Goal: Task Accomplishment & Management: Complete application form

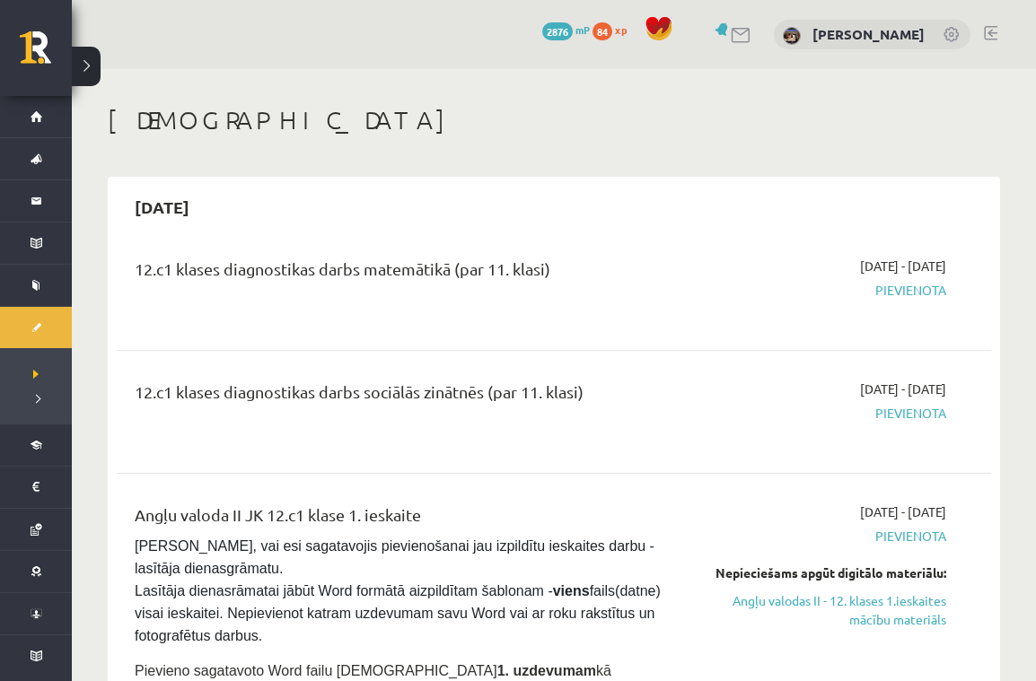
scroll to position [95, 0]
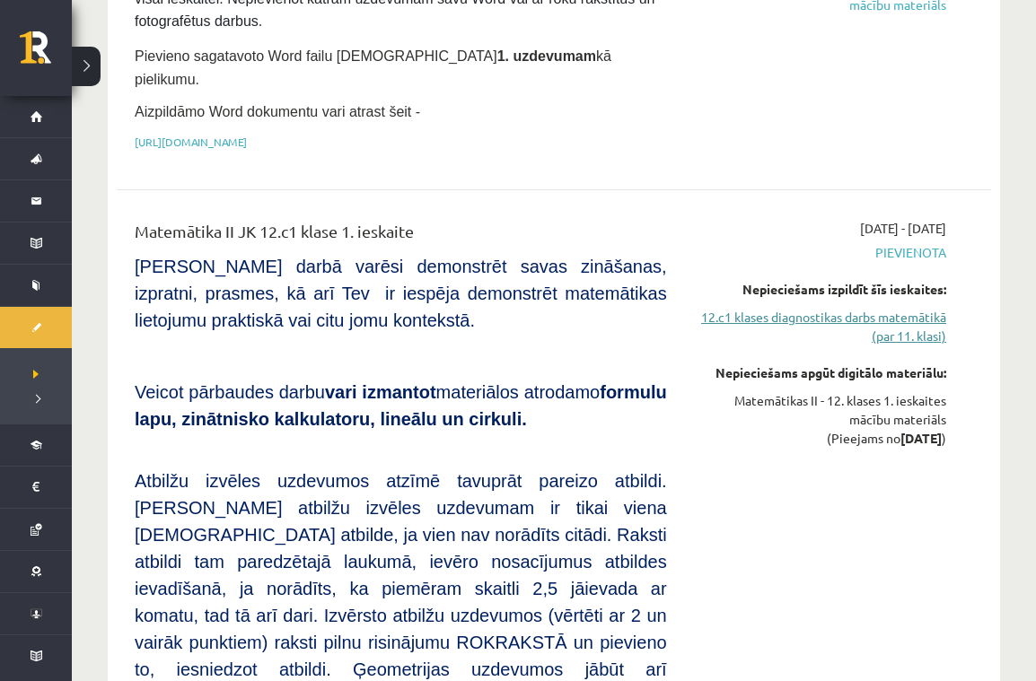
click at [872, 308] on link "12.c1 klases diagnostikas darbs matemātikā (par 11. klasi)" at bounding box center [820, 327] width 252 height 38
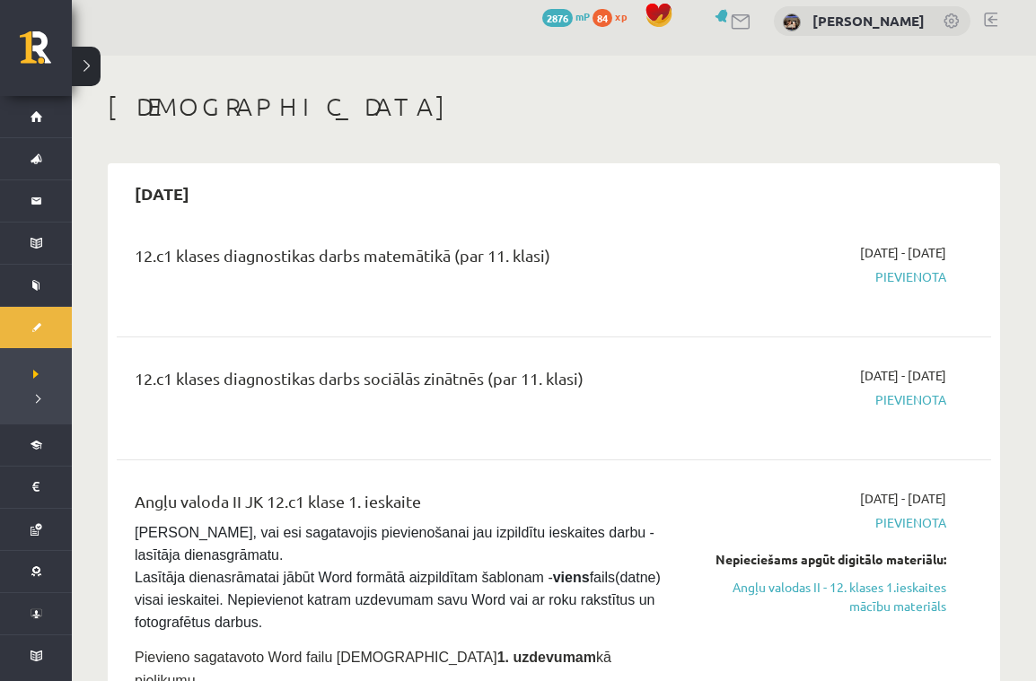
scroll to position [9, 0]
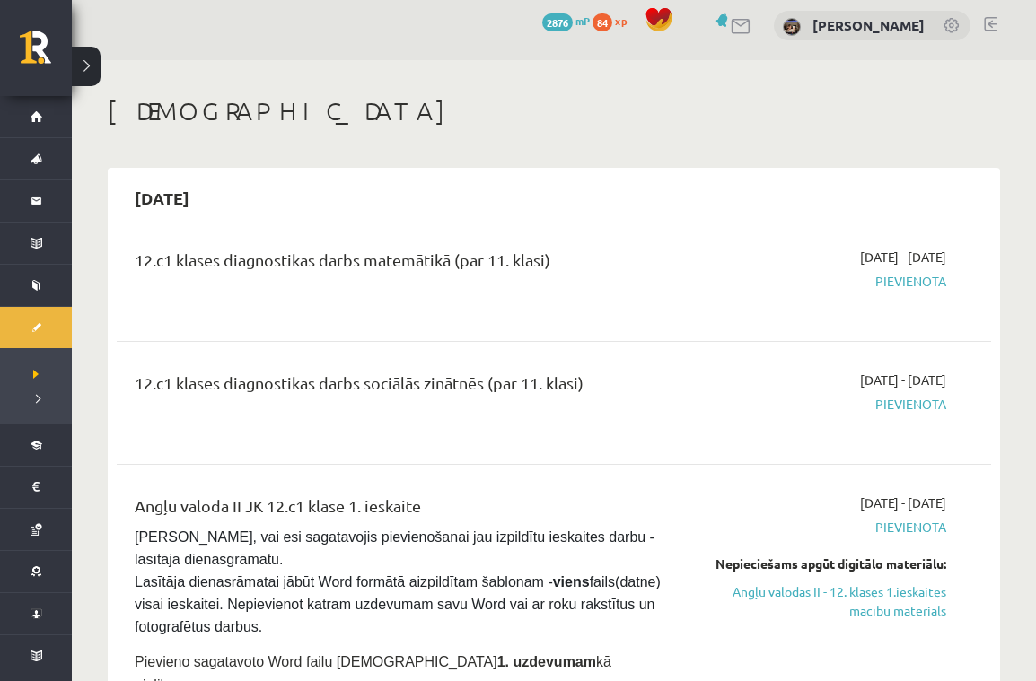
drag, startPoint x: 778, startPoint y: 75, endPoint x: 778, endPoint y: 84, distance: 9.9
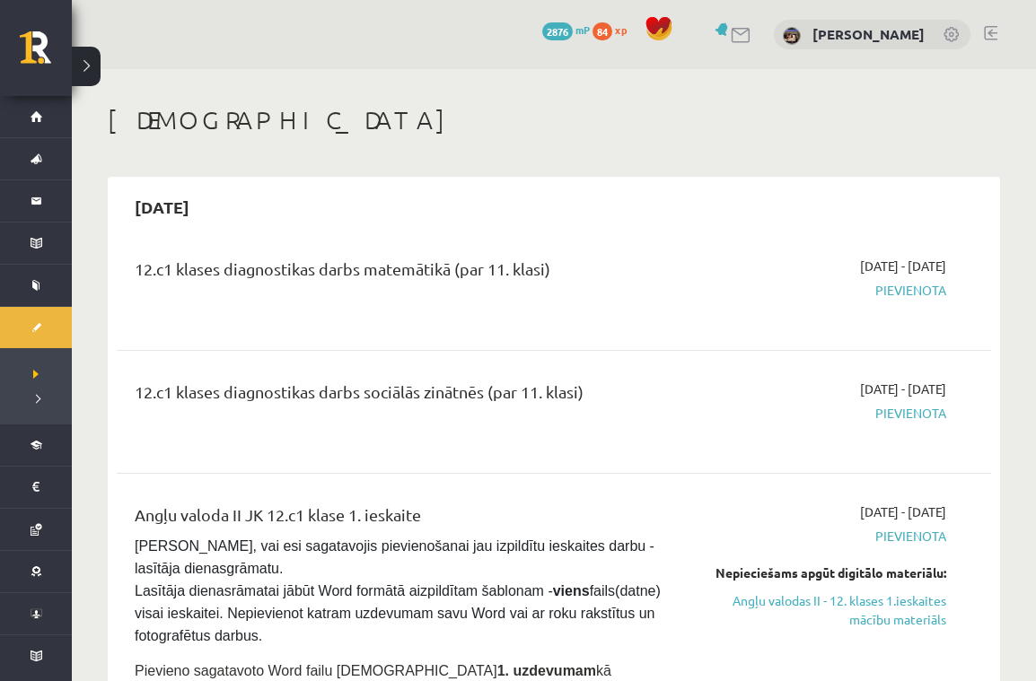
scroll to position [0, 0]
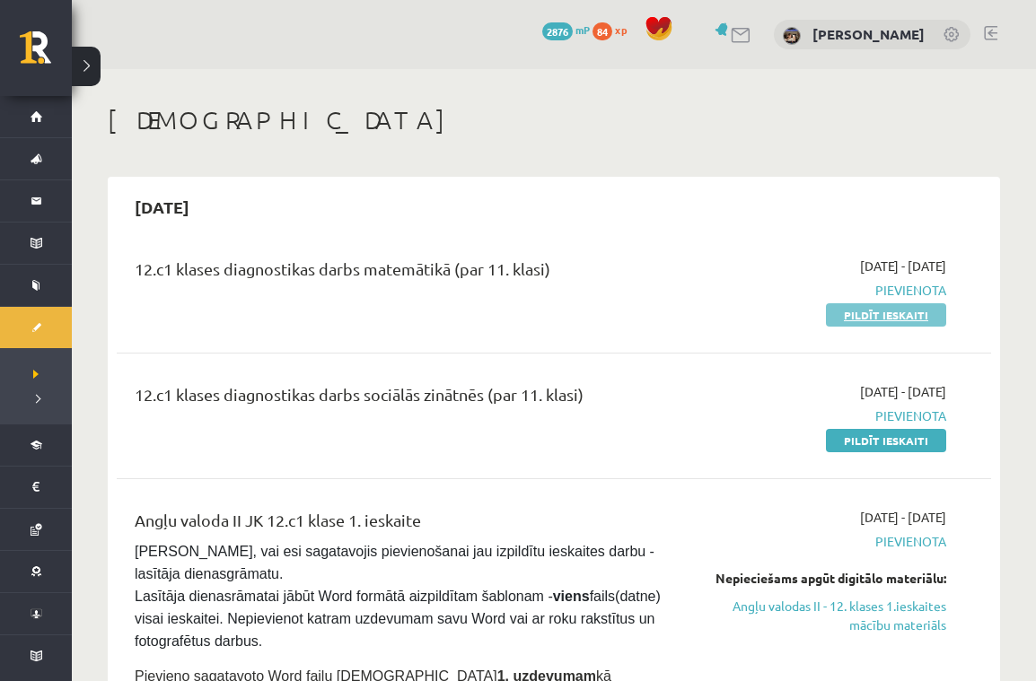
click at [891, 311] on link "Pildīt ieskaiti" at bounding box center [886, 314] width 120 height 23
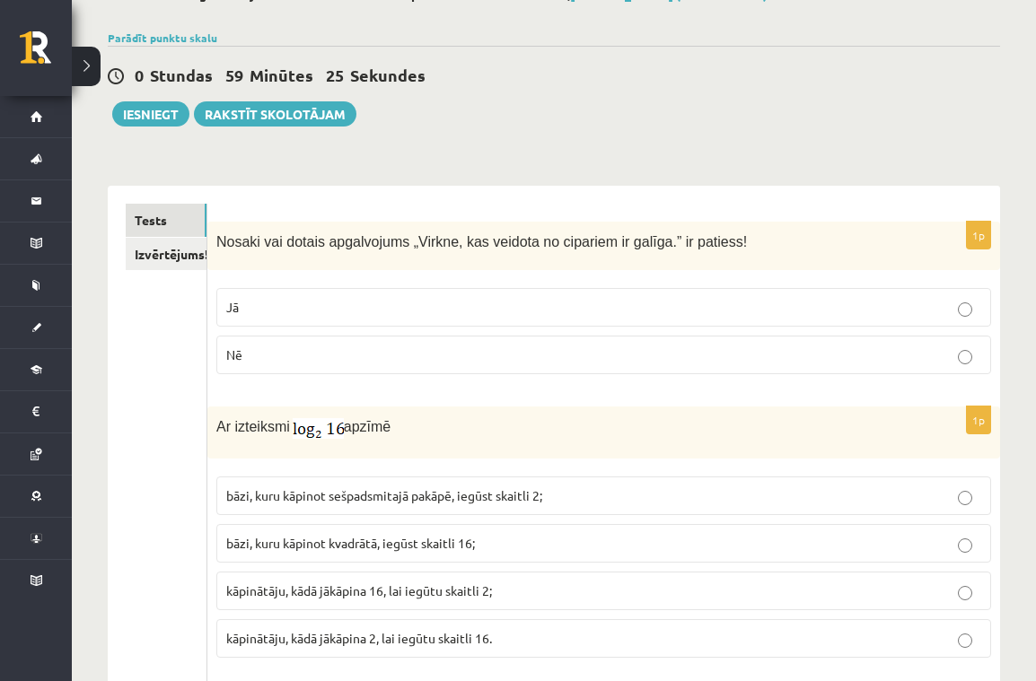
scroll to position [120, 0]
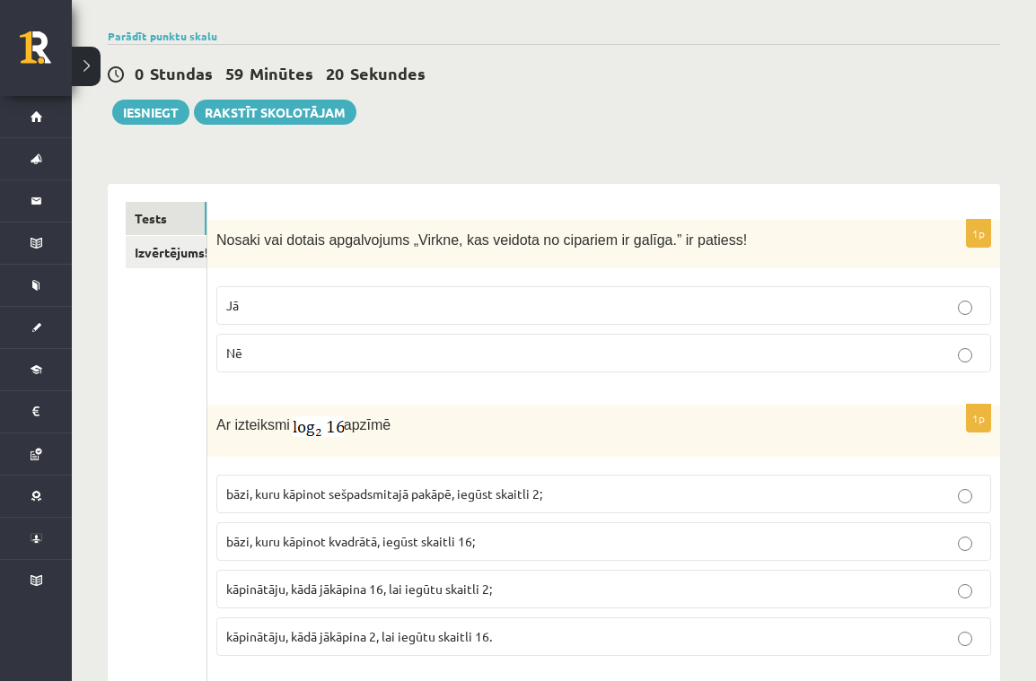
click at [494, 301] on p "Jā" at bounding box center [603, 305] width 755 height 19
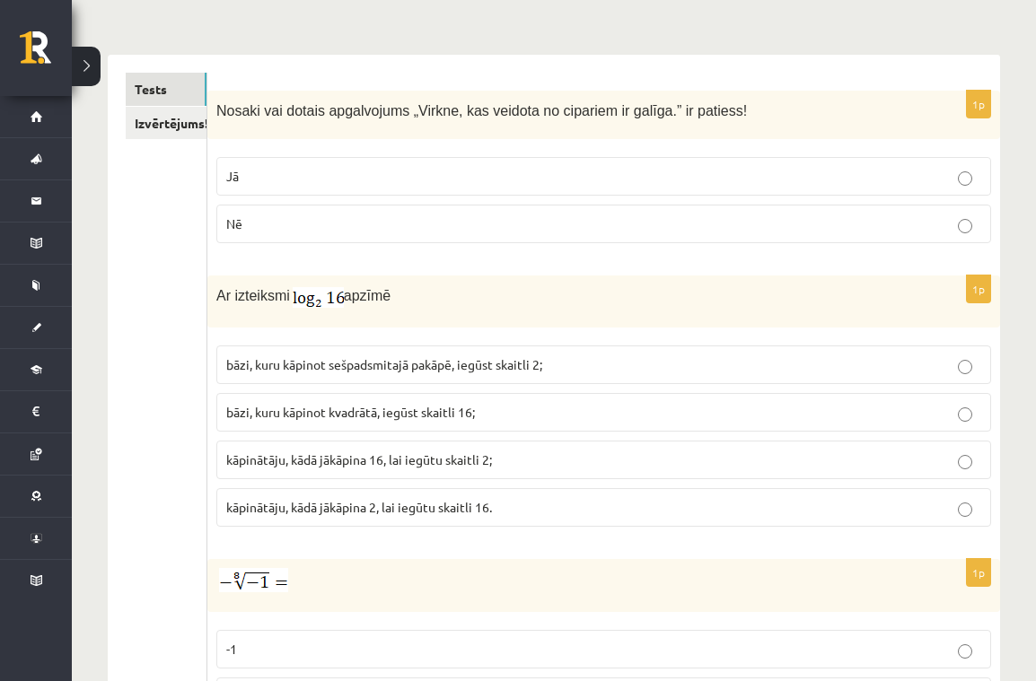
scroll to position [261, 0]
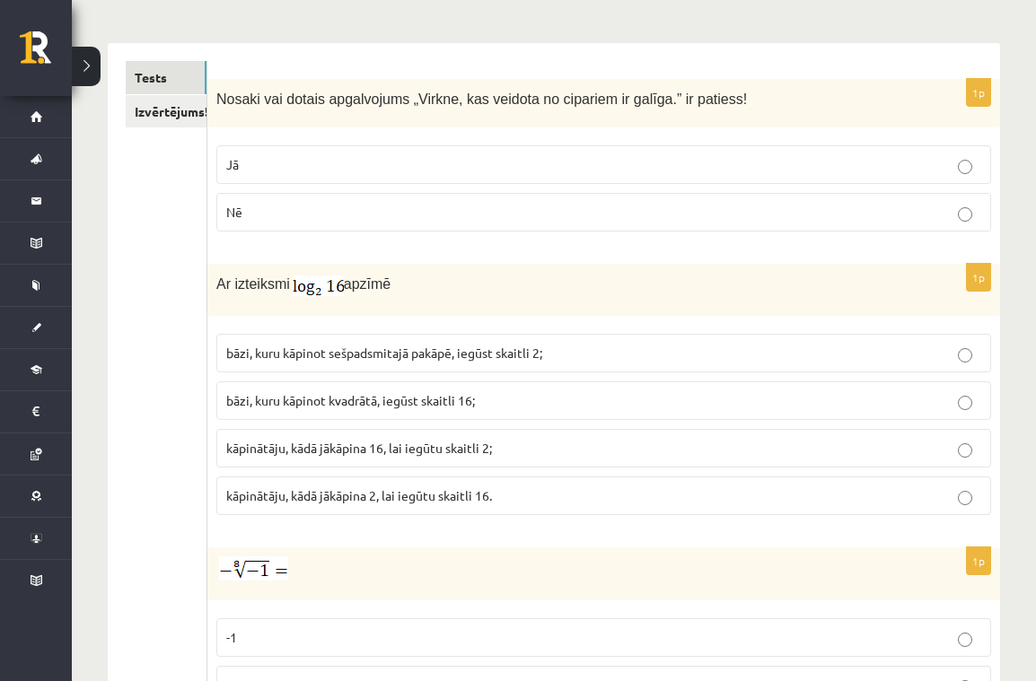
drag, startPoint x: 596, startPoint y: 497, endPoint x: 618, endPoint y: 498, distance: 21.6
click at [596, 497] on p "kāpinātāju, kādā jākāpina 2, lai iegūtu skaitli 16." at bounding box center [603, 496] width 755 height 19
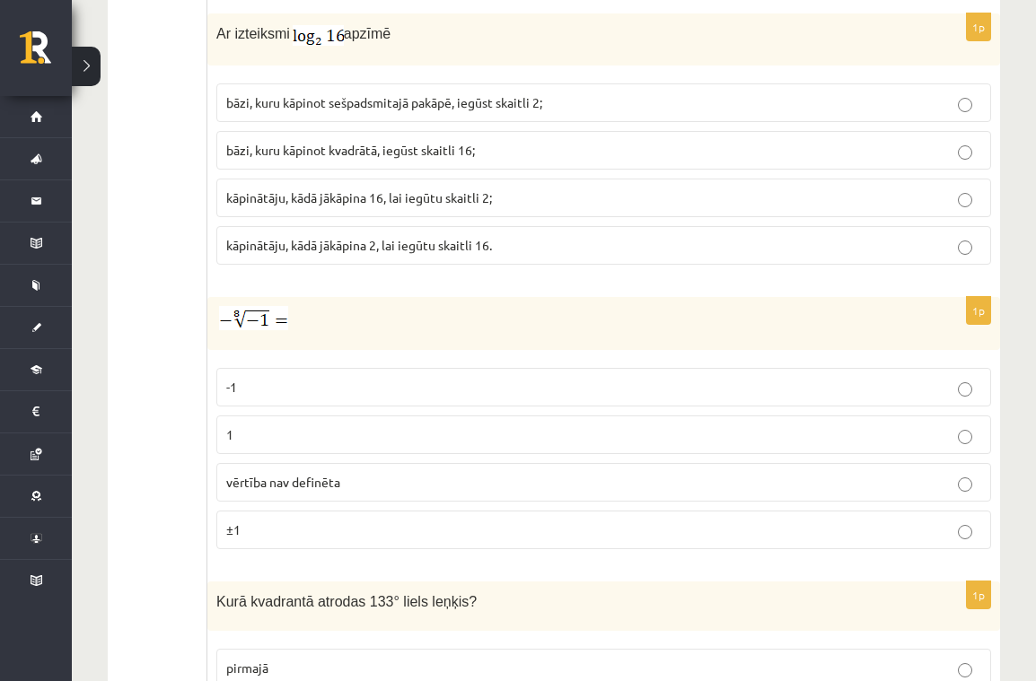
scroll to position [515, 0]
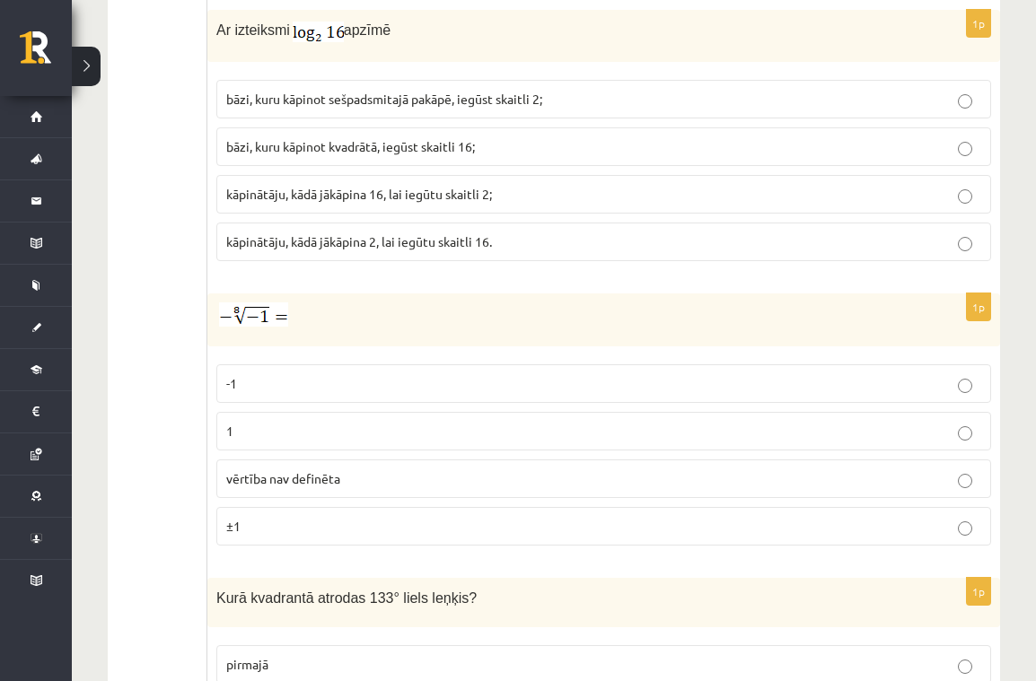
click at [331, 481] on span "vērtība nav definēta" at bounding box center [283, 478] width 114 height 16
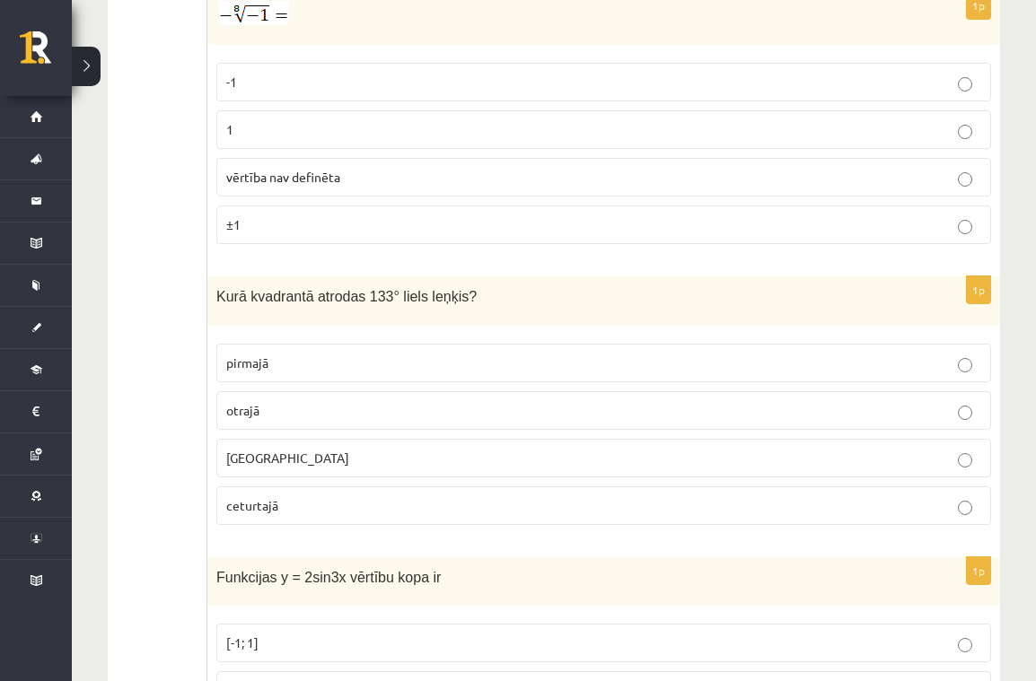
scroll to position [822, 0]
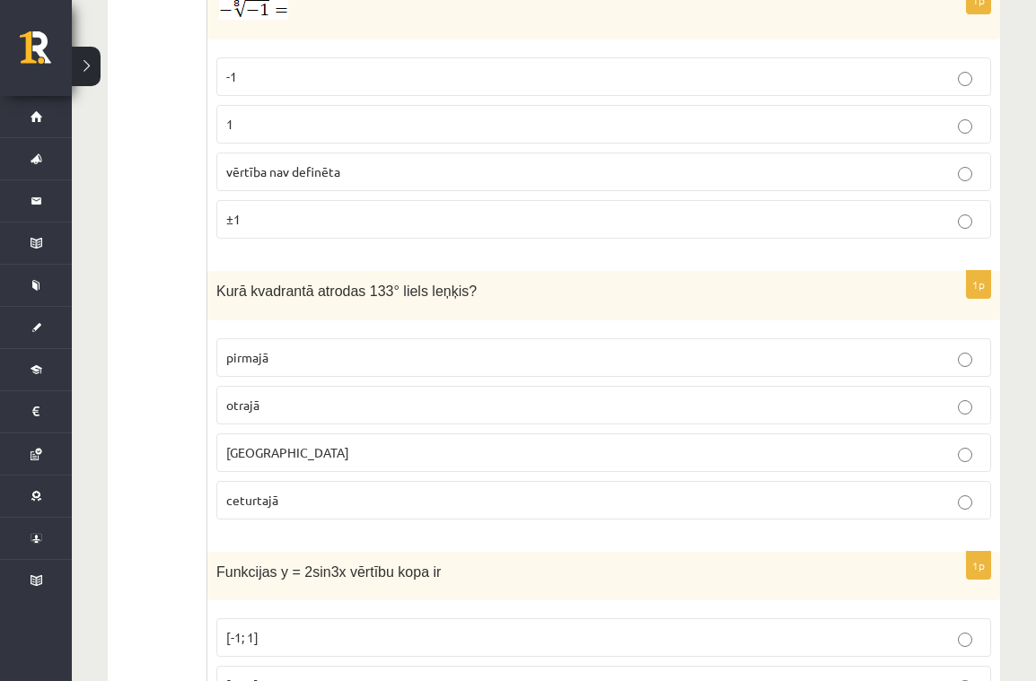
click at [274, 406] on p "otrajā" at bounding box center [603, 405] width 755 height 19
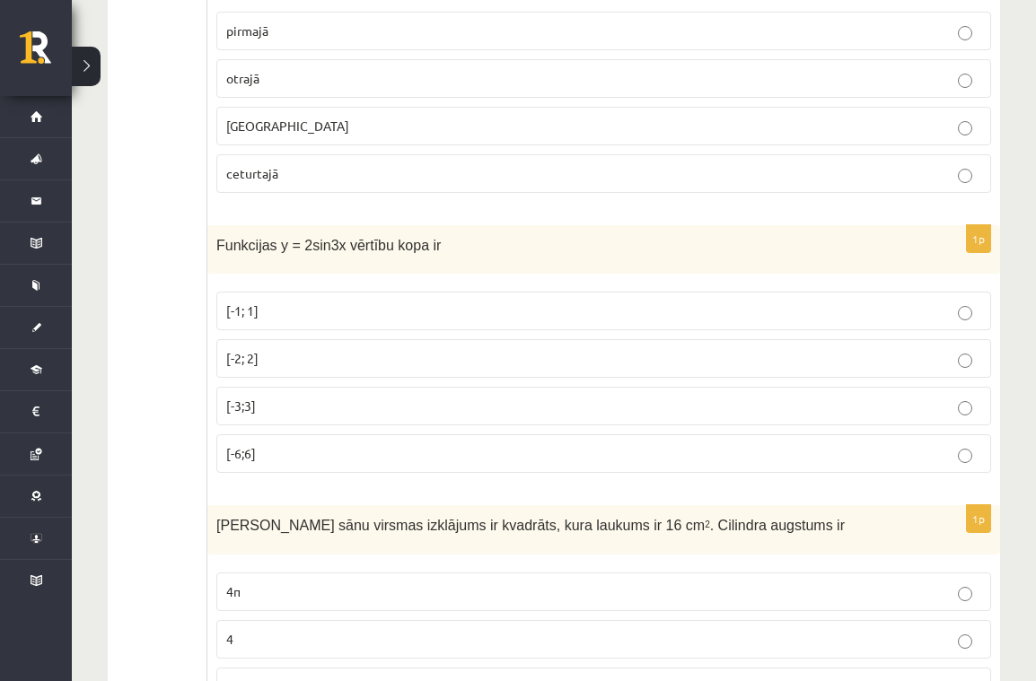
scroll to position [1154, 0]
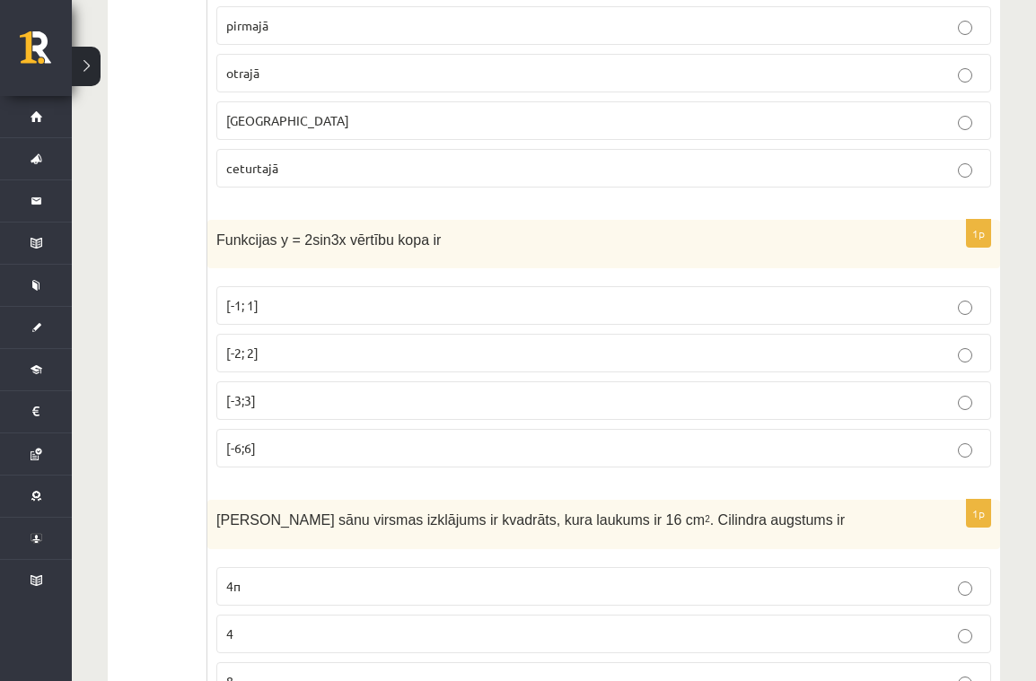
click at [294, 346] on p "[-2; 2]" at bounding box center [603, 353] width 755 height 19
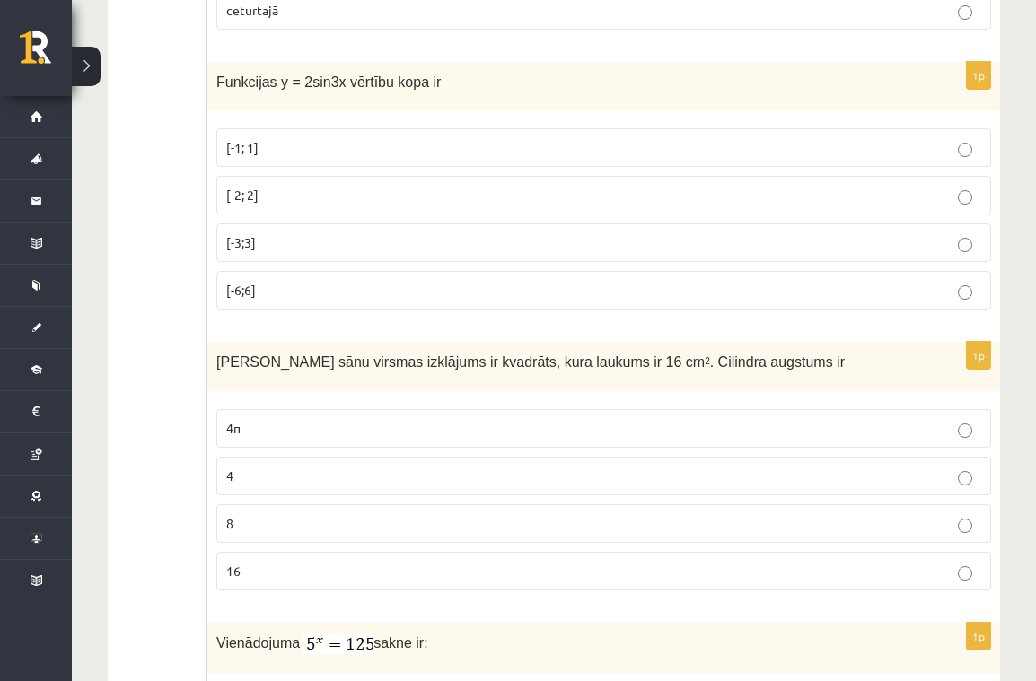
scroll to position [1374, 0]
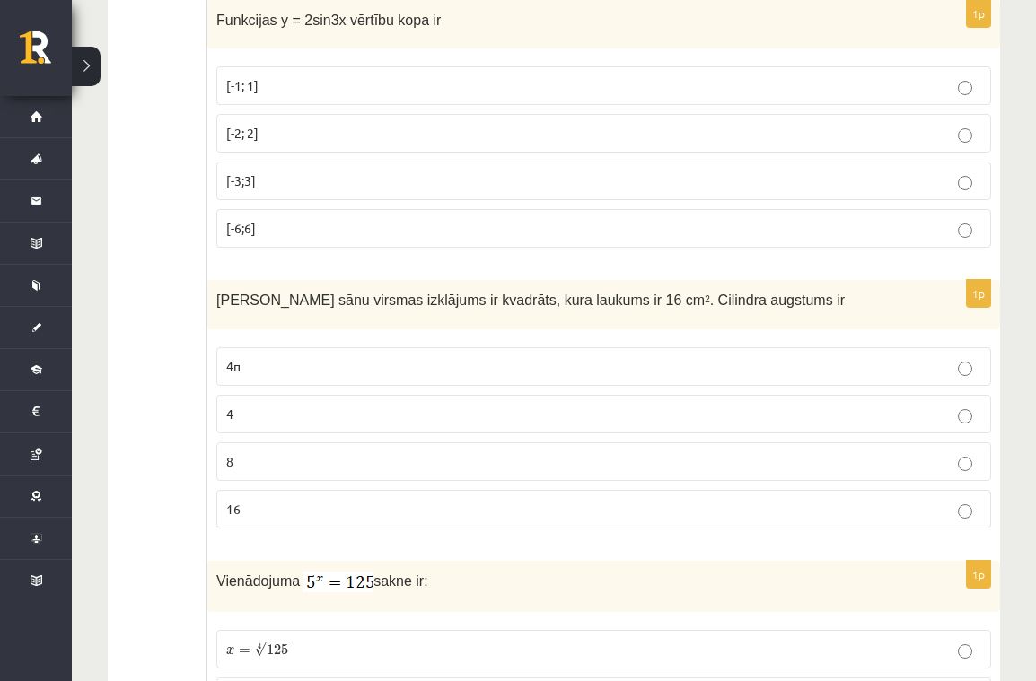
click at [294, 408] on p "4" at bounding box center [603, 414] width 755 height 19
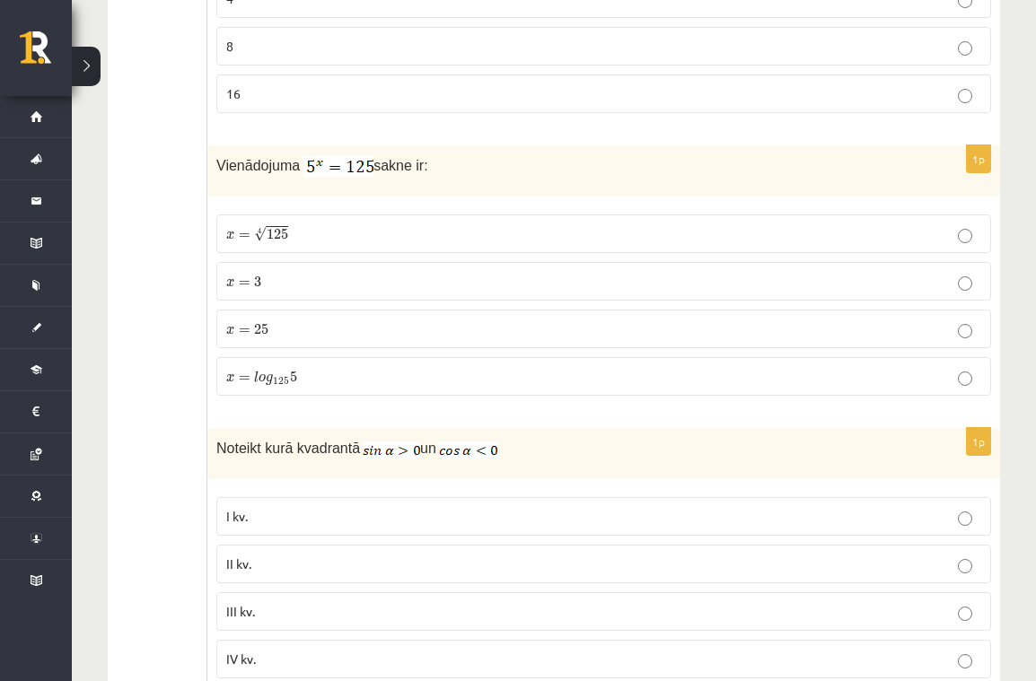
scroll to position [1795, 0]
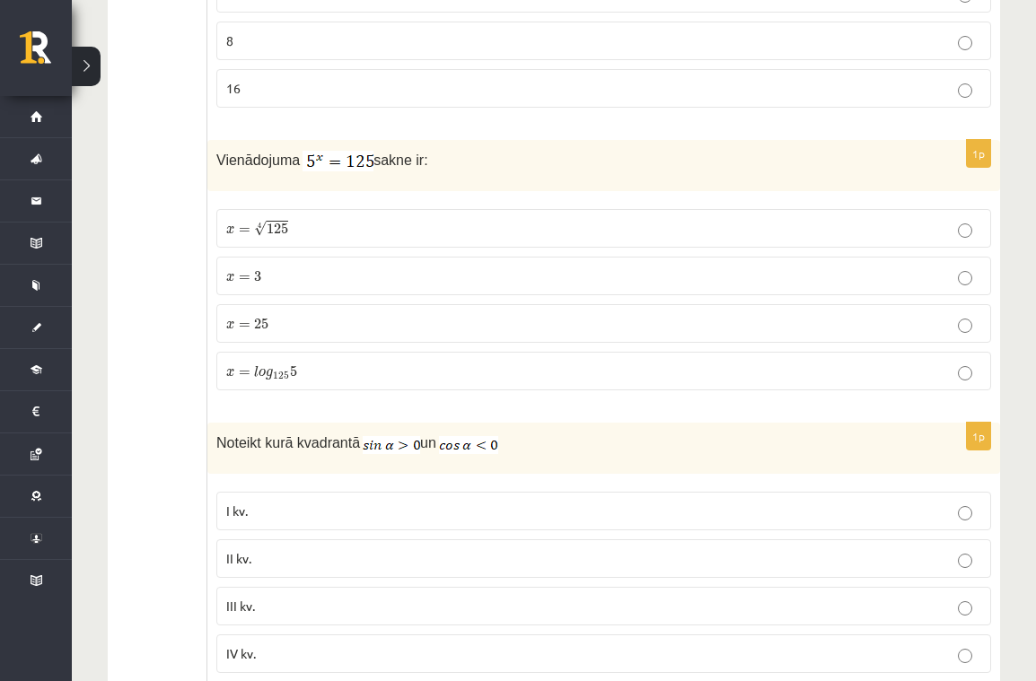
click at [302, 267] on p "x = 3 x = 3" at bounding box center [603, 276] width 755 height 19
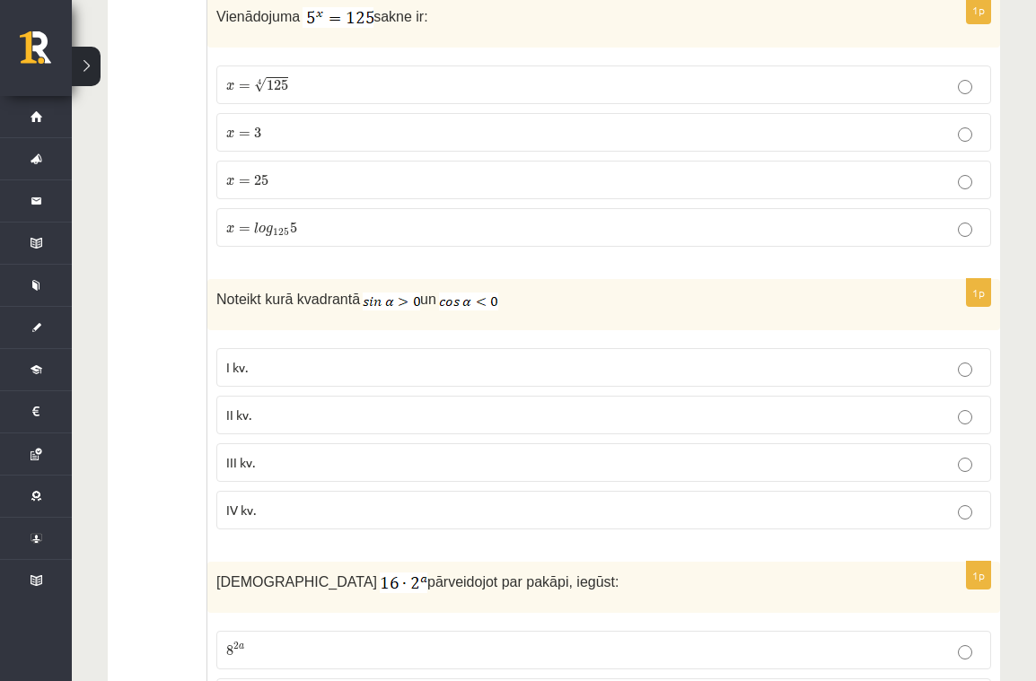
scroll to position [1941, 0]
click at [282, 396] on label "II kv." at bounding box center [603, 413] width 775 height 39
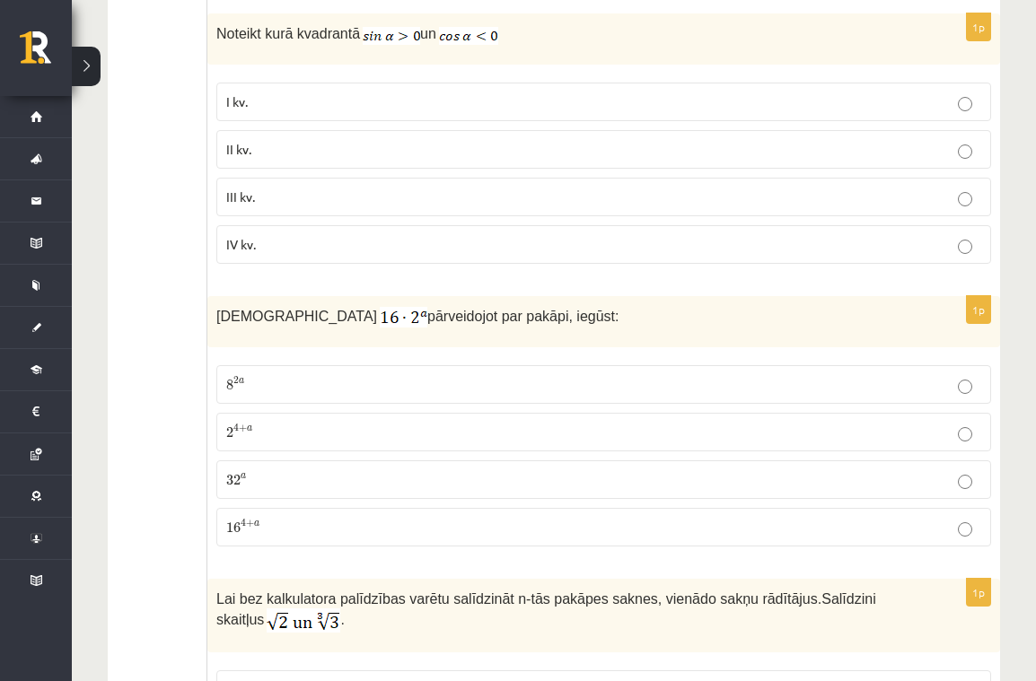
scroll to position [2226, 0]
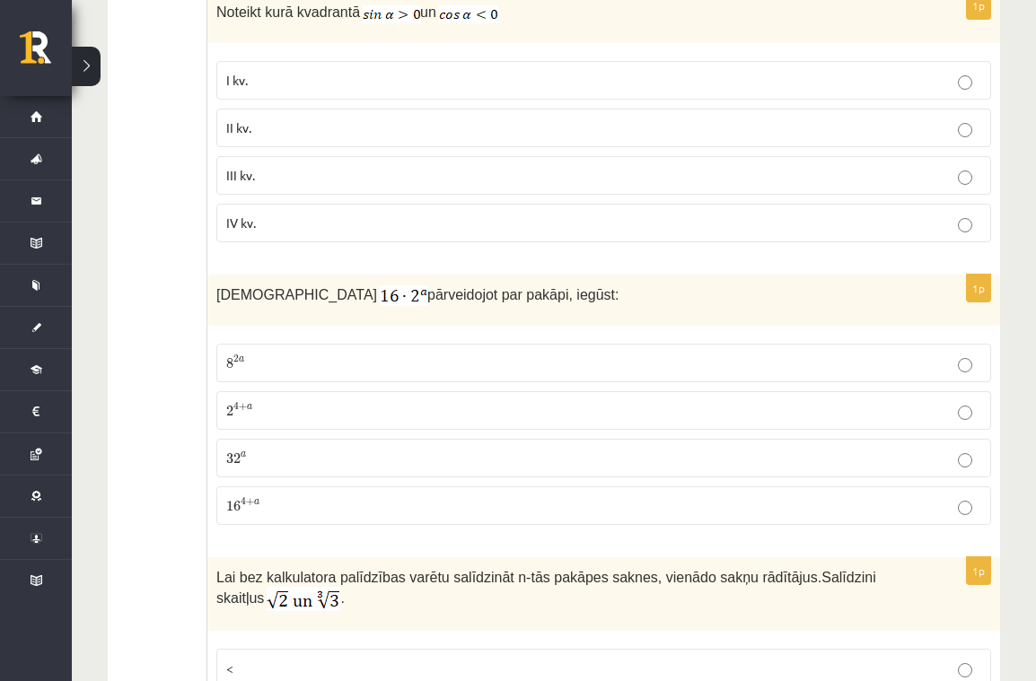
click at [310, 407] on p "2 4 + a 2 4 + a" at bounding box center [603, 410] width 755 height 19
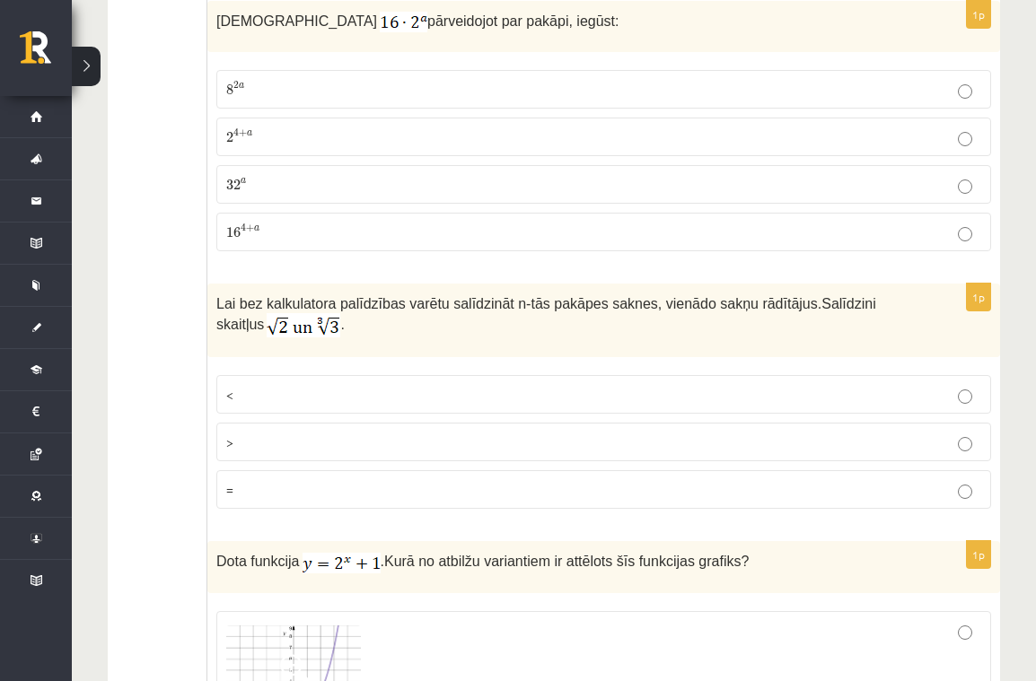
scroll to position [2499, 0]
click at [302, 386] on p "<" at bounding box center [603, 395] width 755 height 19
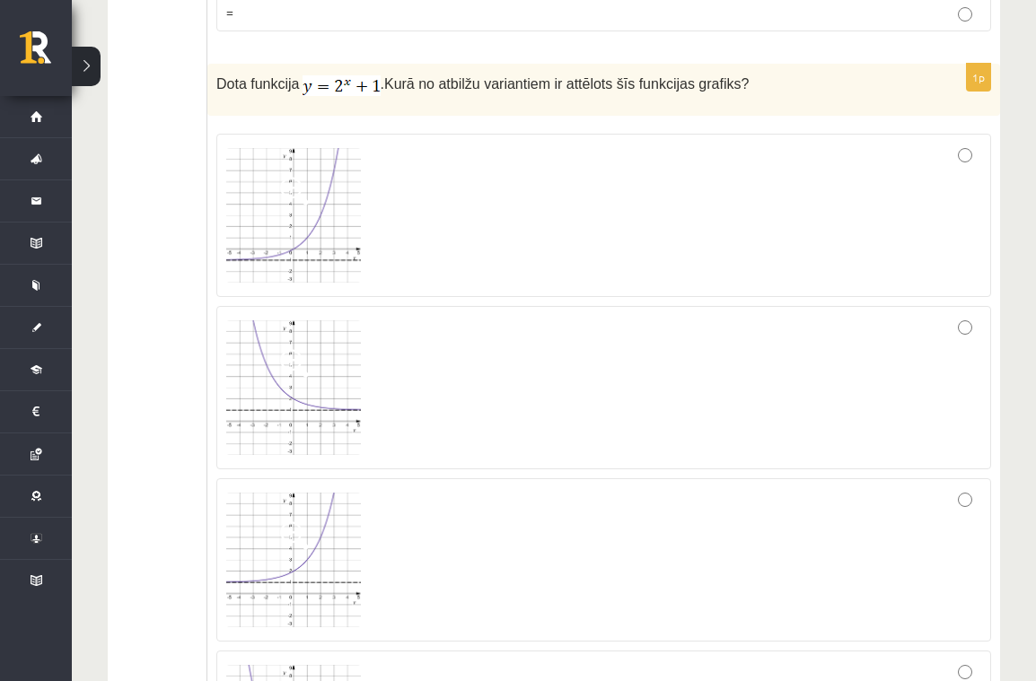
scroll to position [2978, 0]
click at [561, 520] on div at bounding box center [603, 559] width 755 height 144
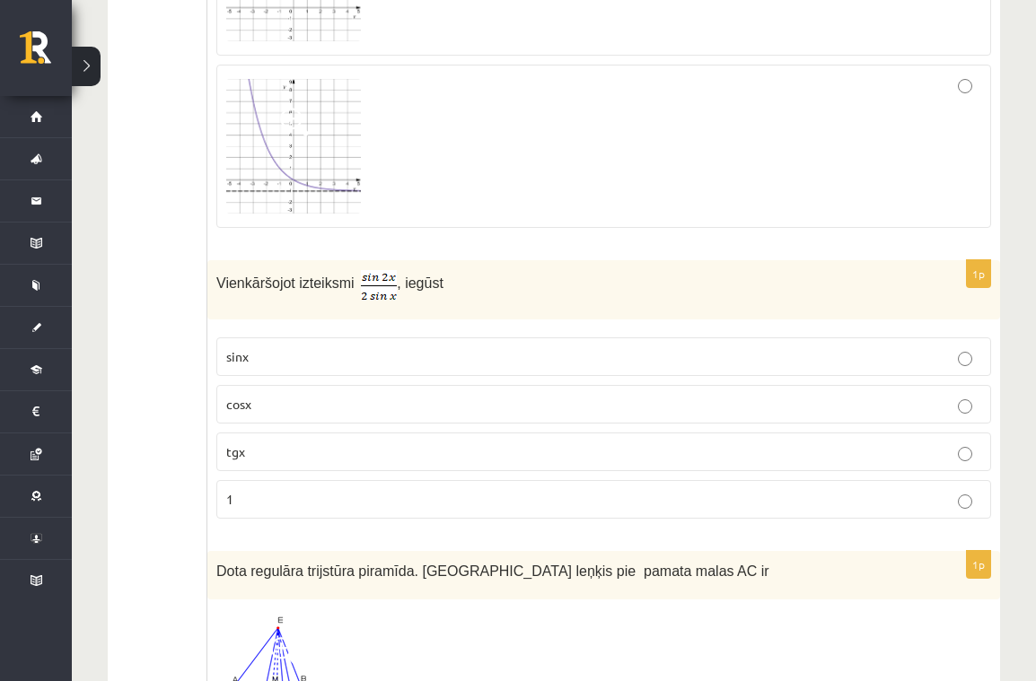
scroll to position [3571, 0]
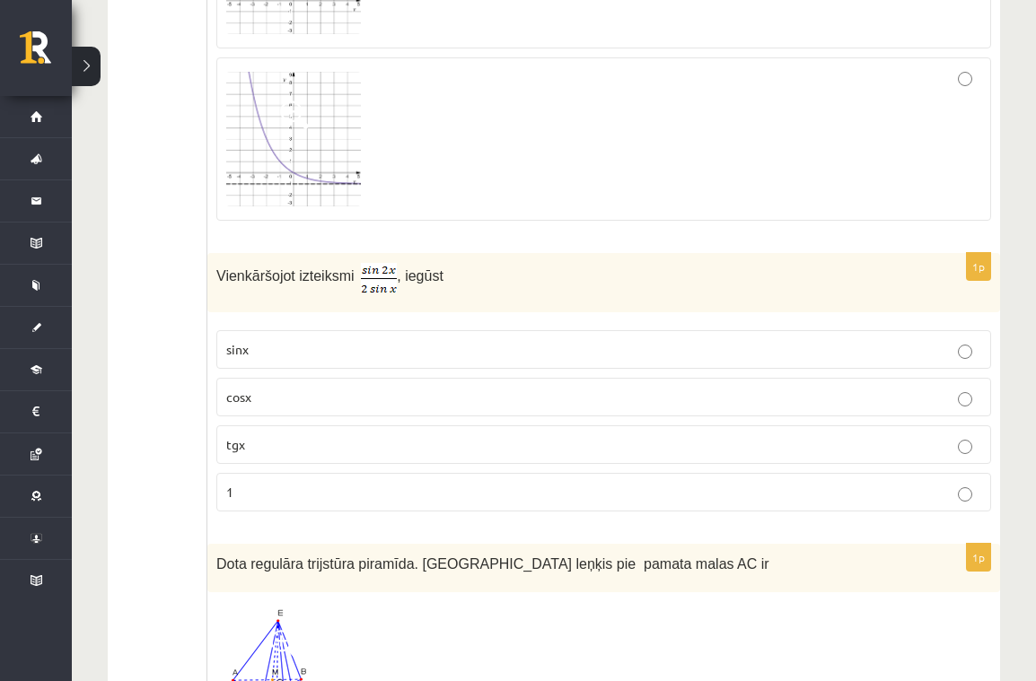
click at [278, 388] on p "cosx" at bounding box center [603, 397] width 755 height 19
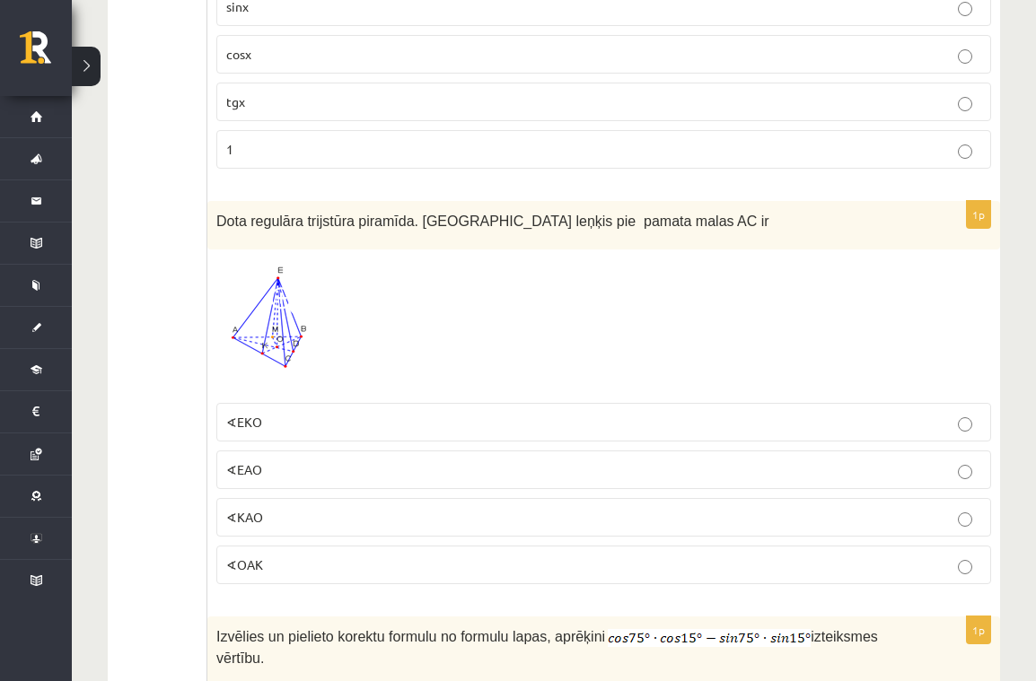
scroll to position [3914, 1]
click at [281, 287] on span at bounding box center [284, 301] width 29 height 29
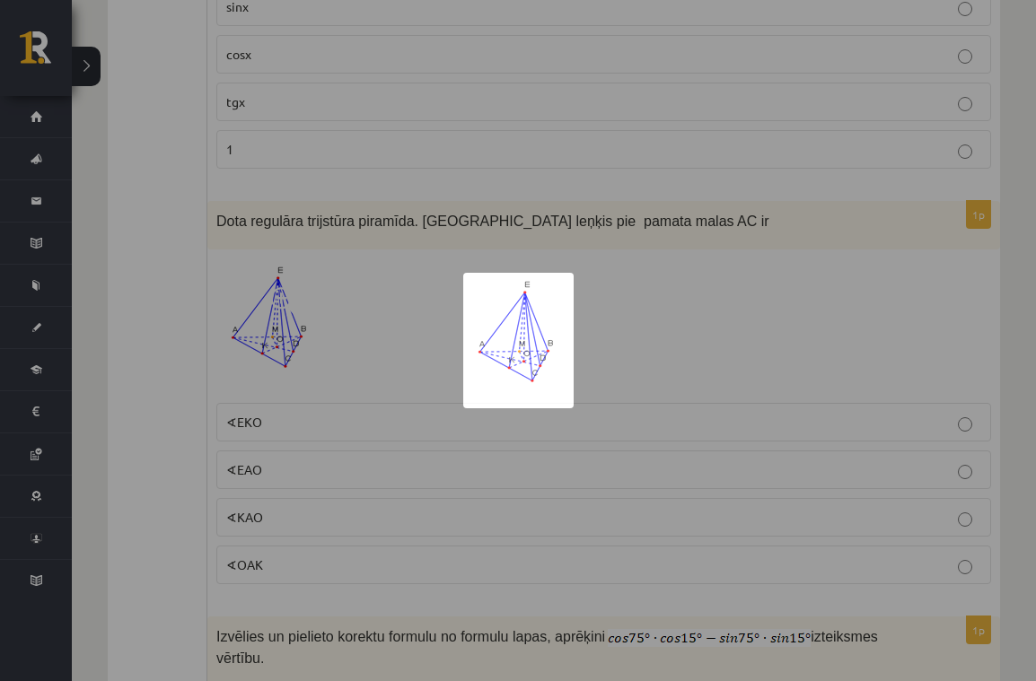
scroll to position [3914, 0]
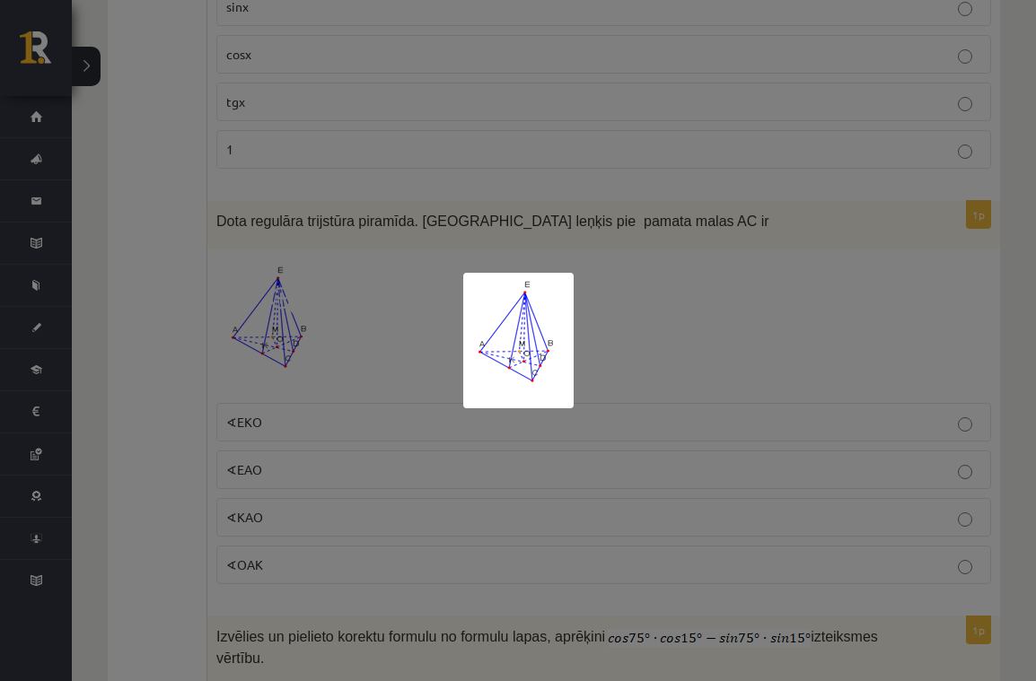
click at [483, 351] on img at bounding box center [518, 341] width 110 height 136
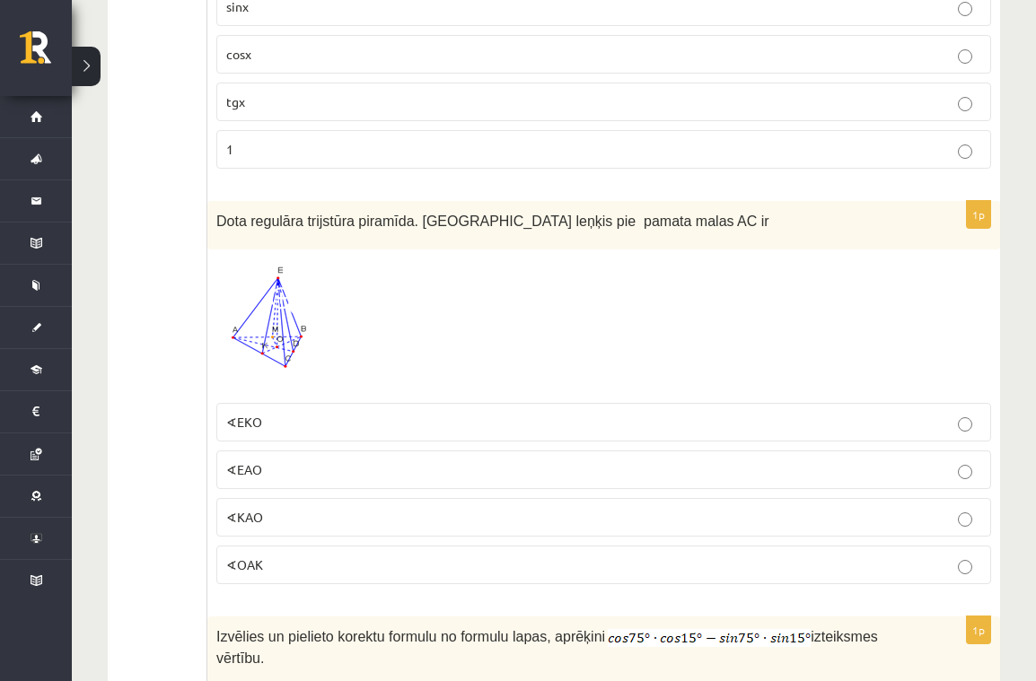
click at [276, 291] on span at bounding box center [284, 301] width 29 height 29
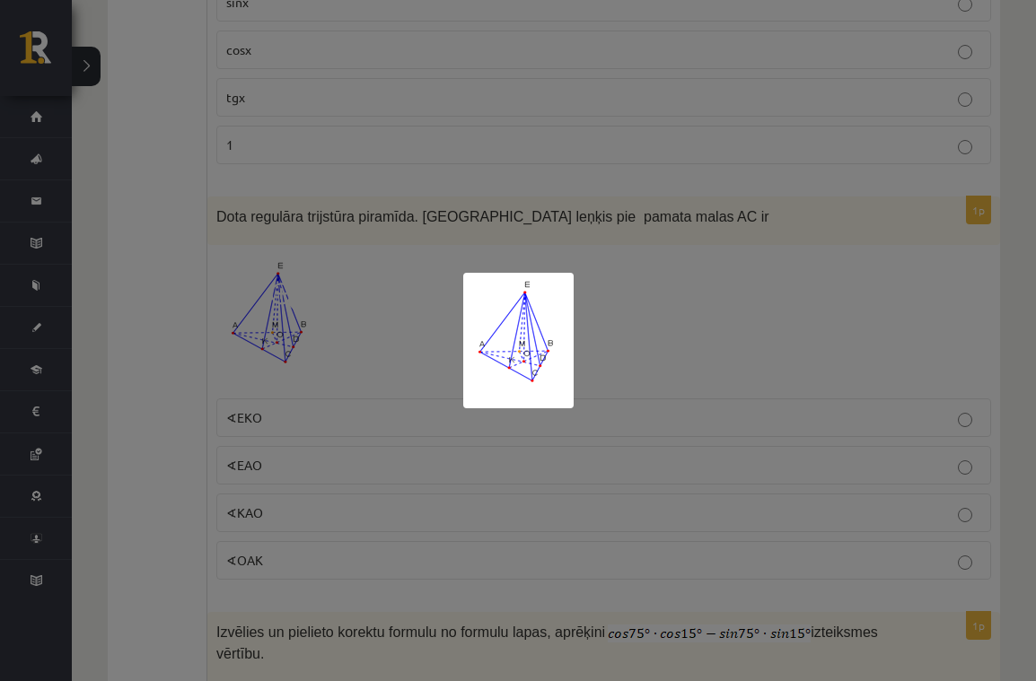
scroll to position [3909, 0]
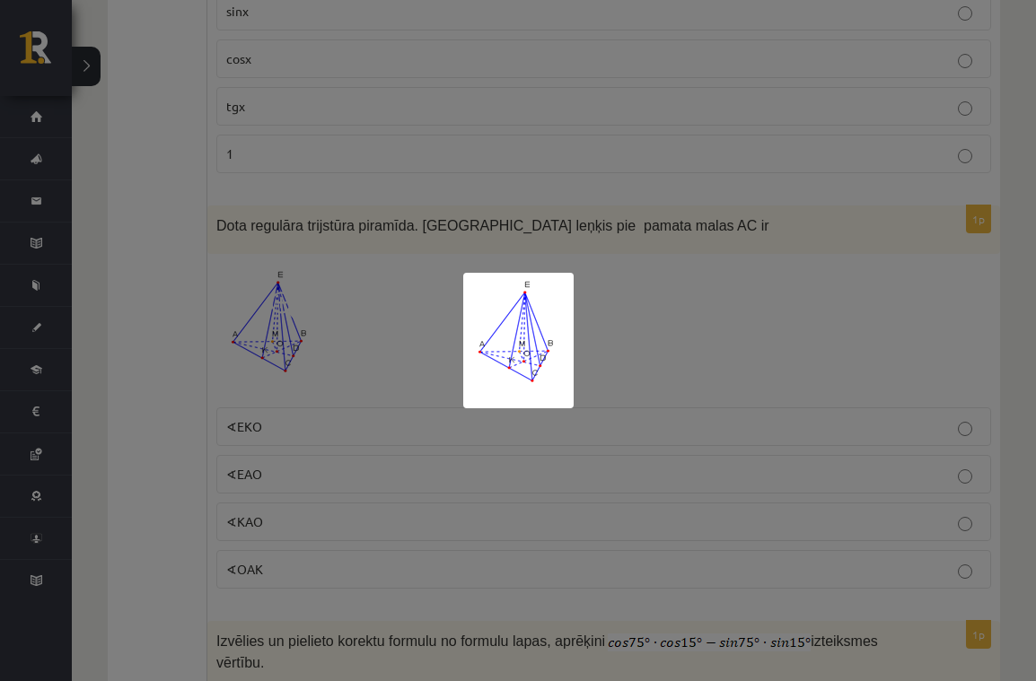
click at [415, 329] on div at bounding box center [518, 340] width 1036 height 681
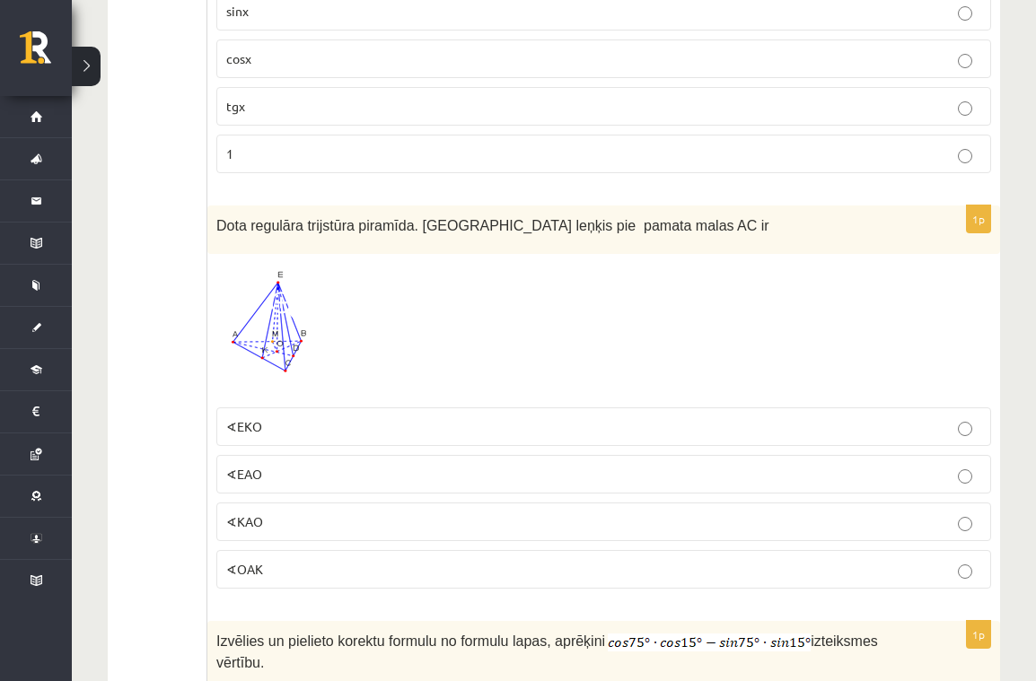
click at [355, 408] on label "∢EKO" at bounding box center [603, 427] width 775 height 39
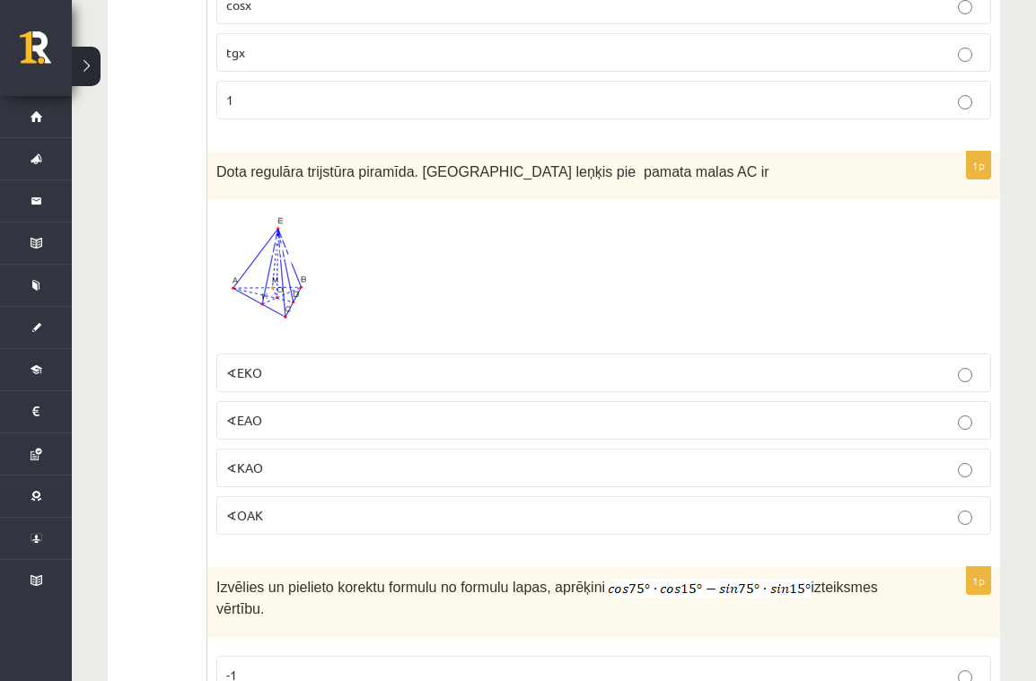
scroll to position [3962, 0]
click at [281, 243] on span at bounding box center [284, 253] width 29 height 29
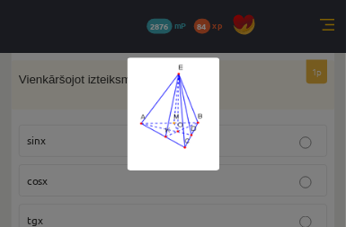
scroll to position [3961, 0]
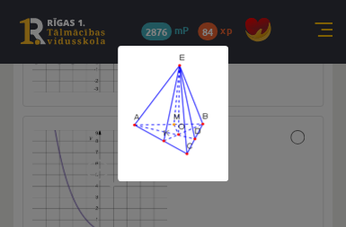
click at [280, 146] on div at bounding box center [173, 113] width 346 height 227
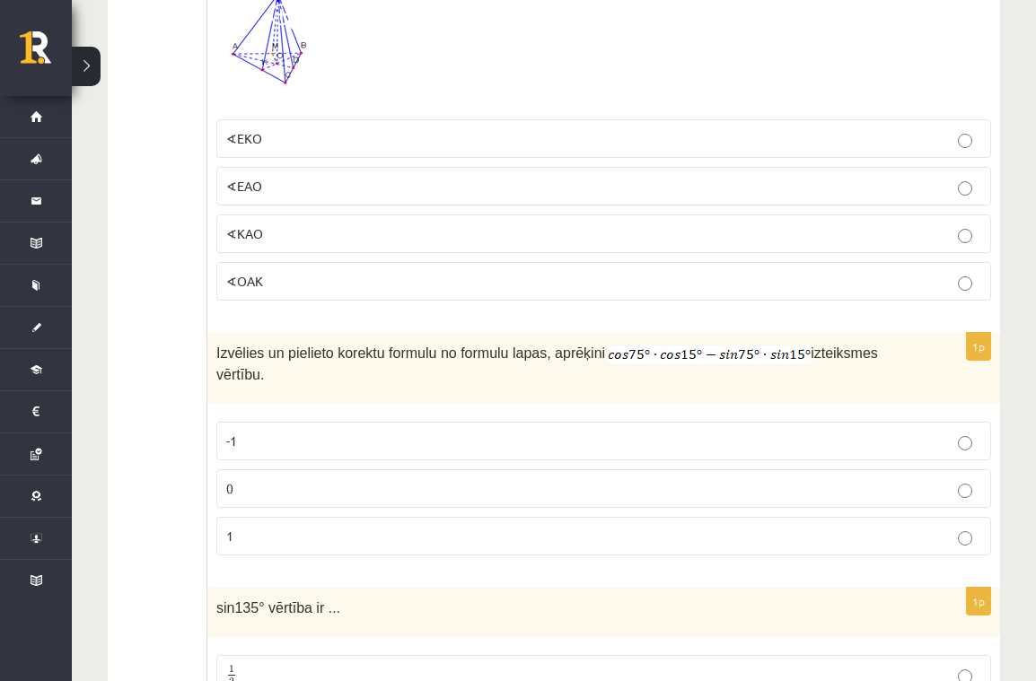
scroll to position [4201, 0]
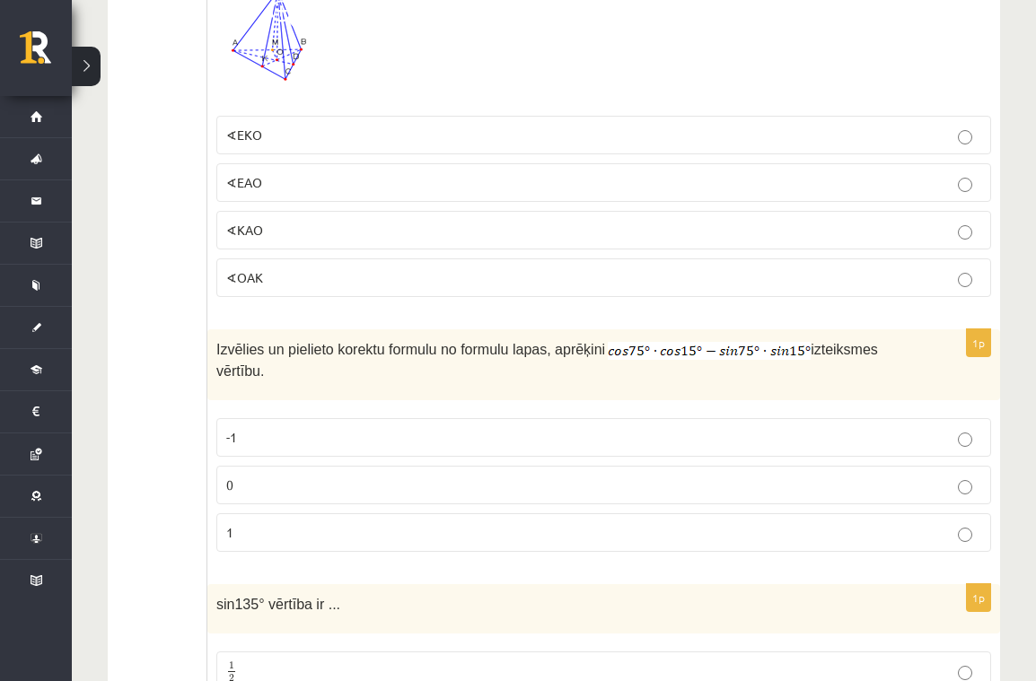
click at [368, 476] on p "0" at bounding box center [603, 485] width 755 height 19
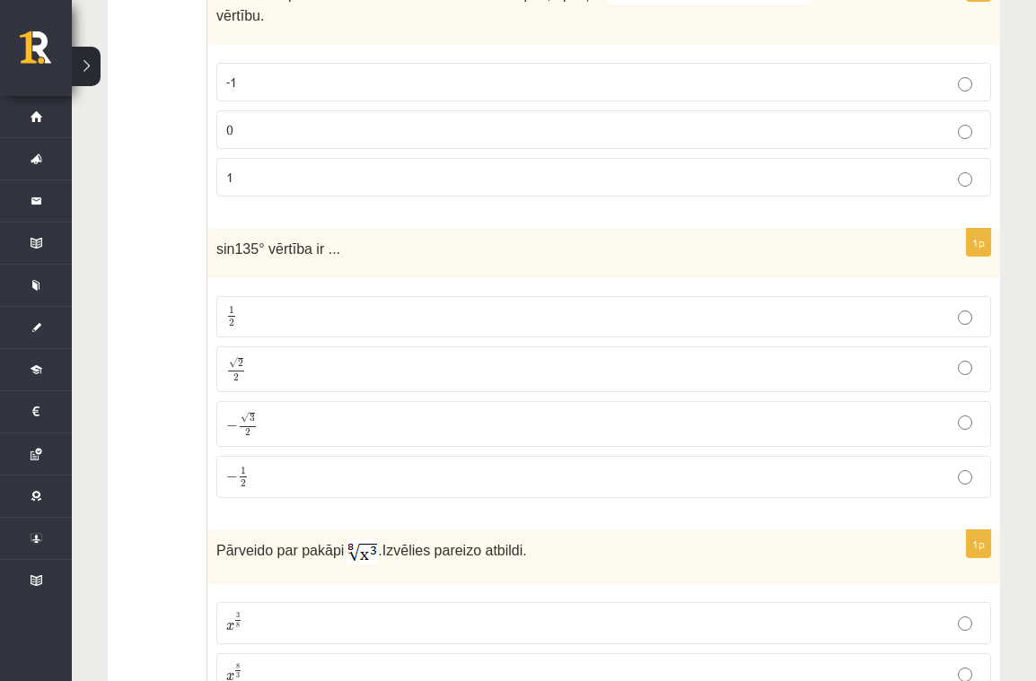
scroll to position [4556, 0]
click at [266, 356] on p "√ 2 2 2 2" at bounding box center [603, 369] width 755 height 26
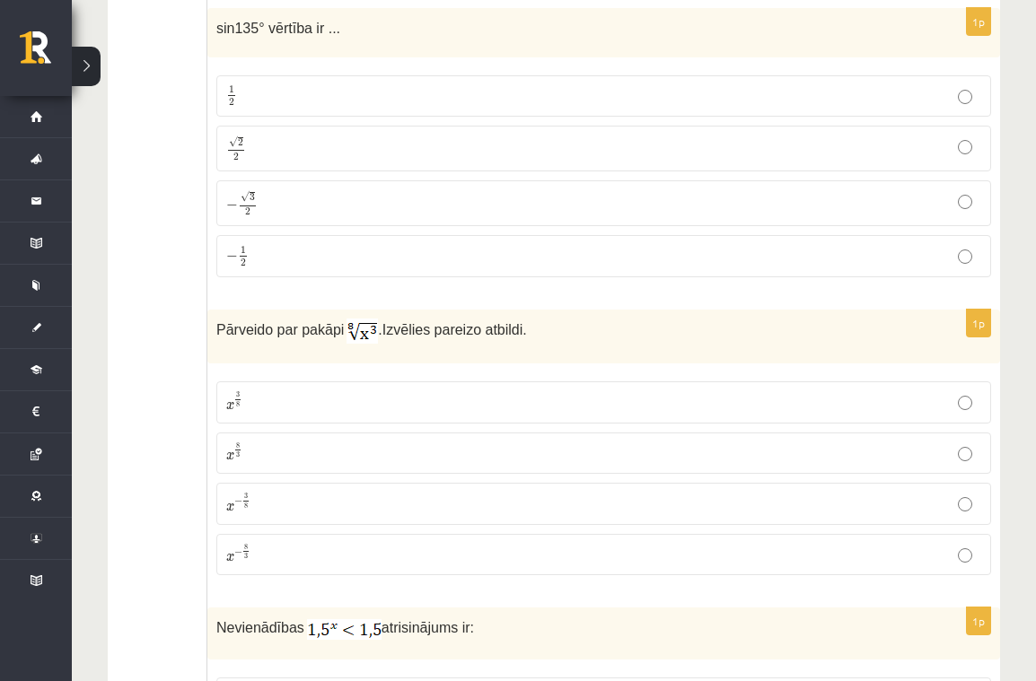
scroll to position [4777, 0]
click at [276, 393] on p "x 3 8 x 3 8" at bounding box center [603, 402] width 755 height 22
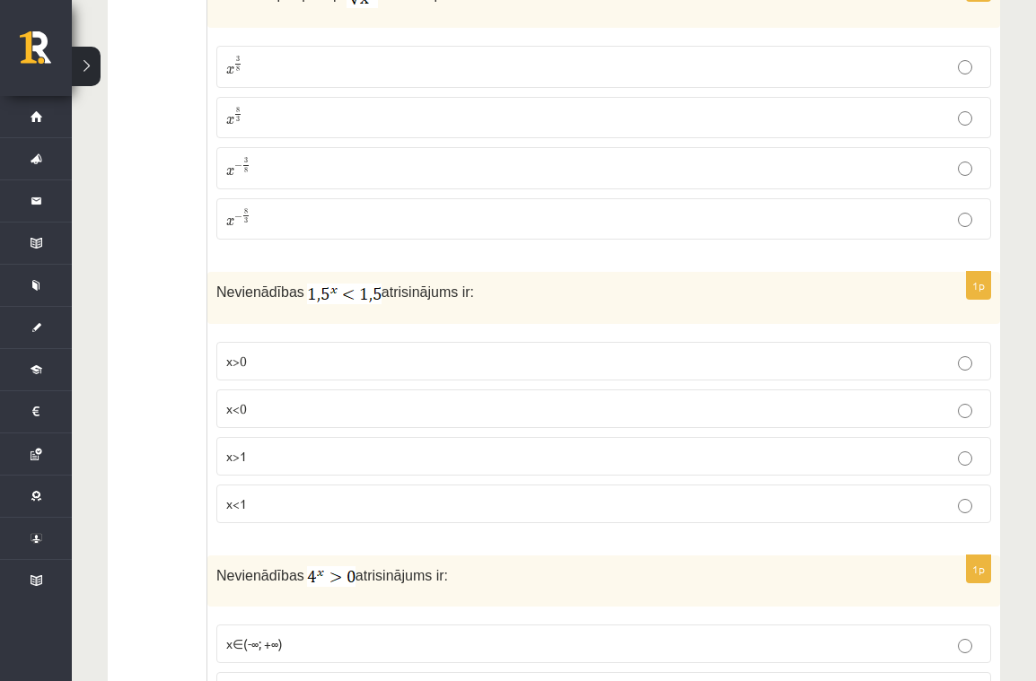
scroll to position [5119, 0]
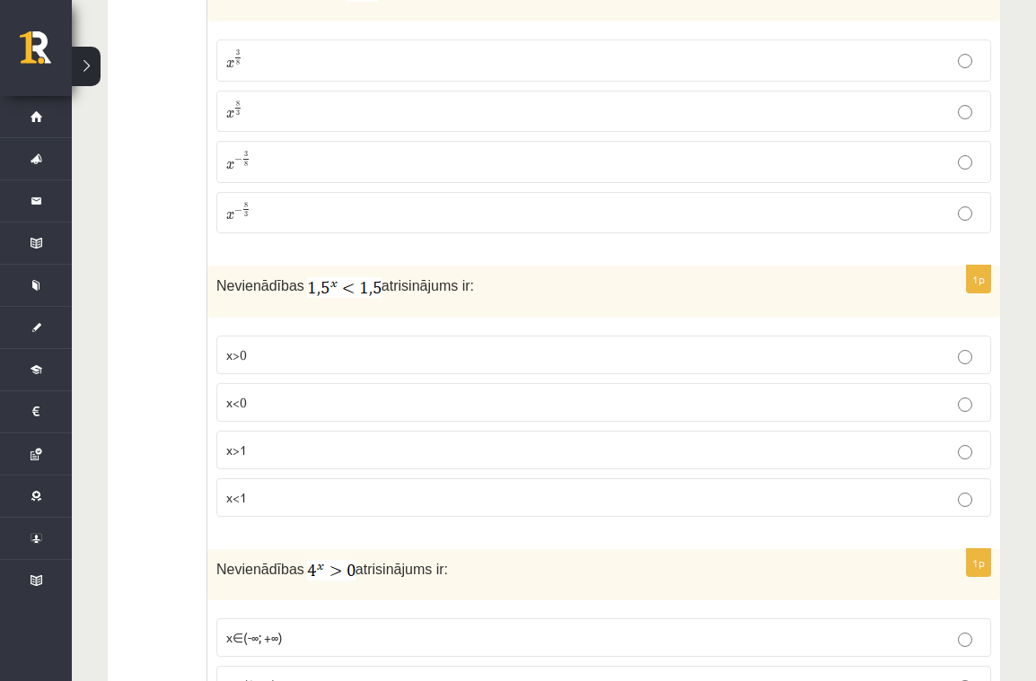
click at [271, 441] on p "x>1" at bounding box center [603, 450] width 755 height 19
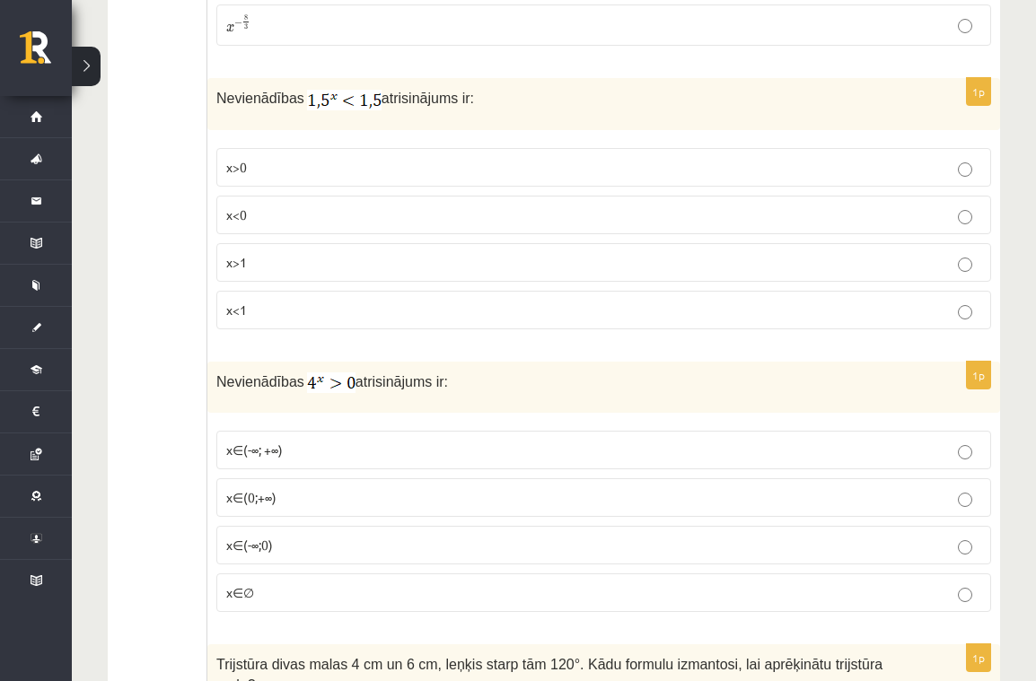
scroll to position [5249, 0]
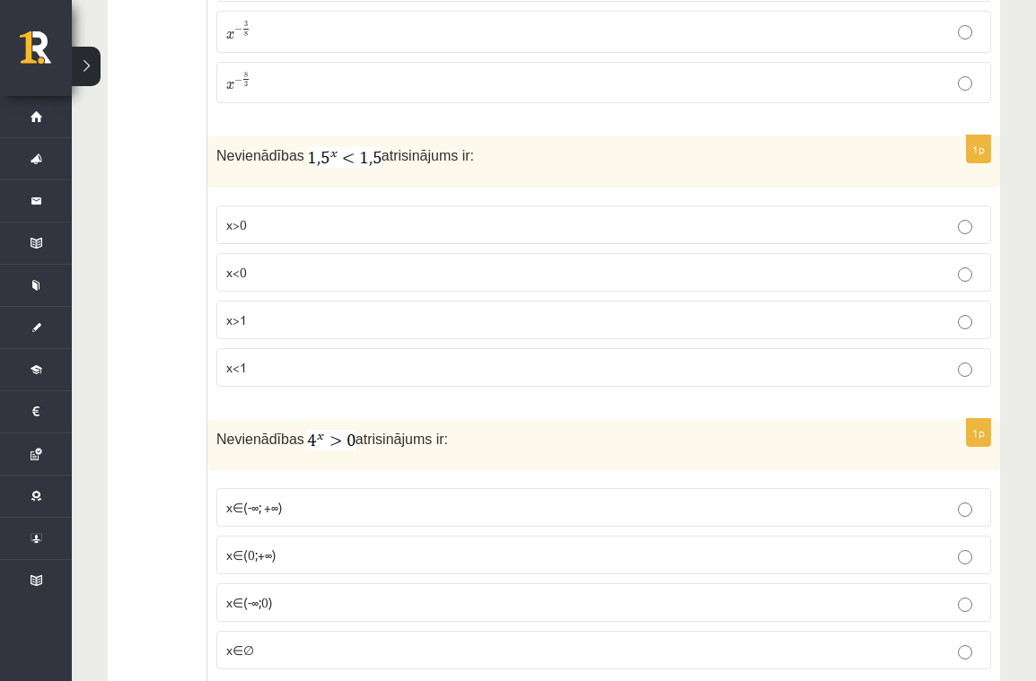
click at [479, 367] on label "x<1" at bounding box center [603, 367] width 775 height 39
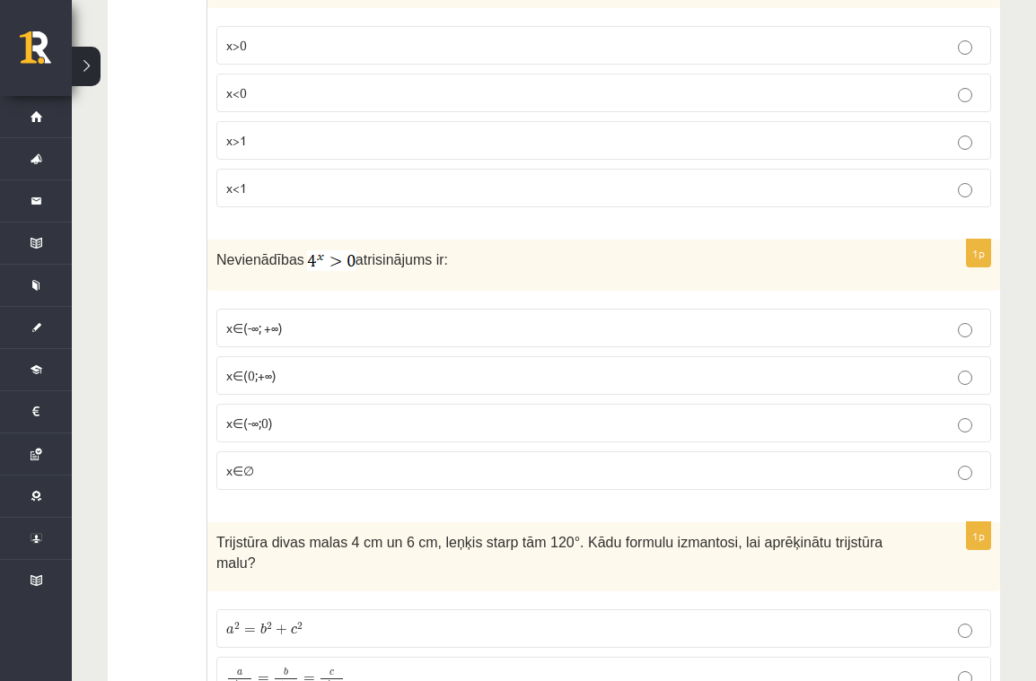
scroll to position [5430, 0]
click at [294, 318] on p "x∈(-∞; +∞)" at bounding box center [603, 327] width 755 height 19
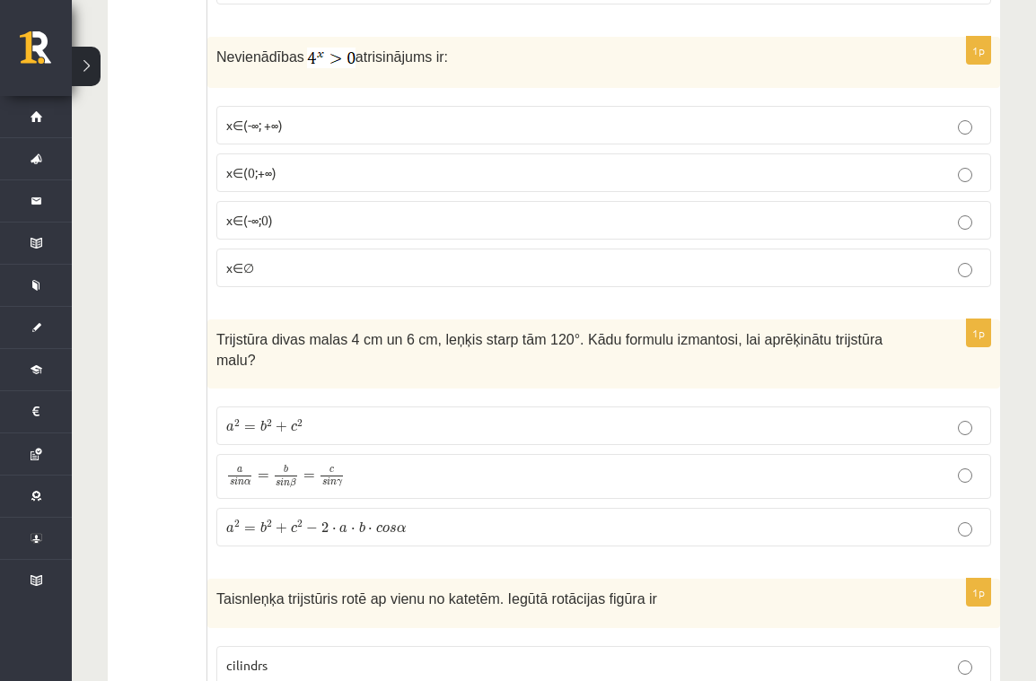
scroll to position [5631, 0]
click at [370, 465] on p "a s i n α = b s i n β = c s i n γ a s i n α = b s i n β = c s i n γ" at bounding box center [603, 477] width 755 height 25
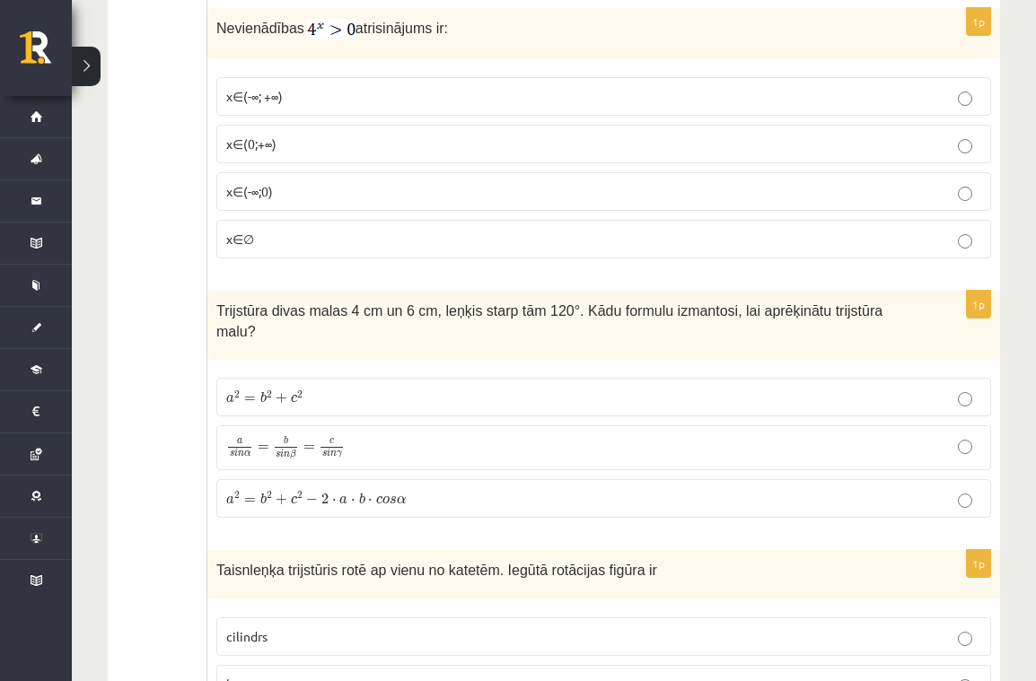
scroll to position [5662, 0]
click at [475, 487] on p "a 2 = b 2 + c 2 − 2 ⋅ a ⋅ b ⋅ c o s α a 2 = b 2 + c 2 − 2 ⋅ a ⋅ b ⋅ c o s α" at bounding box center [603, 496] width 755 height 19
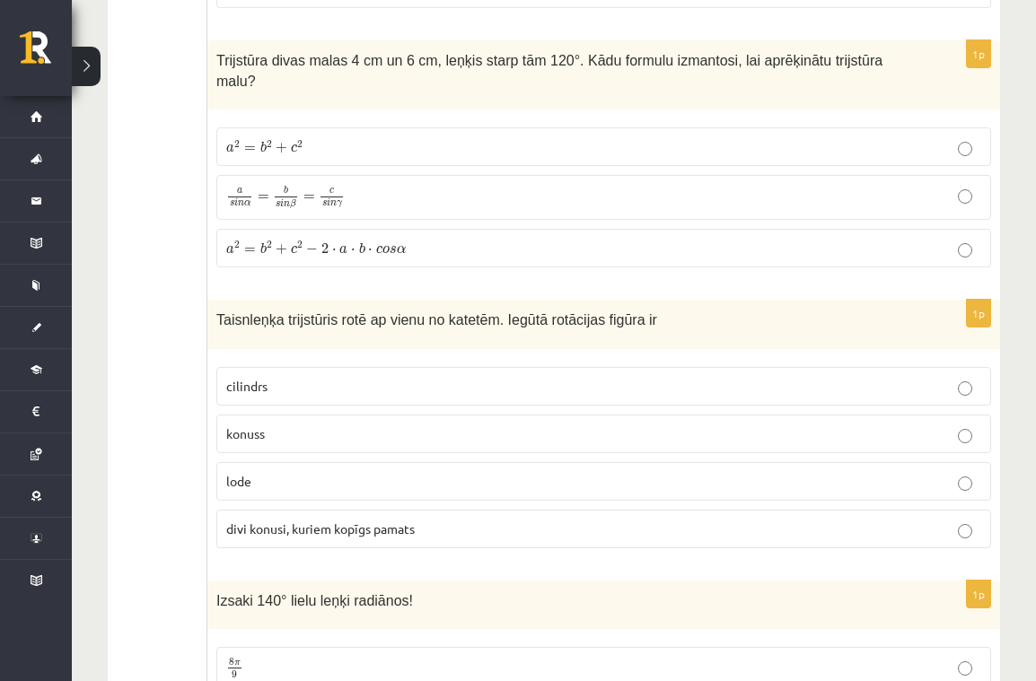
scroll to position [5920, 0]
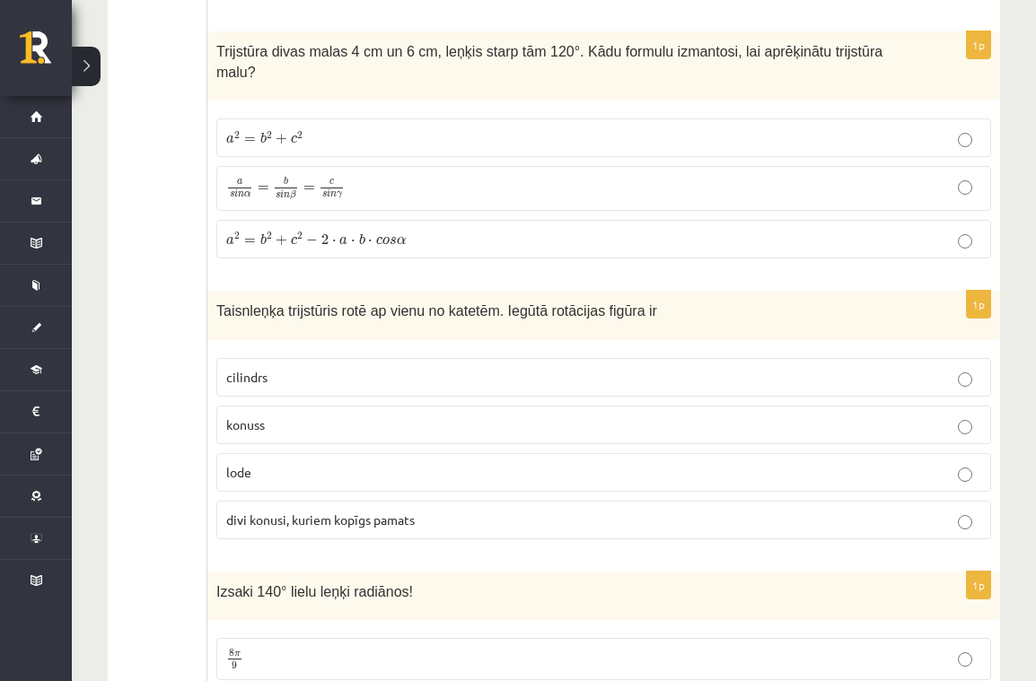
click at [291, 416] on p "konuss" at bounding box center [603, 425] width 755 height 19
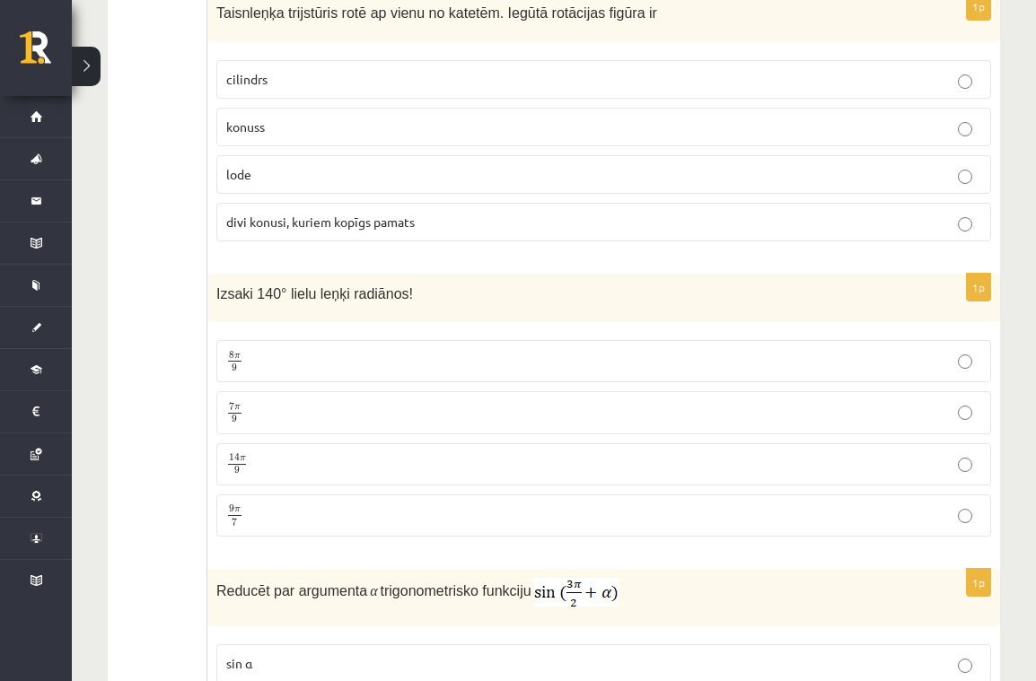
scroll to position [6219, 0]
click at [376, 406] on p "7 π 9 7 π 9" at bounding box center [603, 411] width 755 height 22
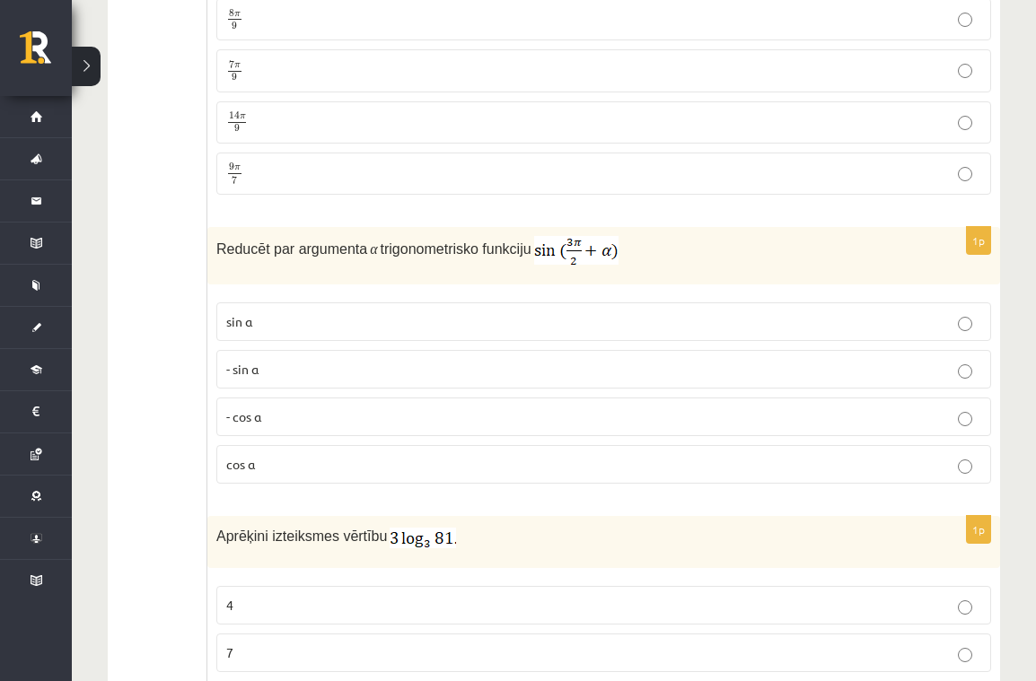
scroll to position [6561, 0]
click at [285, 408] on p "- cos ⁡α" at bounding box center [603, 416] width 755 height 19
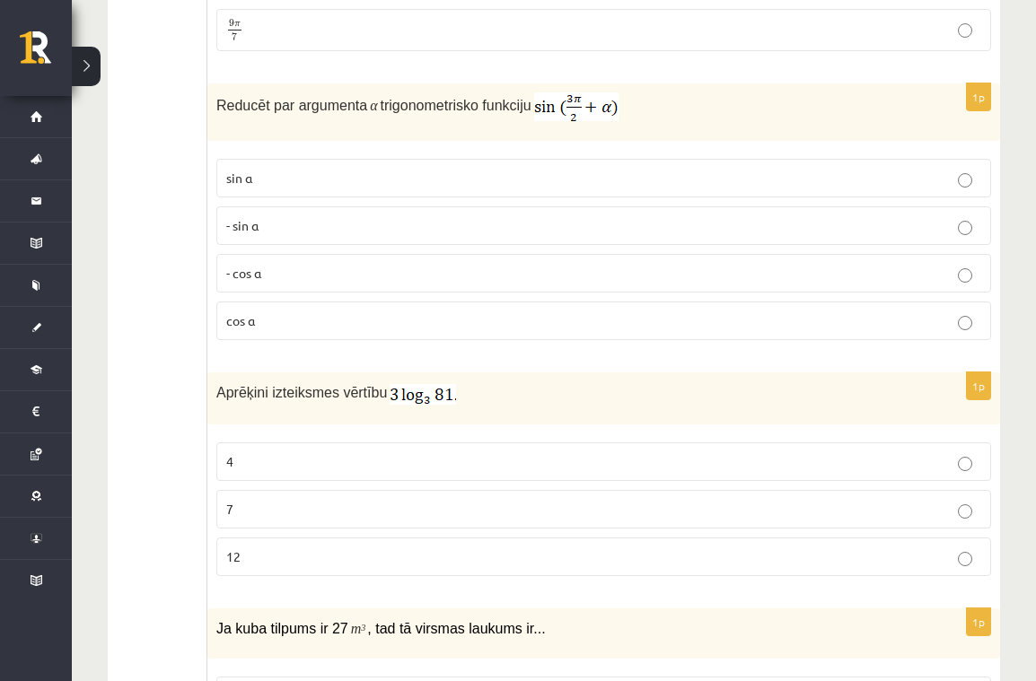
scroll to position [6702, 0]
drag, startPoint x: 436, startPoint y: 454, endPoint x: 446, endPoint y: 451, distance: 10.5
click at [436, 454] on p "4" at bounding box center [603, 463] width 755 height 19
drag, startPoint x: 450, startPoint y: 546, endPoint x: 513, endPoint y: 550, distance: 63.0
click at [450, 549] on p "12" at bounding box center [603, 558] width 755 height 19
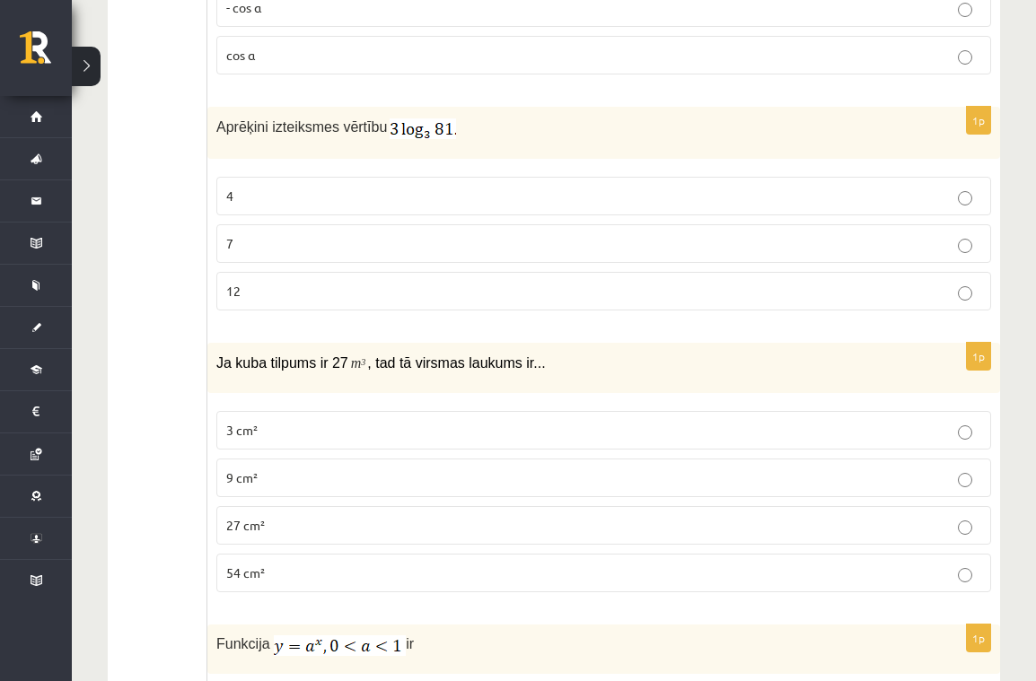
scroll to position [6973, 0]
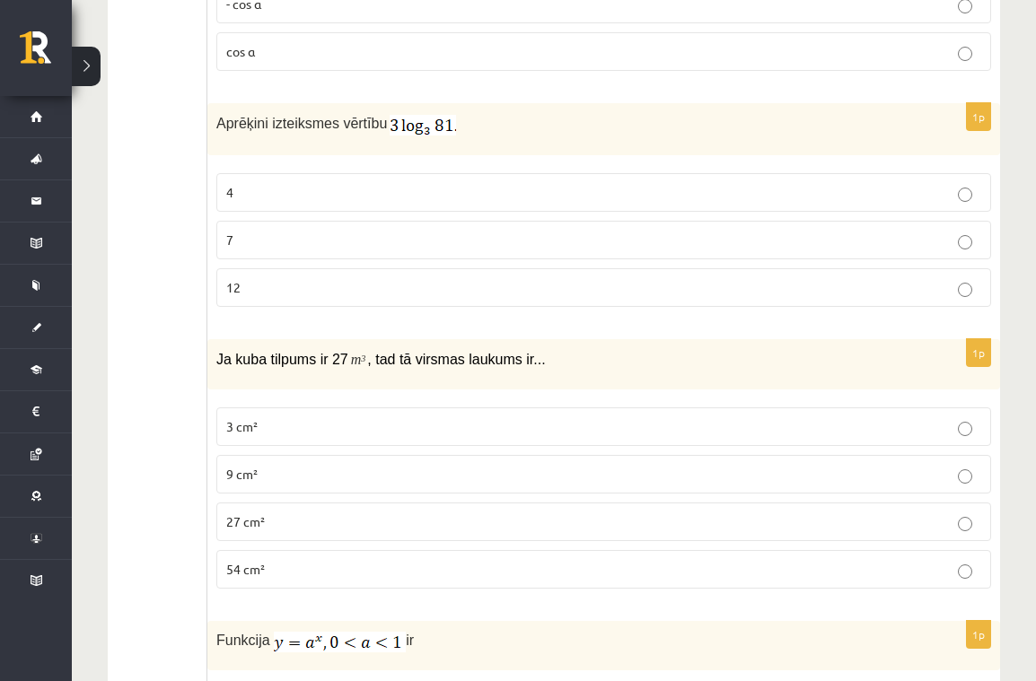
click at [297, 465] on p "9 cm²" at bounding box center [603, 474] width 755 height 19
click at [380, 560] on p "54 cm²" at bounding box center [603, 569] width 755 height 19
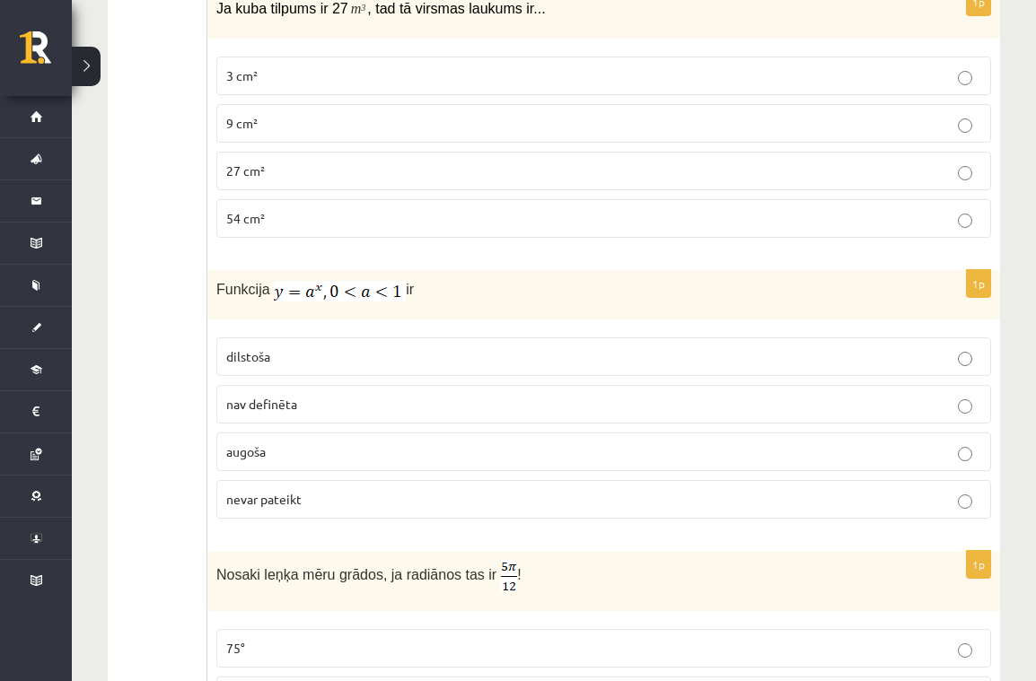
scroll to position [7326, 0]
click at [307, 346] on p "dilstoša" at bounding box center [603, 355] width 755 height 19
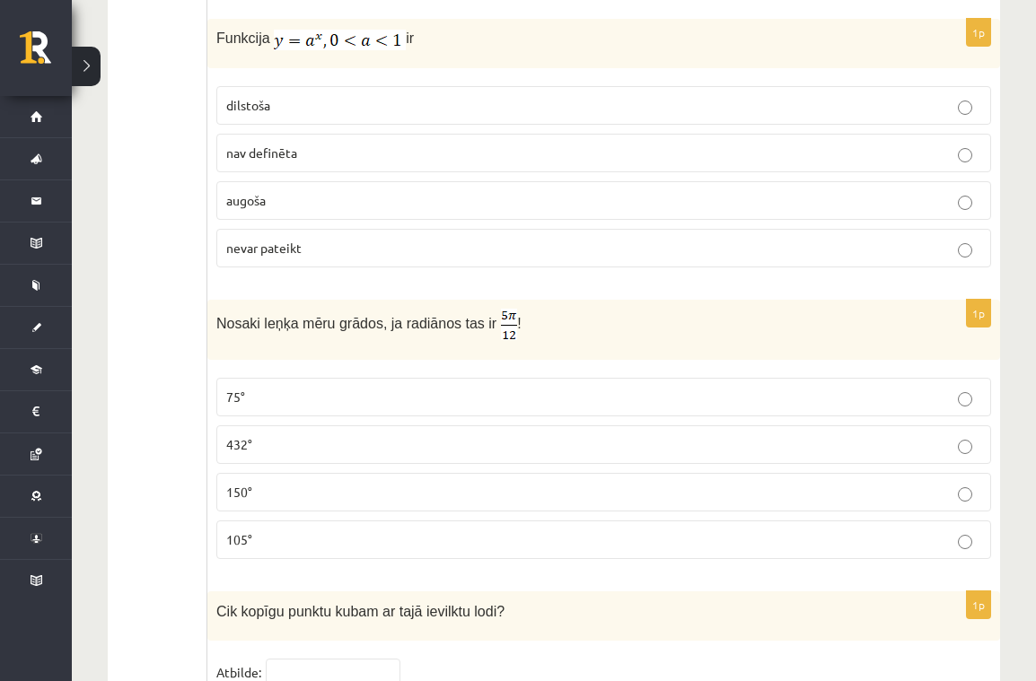
scroll to position [7589, 0]
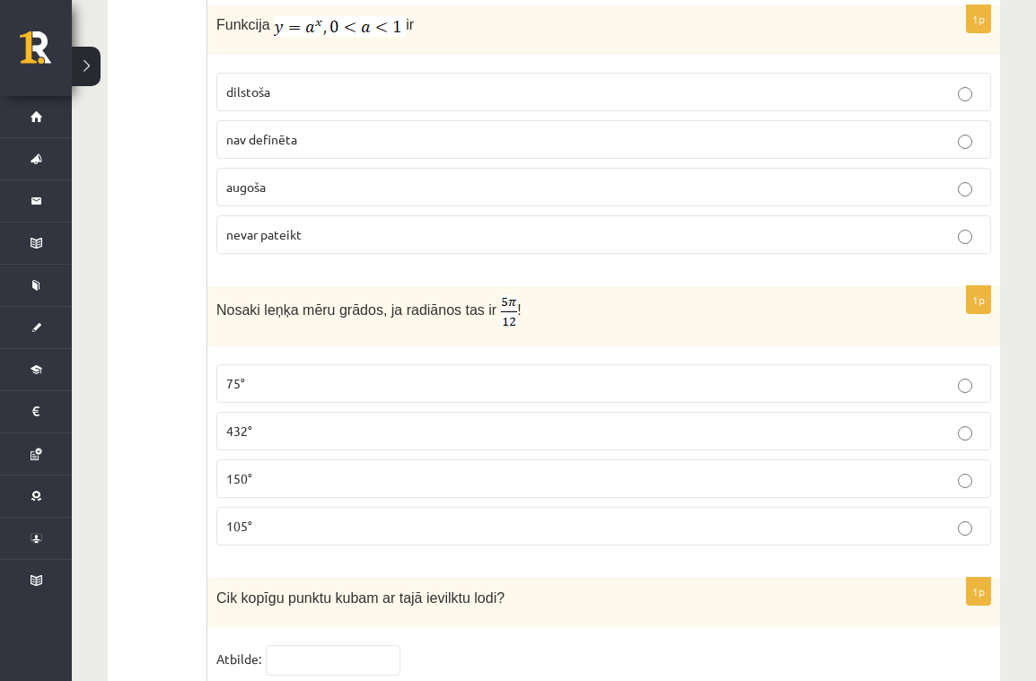
click at [399, 364] on label "75°" at bounding box center [603, 383] width 775 height 39
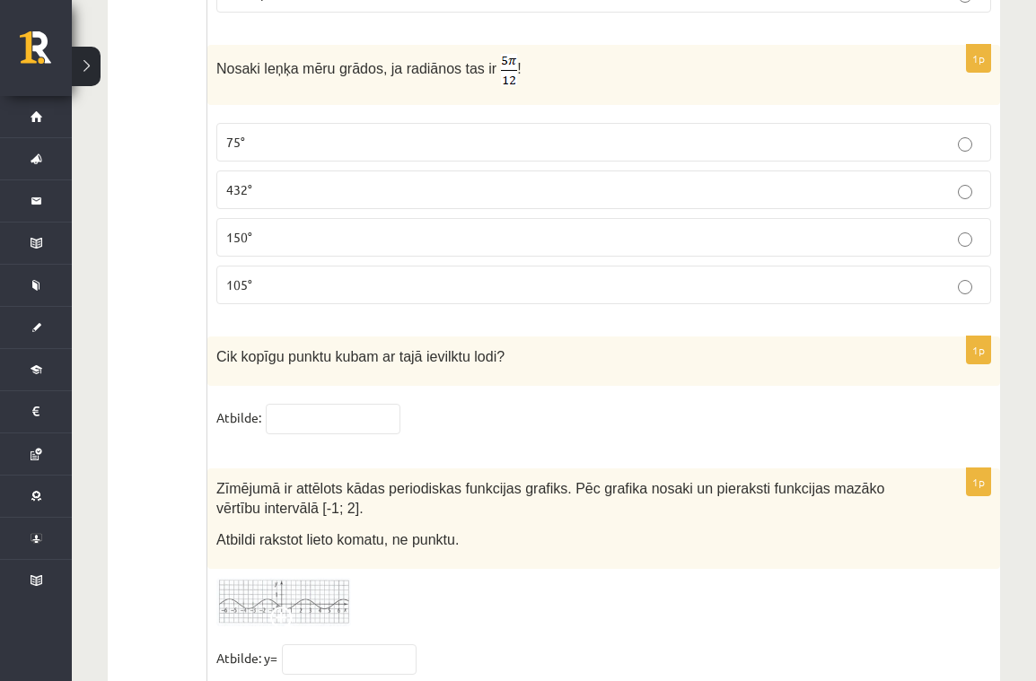
scroll to position [7830, 0]
click at [321, 404] on input "text" at bounding box center [333, 419] width 135 height 31
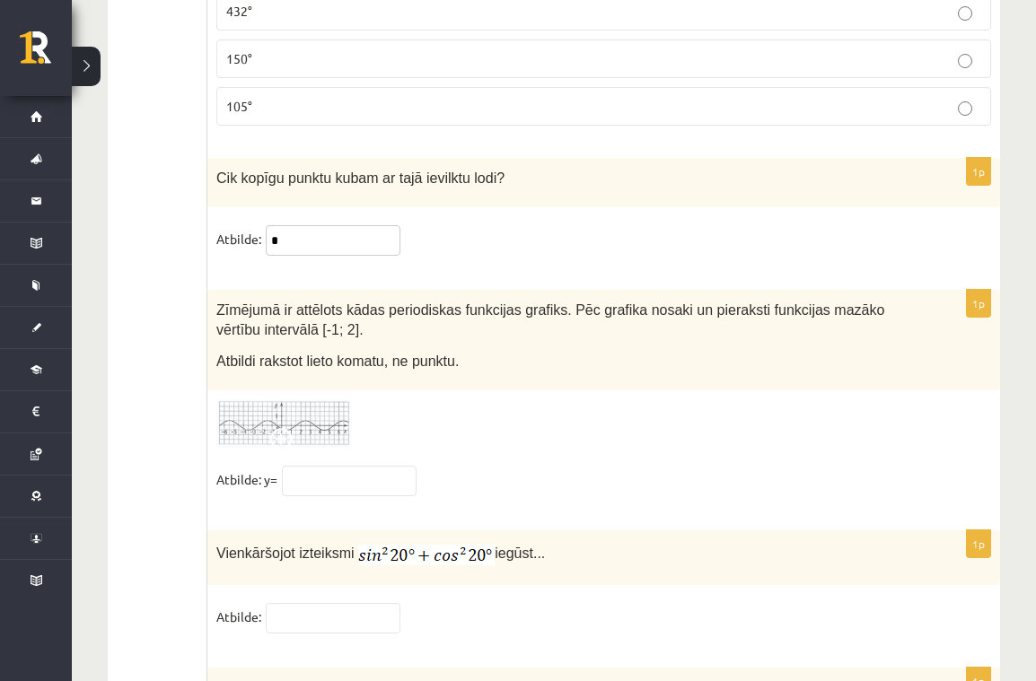
scroll to position [8019, 0]
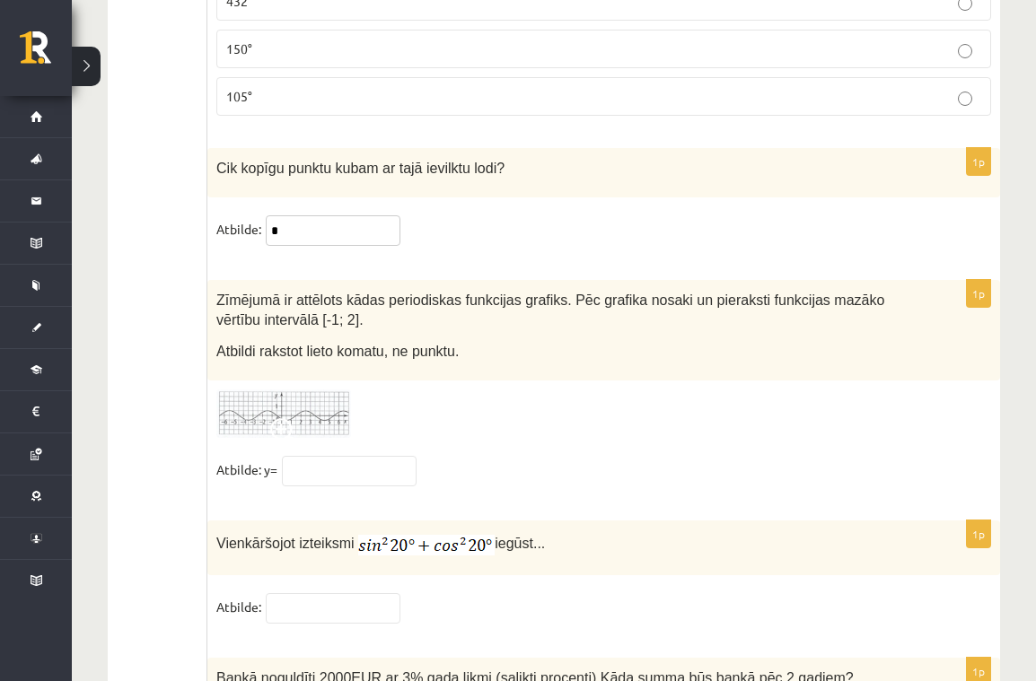
type input "*"
click at [299, 391] on img at bounding box center [283, 414] width 135 height 49
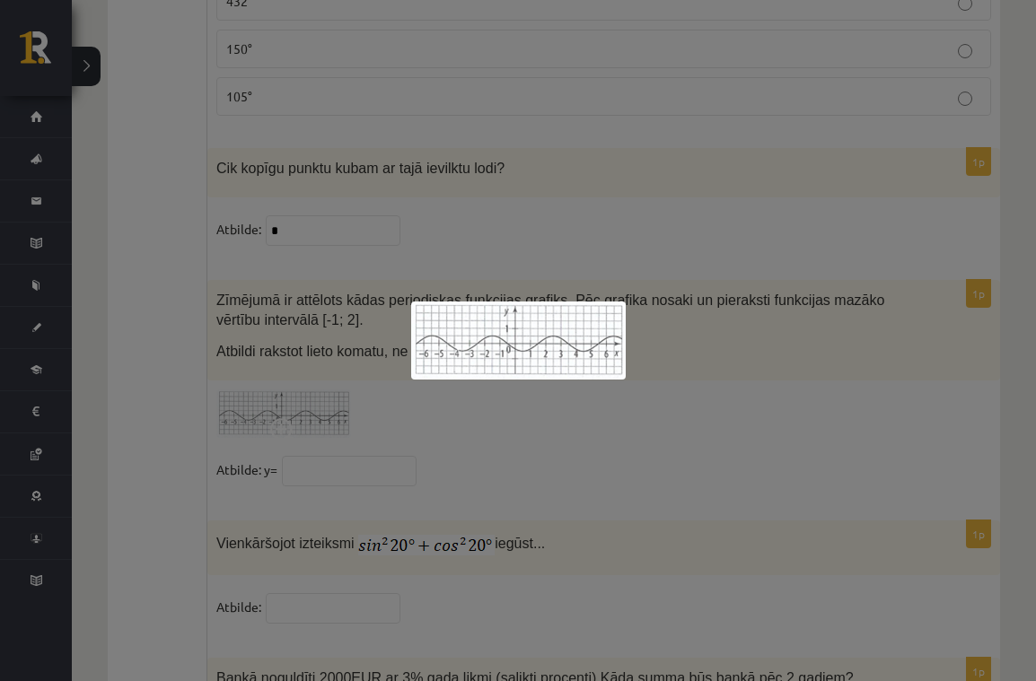
click at [644, 422] on div at bounding box center [518, 340] width 1036 height 681
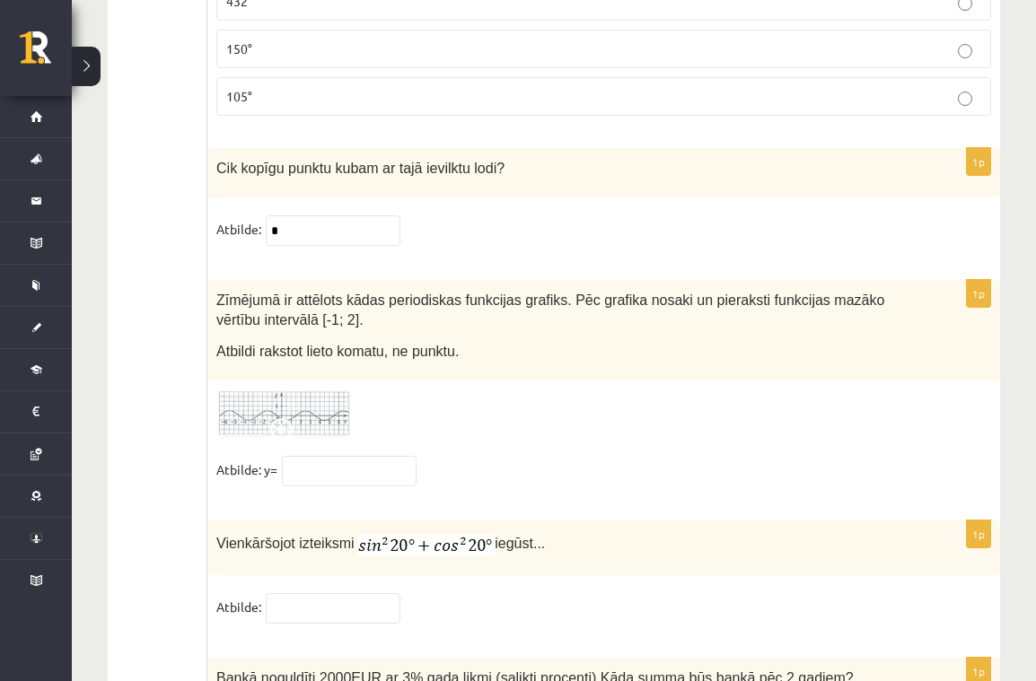
click at [255, 393] on img at bounding box center [283, 414] width 135 height 49
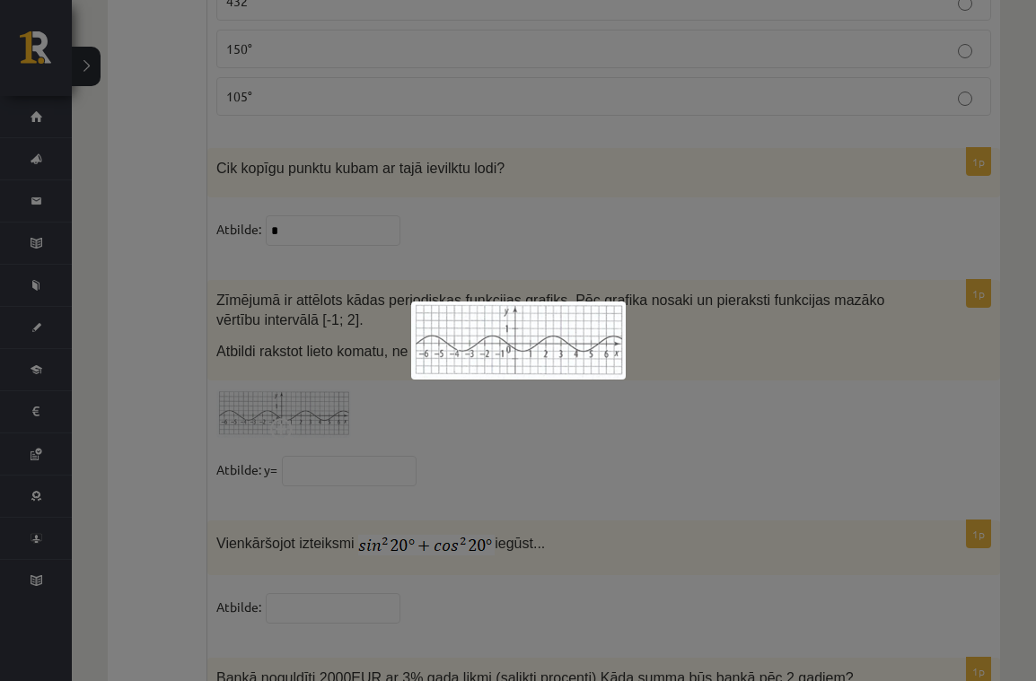
click at [333, 452] on div at bounding box center [518, 340] width 1036 height 681
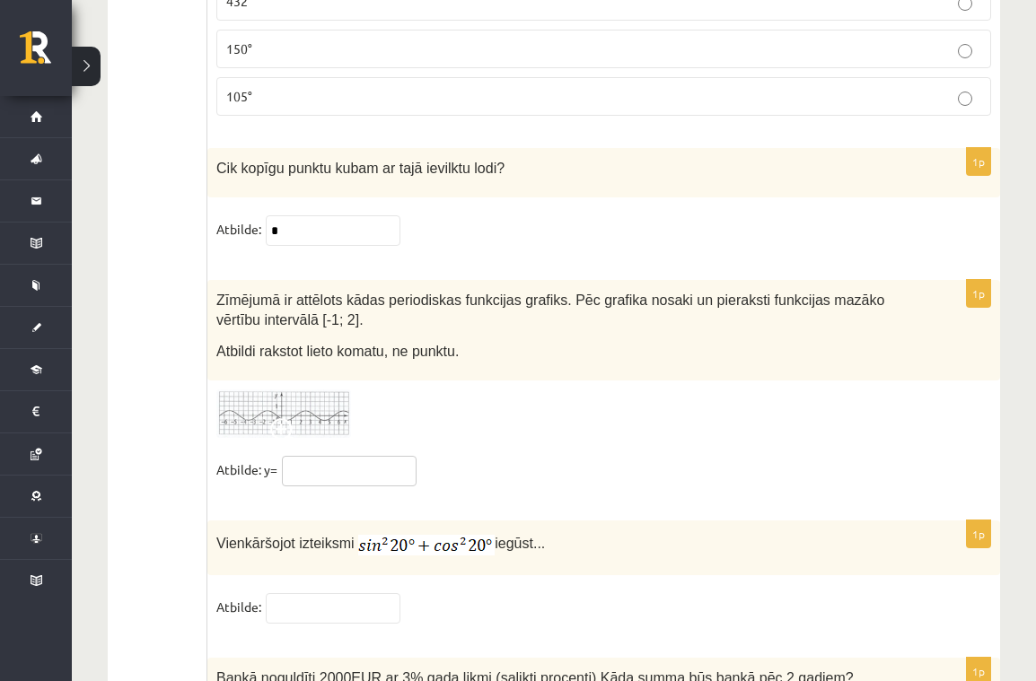
click at [345, 456] on input "text" at bounding box center [349, 471] width 135 height 31
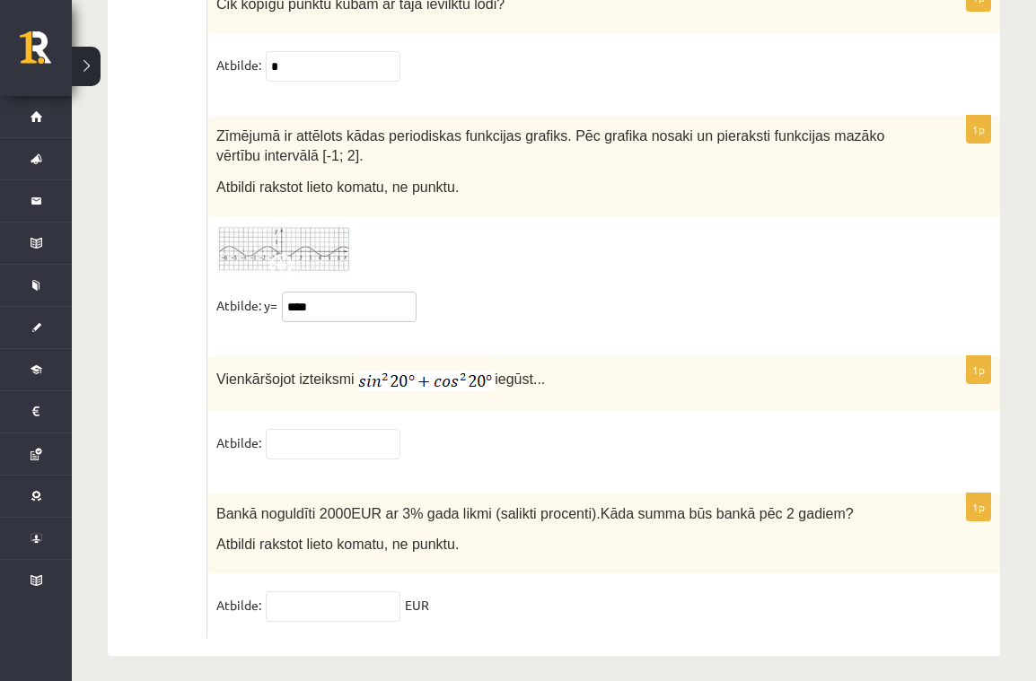
scroll to position [8181, 0]
type input "****"
click at [312, 431] on input "text" at bounding box center [333, 446] width 135 height 31
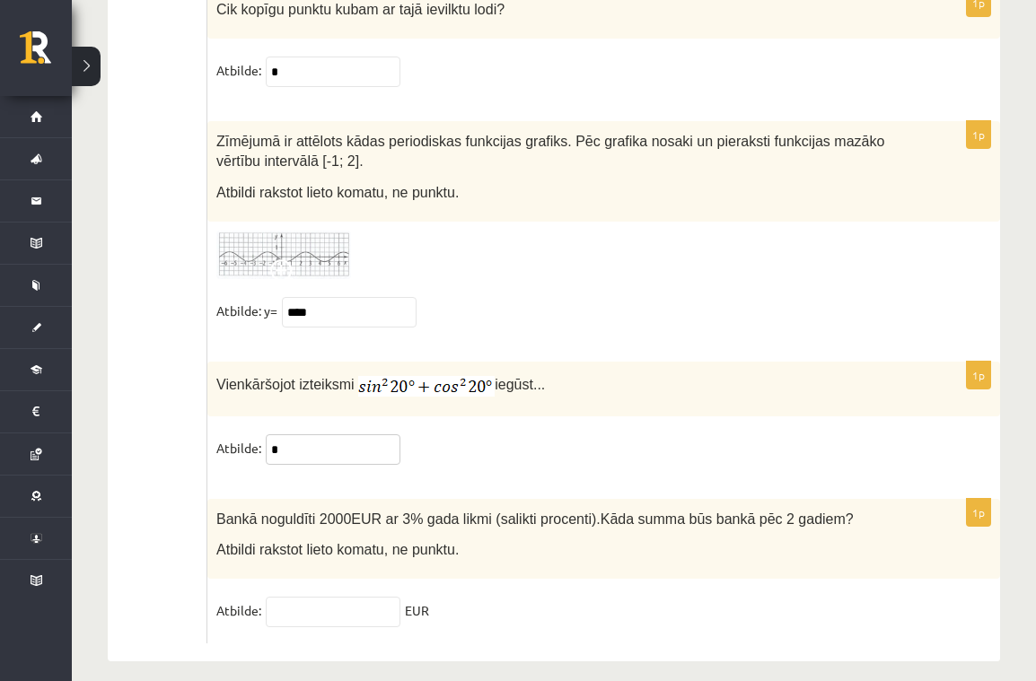
scroll to position [8178, 0]
type input "*"
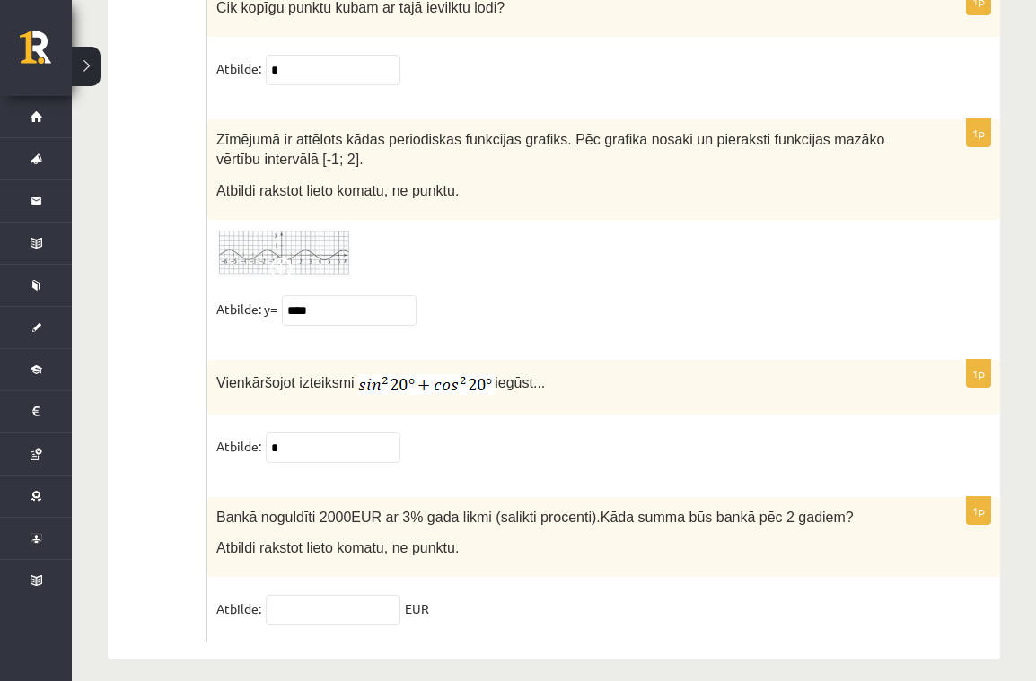
scroll to position [8180, 1]
drag, startPoint x: 222, startPoint y: 177, endPoint x: 493, endPoint y: 180, distance: 271.1
click at [493, 180] on p "Atbildi rakstot lieto komatu, ne punktu." at bounding box center [558, 189] width 685 height 21
click at [301, 595] on input "text" at bounding box center [333, 609] width 135 height 31
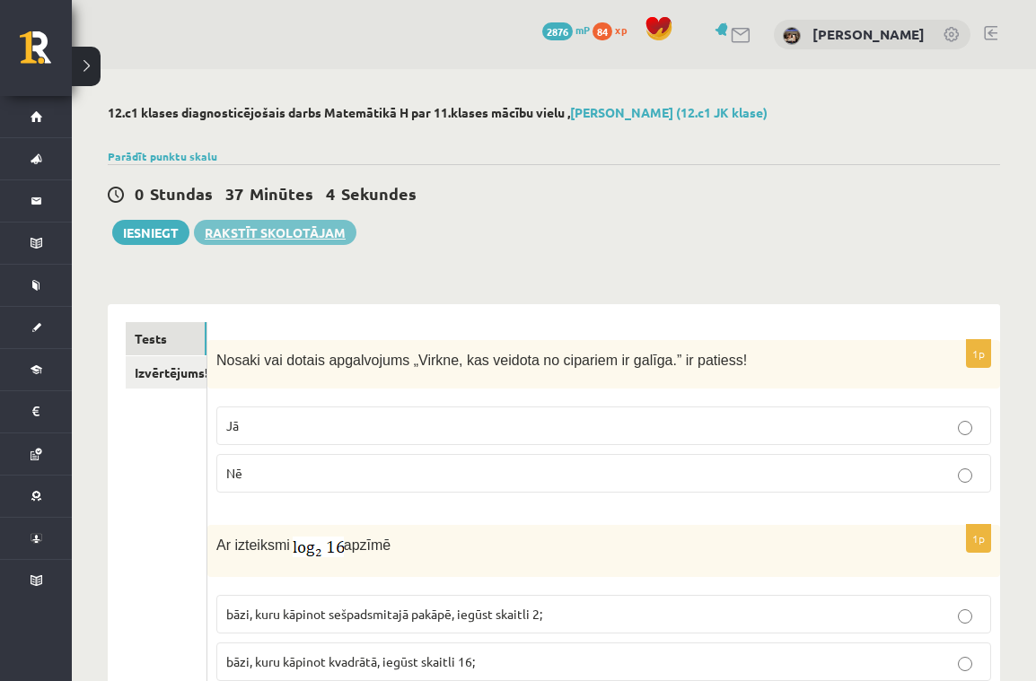
scroll to position [0, 0]
type input "*******"
click at [143, 231] on button "Iesniegt" at bounding box center [150, 232] width 77 height 25
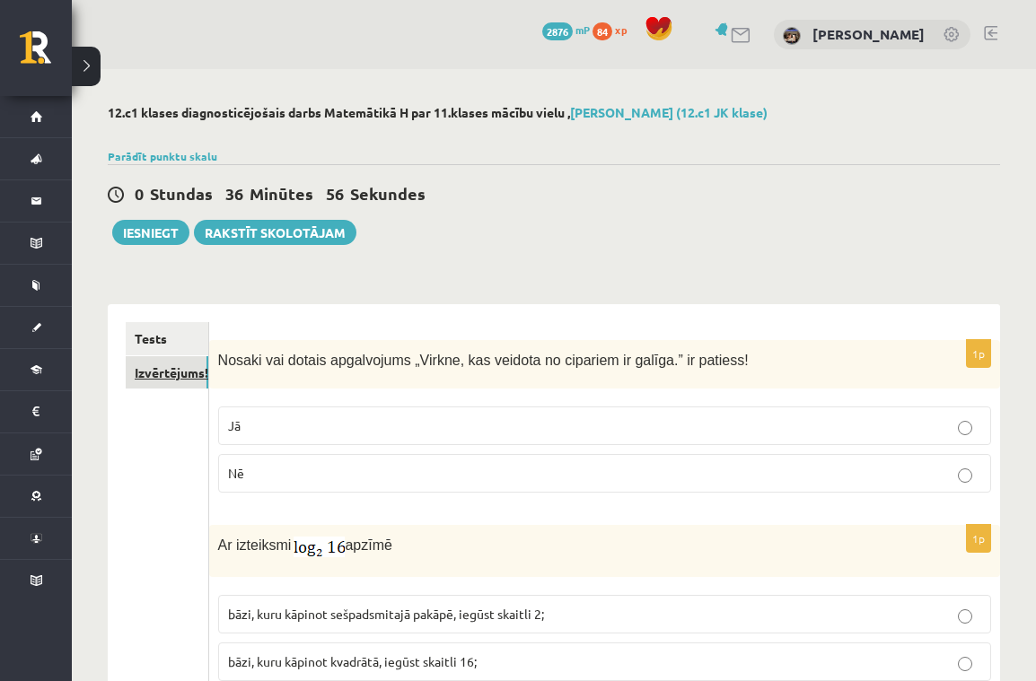
click at [136, 374] on link "Izvērtējums!" at bounding box center [167, 372] width 83 height 33
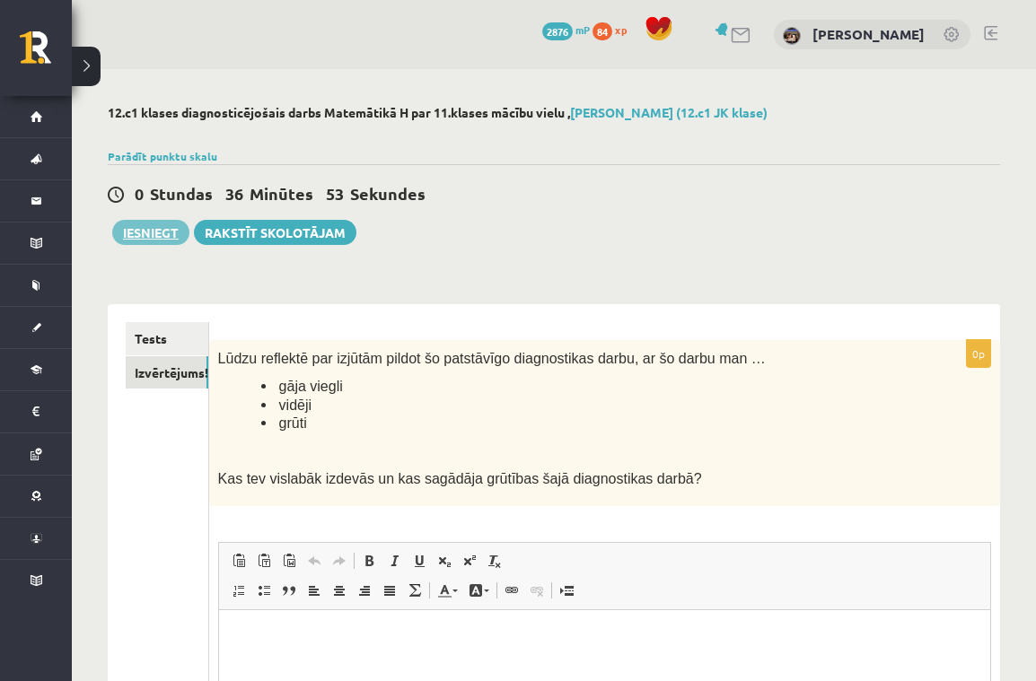
click at [144, 226] on button "Iesniegt" at bounding box center [150, 232] width 77 height 25
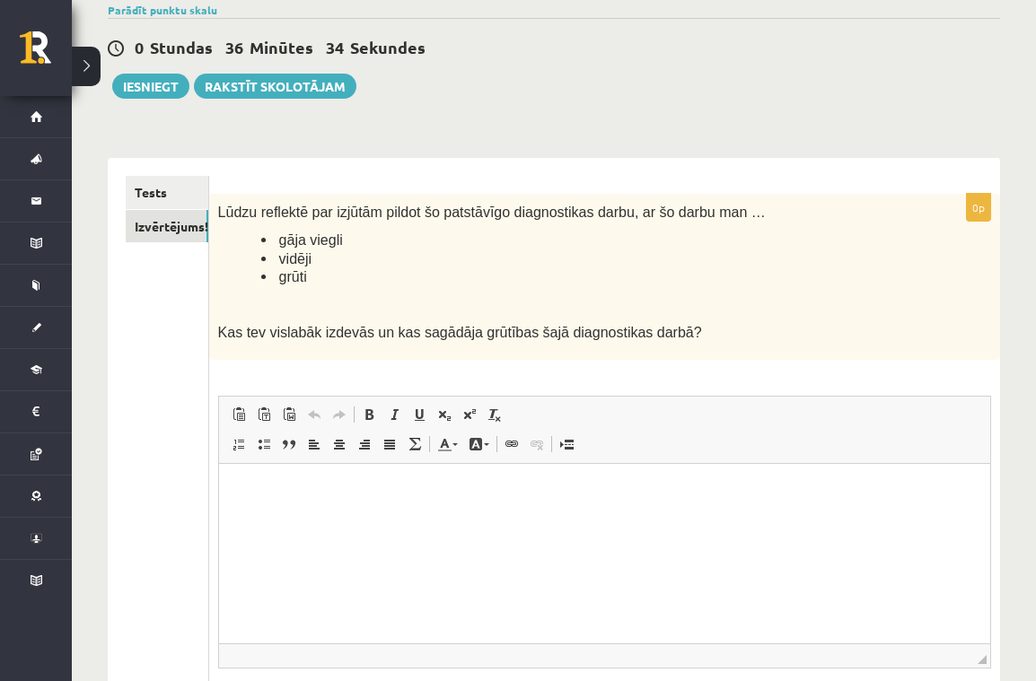
scroll to position [147, 0]
click at [380, 478] on html at bounding box center [603, 489] width 771 height 55
click at [132, 76] on button "Iesniegt" at bounding box center [150, 85] width 77 height 25
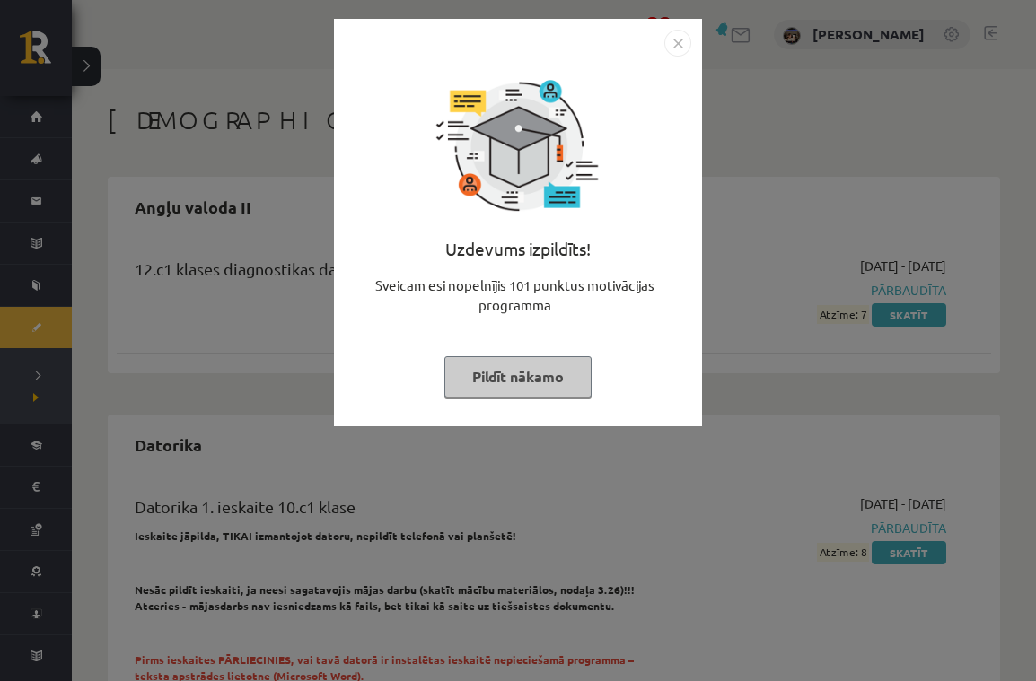
click at [509, 367] on button "Pildīt nākamo" at bounding box center [517, 376] width 147 height 41
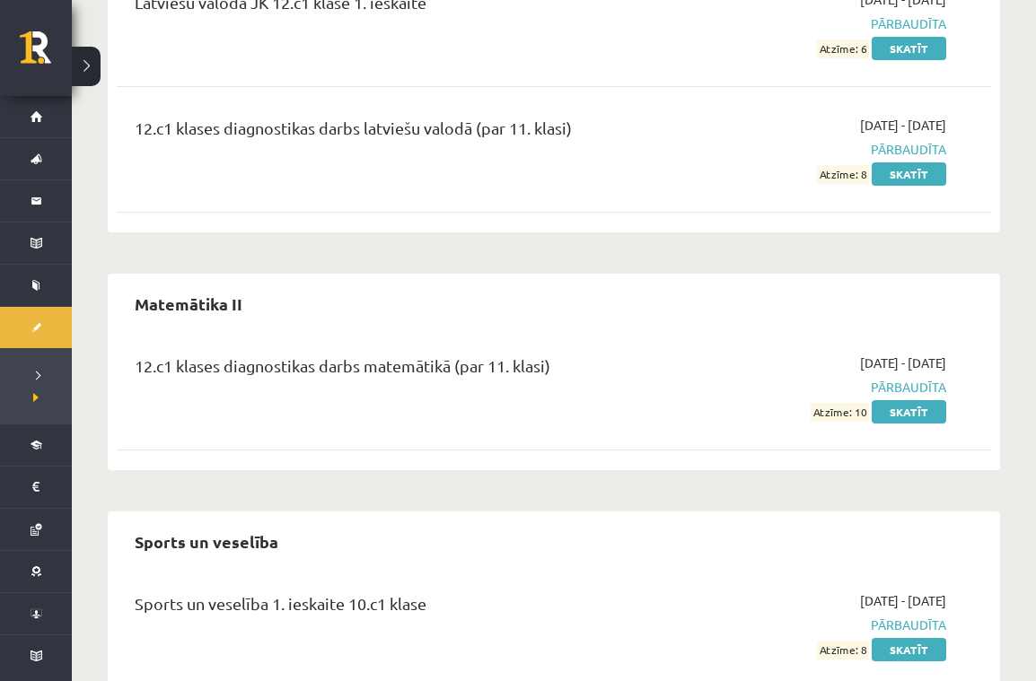
scroll to position [4536, 0]
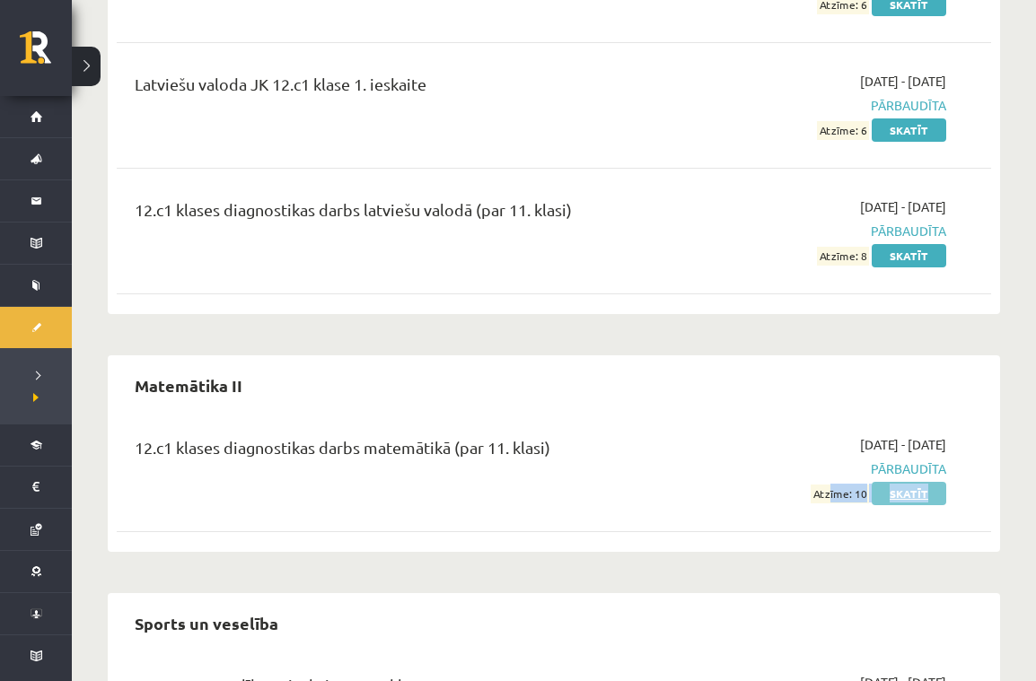
drag, startPoint x: 829, startPoint y: 431, endPoint x: 933, endPoint y: 431, distance: 104.1
click at [931, 435] on div "2025-09-16 - 2025-09-30 Pārbaudīta Atzīme: 10 Skatīt" at bounding box center [819, 468] width 279 height 67
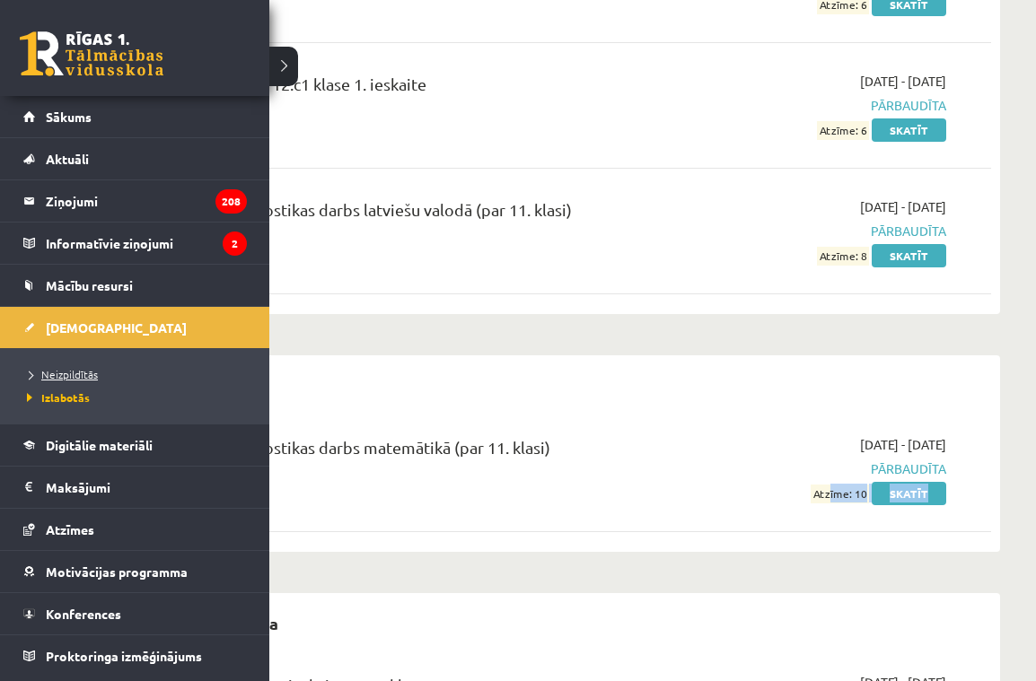
click at [69, 376] on span "Neizpildītās" at bounding box center [59, 374] width 75 height 14
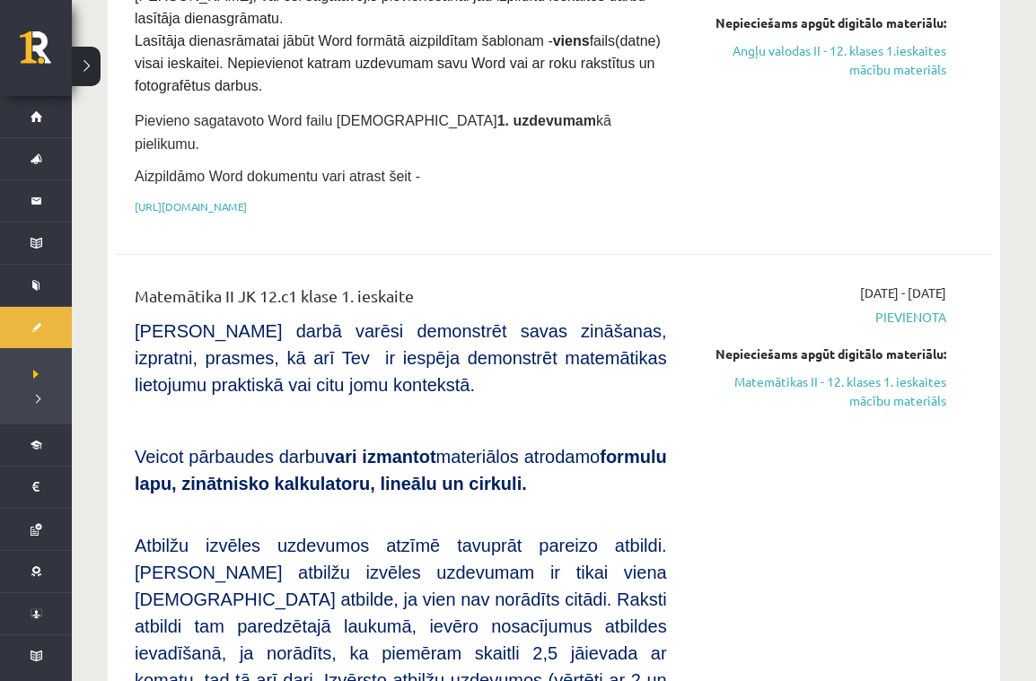
scroll to position [432, 0]
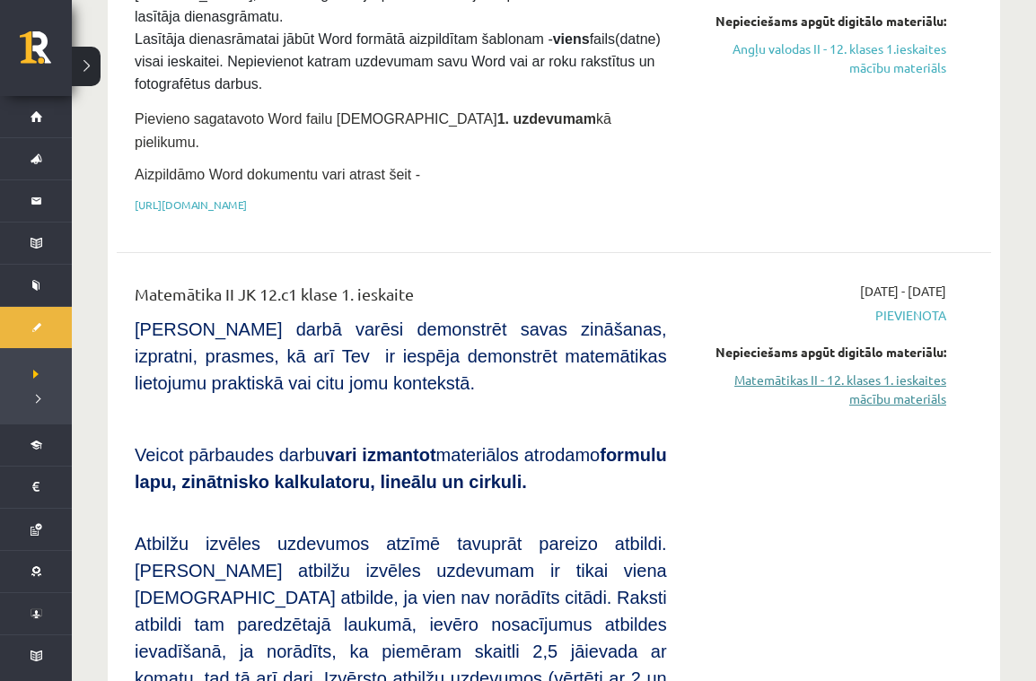
click at [890, 371] on link "Matemātikas II - 12. klases 1. ieskaites mācību materiāls" at bounding box center [820, 390] width 252 height 38
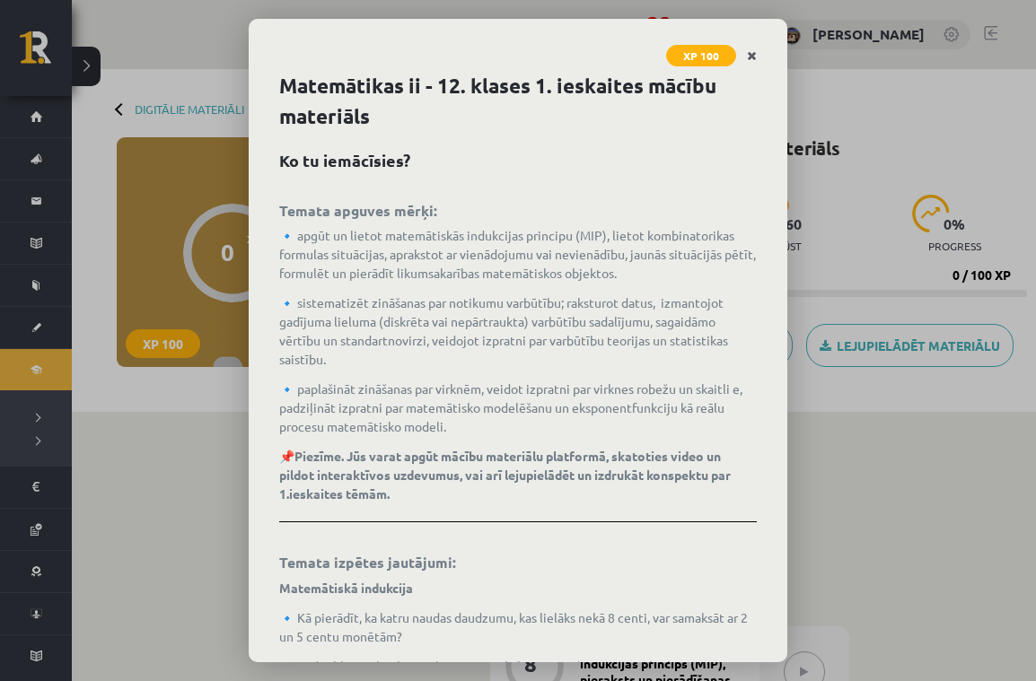
click at [753, 55] on icon "Close" at bounding box center [752, 56] width 10 height 13
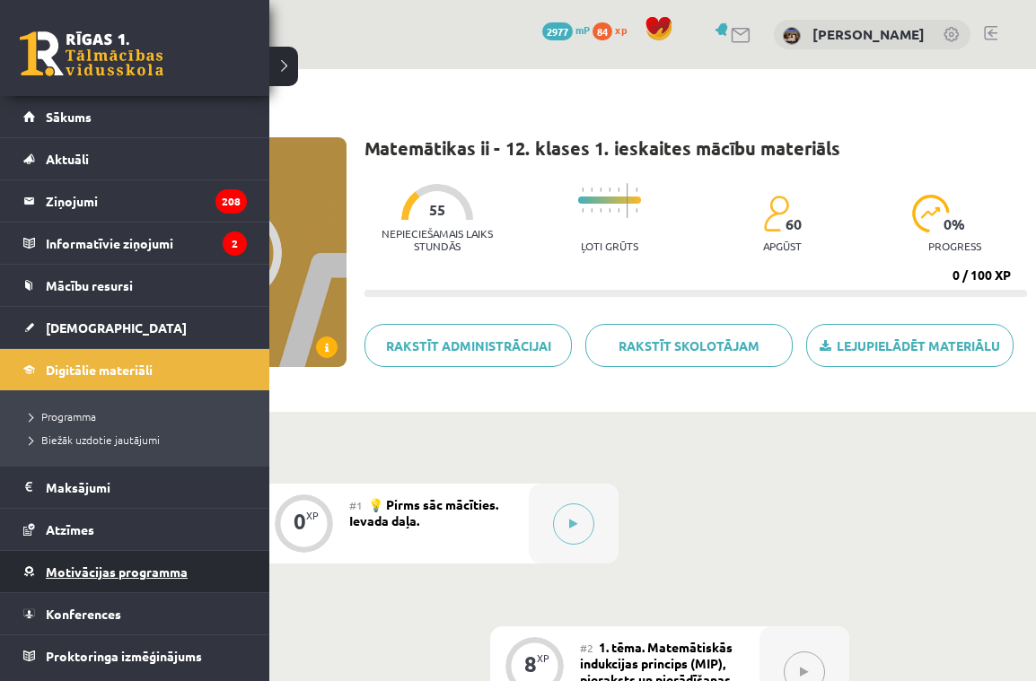
click at [100, 572] on span "Motivācijas programma" at bounding box center [117, 572] width 142 height 16
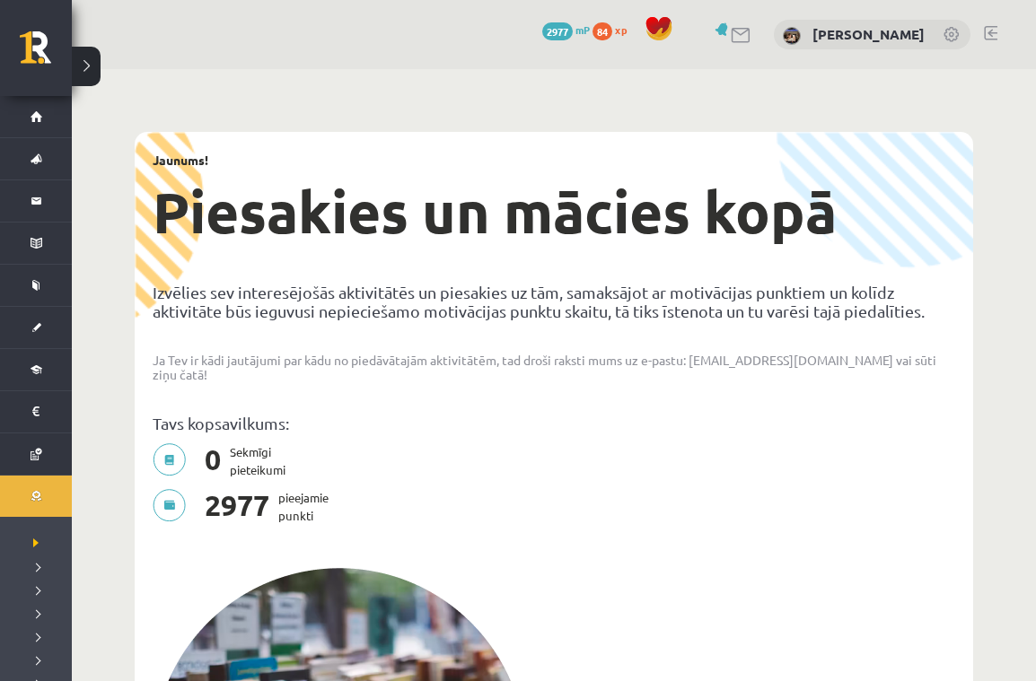
click at [542, 27] on span "2977" at bounding box center [557, 31] width 31 height 18
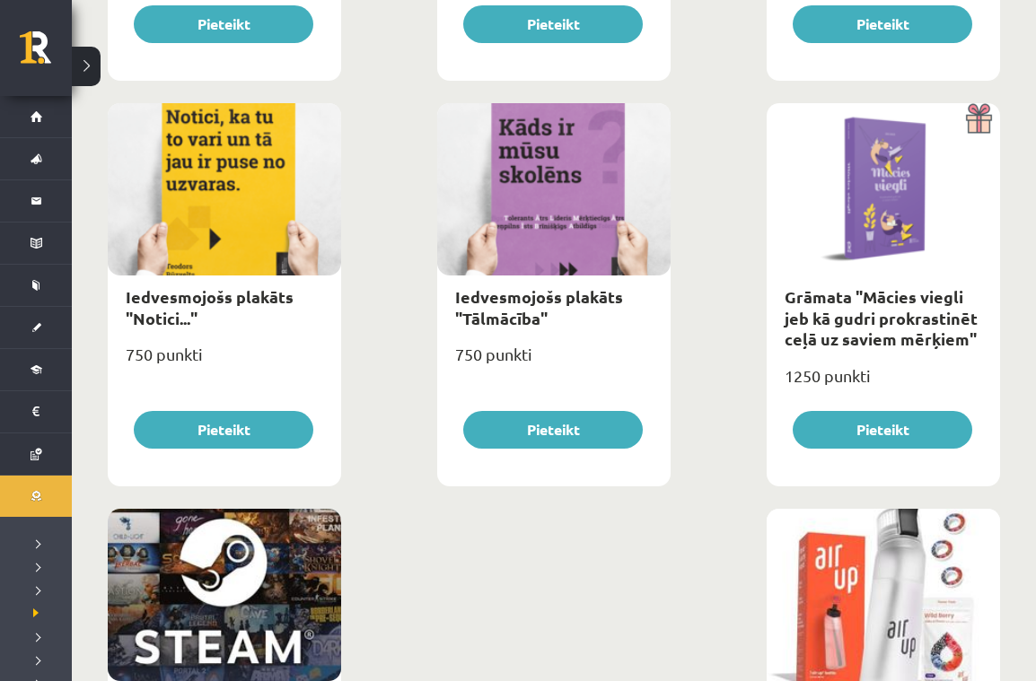
scroll to position [2623, 0]
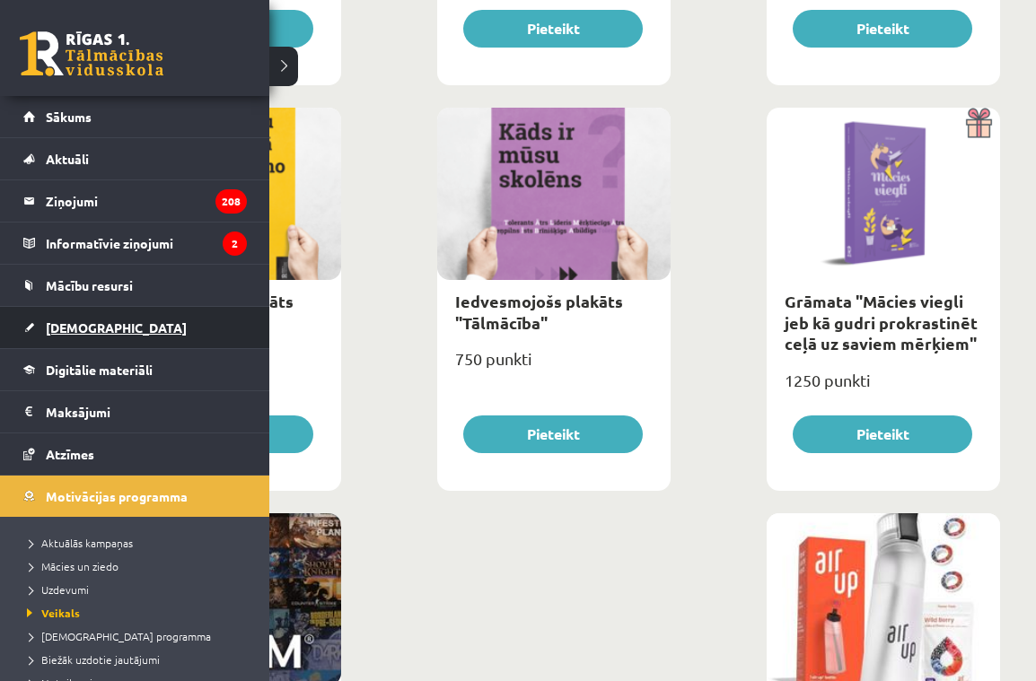
click at [71, 322] on span "[DEMOGRAPHIC_DATA]" at bounding box center [116, 328] width 141 height 16
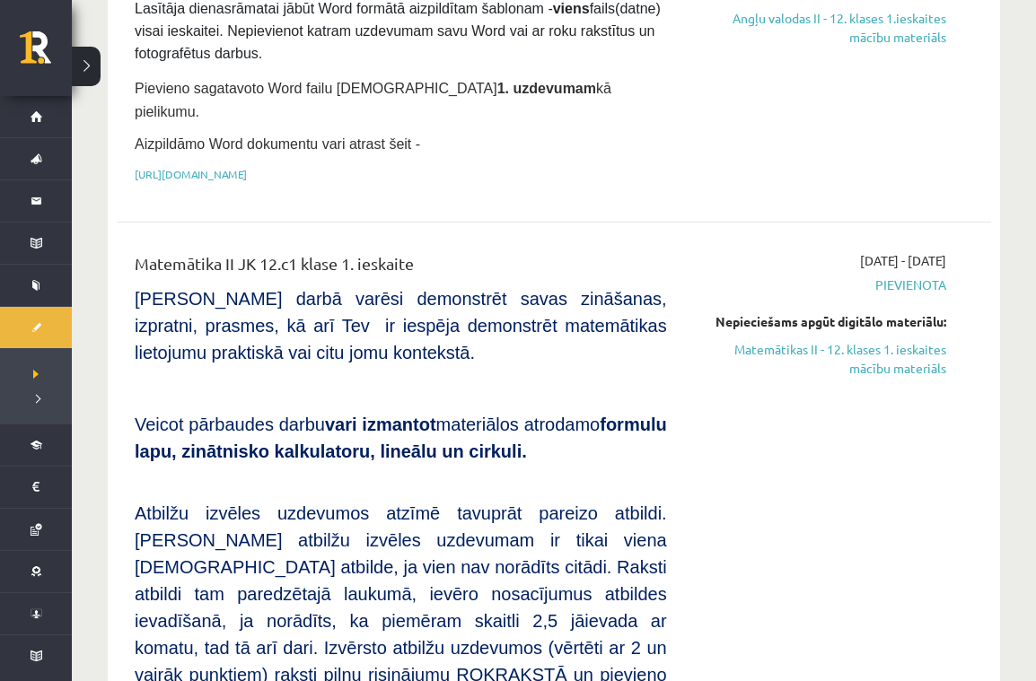
scroll to position [463, 0]
click at [881, 339] on link "Matemātikas II - 12. klases 1. ieskaites mācību materiāls" at bounding box center [820, 358] width 252 height 38
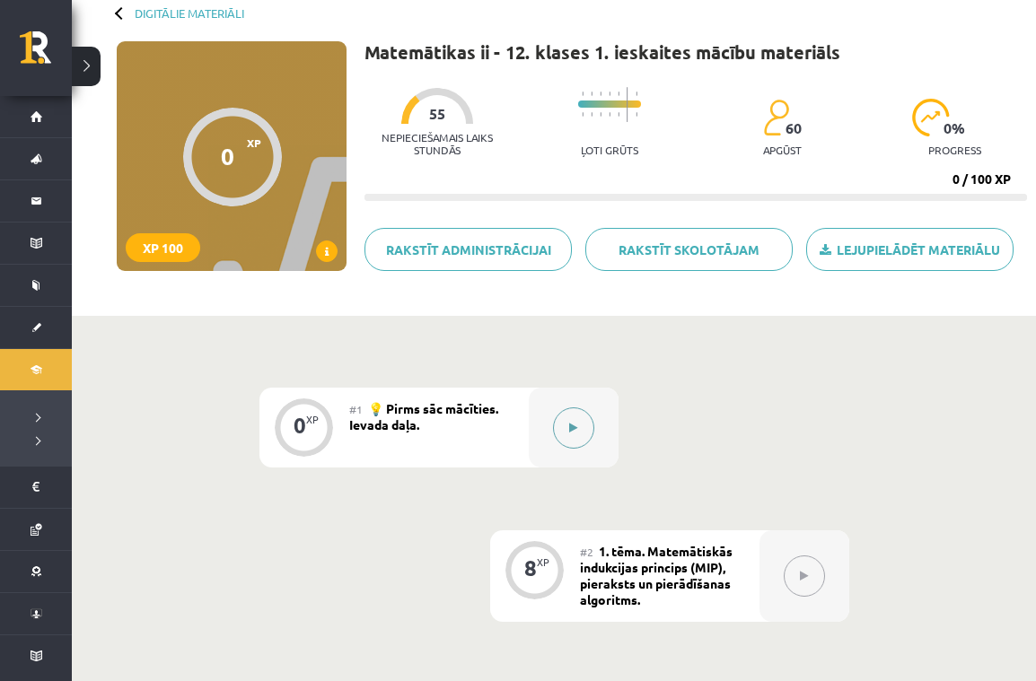
scroll to position [97, 0]
click at [567, 417] on button at bounding box center [573, 427] width 41 height 41
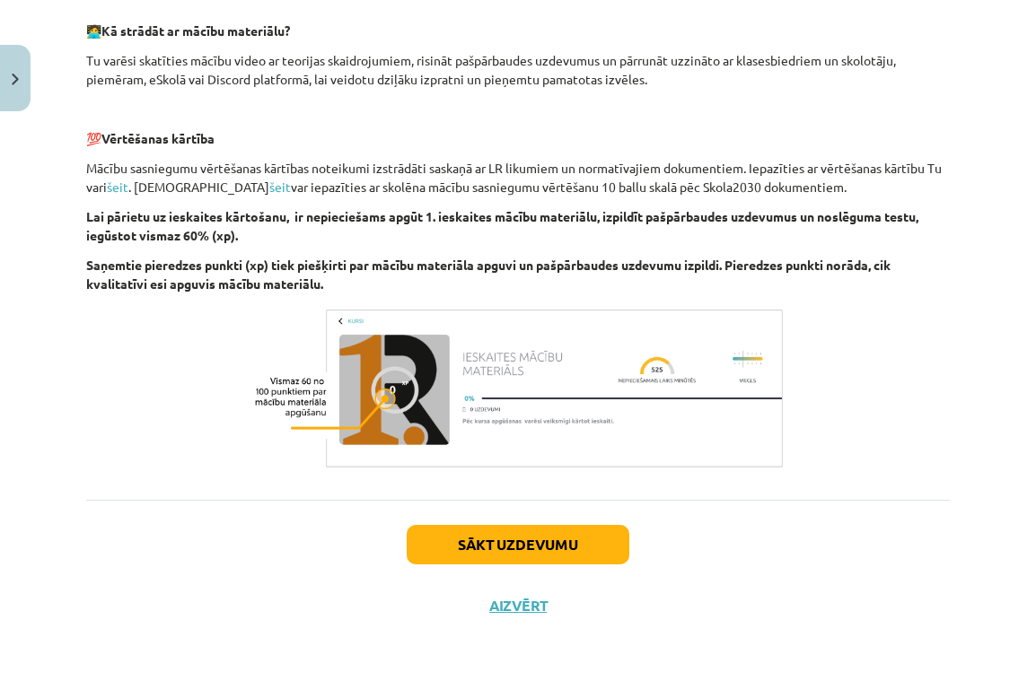
scroll to position [1238, 0]
click at [535, 541] on button "Sākt uzdevumu" at bounding box center [518, 544] width 223 height 39
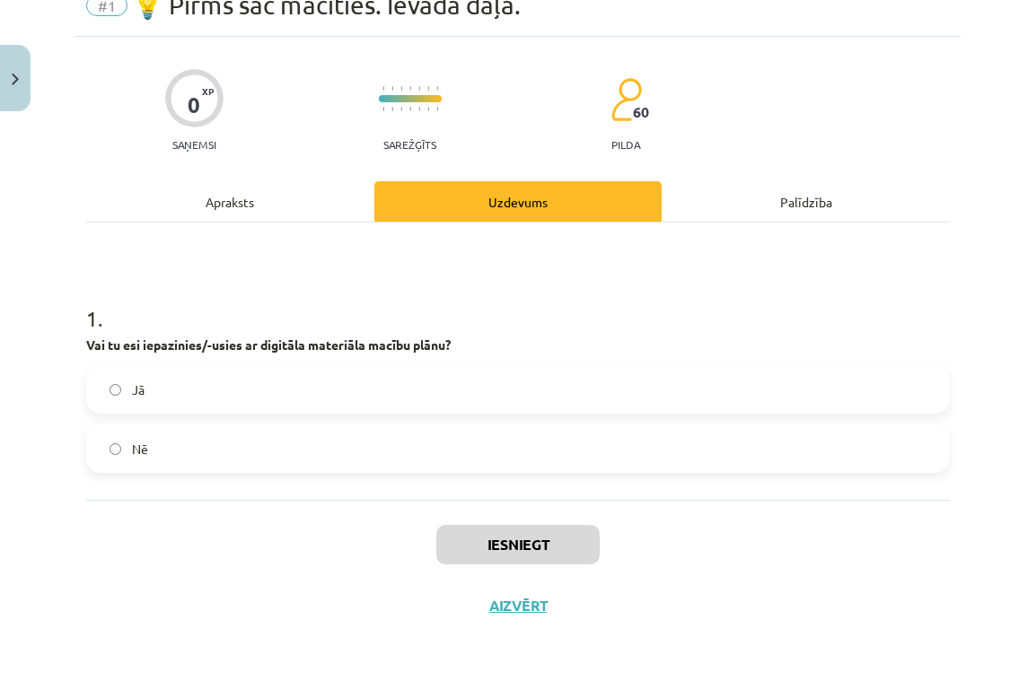
drag, startPoint x: 191, startPoint y: 399, endPoint x: 240, endPoint y: 408, distance: 49.3
click at [191, 399] on label "Jā" at bounding box center [518, 389] width 860 height 45
click at [529, 547] on button "Iesniegt" at bounding box center [517, 544] width 163 height 39
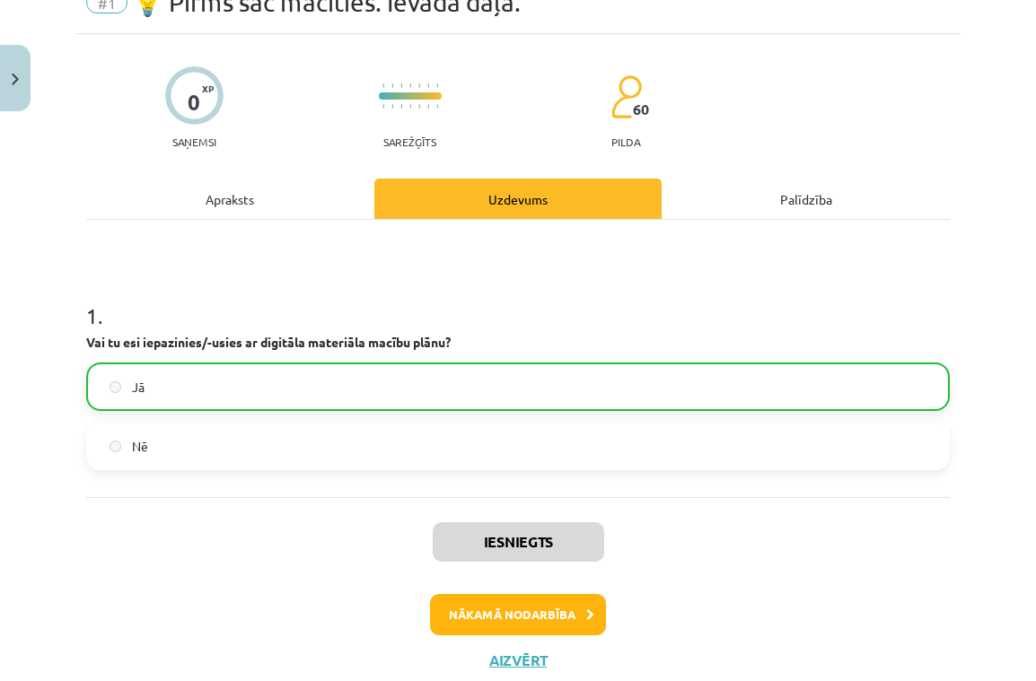
click at [536, 616] on button "Nākamā nodarbība" at bounding box center [518, 614] width 176 height 41
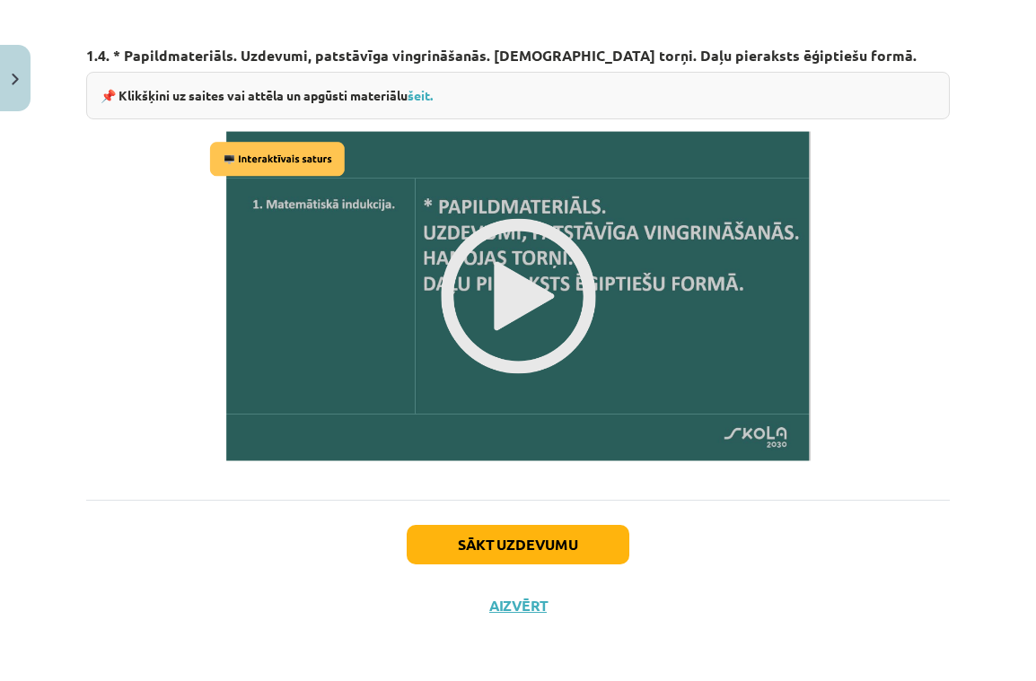
scroll to position [2157, 0]
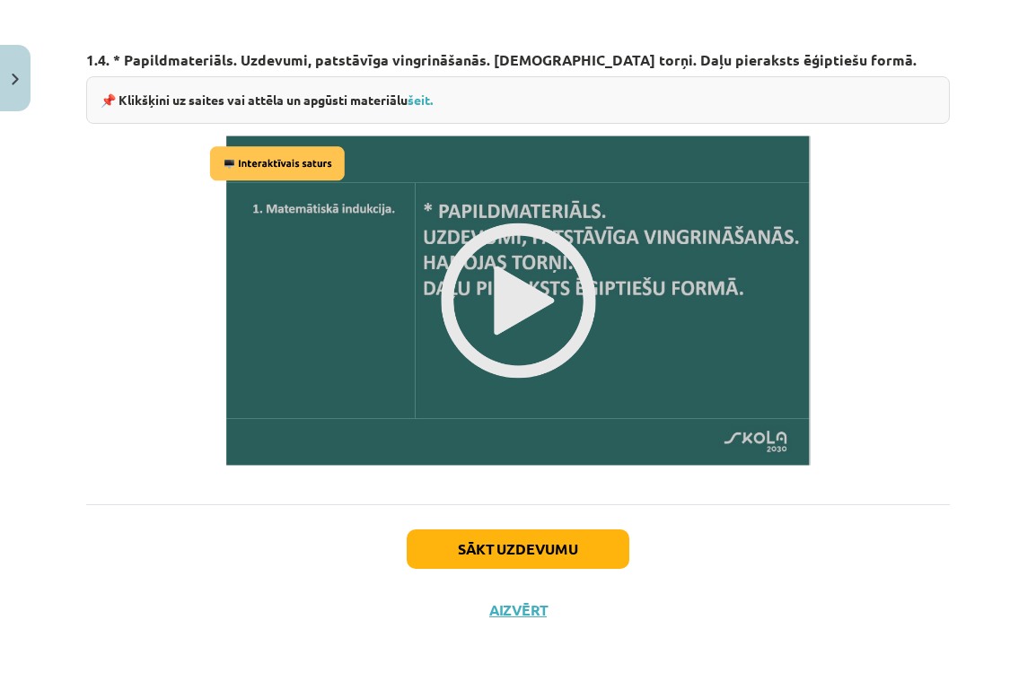
click at [521, 544] on button "Sākt uzdevumu" at bounding box center [518, 549] width 223 height 39
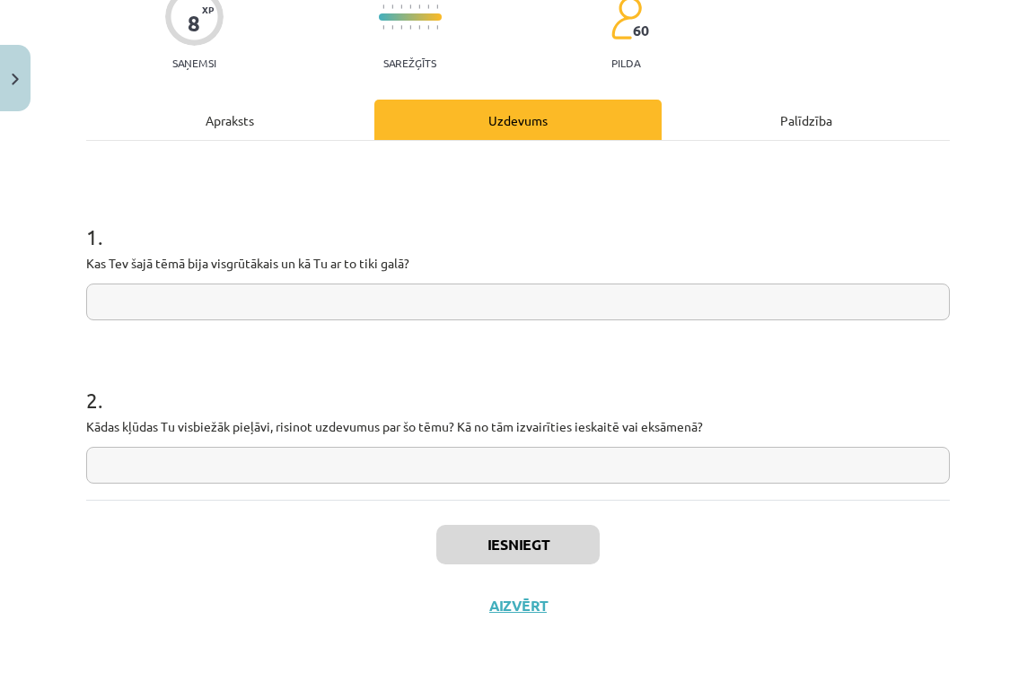
scroll to position [196, 0]
click at [284, 303] on input "text" at bounding box center [518, 302] width 864 height 37
click at [245, 126] on div "Apraksts" at bounding box center [230, 120] width 288 height 40
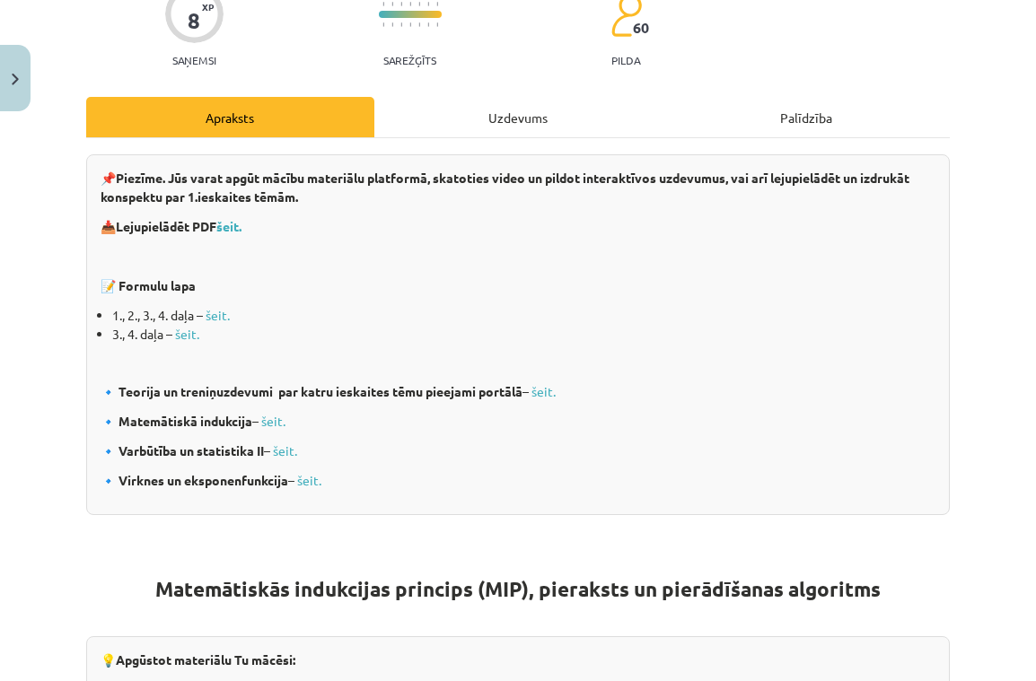
scroll to position [45, 0]
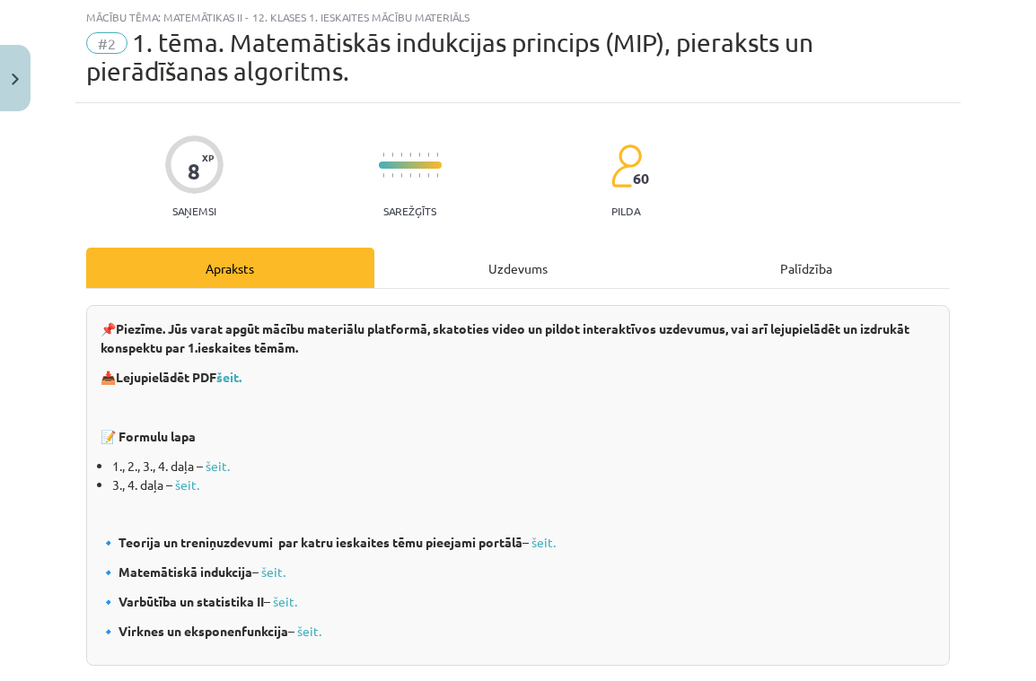
click at [497, 271] on div "Uzdevums" at bounding box center [518, 268] width 288 height 40
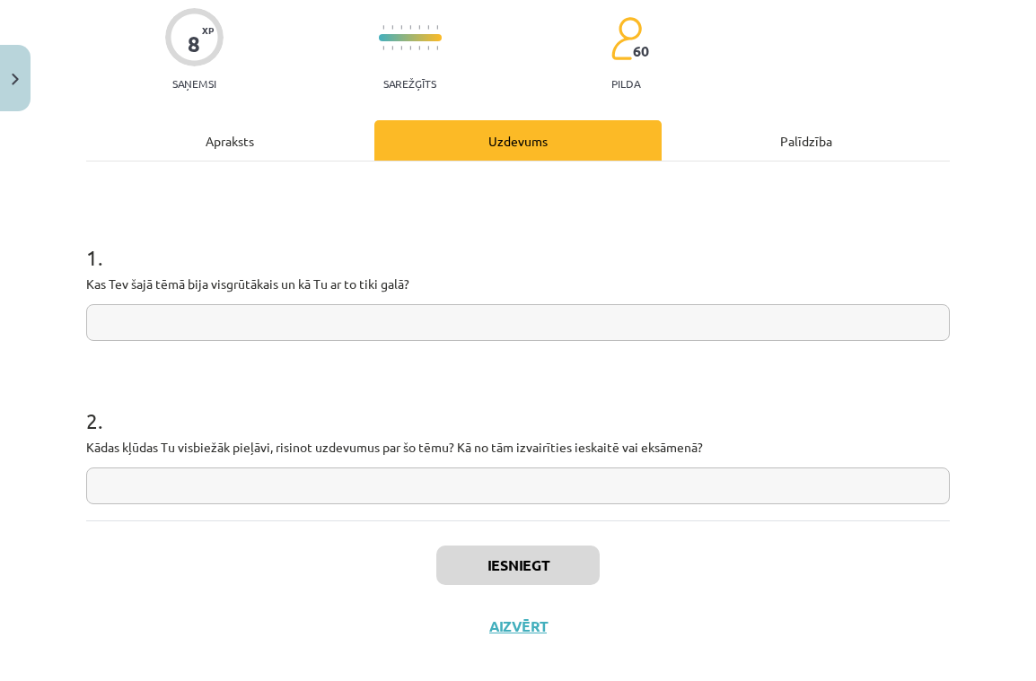
scroll to position [174, 0]
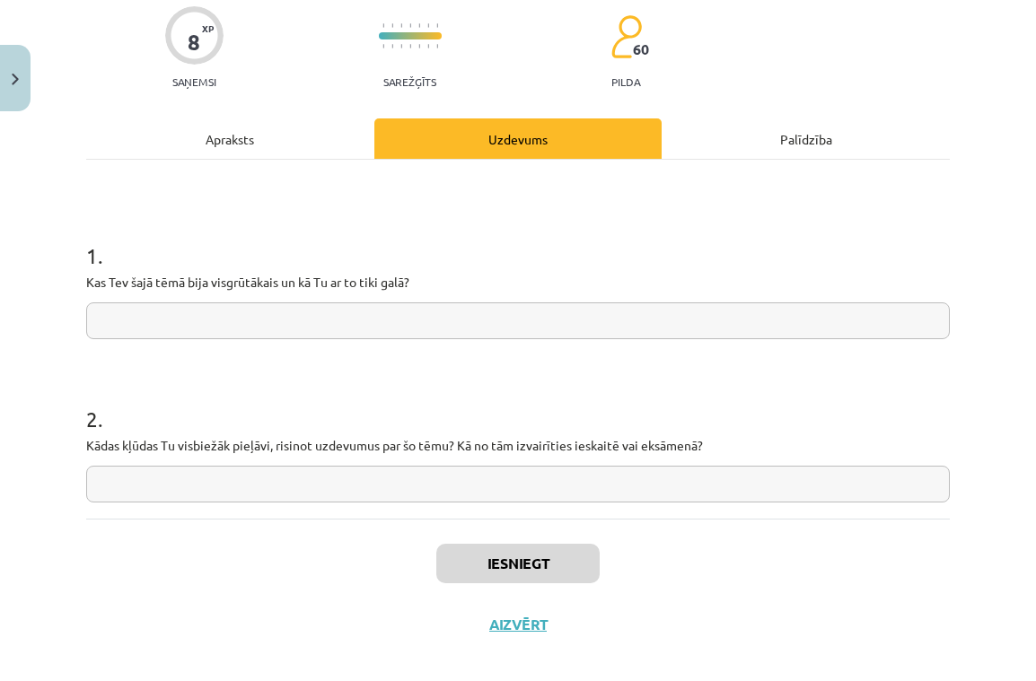
click at [173, 323] on input "text" at bounding box center [518, 321] width 864 height 37
drag, startPoint x: 234, startPoint y: 136, endPoint x: 252, endPoint y: 148, distance: 21.4
click at [238, 136] on div "Apraksts" at bounding box center [230, 138] width 288 height 40
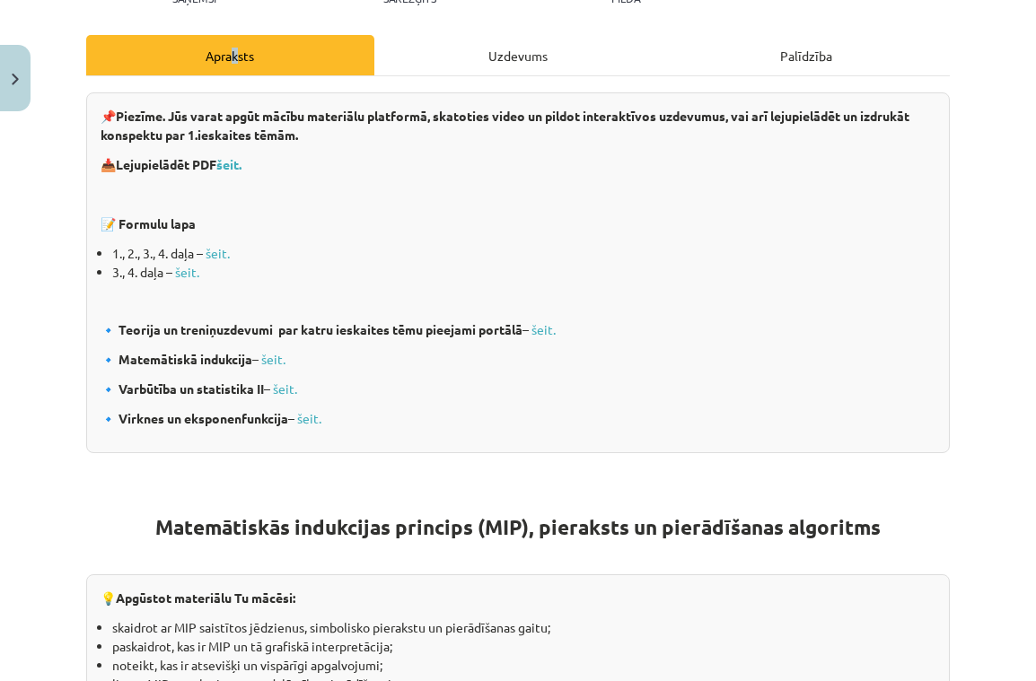
scroll to position [260, 0]
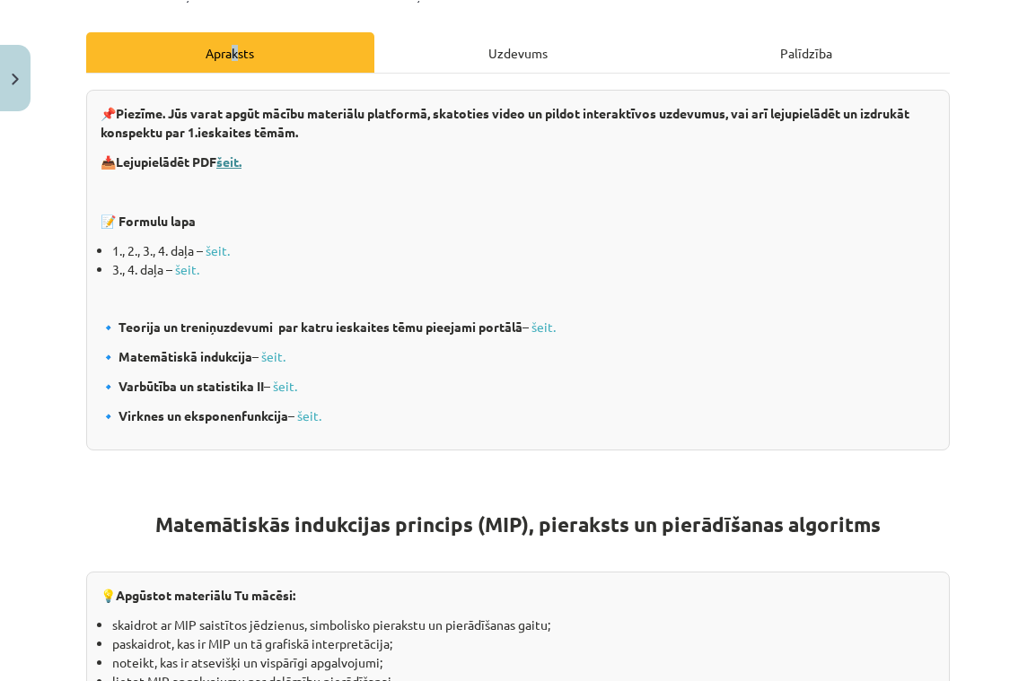
click at [237, 158] on b "šeit." at bounding box center [228, 161] width 25 height 16
drag, startPoint x: 487, startPoint y: 61, endPoint x: 452, endPoint y: 118, distance: 67.0
click at [489, 61] on div "Uzdevums" at bounding box center [518, 52] width 288 height 40
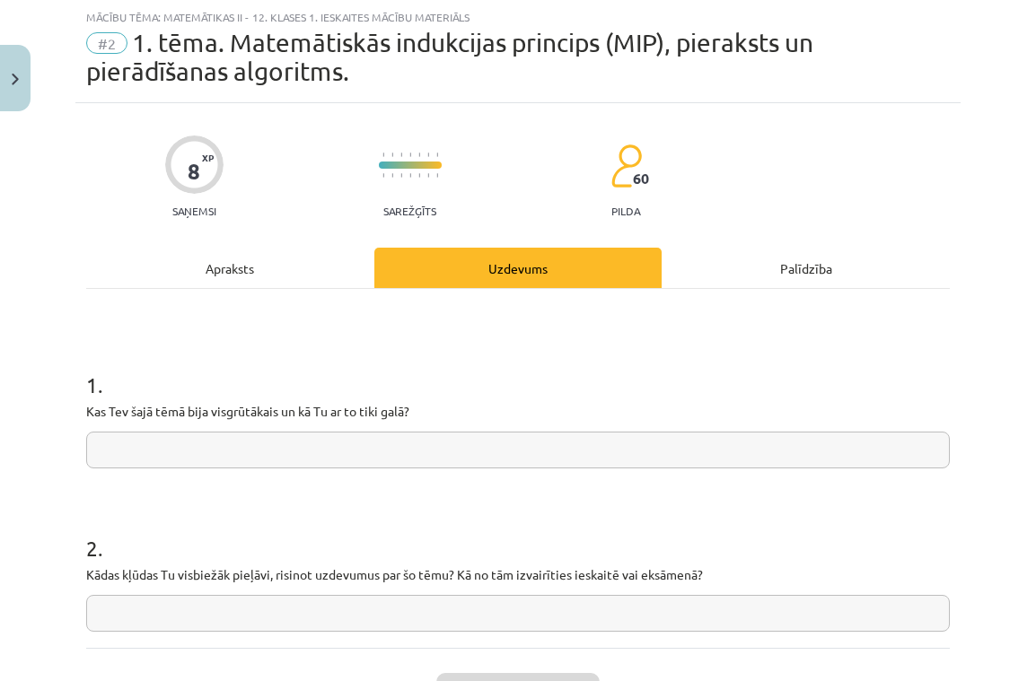
click at [207, 460] on input "text" at bounding box center [518, 450] width 864 height 37
paste input "**********"
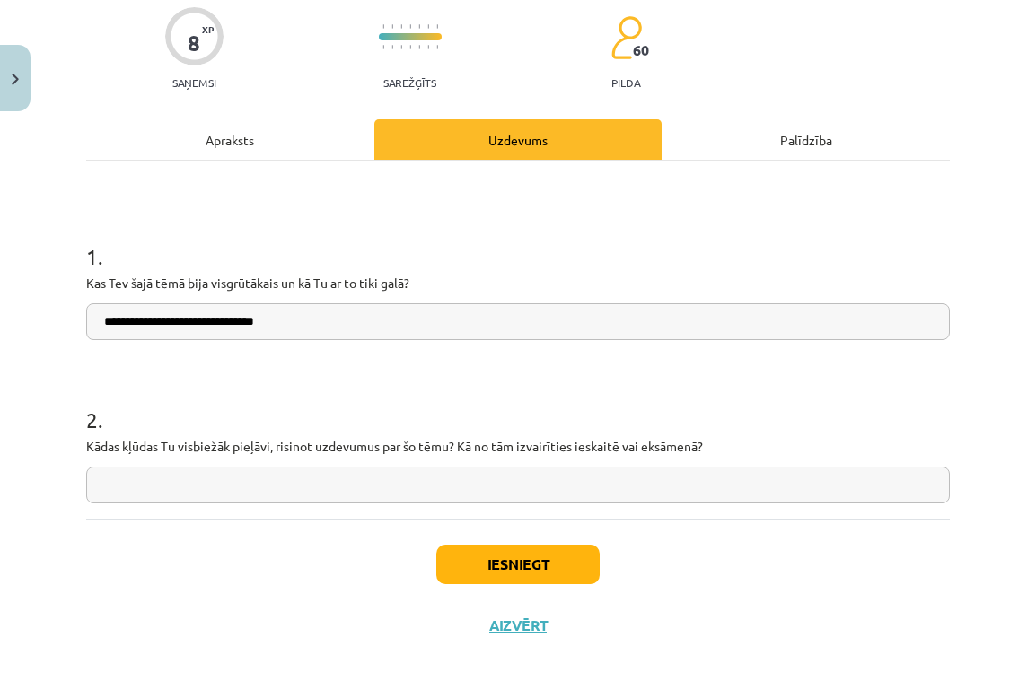
scroll to position [190, 0]
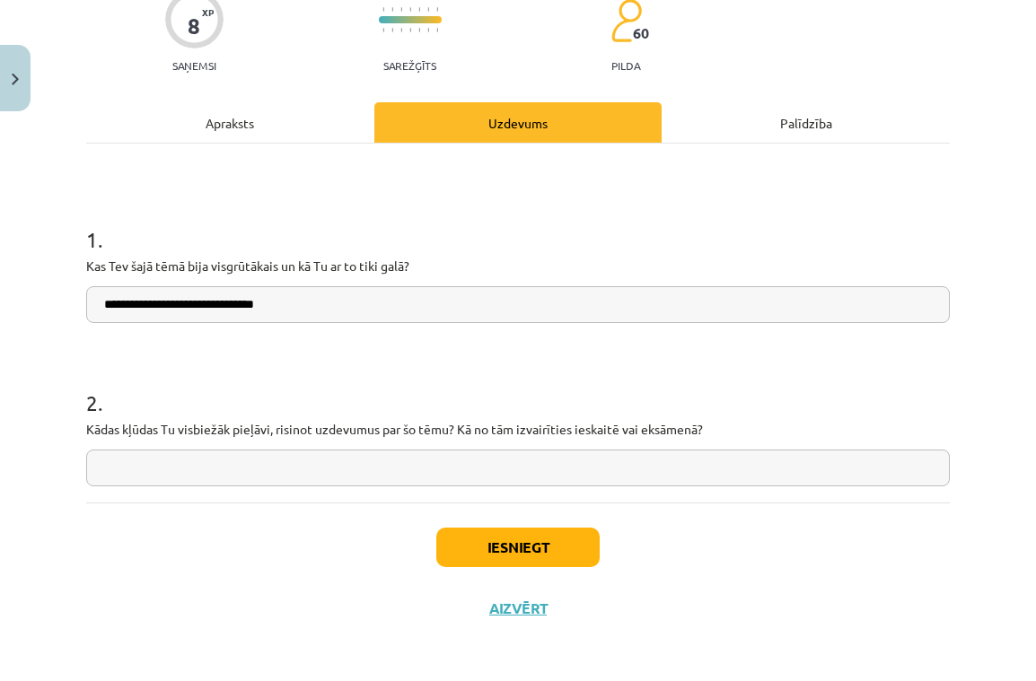
type input "**********"
click at [290, 462] on input "text" at bounding box center [518, 468] width 864 height 37
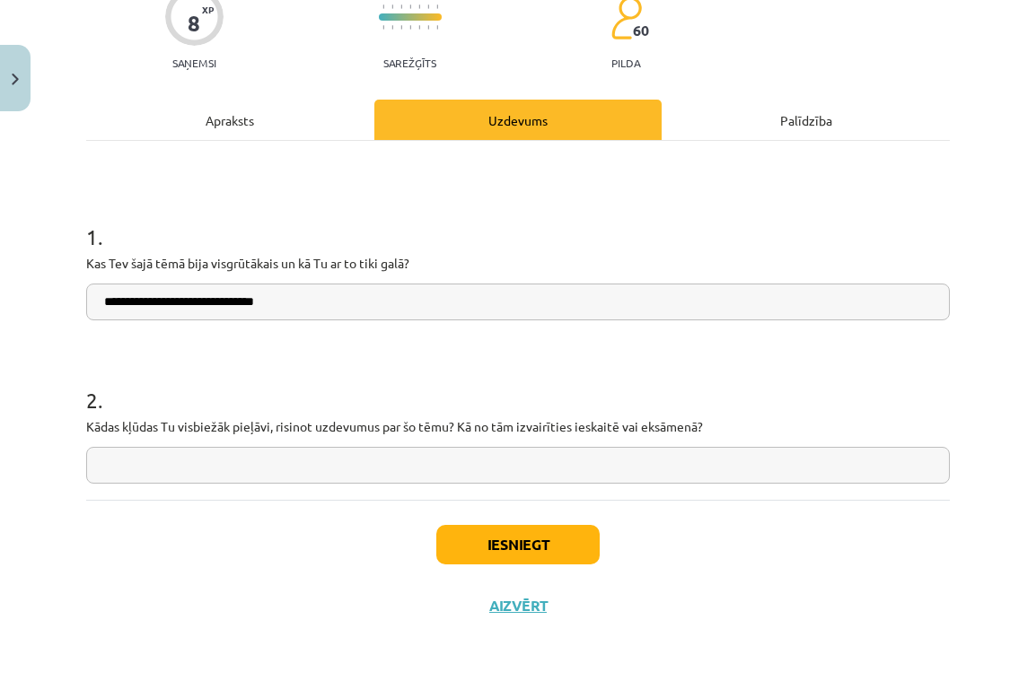
scroll to position [196, 0]
type input "**********"
click at [509, 546] on button "Iesniegt" at bounding box center [517, 544] width 163 height 39
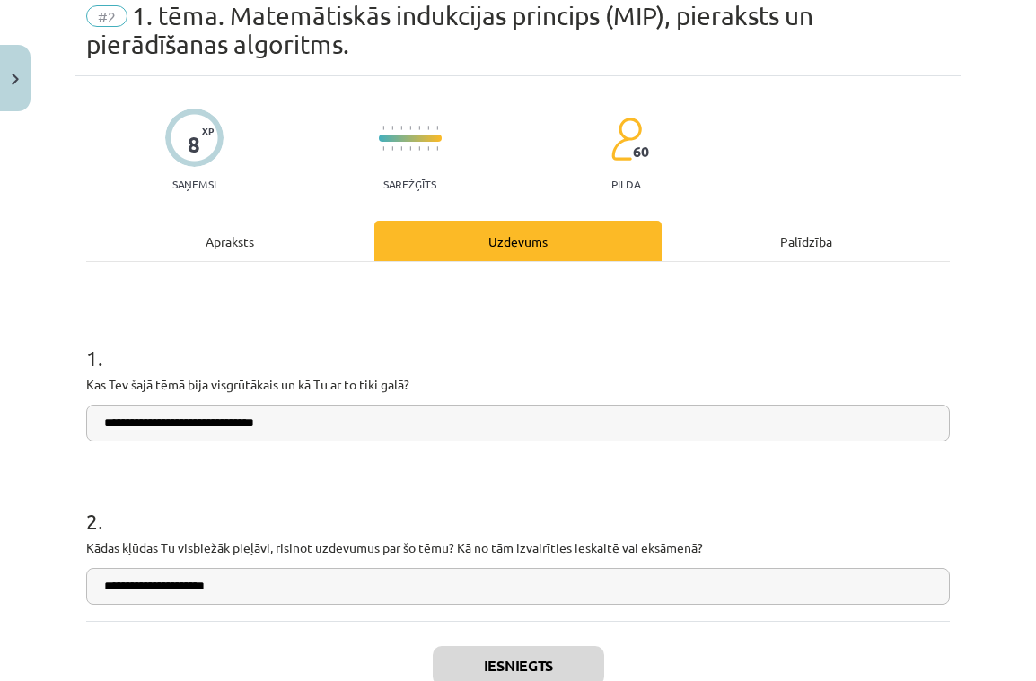
scroll to position [87, 0]
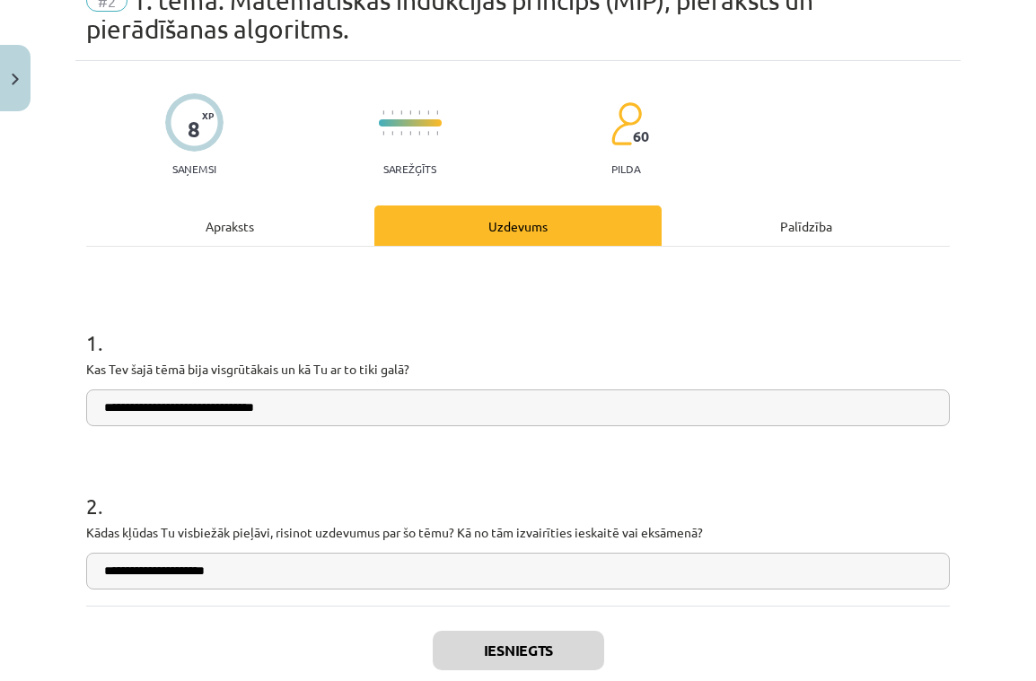
click at [15, 67] on button "Close" at bounding box center [15, 78] width 31 height 66
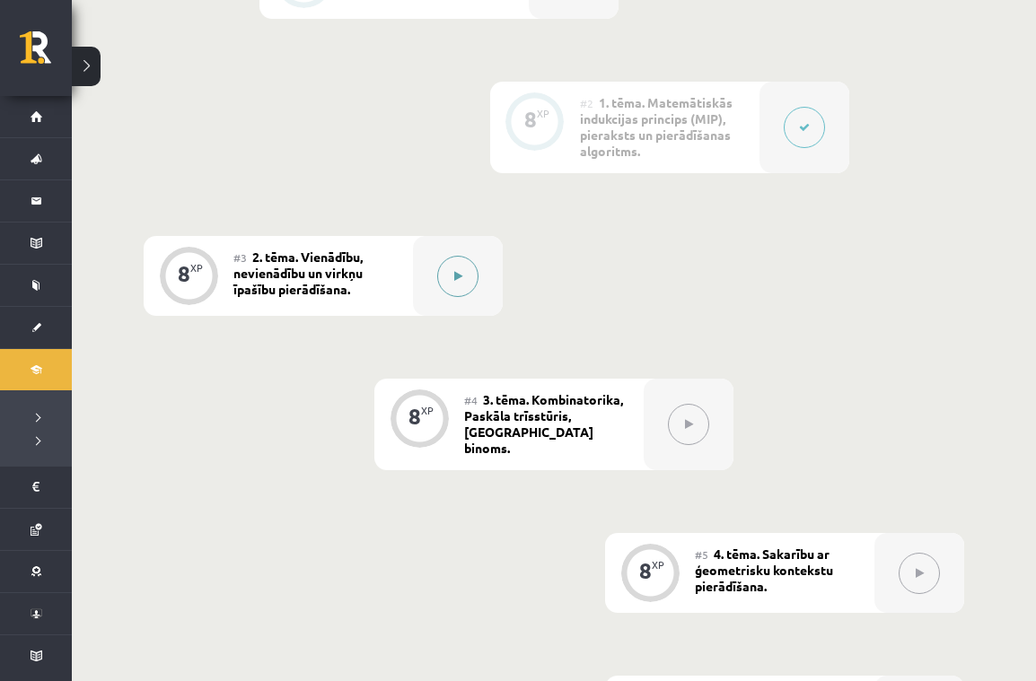
scroll to position [570, 0]
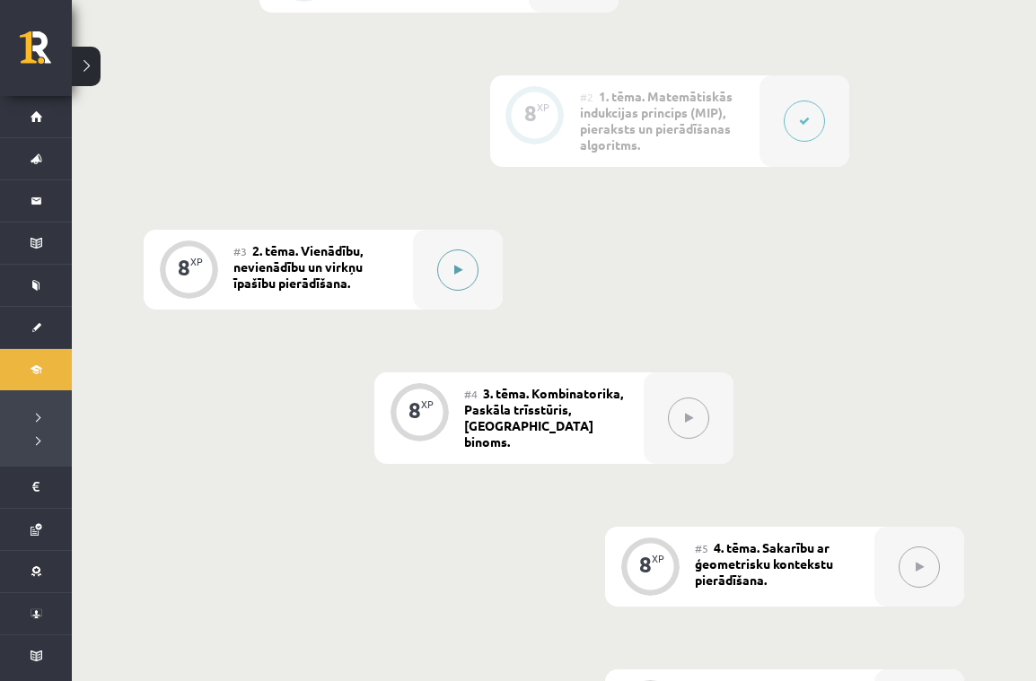
click at [463, 267] on button at bounding box center [457, 270] width 41 height 41
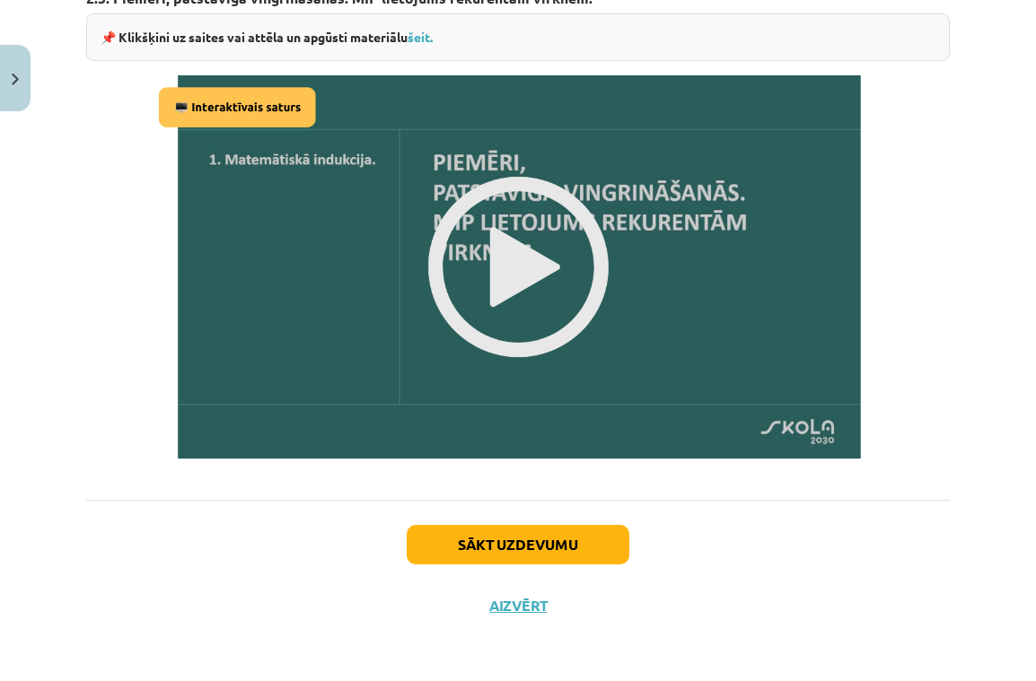
scroll to position [2293, 0]
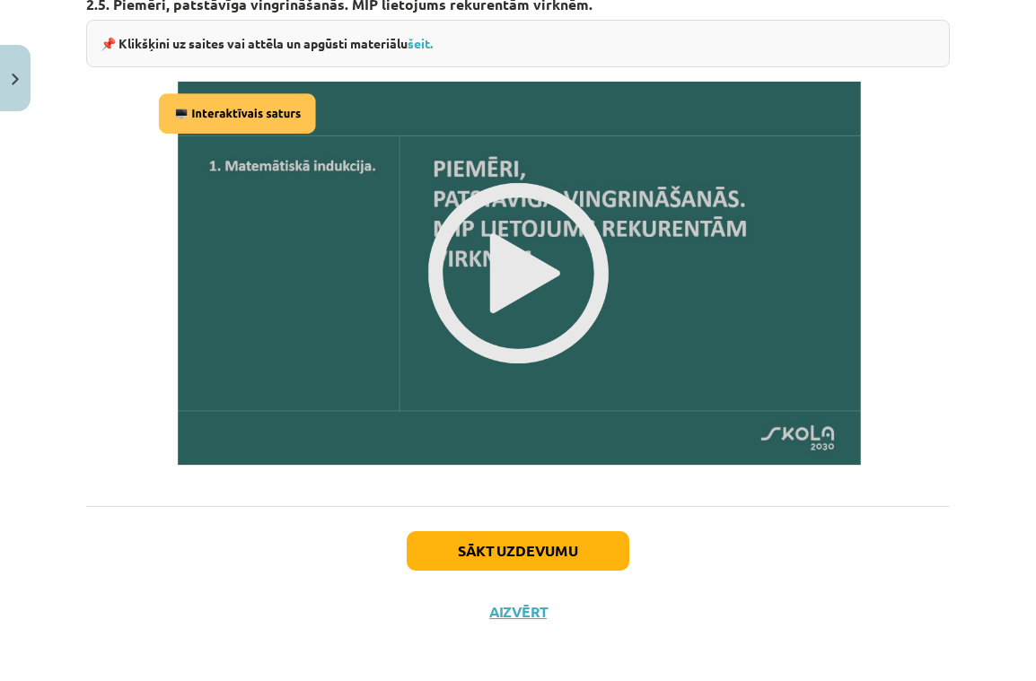
click at [528, 534] on button "Sākt uzdevumu" at bounding box center [518, 550] width 223 height 39
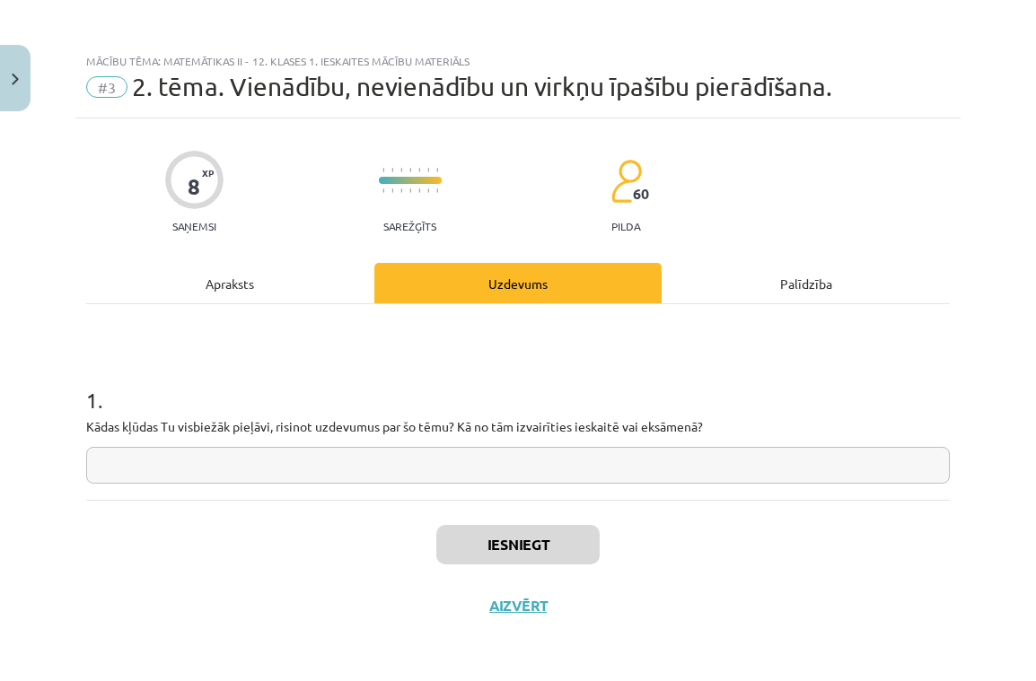
scroll to position [4, 0]
click at [236, 271] on div "Apraksts" at bounding box center [230, 283] width 288 height 40
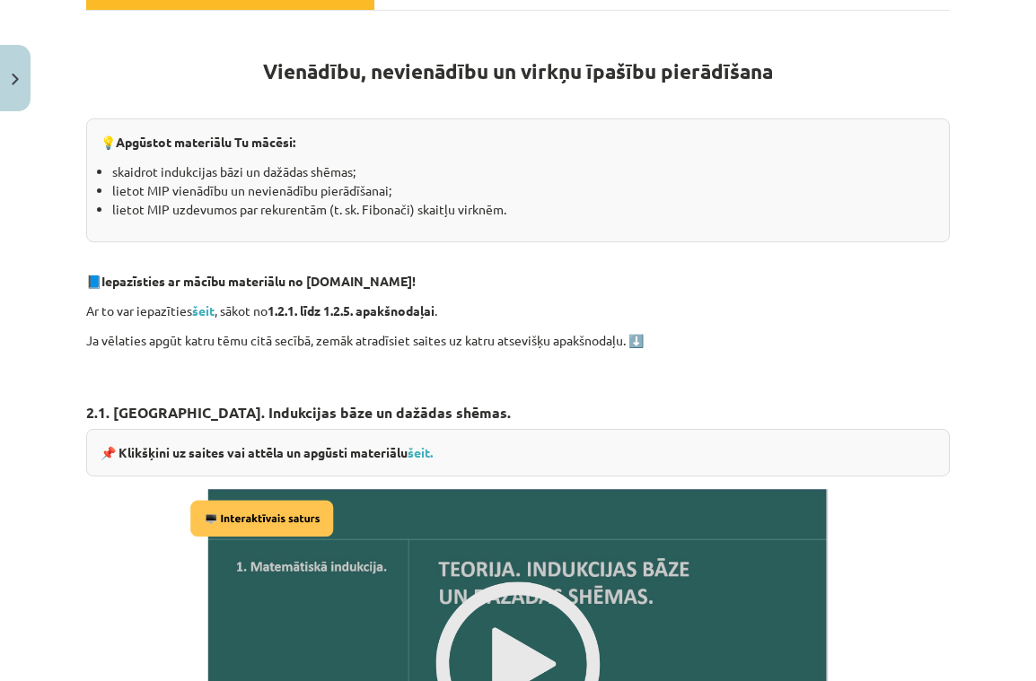
scroll to position [296, 0]
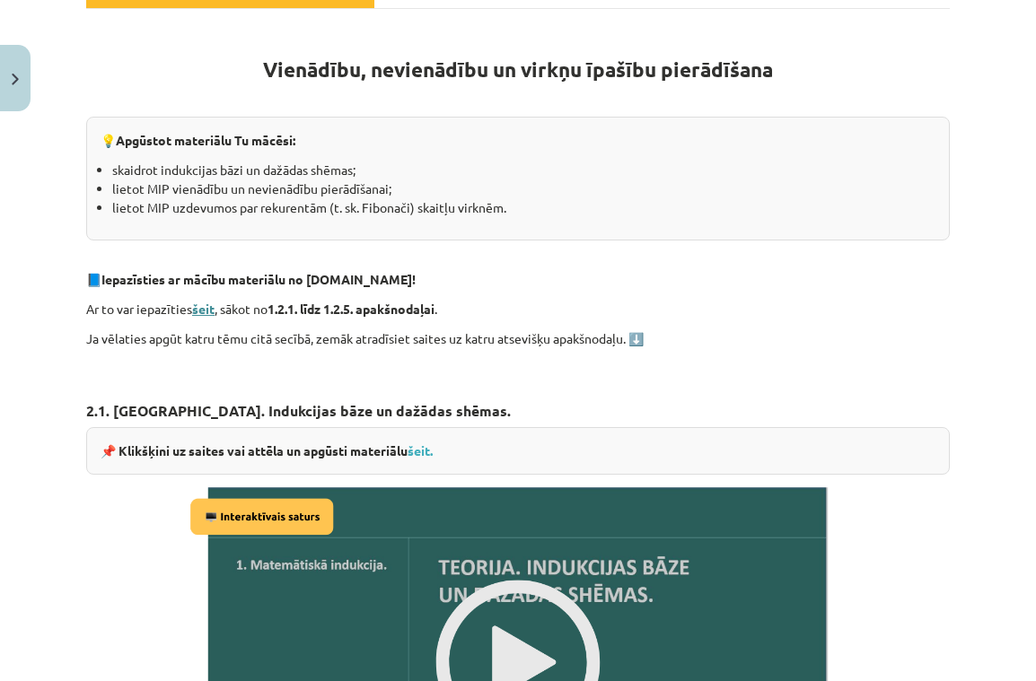
click at [207, 309] on strong "šeit" at bounding box center [203, 309] width 22 height 16
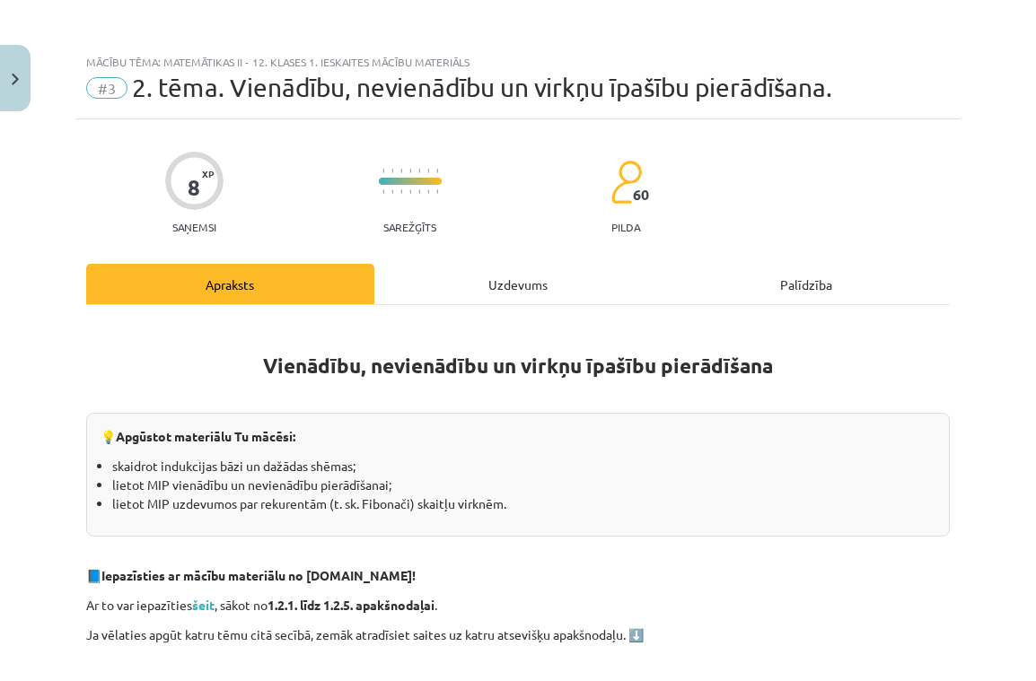
scroll to position [0, 0]
click at [506, 301] on div "Uzdevums" at bounding box center [518, 284] width 288 height 40
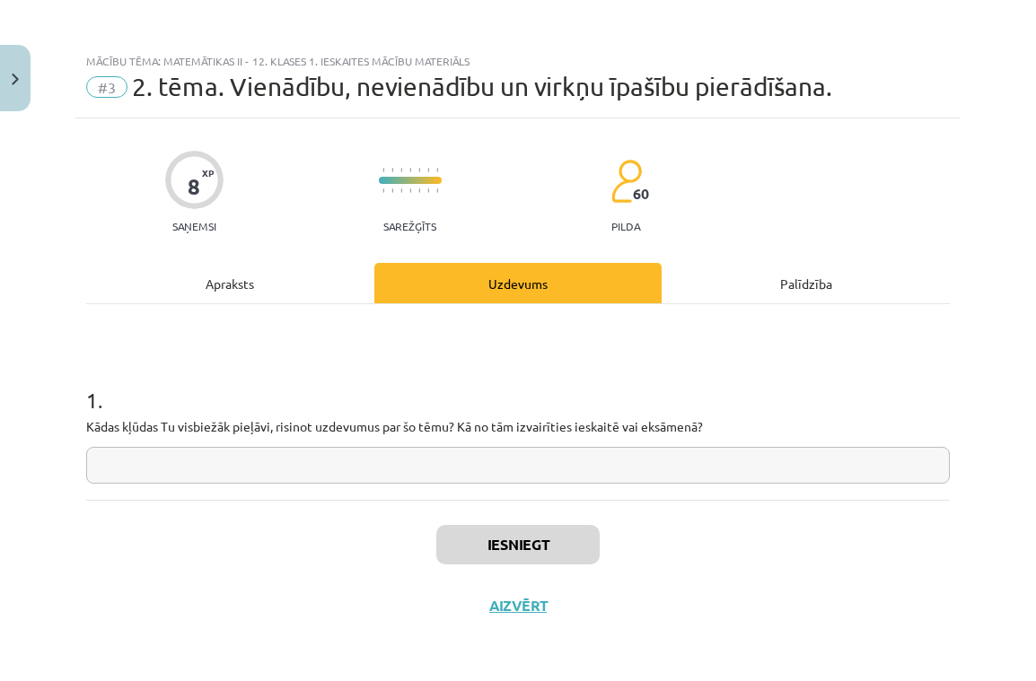
click at [406, 469] on input "text" at bounding box center [518, 465] width 864 height 37
type input "*"
click at [117, 462] on input "******" at bounding box center [518, 465] width 864 height 37
click at [182, 470] on input "******" at bounding box center [518, 465] width 864 height 37
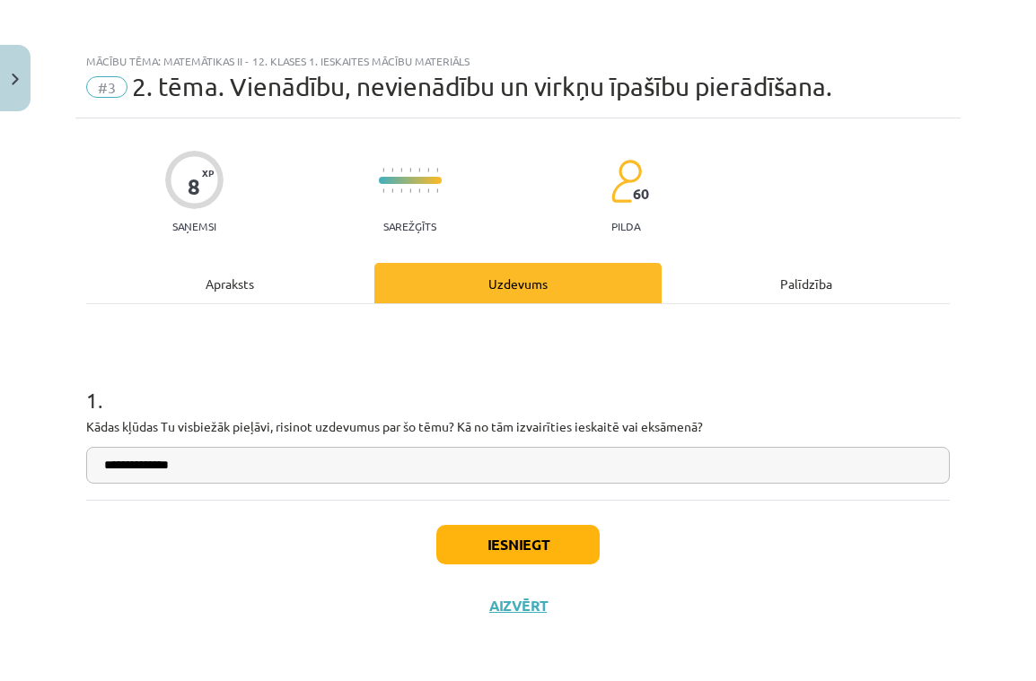
type input "**********"
click at [462, 530] on button "Iesniegt" at bounding box center [517, 544] width 163 height 39
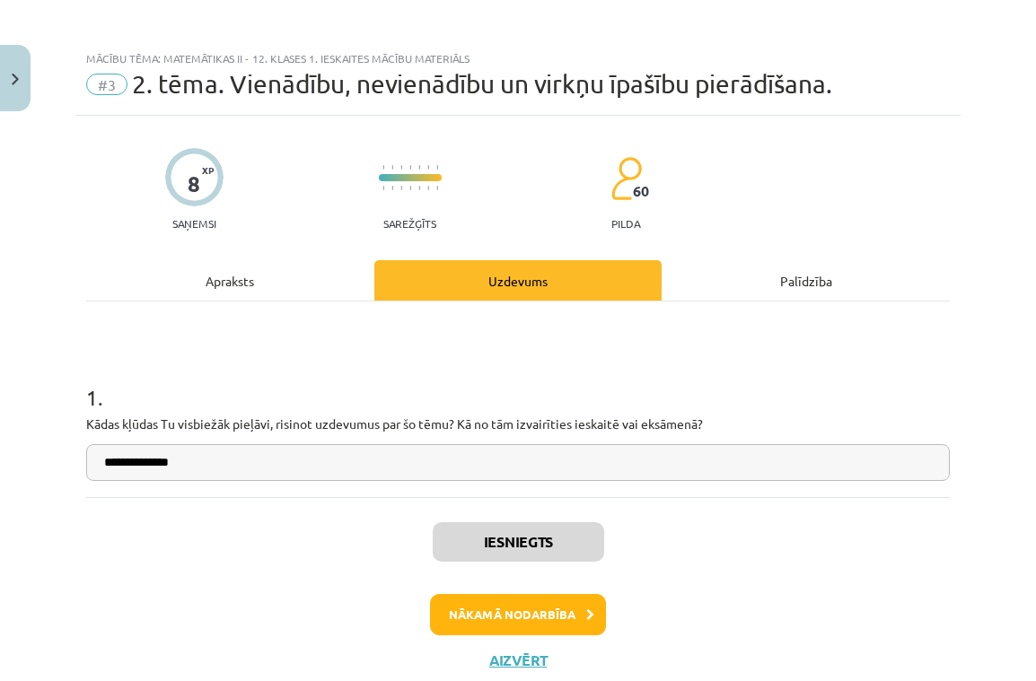
click at [528, 611] on button "Nākamā nodarbība" at bounding box center [518, 614] width 176 height 41
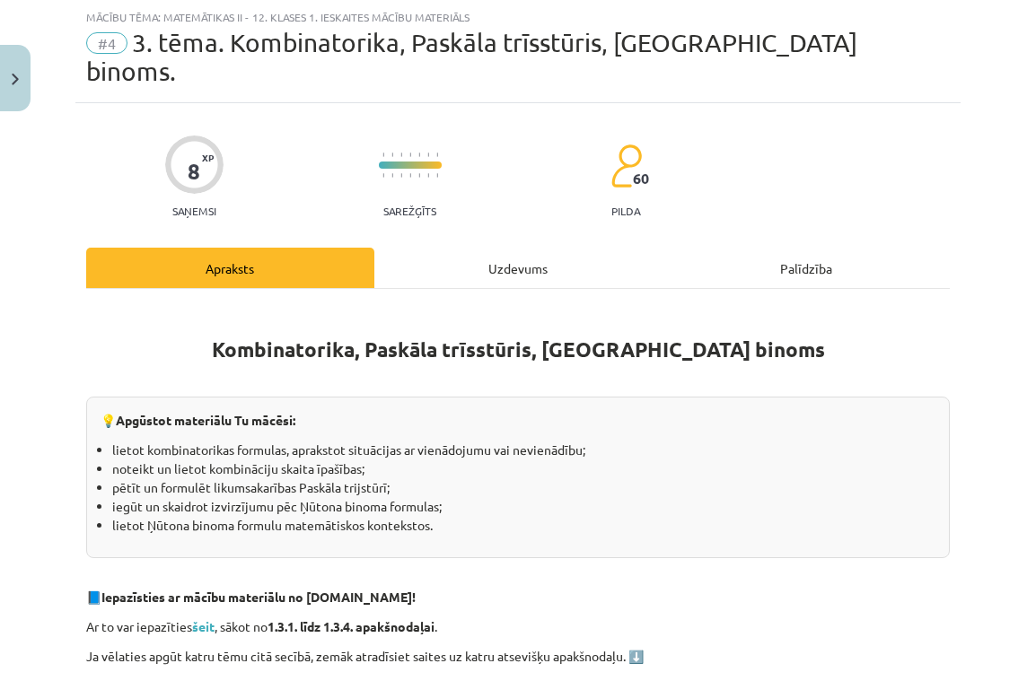
click at [522, 248] on div "Uzdevums" at bounding box center [518, 268] width 288 height 40
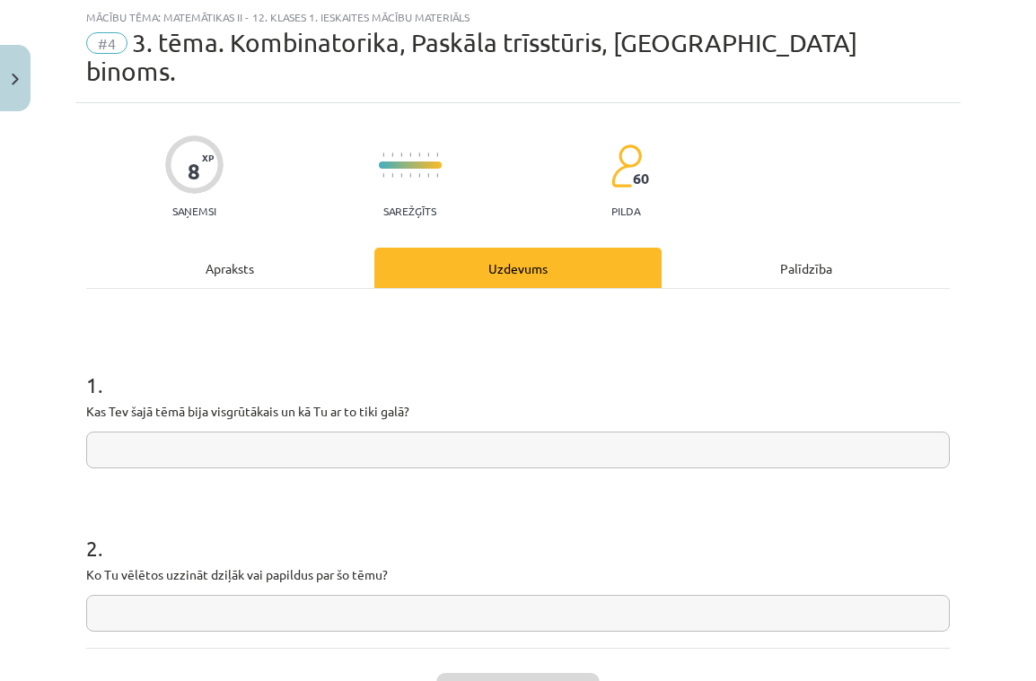
click at [281, 248] on div "Apraksts" at bounding box center [230, 268] width 288 height 40
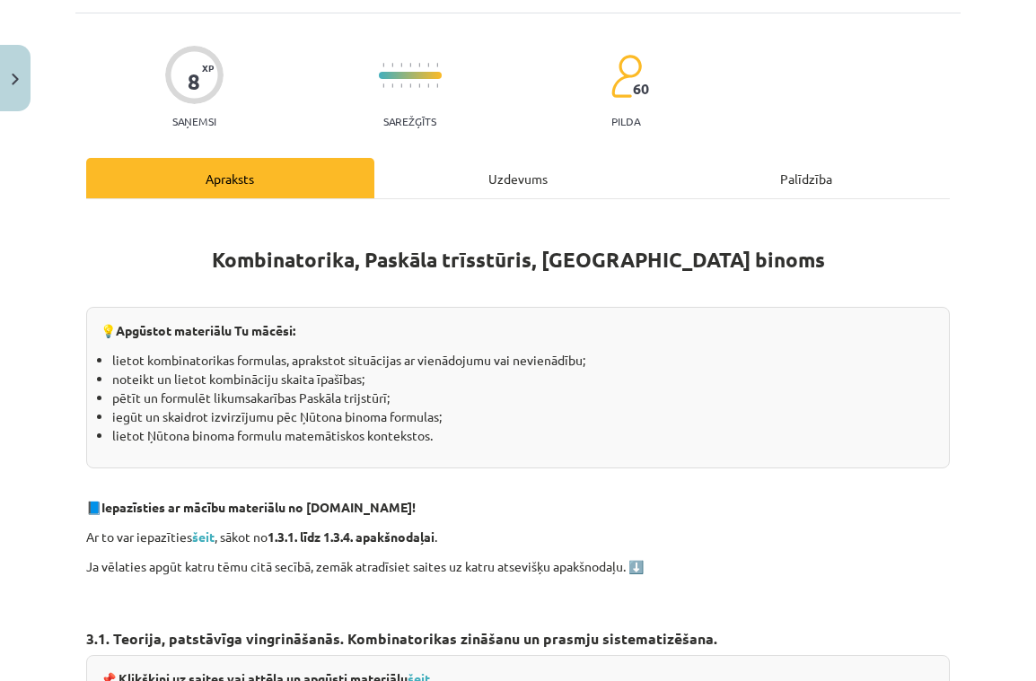
scroll to position [145, 0]
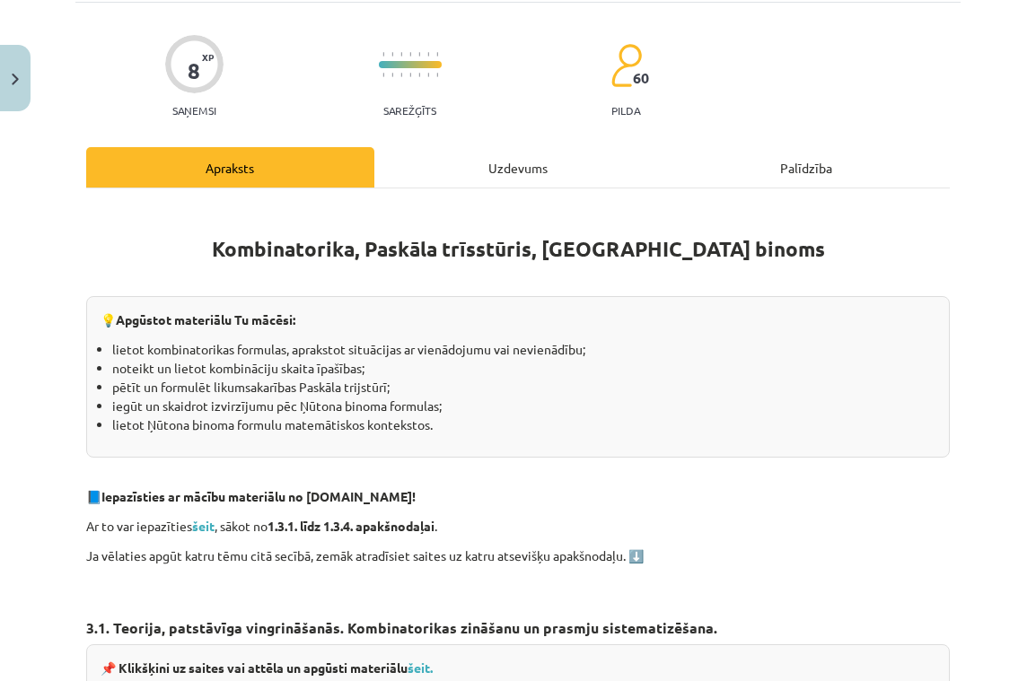
click at [507, 147] on div "Uzdevums" at bounding box center [518, 167] width 288 height 40
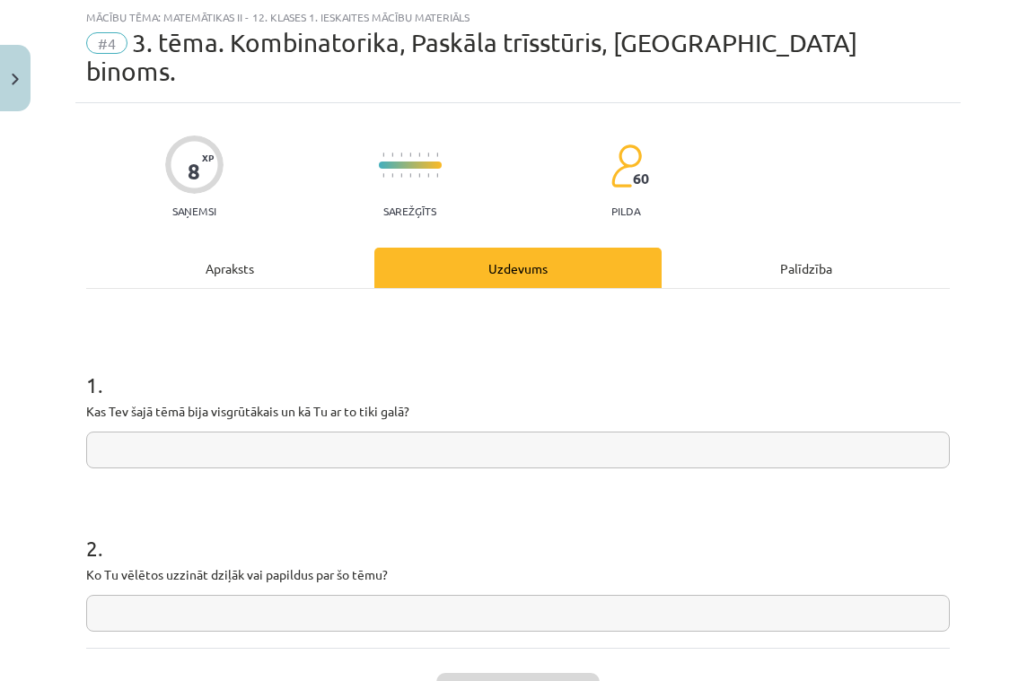
scroll to position [46, 0]
click at [233, 247] on div "Apraksts" at bounding box center [230, 267] width 288 height 40
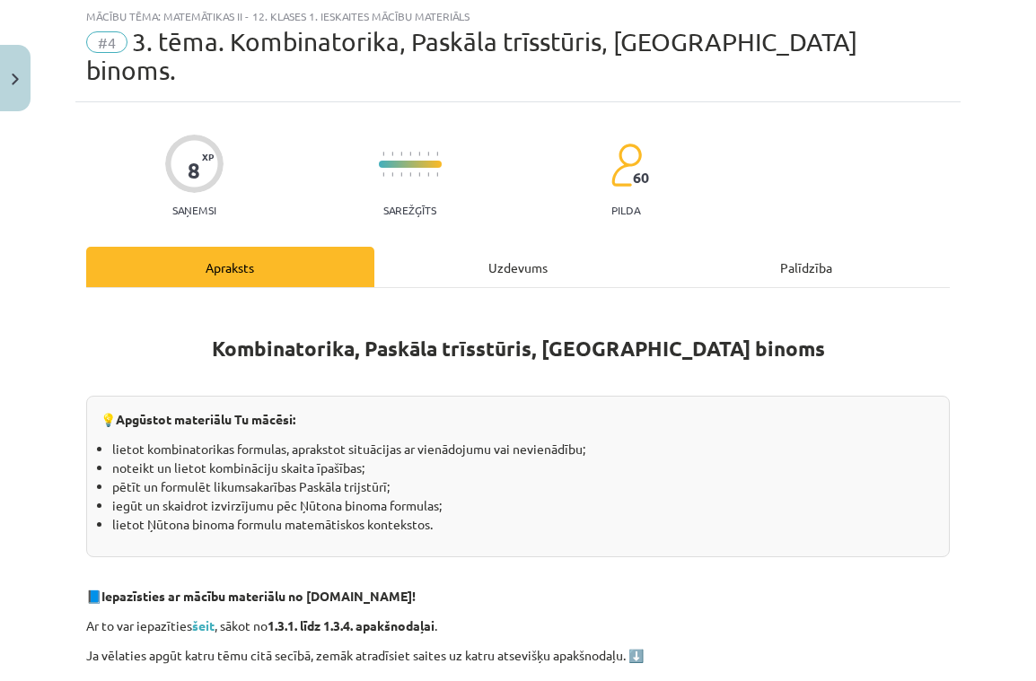
scroll to position [45, 0]
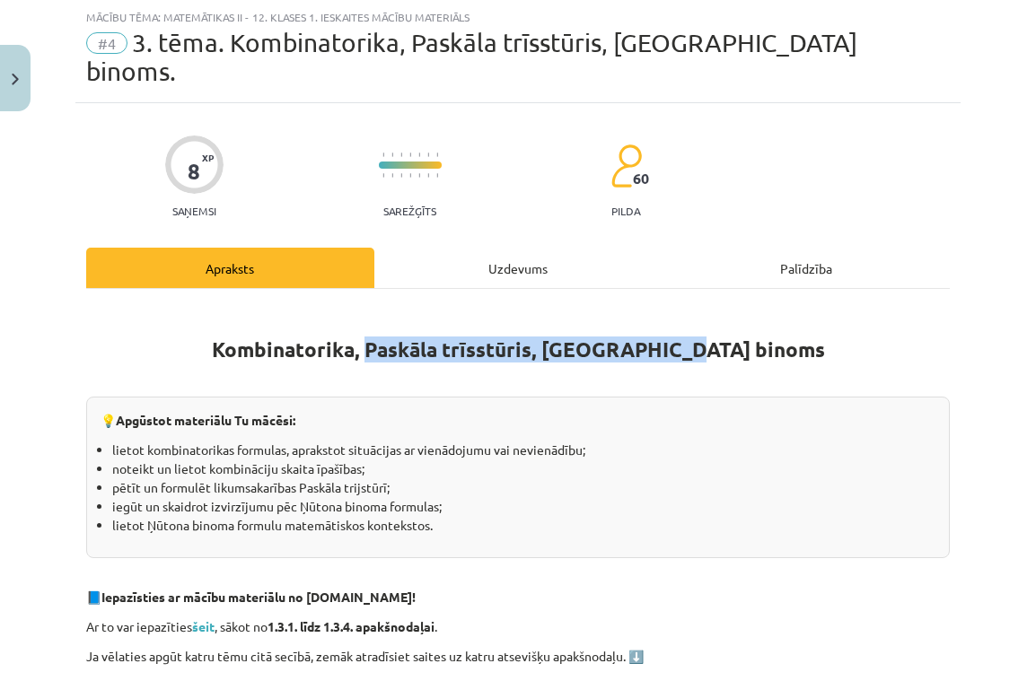
drag, startPoint x: 434, startPoint y: 319, endPoint x: 757, endPoint y: 323, distance: 322.3
click at [755, 323] on h1 "Kombinatorika, Paskāla trīsstūris, Ņūtona binoms" at bounding box center [518, 333] width 864 height 57
copy b "Paskāla trīsstūris, Ņūtona binoms"
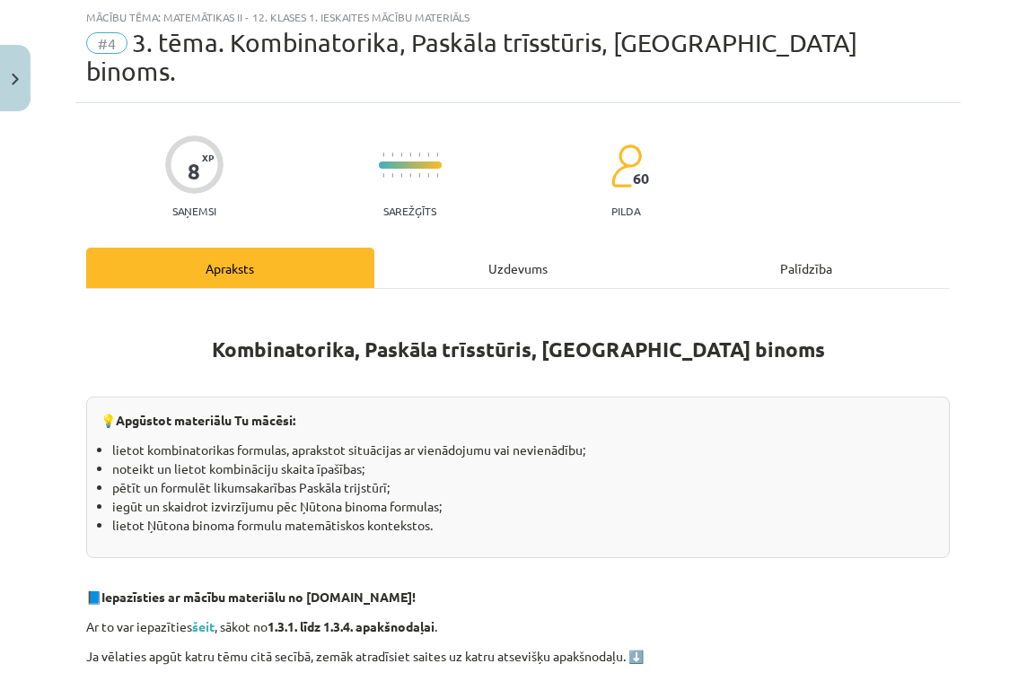
click at [538, 248] on div "Uzdevums" at bounding box center [518, 268] width 288 height 40
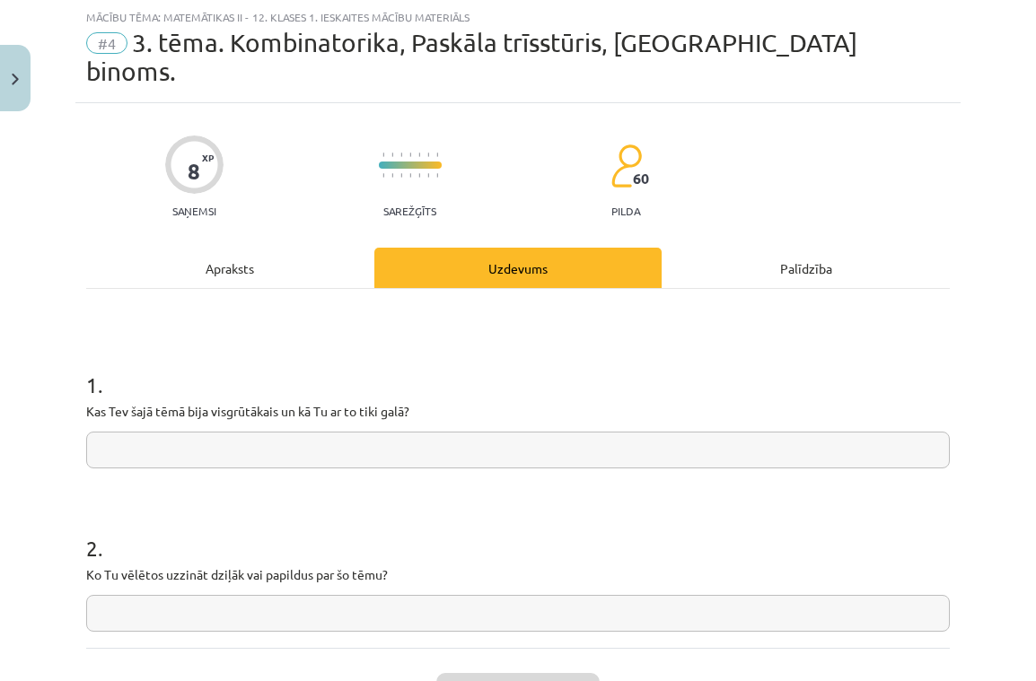
click at [298, 432] on input "text" at bounding box center [518, 450] width 864 height 37
paste input "**********"
type input "**********"
click at [251, 595] on input "text" at bounding box center [518, 613] width 864 height 37
paste input "**********"
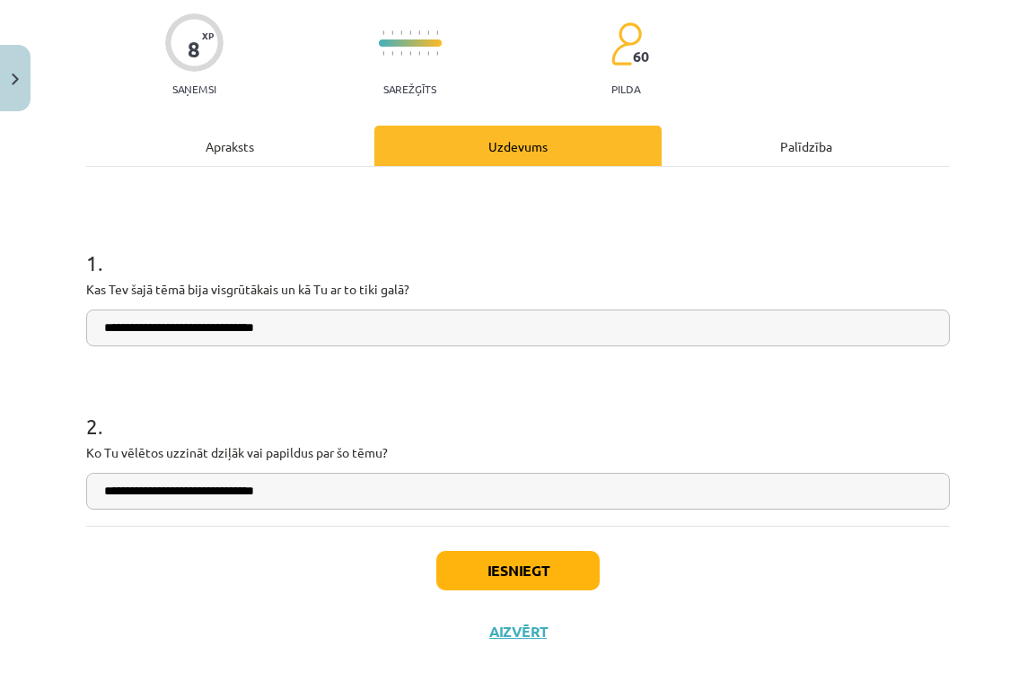
scroll to position [167, 0]
type input "**********"
click at [552, 551] on button "Iesniegt" at bounding box center [517, 570] width 163 height 39
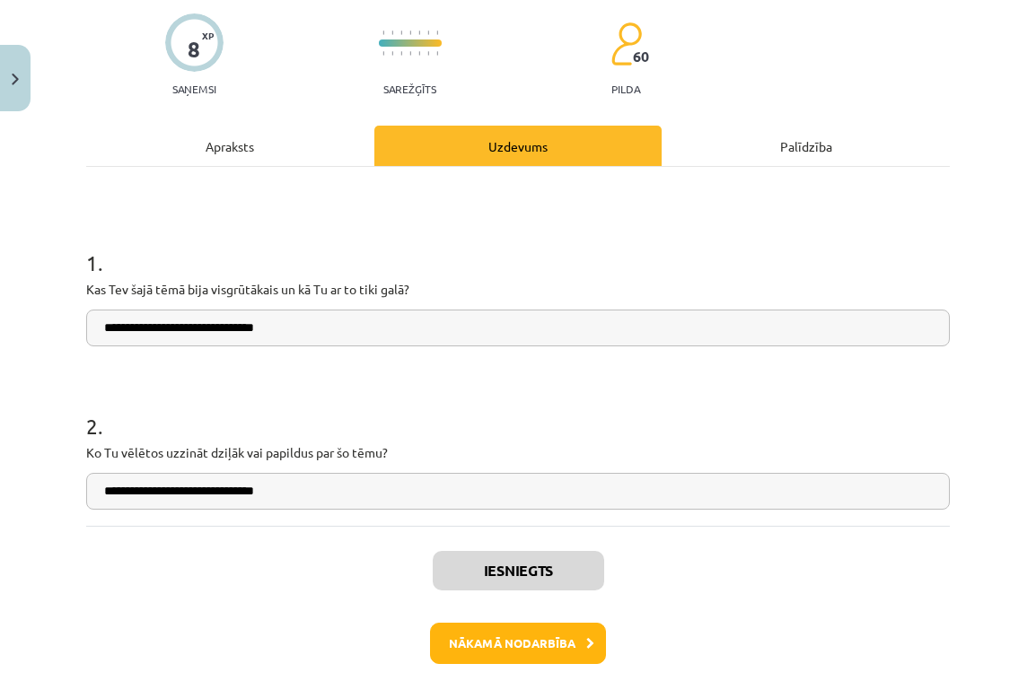
click at [546, 623] on button "Nākamā nodarbība" at bounding box center [518, 643] width 176 height 41
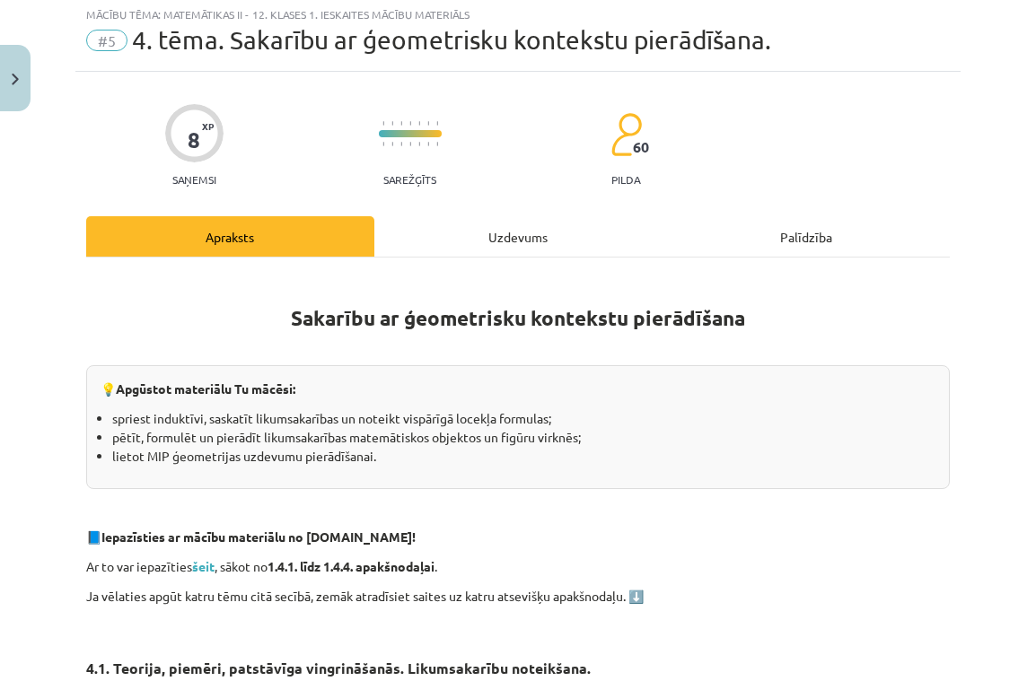
scroll to position [45, 0]
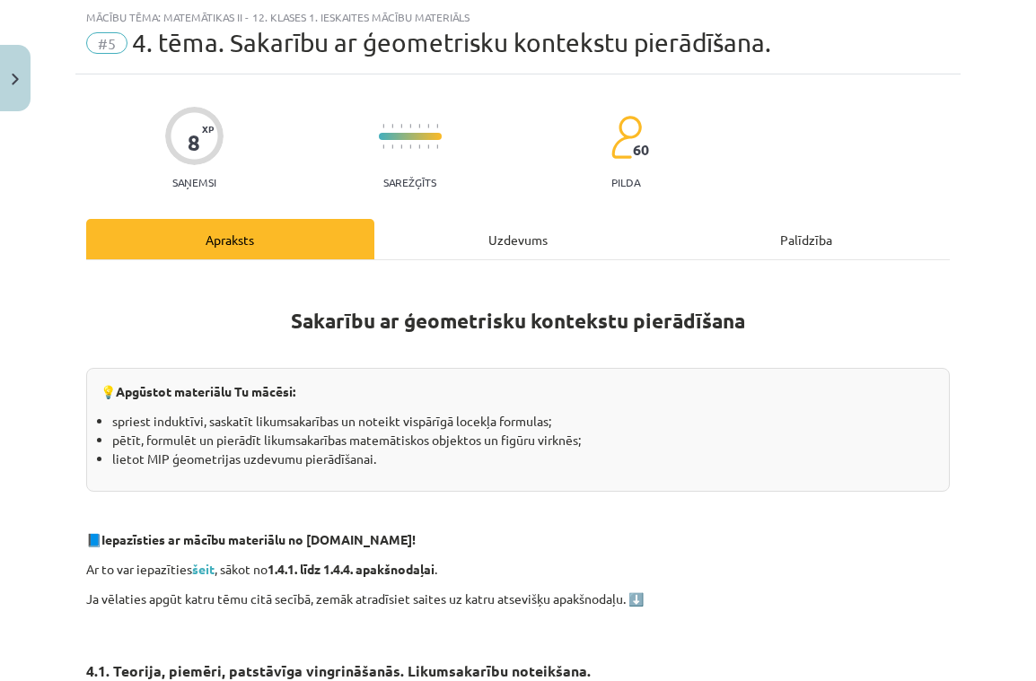
click at [20, 76] on button "Close" at bounding box center [15, 78] width 31 height 66
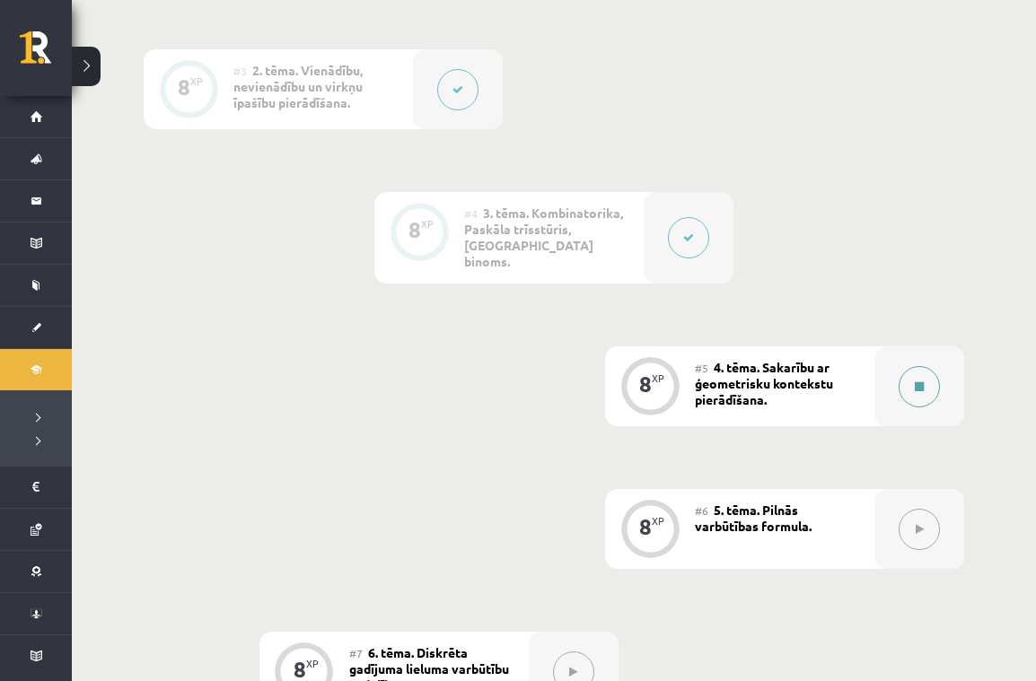
scroll to position [758, 0]
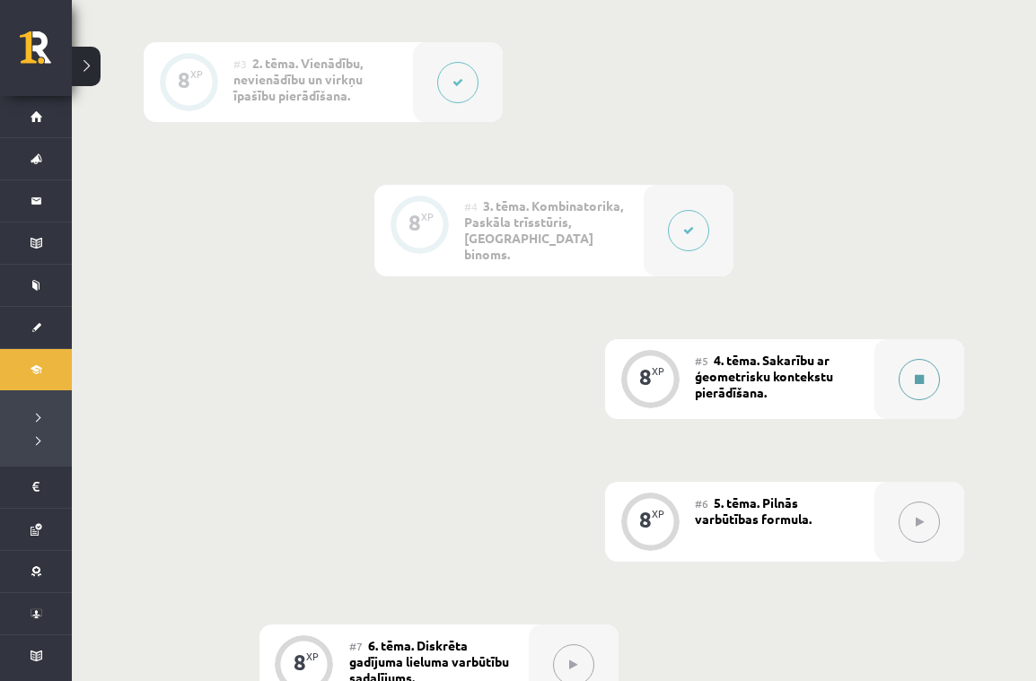
click at [923, 374] on button at bounding box center [919, 379] width 41 height 41
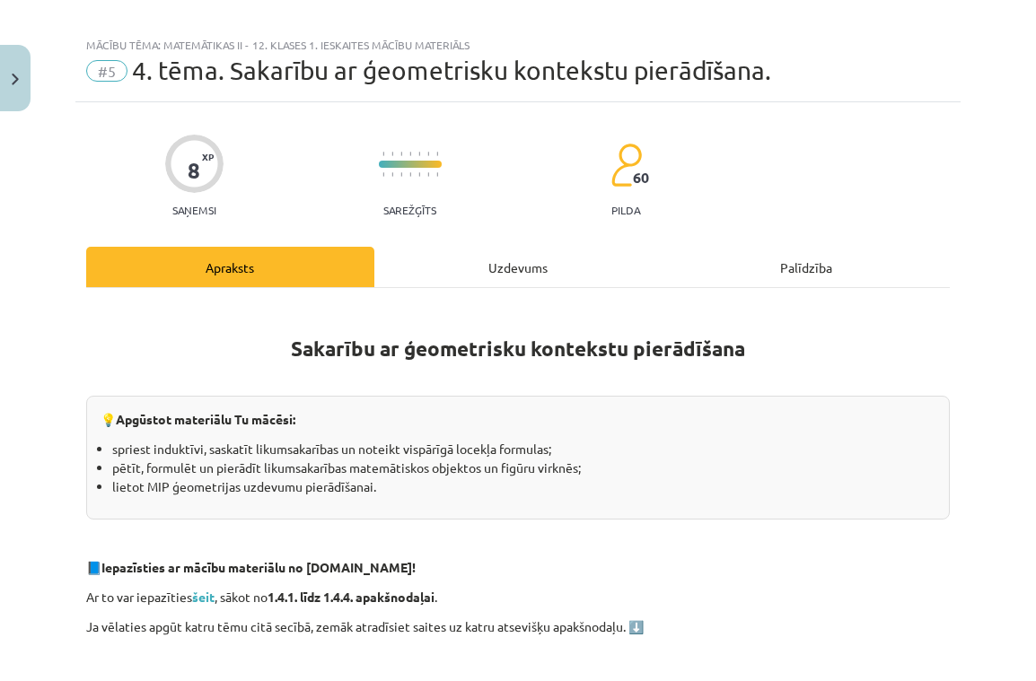
scroll to position [0, 0]
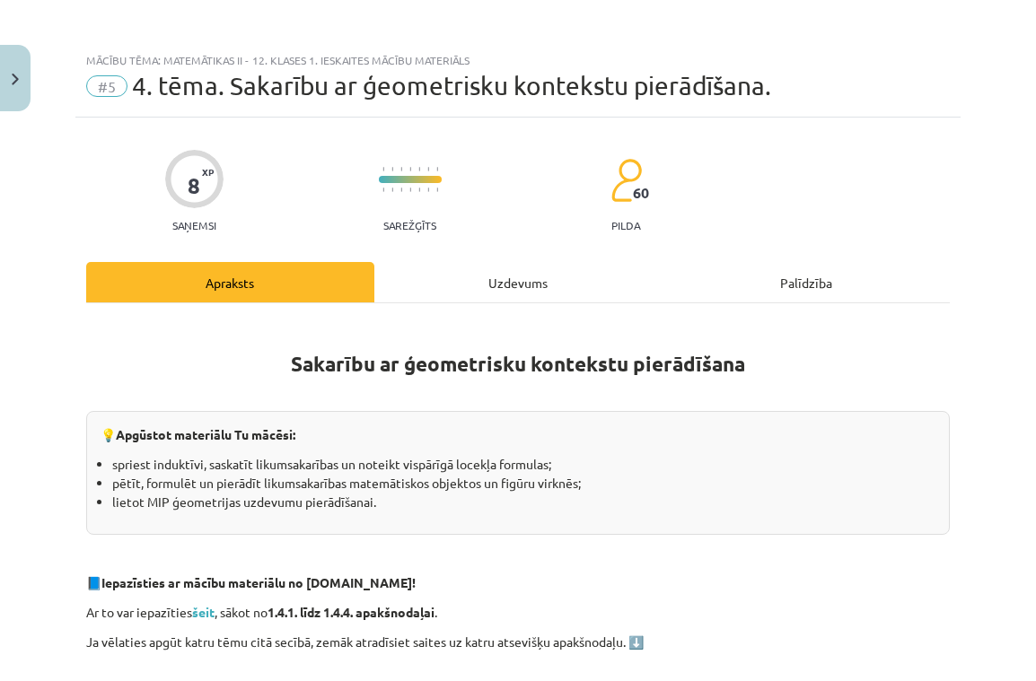
click at [537, 277] on div "Uzdevums" at bounding box center [518, 282] width 288 height 40
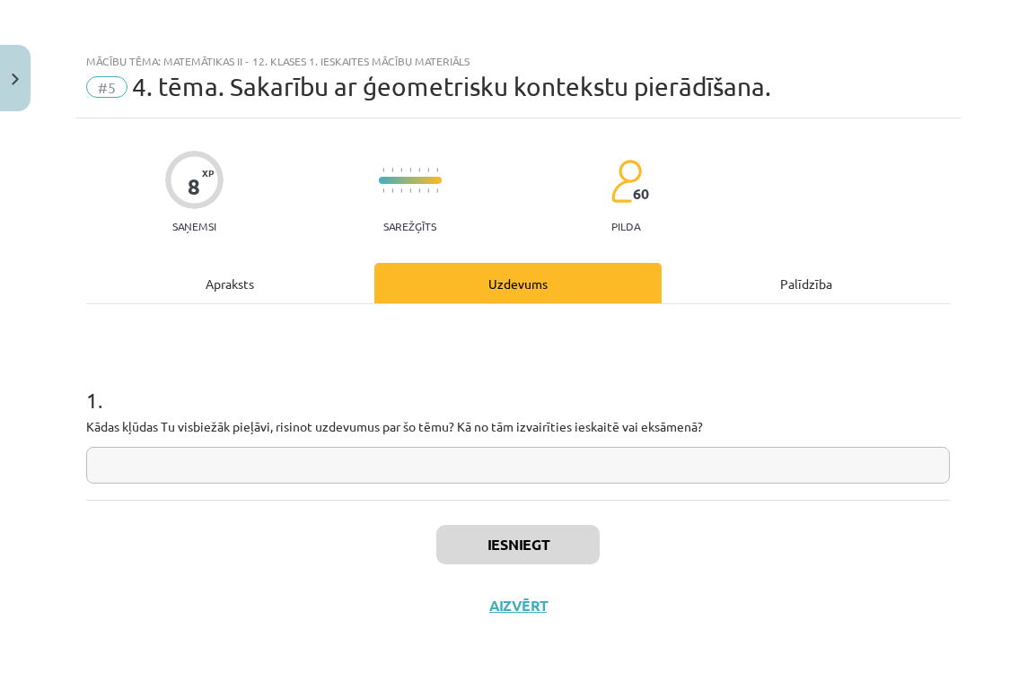
drag, startPoint x: 243, startPoint y: 281, endPoint x: 305, endPoint y: 295, distance: 63.6
click at [243, 281] on div "Apraksts" at bounding box center [230, 283] width 288 height 40
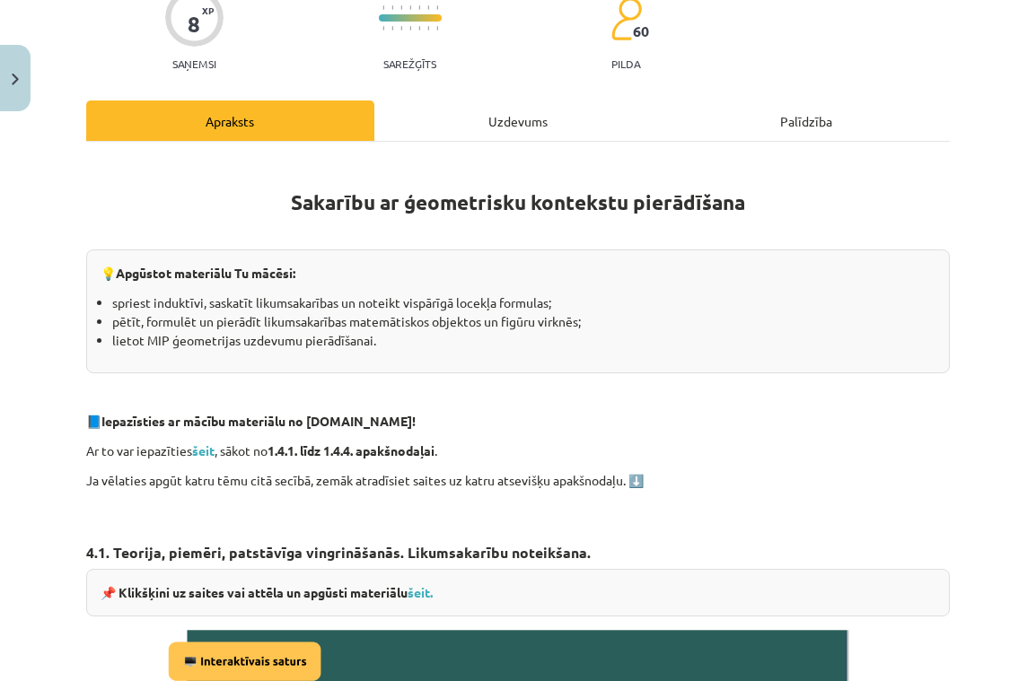
scroll to position [187, 0]
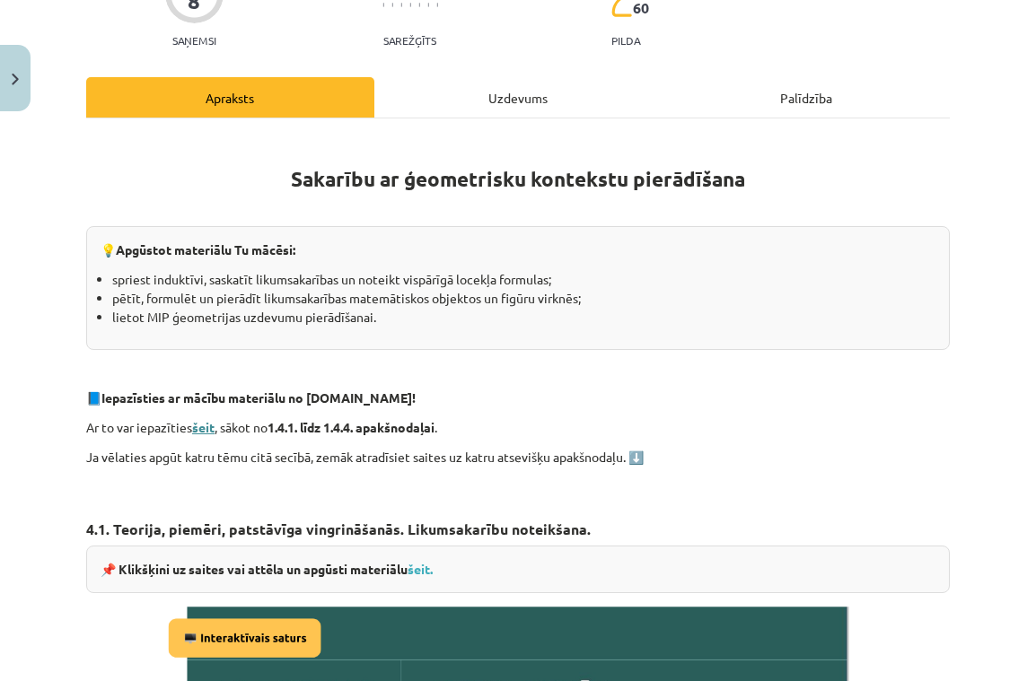
click at [211, 424] on strong "šeit" at bounding box center [203, 427] width 22 height 16
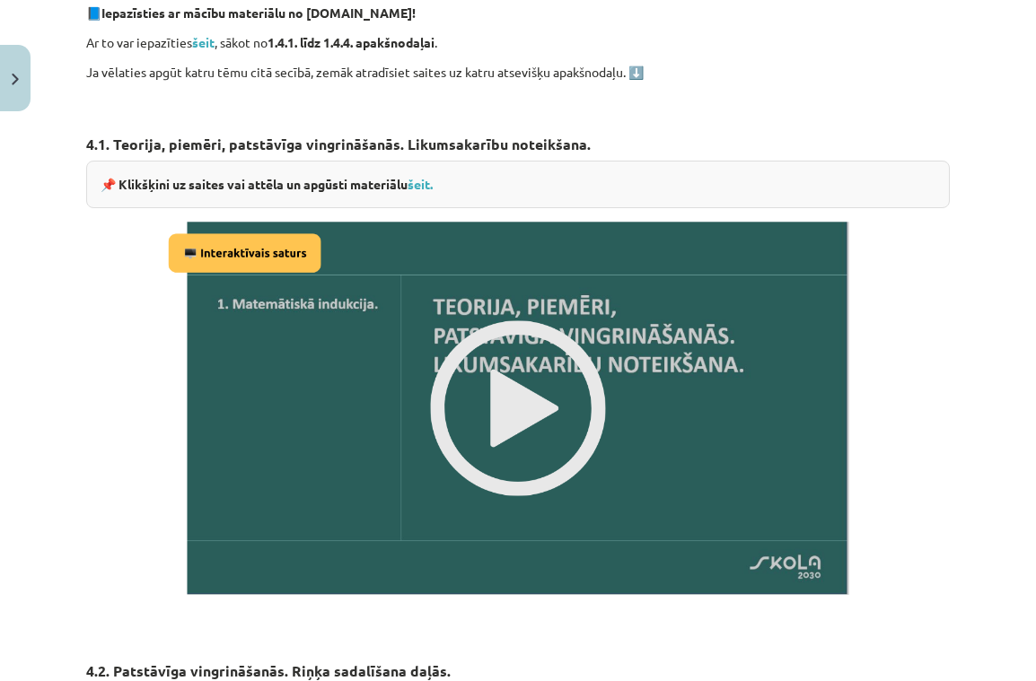
scroll to position [573, 0]
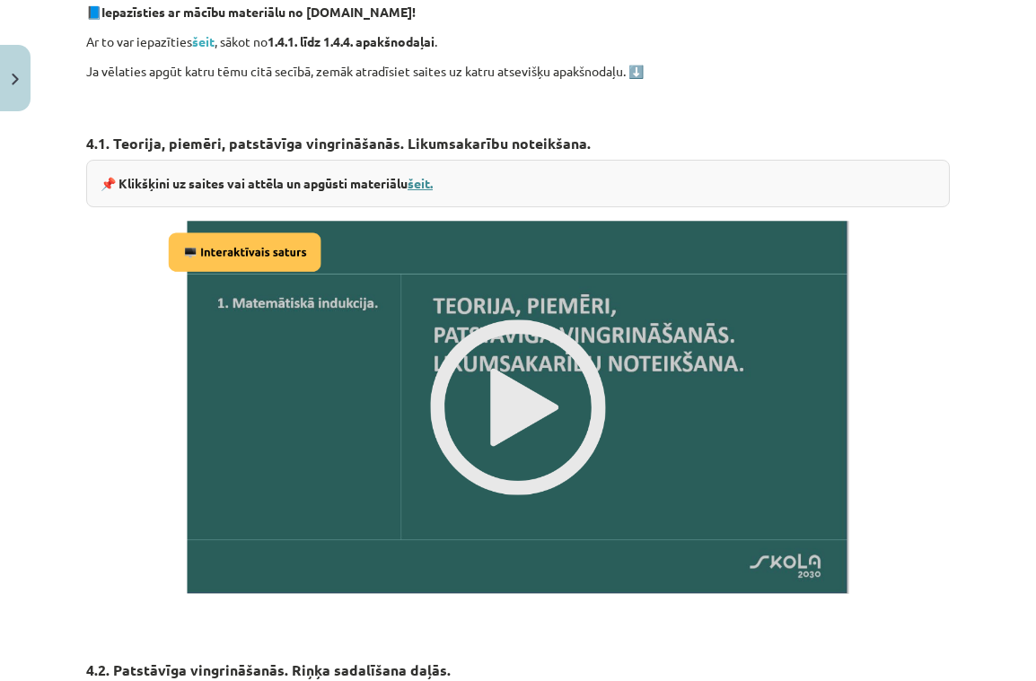
click at [425, 180] on link "šeit." at bounding box center [420, 183] width 25 height 16
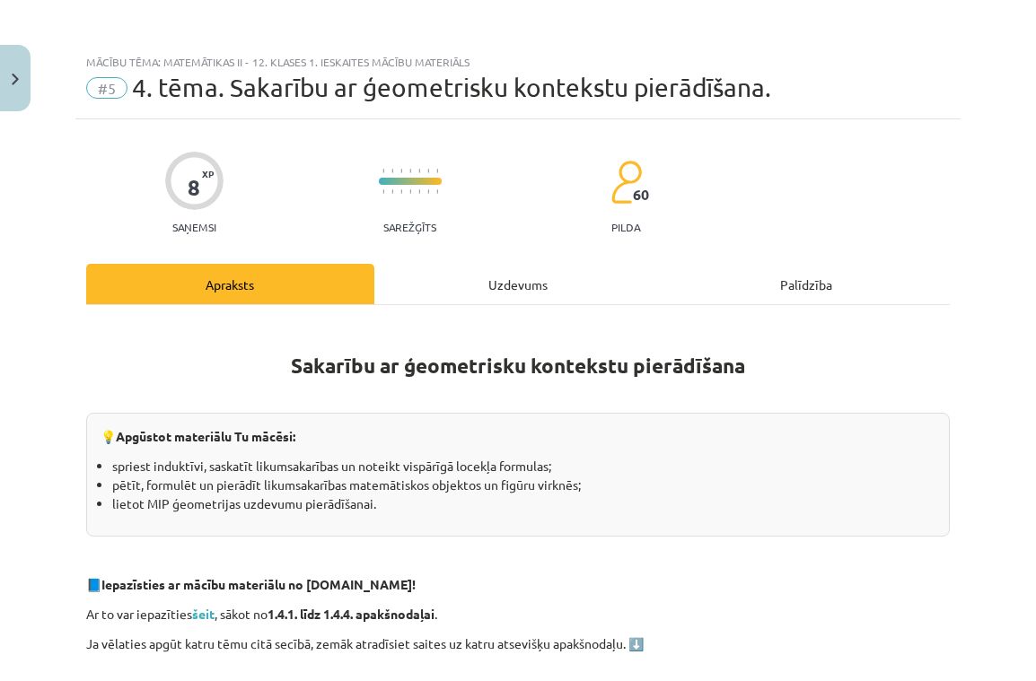
scroll to position [0, 0]
click at [498, 274] on div "Uzdevums" at bounding box center [518, 284] width 288 height 40
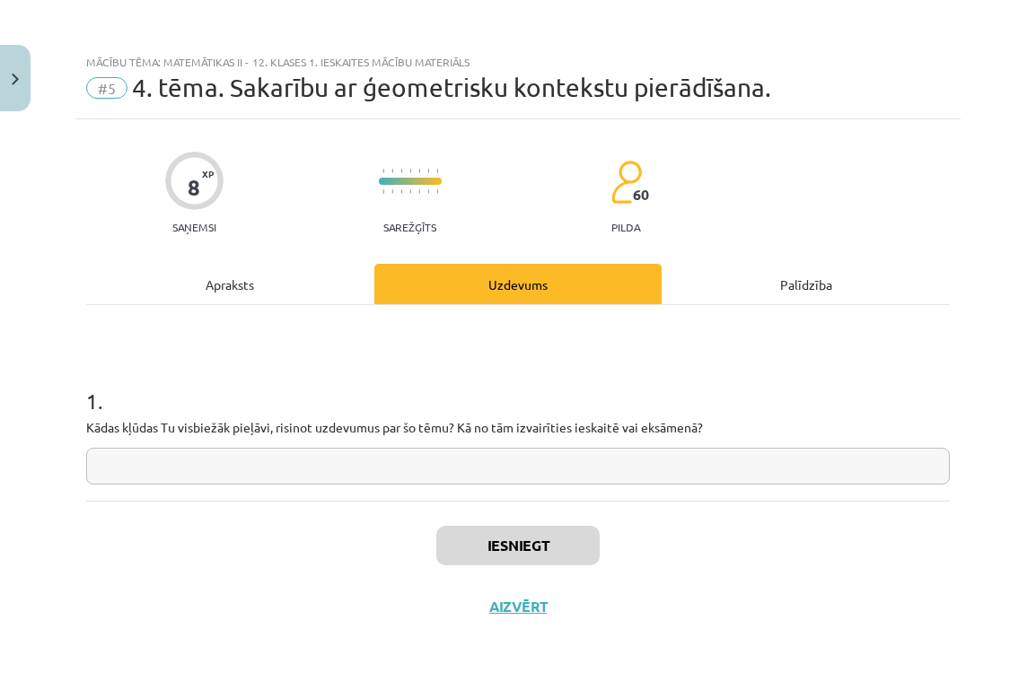
scroll to position [4, 0]
click at [287, 460] on input "text" at bounding box center [518, 465] width 864 height 37
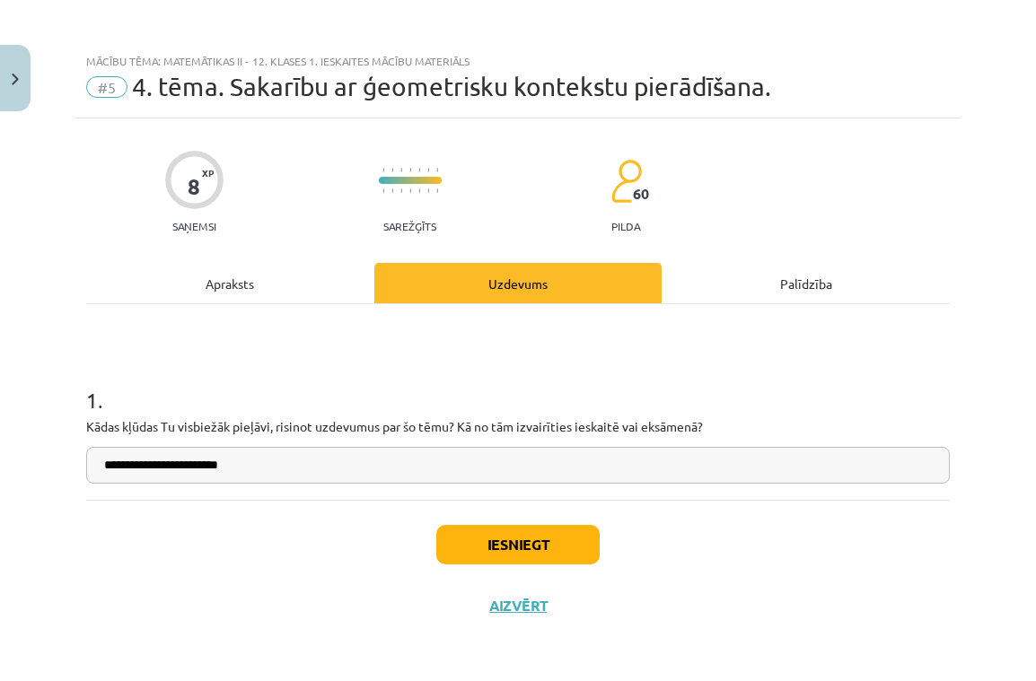
type input "**********"
click at [532, 540] on button "Iesniegt" at bounding box center [517, 544] width 163 height 39
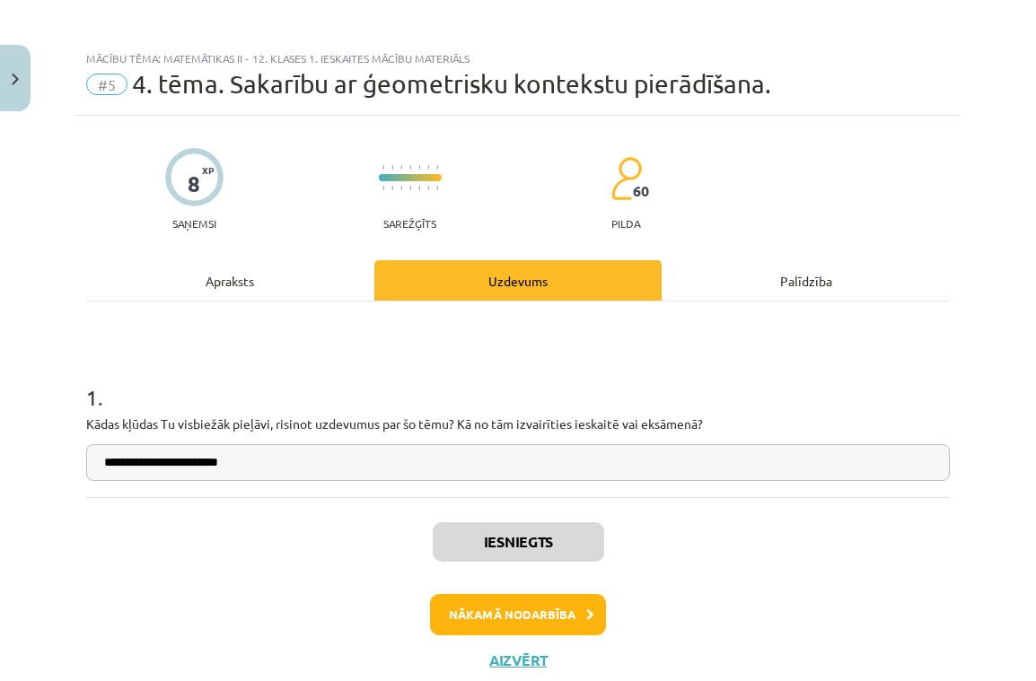
click at [553, 618] on button "Nākamā nodarbība" at bounding box center [518, 614] width 176 height 41
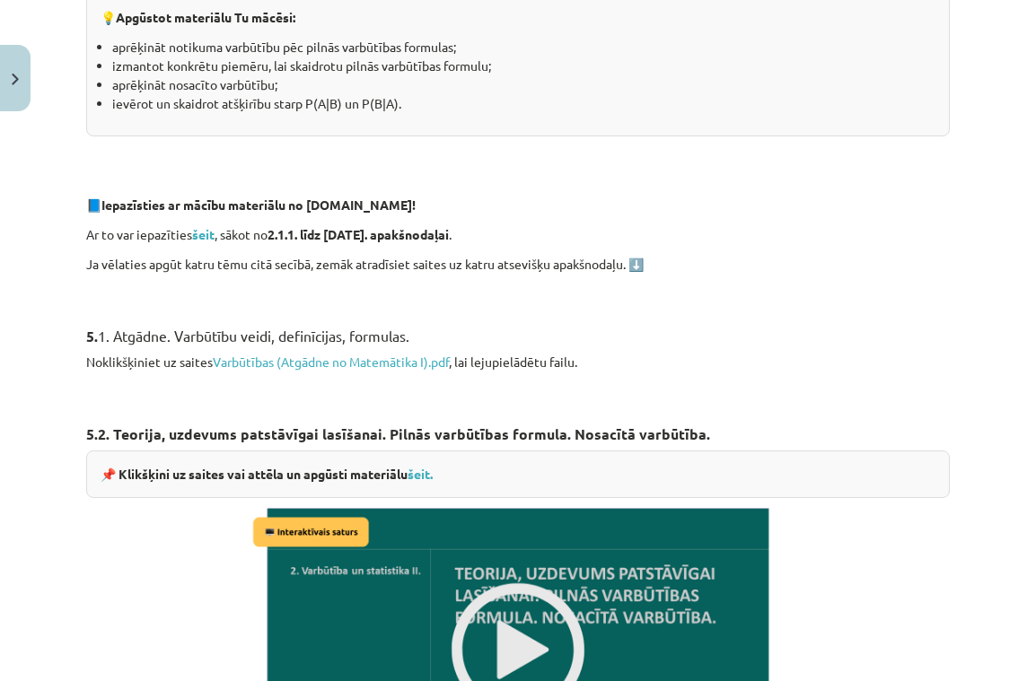
scroll to position [421, 0]
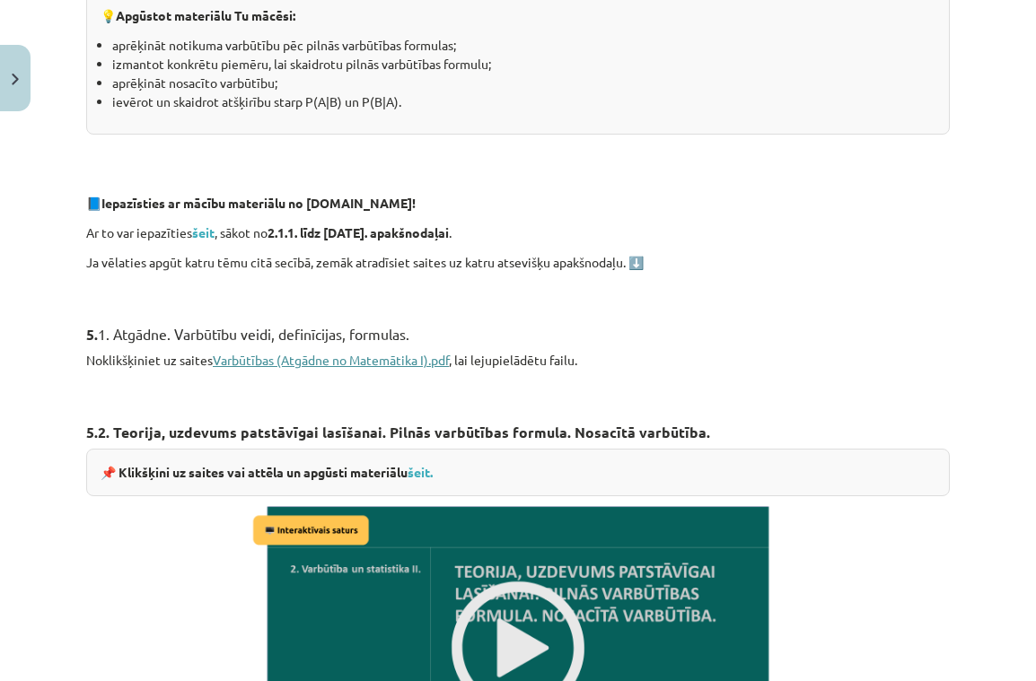
click at [285, 356] on link "Varbūtības (Atgādne no Matemātika I).pdf" at bounding box center [331, 360] width 236 height 16
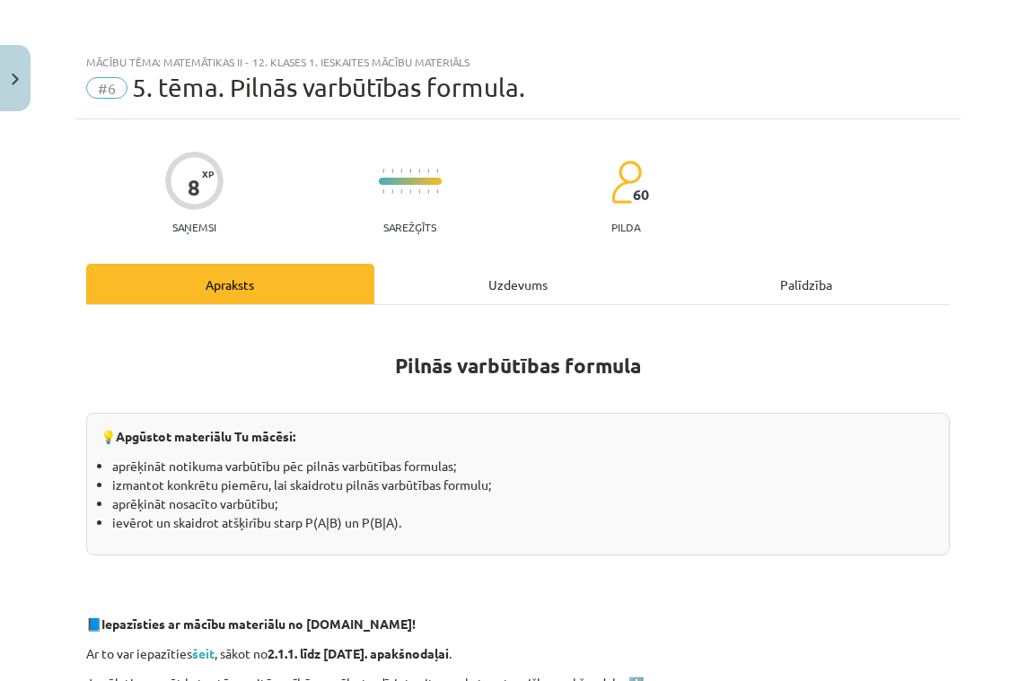
scroll to position [0, 0]
click at [495, 291] on div "Uzdevums" at bounding box center [518, 284] width 288 height 40
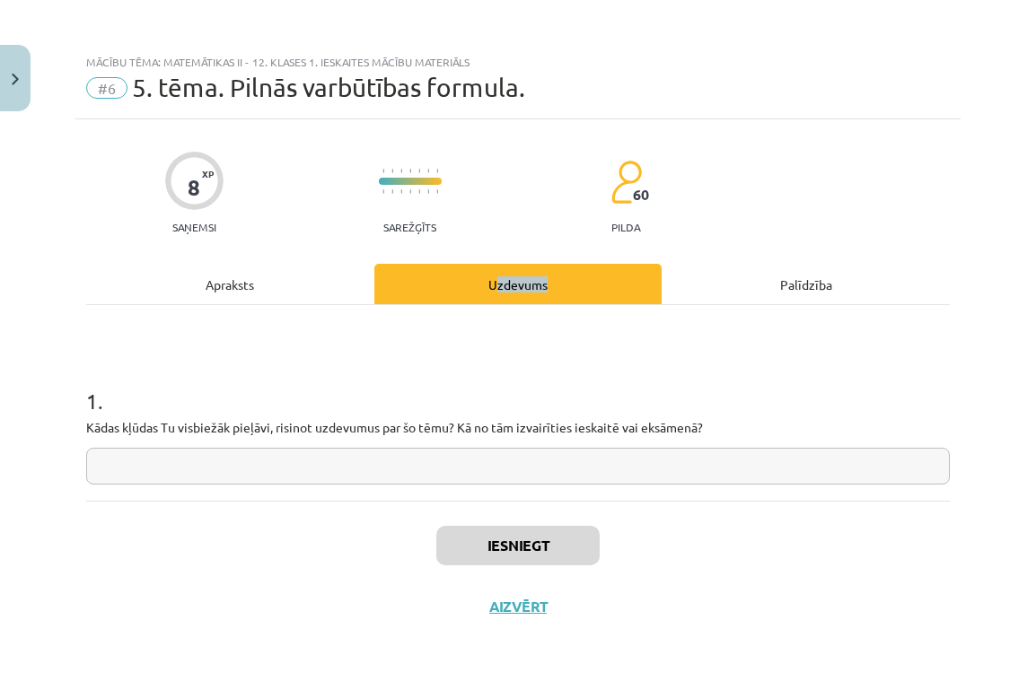
scroll to position [4, 0]
click at [376, 465] on input "text" at bounding box center [518, 465] width 864 height 37
drag, startPoint x: 205, startPoint y: 280, endPoint x: 268, endPoint y: 306, distance: 68.8
click at [205, 280] on div "Apraksts" at bounding box center [230, 283] width 288 height 40
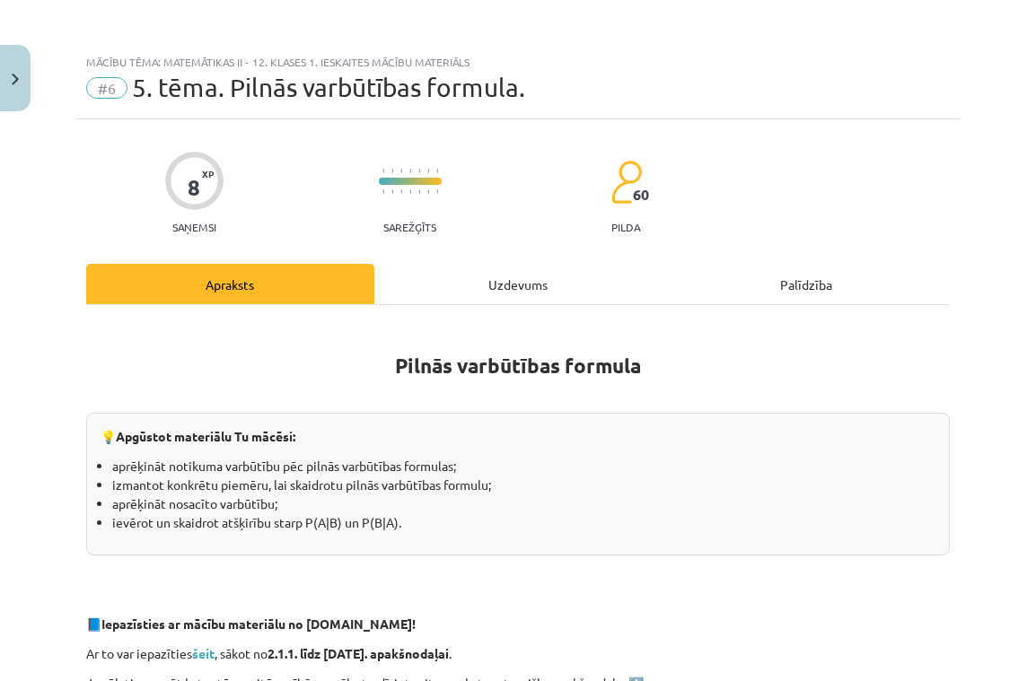
scroll to position [0, 0]
click at [472, 283] on div "Uzdevums" at bounding box center [518, 284] width 288 height 40
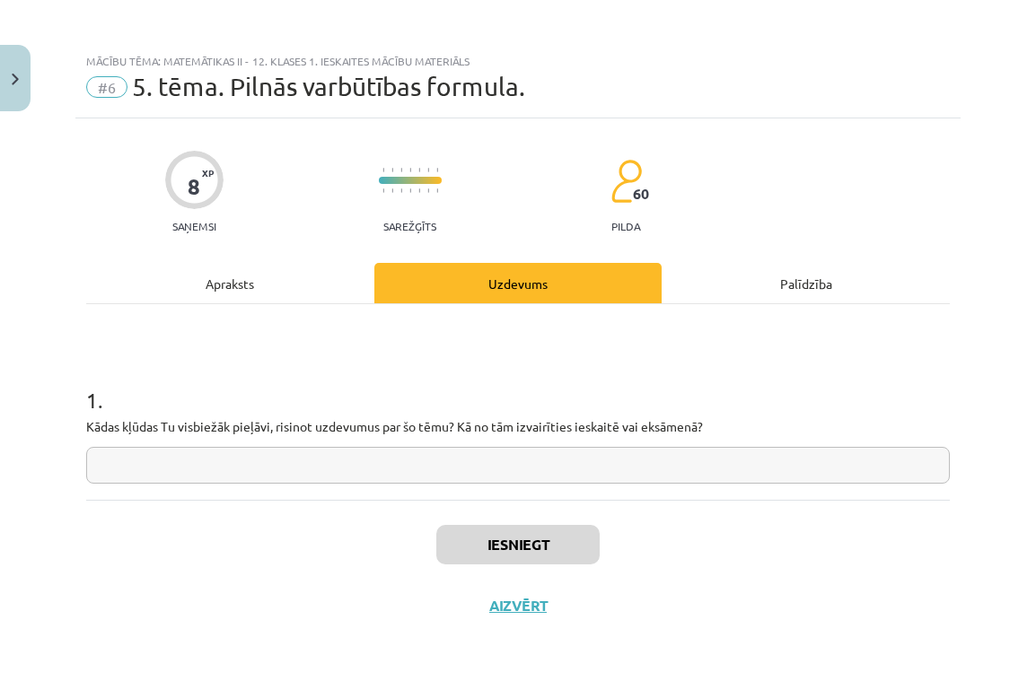
click at [217, 462] on input "text" at bounding box center [518, 465] width 864 height 37
paste input "**********"
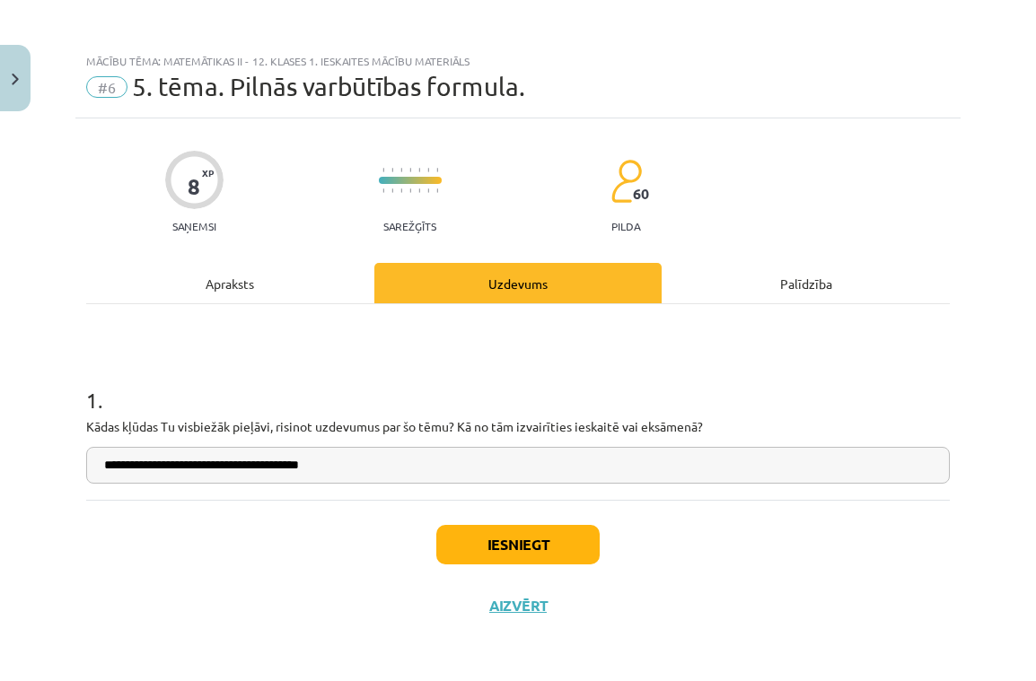
type input "**********"
click at [507, 549] on button "Iesniegt" at bounding box center [517, 544] width 163 height 39
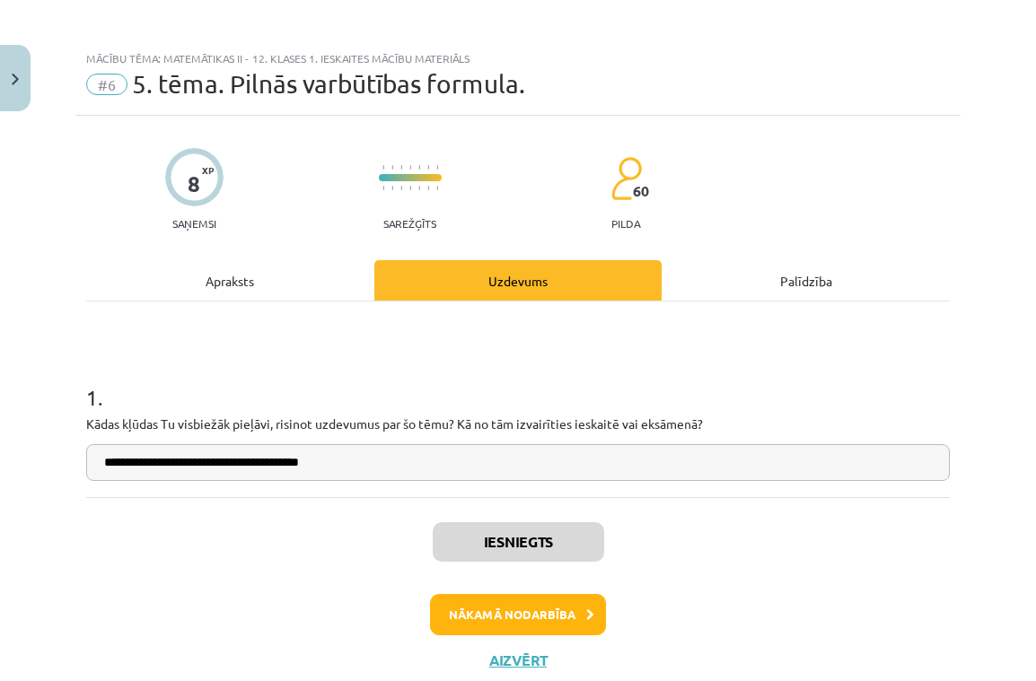
click at [519, 612] on button "Nākamā nodarbība" at bounding box center [518, 614] width 176 height 41
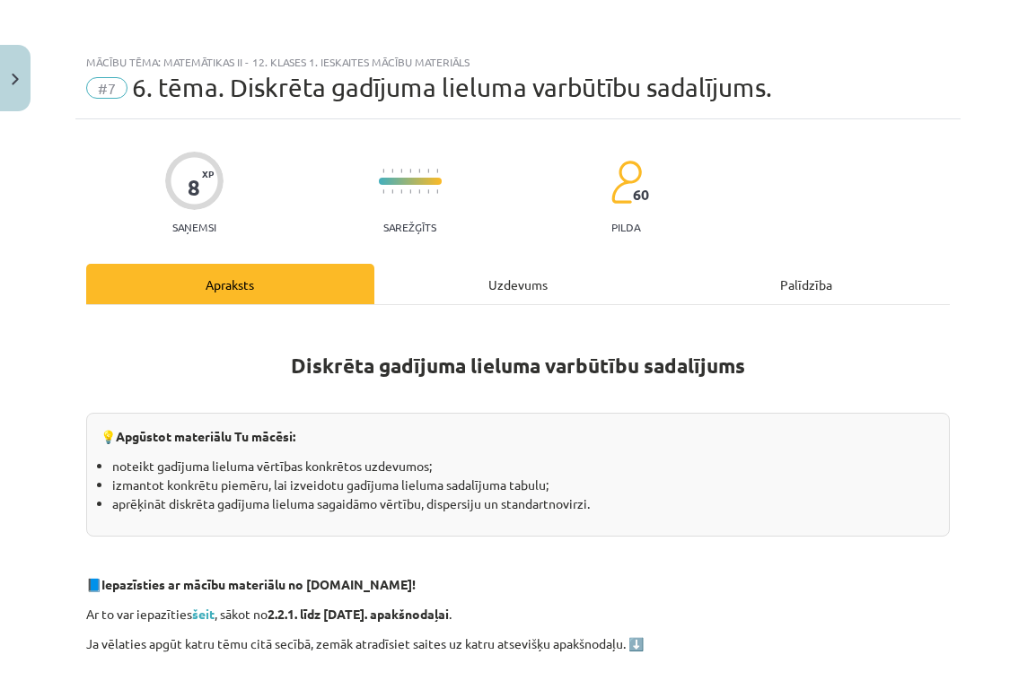
scroll to position [0, 0]
click at [500, 274] on div "Uzdevums" at bounding box center [518, 284] width 288 height 40
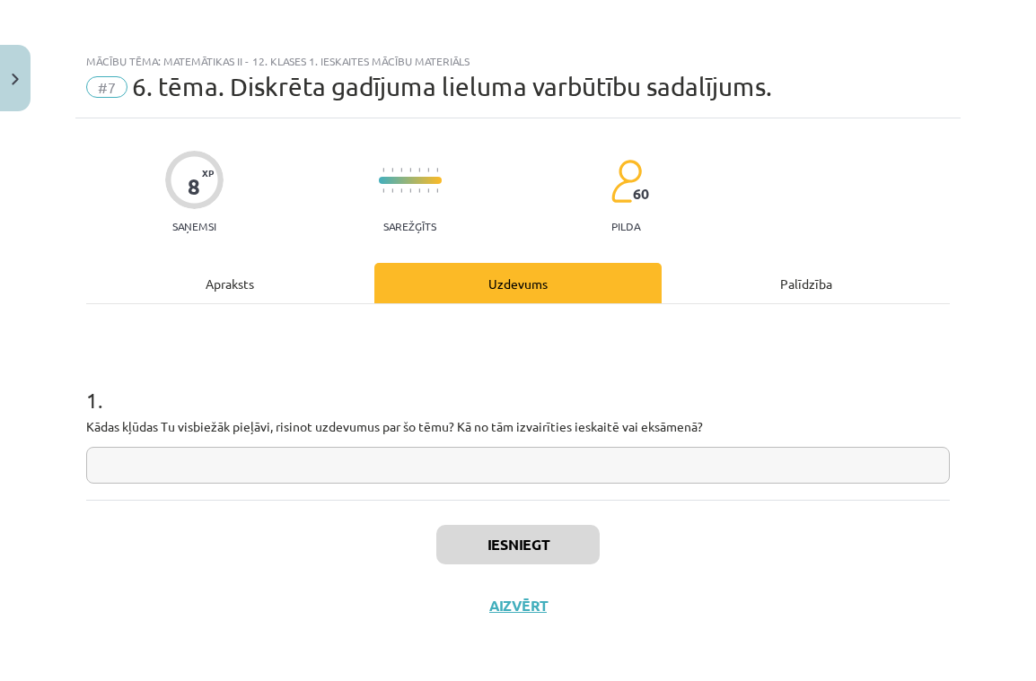
click at [238, 279] on div "Apraksts" at bounding box center [230, 283] width 288 height 40
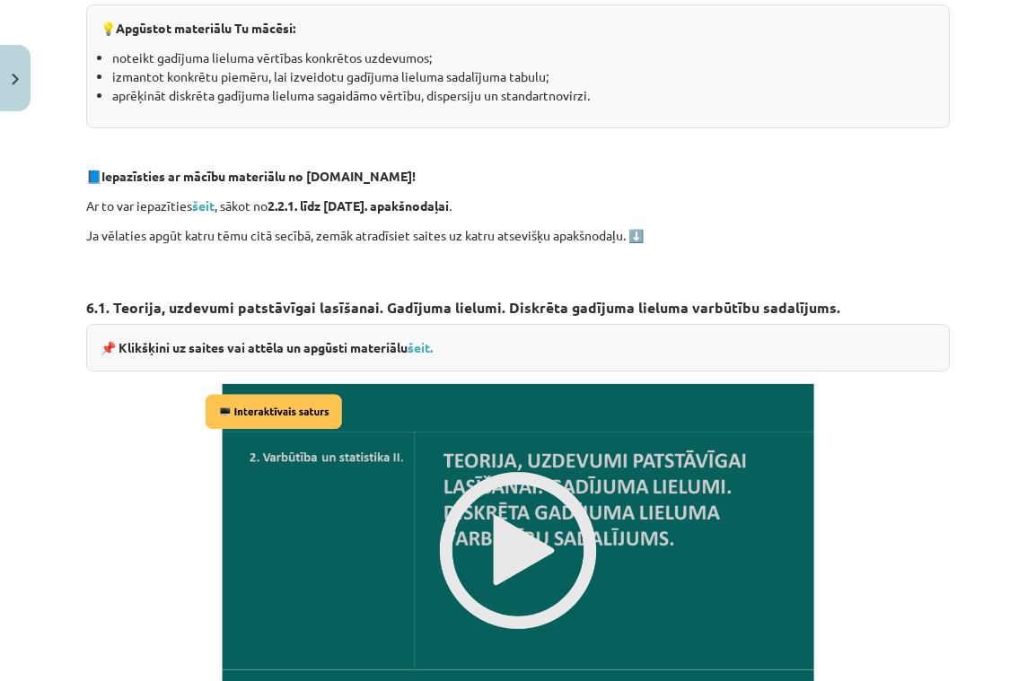
scroll to position [425, 0]
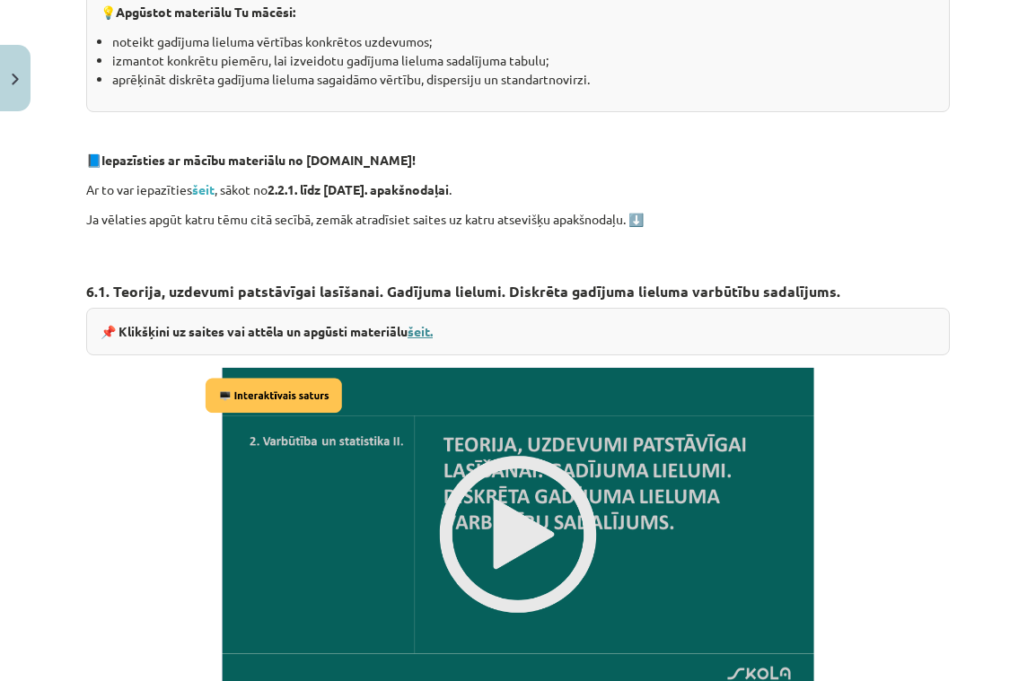
click at [425, 332] on link "šeit." at bounding box center [420, 331] width 25 height 16
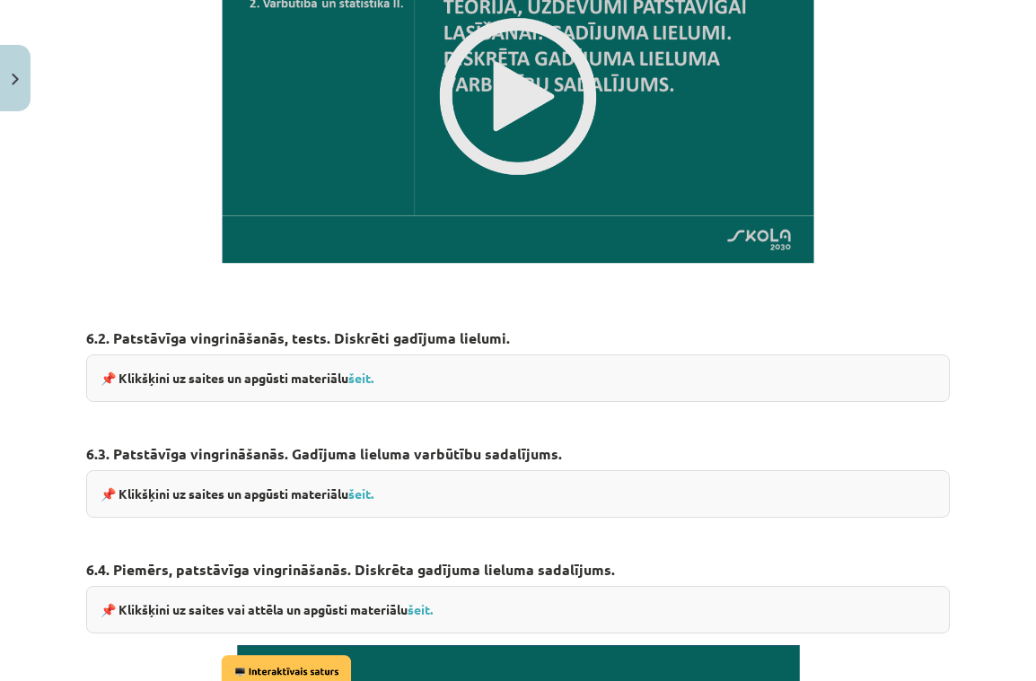
scroll to position [881, 0]
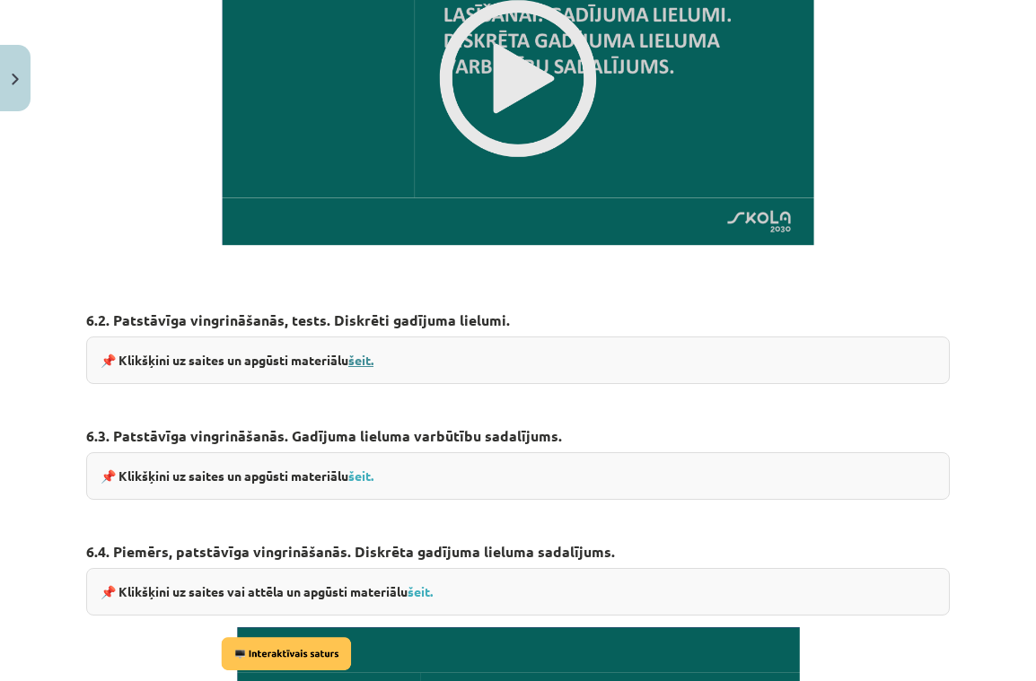
click at [365, 353] on link "šeit." at bounding box center [360, 360] width 25 height 16
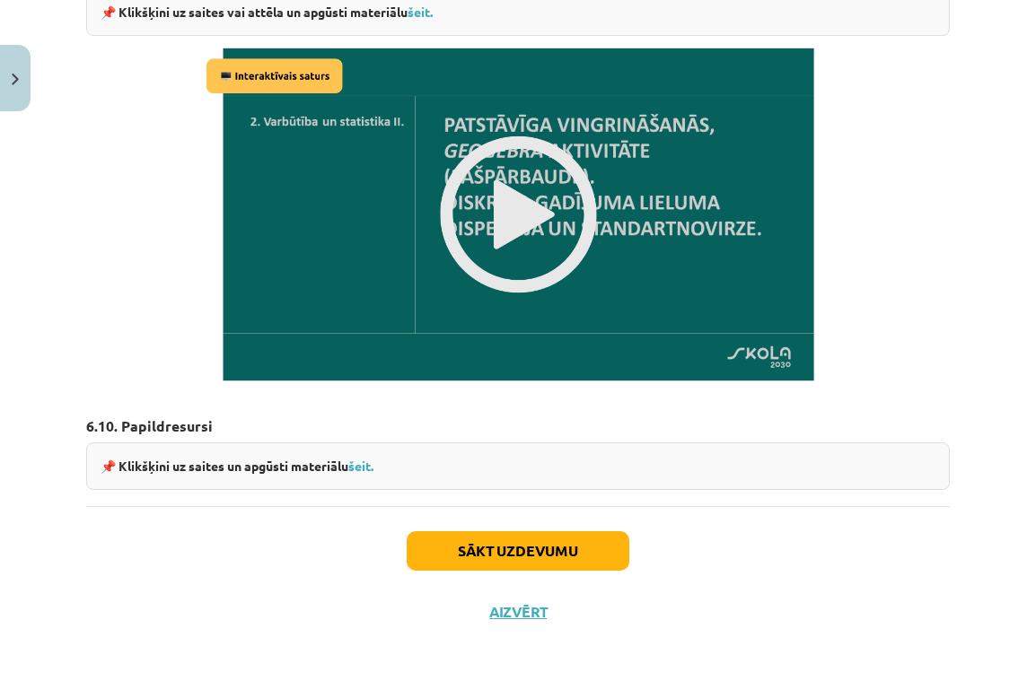
scroll to position [3142, 0]
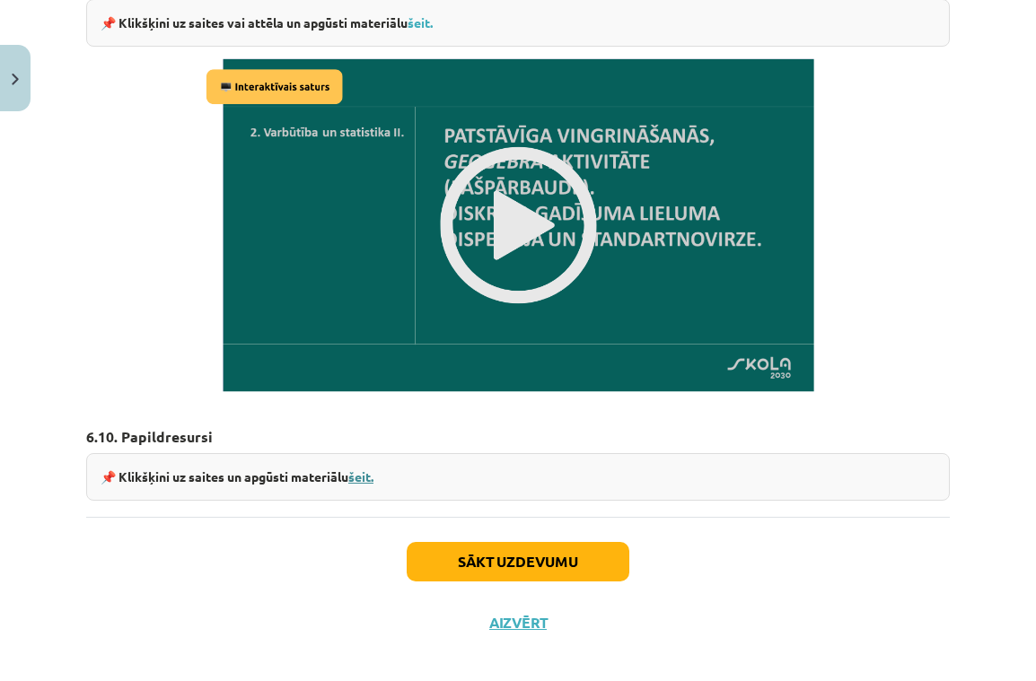
click at [373, 469] on link "šeit." at bounding box center [360, 477] width 25 height 16
click at [365, 469] on link "šeit." at bounding box center [360, 477] width 25 height 16
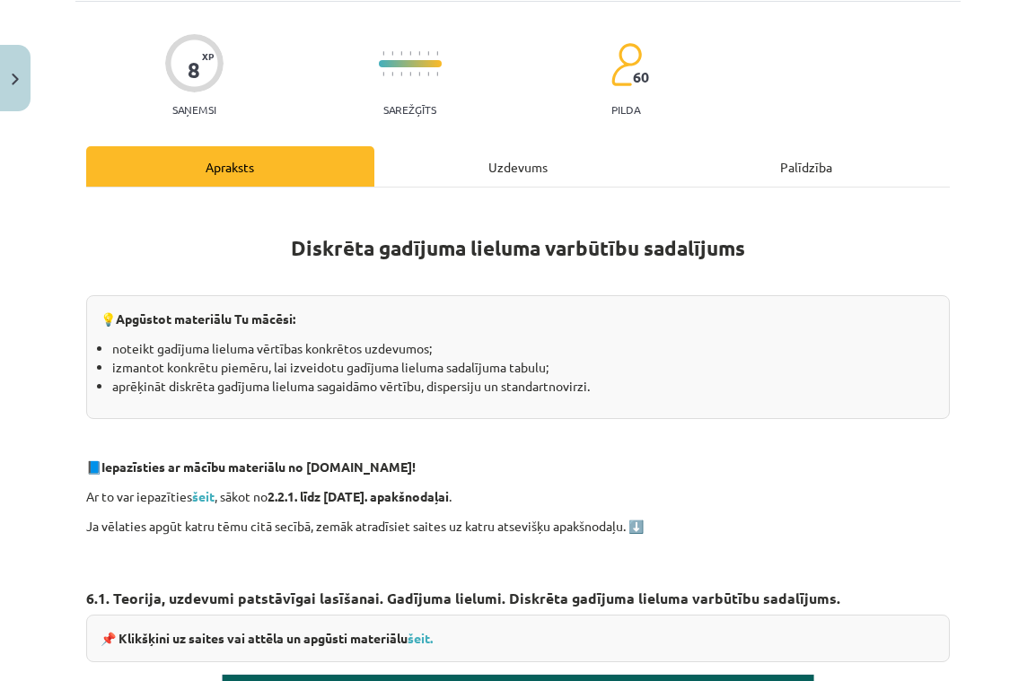
scroll to position [152, 0]
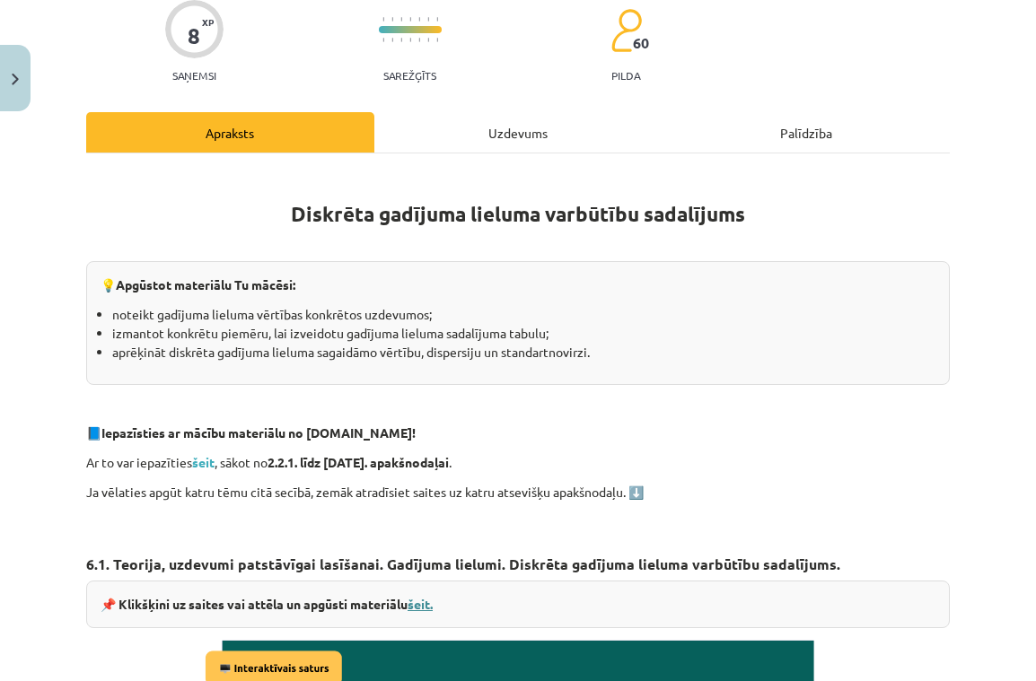
click at [425, 603] on link "šeit." at bounding box center [420, 604] width 25 height 16
click at [536, 142] on div "Uzdevums" at bounding box center [518, 132] width 288 height 40
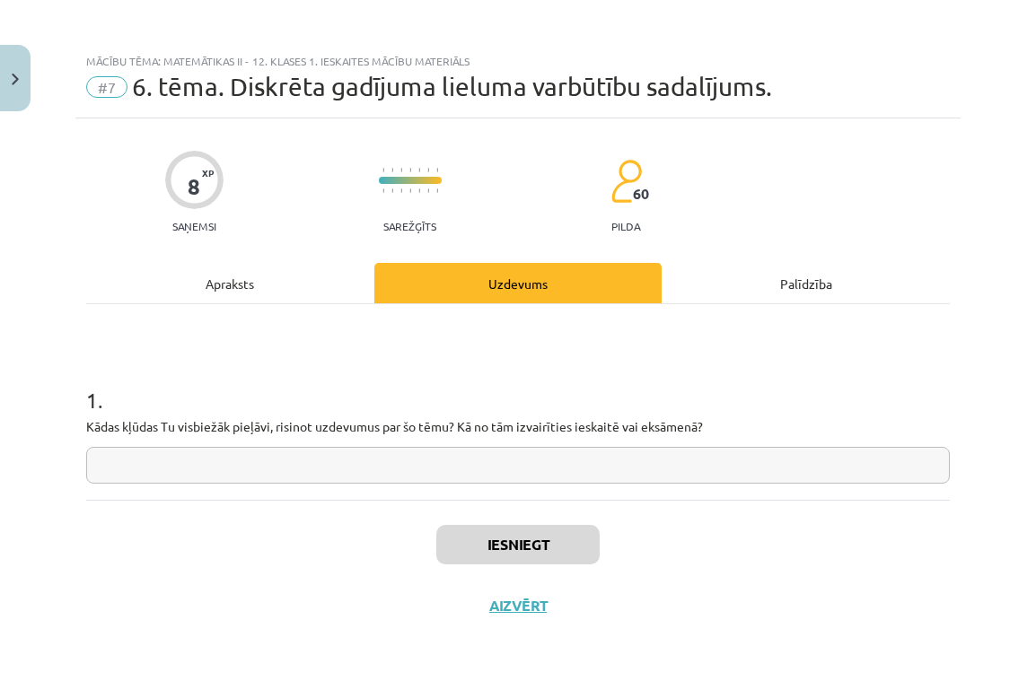
click at [18, 81] on img "Close" at bounding box center [15, 80] width 7 height 12
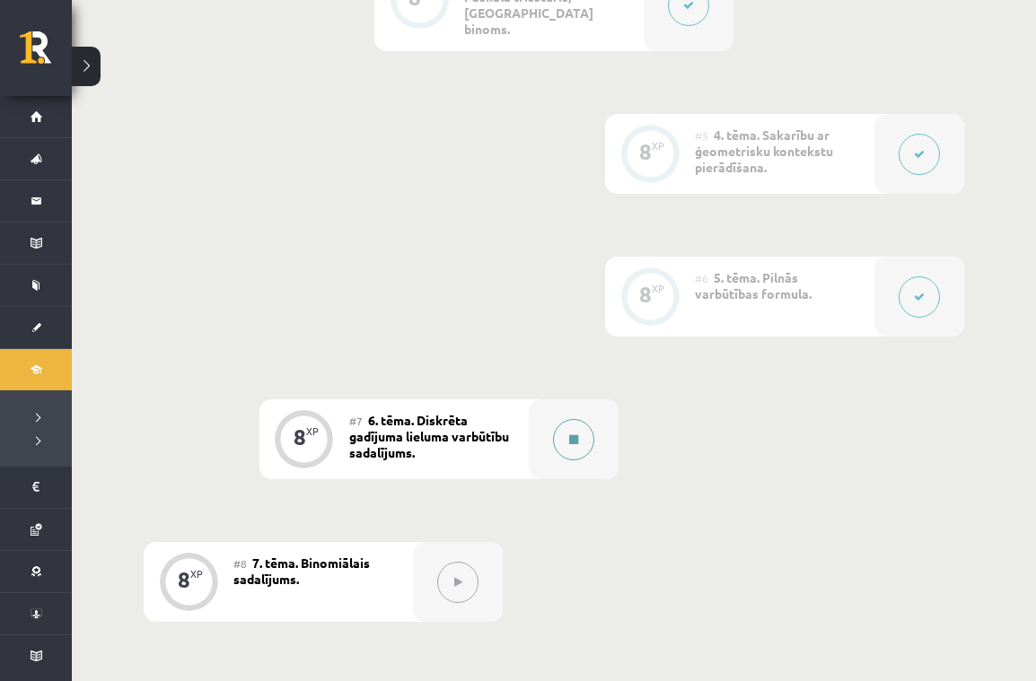
scroll to position [981, 0]
click at [570, 436] on icon at bounding box center [573, 441] width 9 height 11
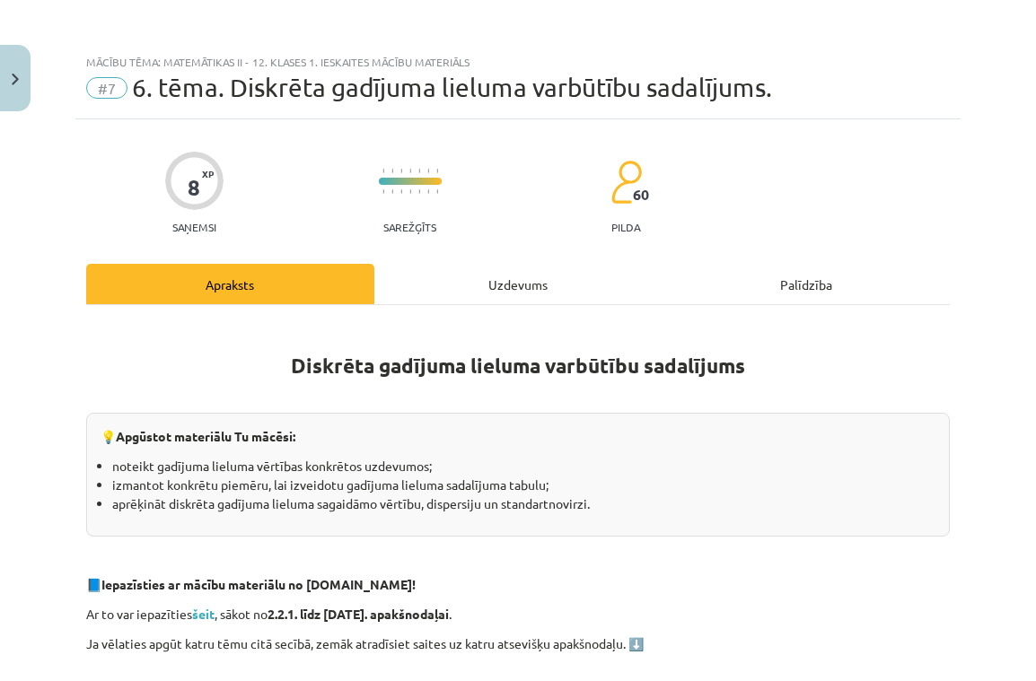
click at [499, 277] on div "Uzdevums" at bounding box center [518, 284] width 288 height 40
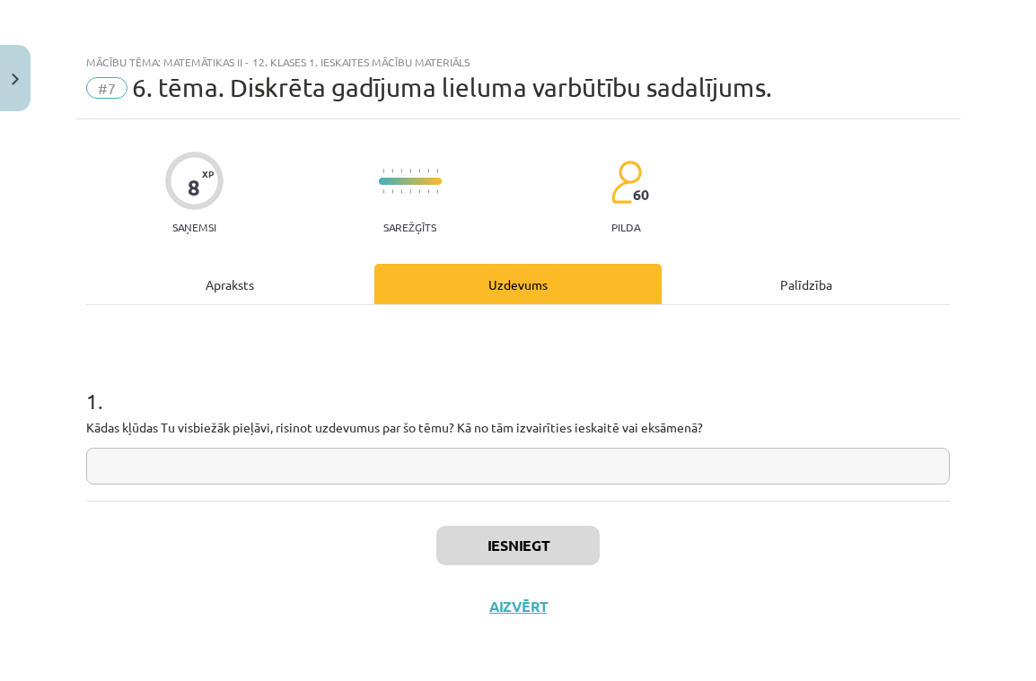
scroll to position [4, 0]
click at [622, 467] on input "text" at bounding box center [518, 465] width 864 height 37
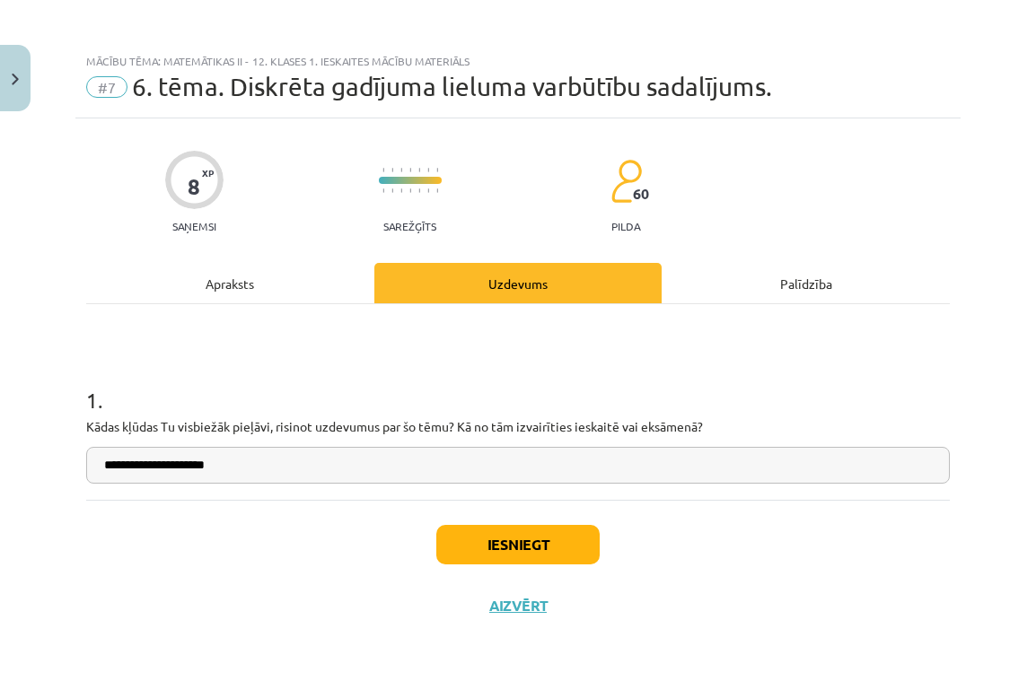
type input "**********"
click at [573, 540] on button "Iesniegt" at bounding box center [517, 544] width 163 height 39
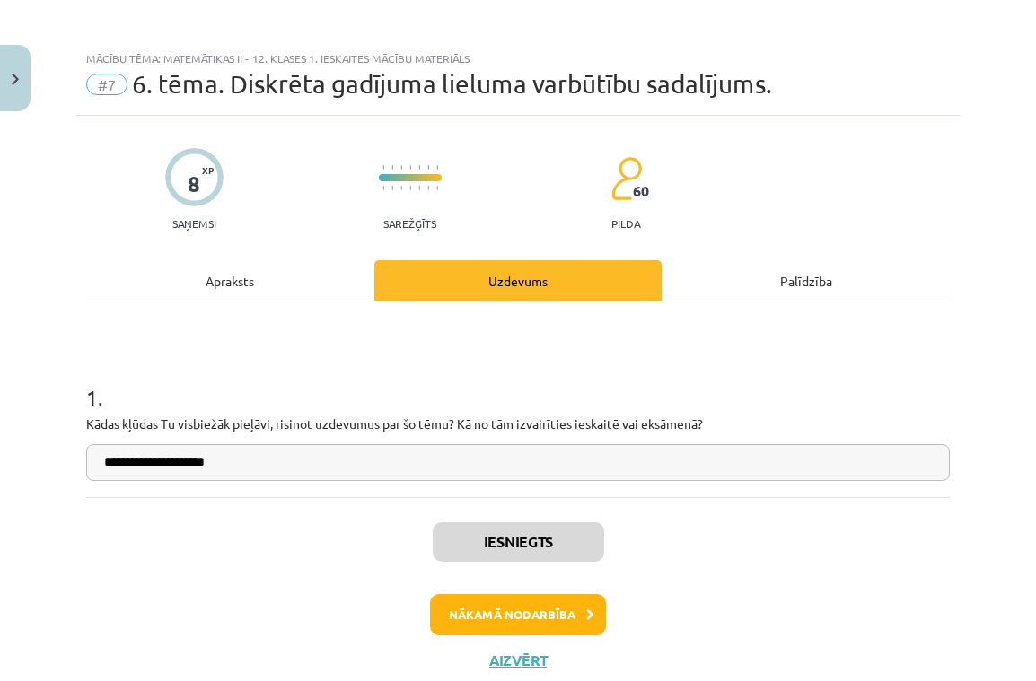
click at [528, 614] on button "Nākamā nodarbība" at bounding box center [518, 614] width 176 height 41
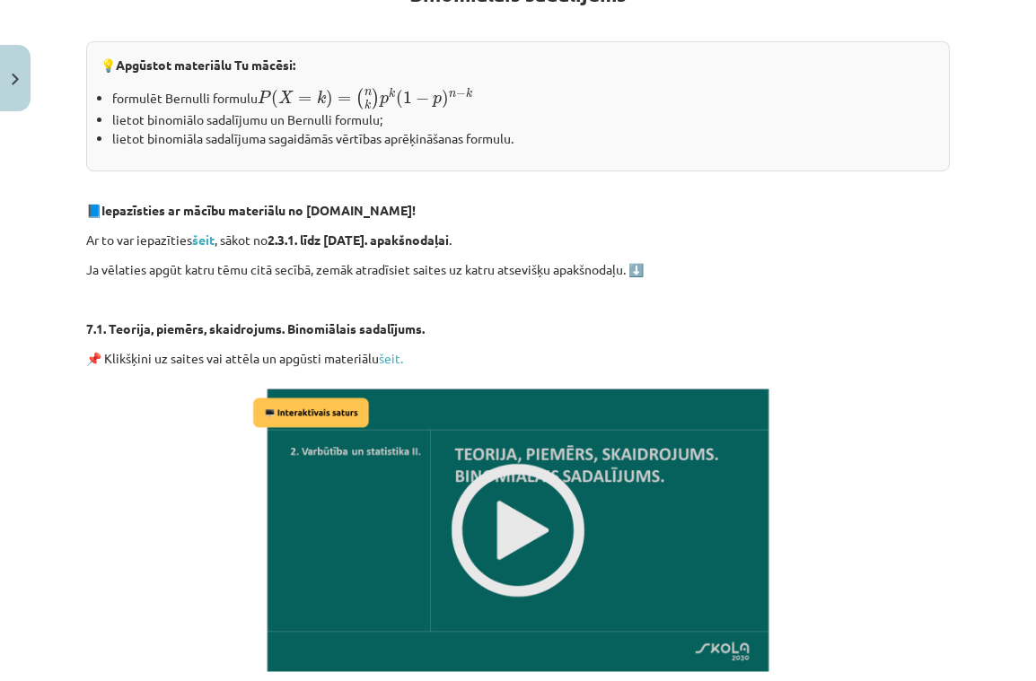
scroll to position [373, 0]
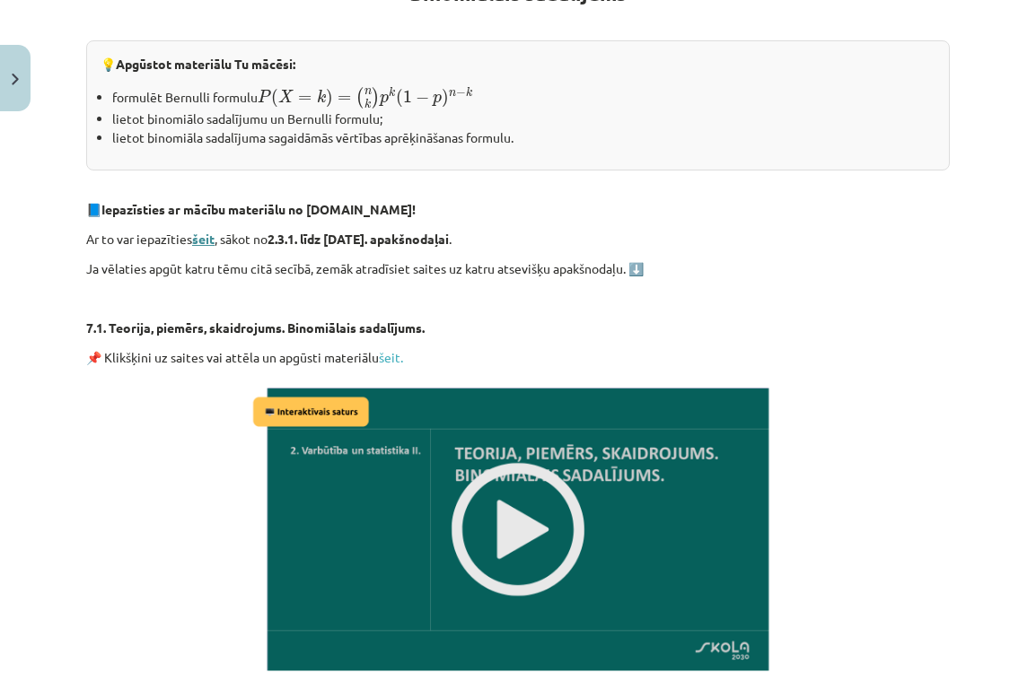
click at [205, 237] on strong "šeit" at bounding box center [203, 239] width 22 height 16
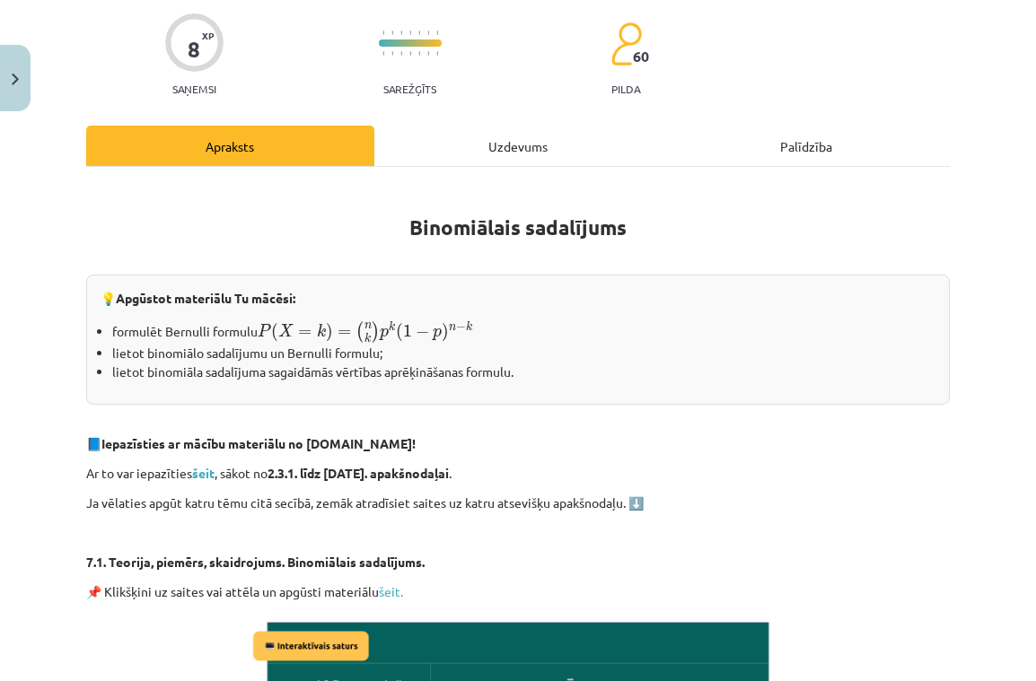
scroll to position [145, 0]
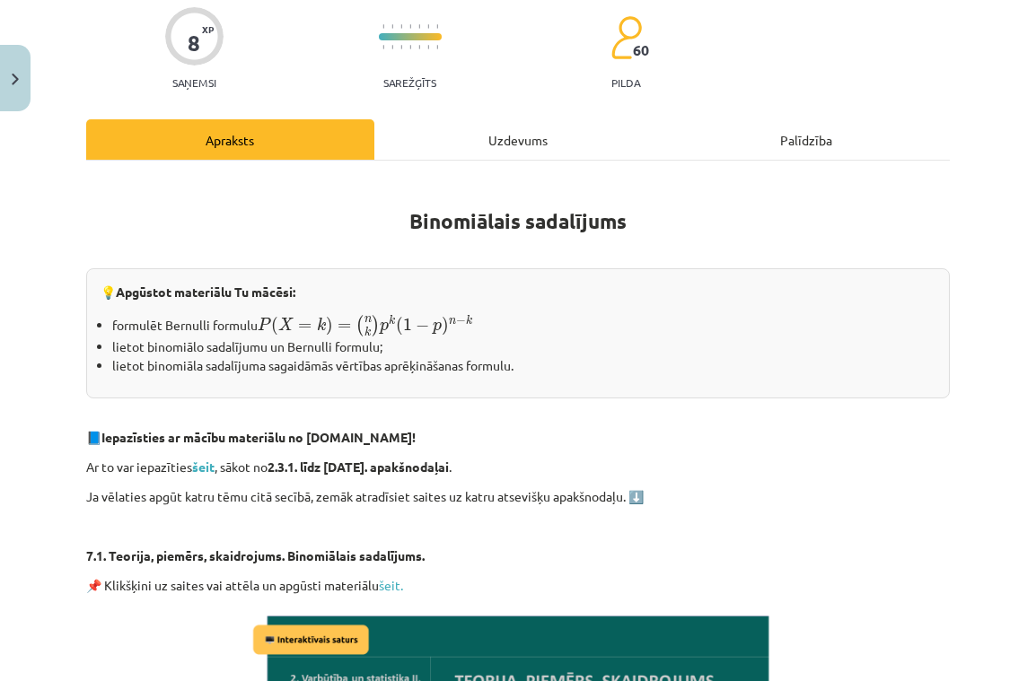
drag, startPoint x: 927, startPoint y: 187, endPoint x: 523, endPoint y: 140, distance: 406.6
click at [523, 140] on div "Uzdevums" at bounding box center [518, 139] width 288 height 40
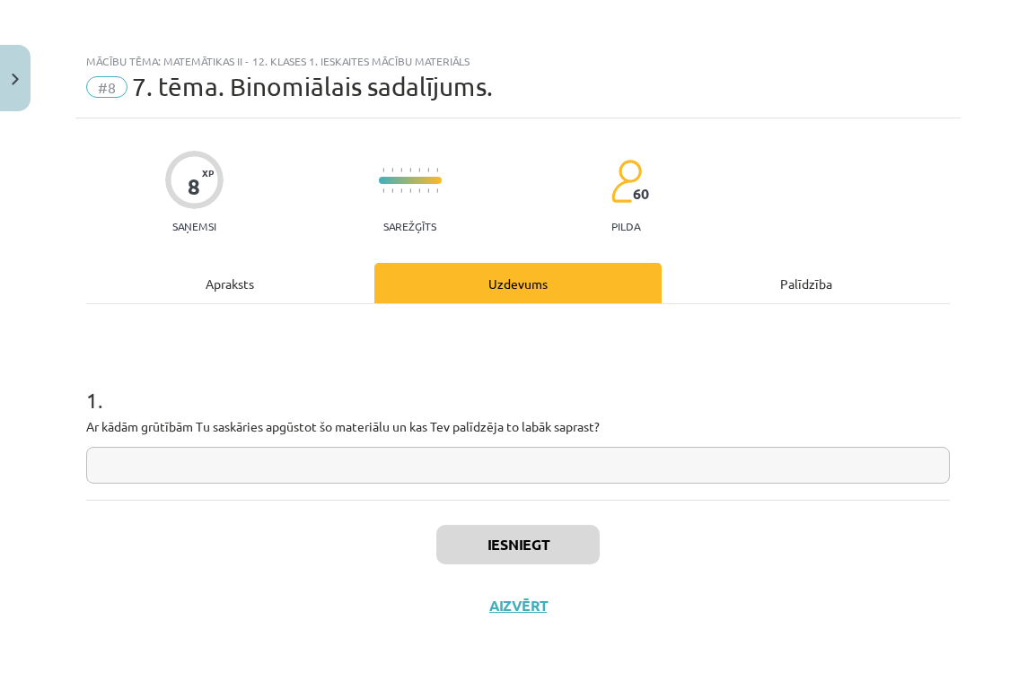
click at [232, 274] on div "Apraksts" at bounding box center [230, 283] width 288 height 40
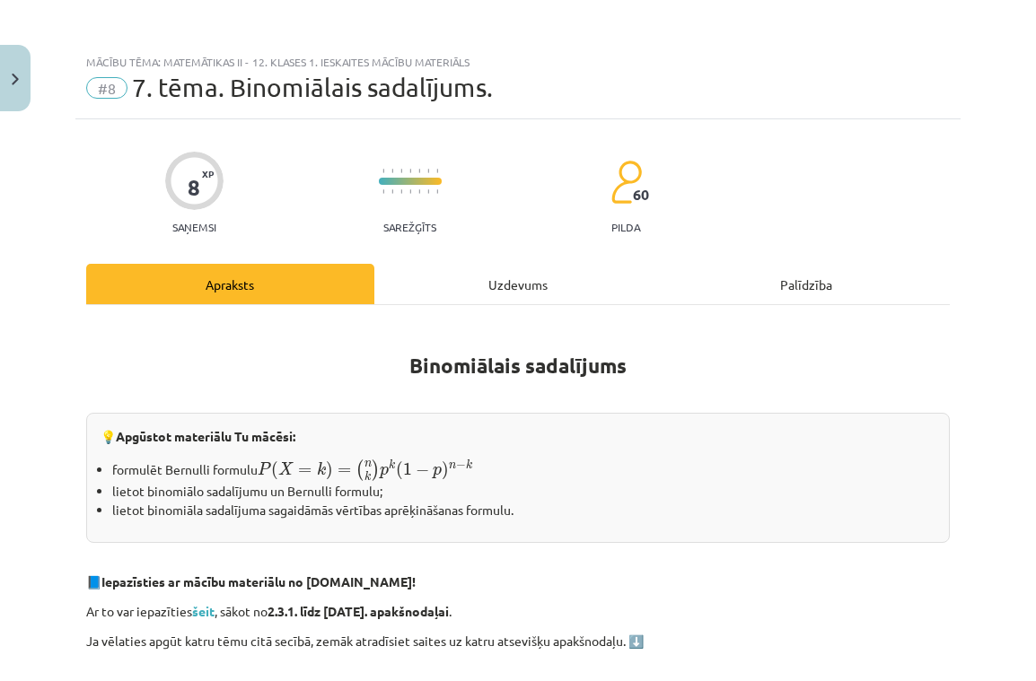
scroll to position [0, 0]
click at [510, 279] on div "Uzdevums" at bounding box center [518, 284] width 288 height 40
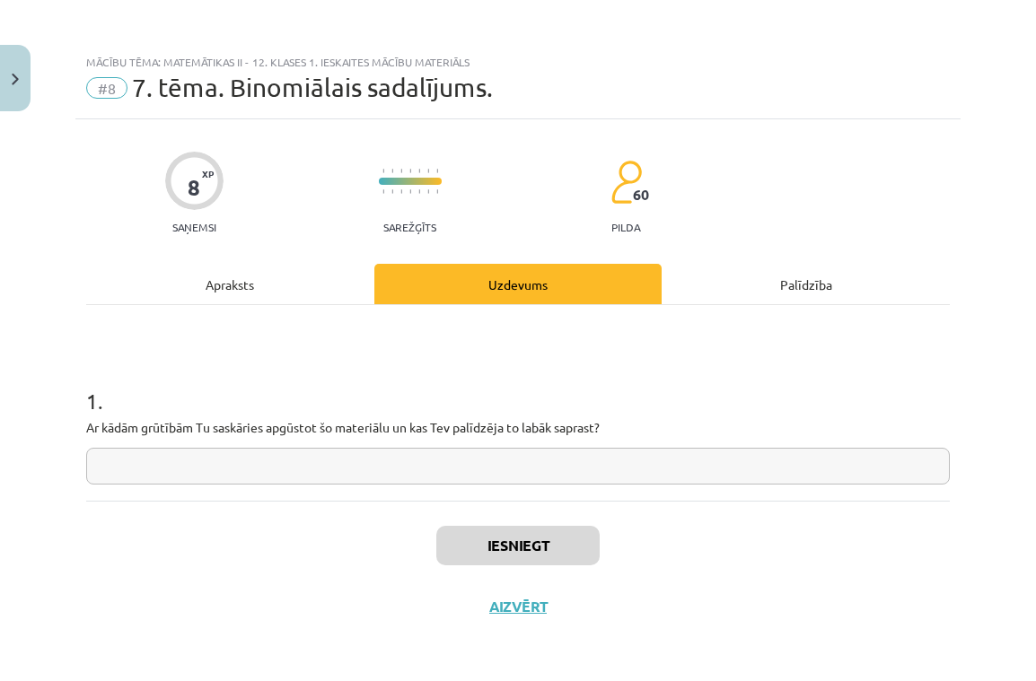
scroll to position [45, 0]
click at [233, 304] on div "1 . Ar kādām grūtībām Tu saskāries apgūstot šo materiālu un kas Tev palīdzēja t…" at bounding box center [518, 402] width 864 height 196
click at [244, 280] on div "Apraksts Uzdevums Palīdzība 1 . Ar kādām grūtībām Tu saskāries apgūstot šo mate…" at bounding box center [518, 381] width 864 height 237
click at [225, 283] on div "Apraksts" at bounding box center [230, 283] width 288 height 40
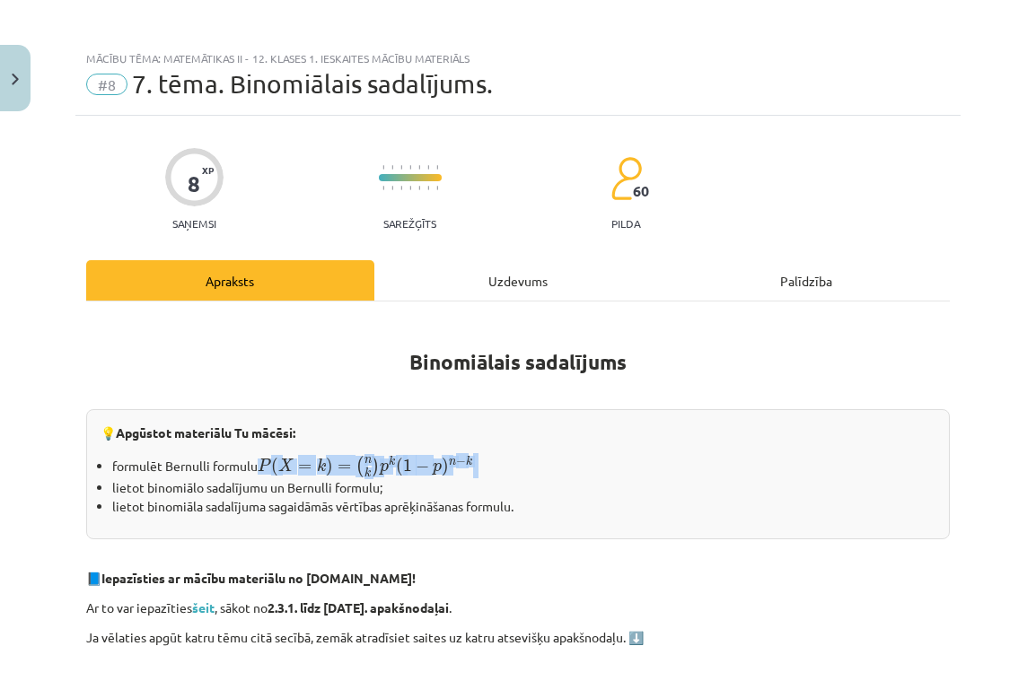
drag, startPoint x: 265, startPoint y: 460, endPoint x: 583, endPoint y: 462, distance: 318.7
click at [492, 469] on li "formulēt Bernulli formulu P ( X = k ) = ( n k ) p k ( 1 − p ) n − k P ( X = k )…" at bounding box center [523, 465] width 823 height 25
click at [766, 381] on p at bounding box center [518, 389] width 864 height 19
click at [518, 281] on div "Uzdevums" at bounding box center [518, 280] width 288 height 40
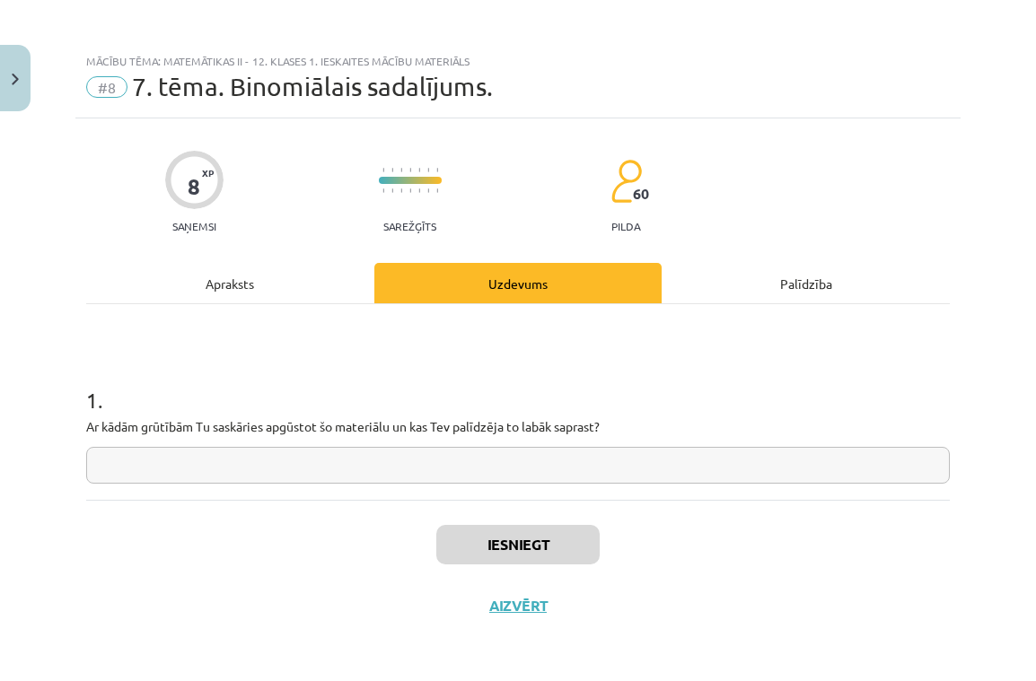
scroll to position [45, 0]
click at [314, 500] on div "Iesniegt Aizvērt" at bounding box center [518, 563] width 864 height 126
click at [177, 455] on div "1 . Ar kādām grūtībām Tu saskāries apgūstot šo materiālu un kas Tev palīdzēja t…" at bounding box center [518, 402] width 864 height 196
click at [117, 454] on input "text" at bounding box center [518, 465] width 864 height 37
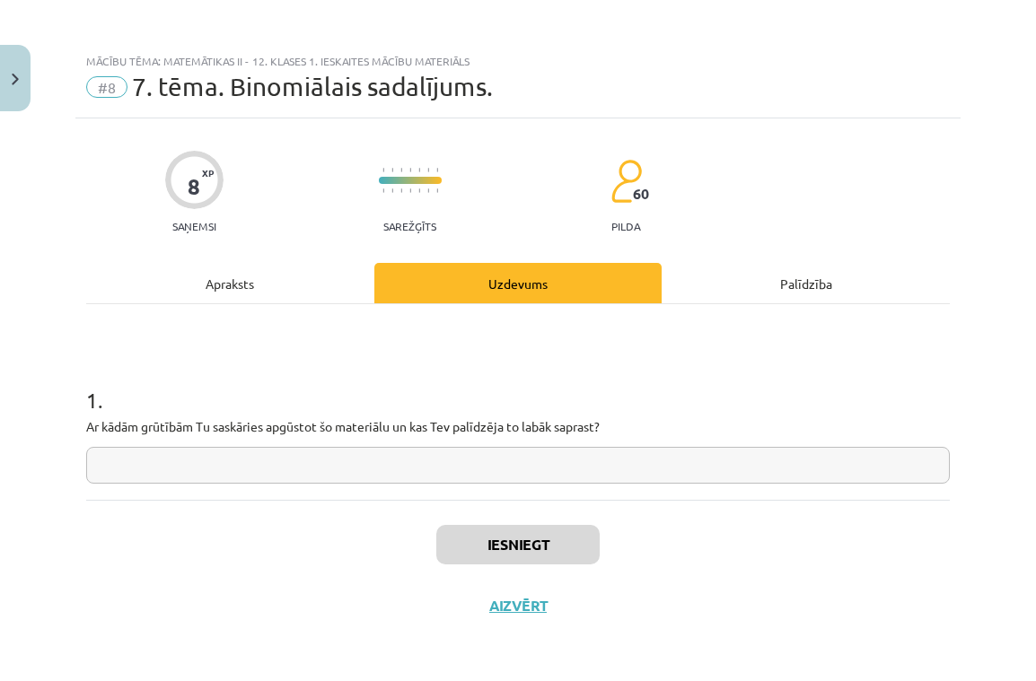
paste input "**********"
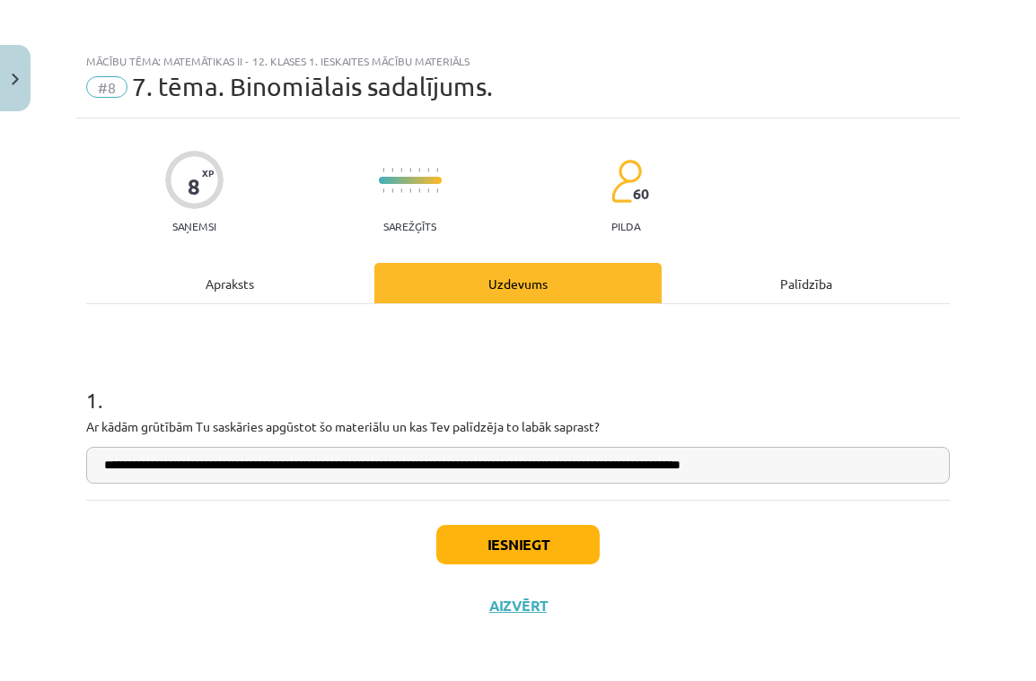
click at [432, 462] on input "**********" at bounding box center [518, 465] width 864 height 37
click at [436, 463] on input "**********" at bounding box center [518, 465] width 864 height 37
click at [469, 463] on input "**********" at bounding box center [518, 465] width 864 height 37
type input "**********"
click at [542, 537] on button "Iesniegt" at bounding box center [517, 544] width 163 height 39
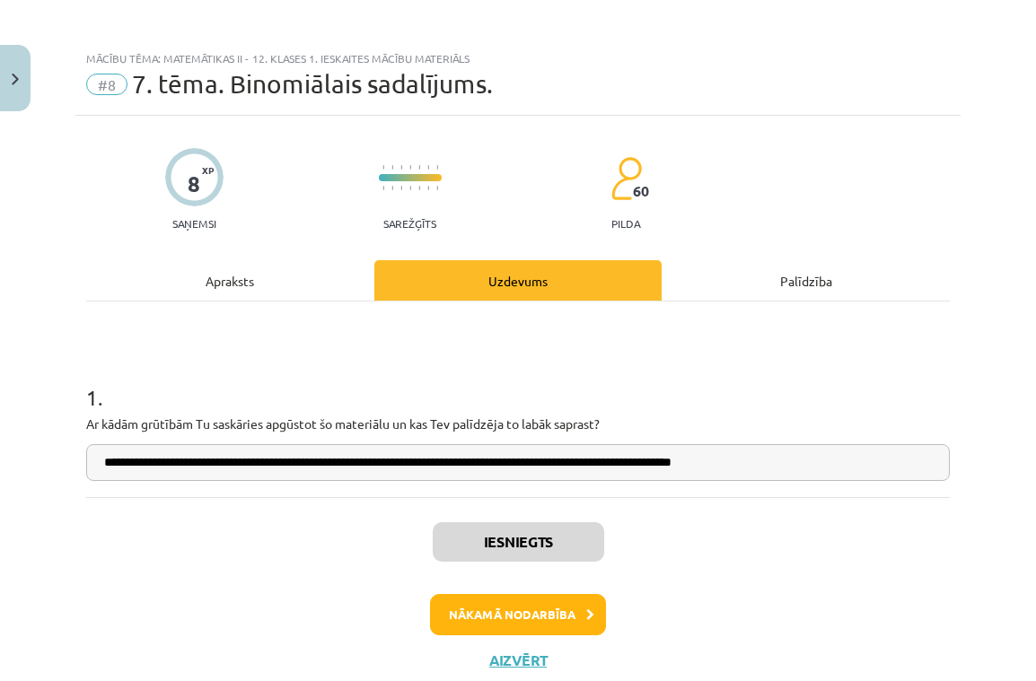
click at [495, 613] on button "Nākamā nodarbība" at bounding box center [518, 614] width 176 height 41
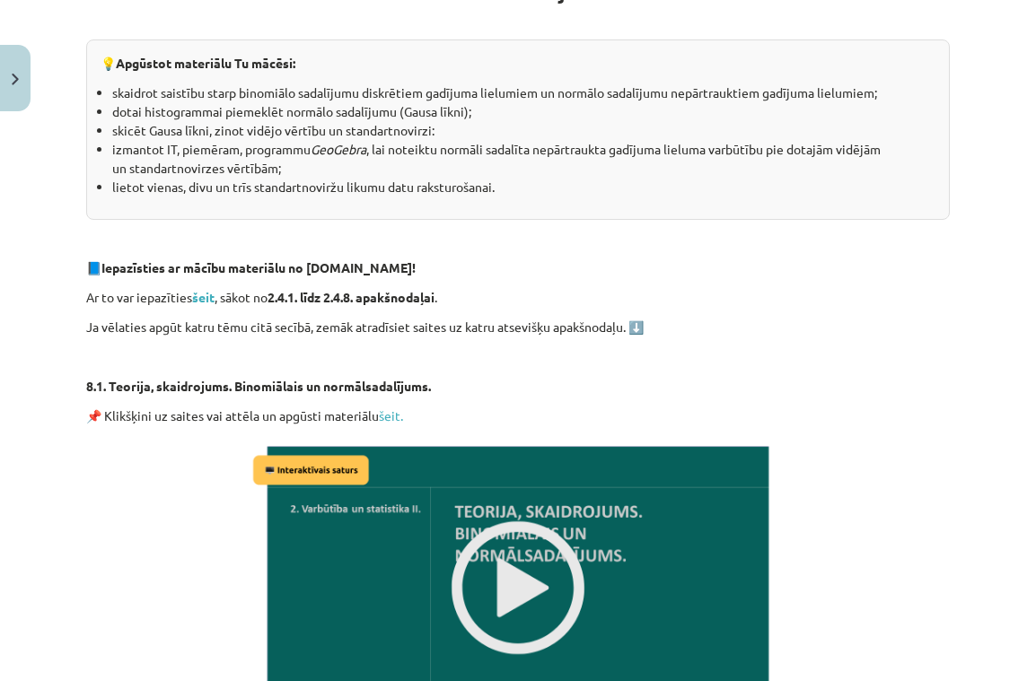
scroll to position [373, 0]
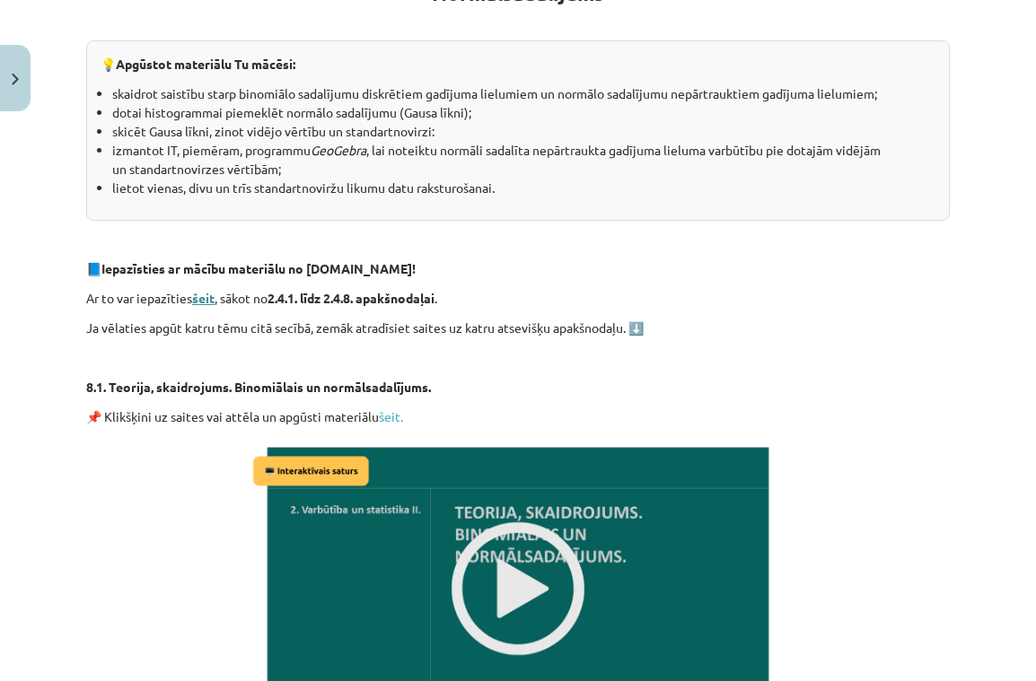
click at [211, 296] on strong "šeit" at bounding box center [203, 298] width 22 height 16
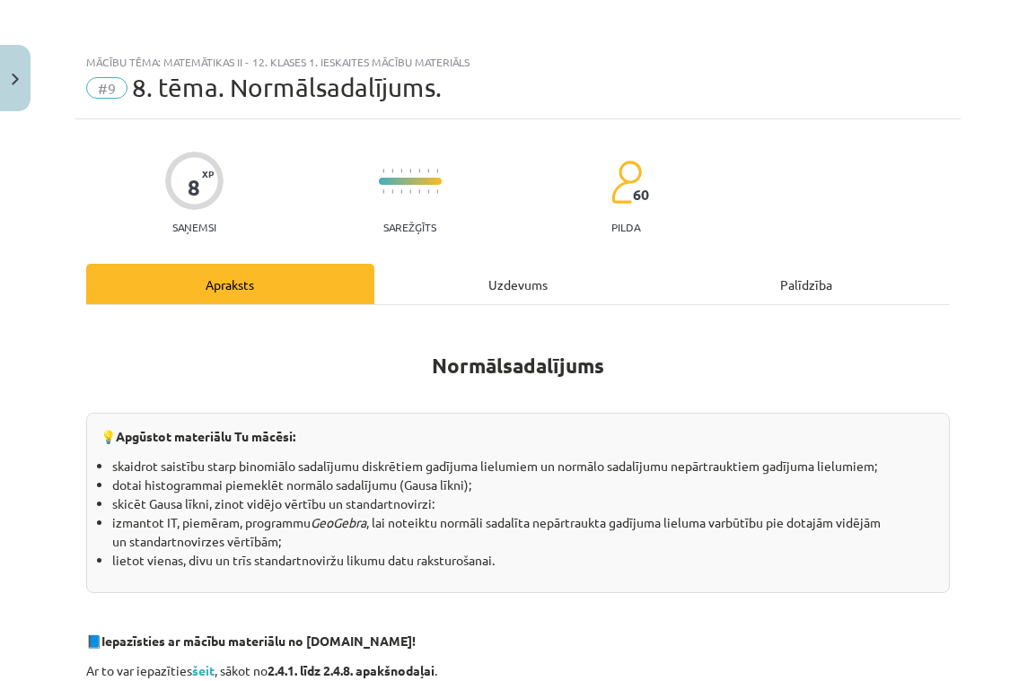
scroll to position [0, 0]
click at [497, 284] on div "Uzdevums" at bounding box center [518, 284] width 288 height 40
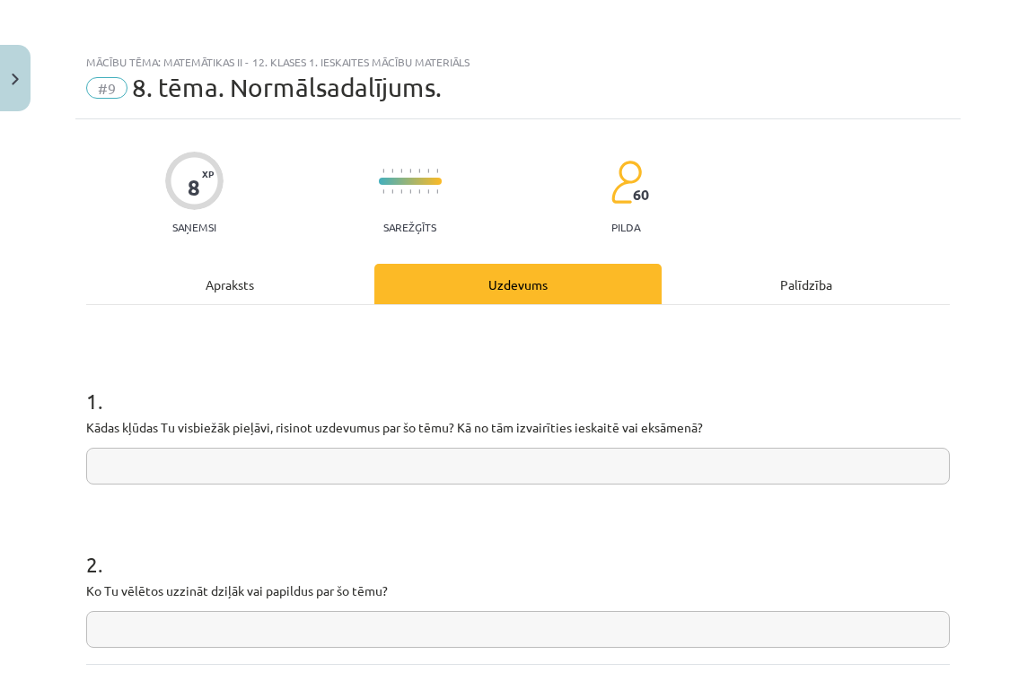
scroll to position [45, 0]
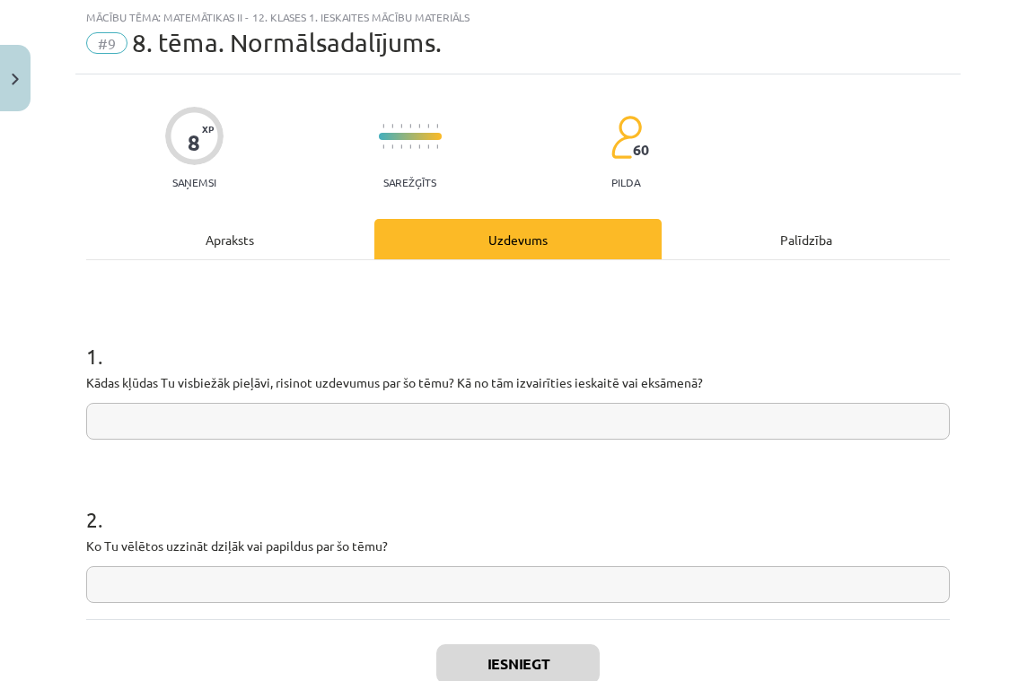
click at [328, 423] on input "text" at bounding box center [518, 421] width 864 height 37
paste input "**********"
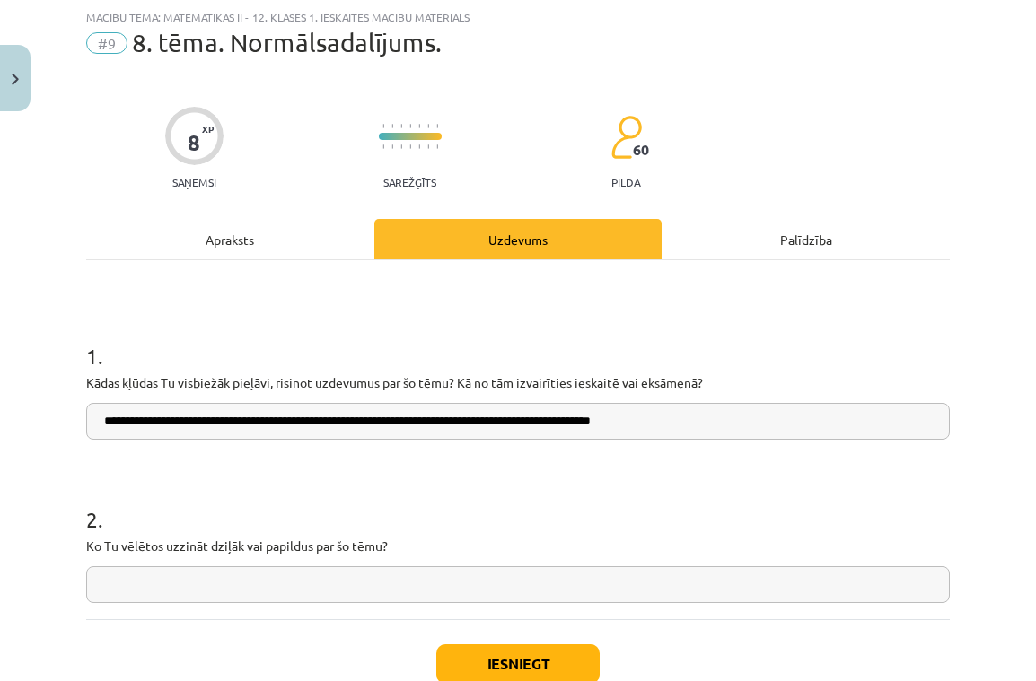
type input "**********"
click at [121, 588] on input "text" at bounding box center [518, 584] width 864 height 37
paste input "**********"
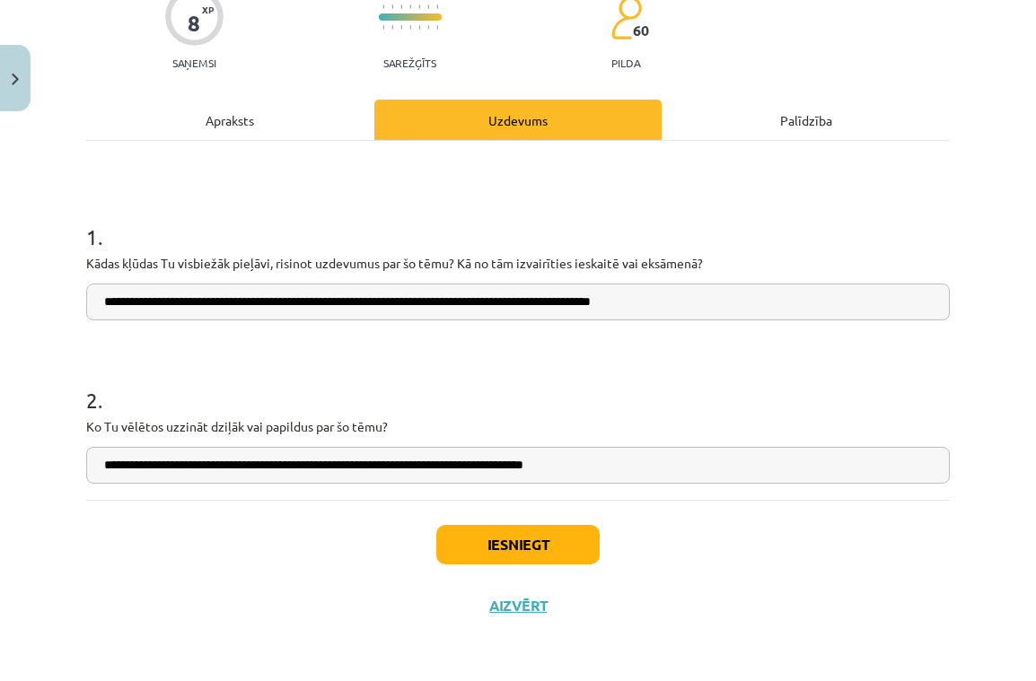
scroll to position [167, 0]
type input "**********"
click at [568, 532] on button "Iesniegt" at bounding box center [517, 544] width 163 height 39
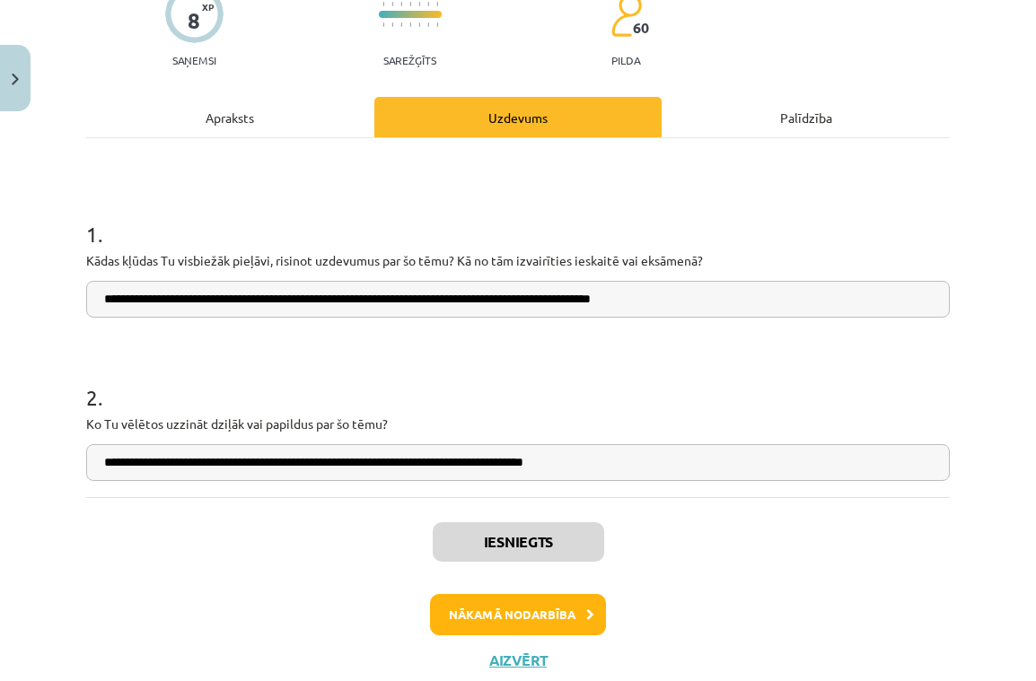
click at [22, 71] on button "Close" at bounding box center [15, 78] width 31 height 66
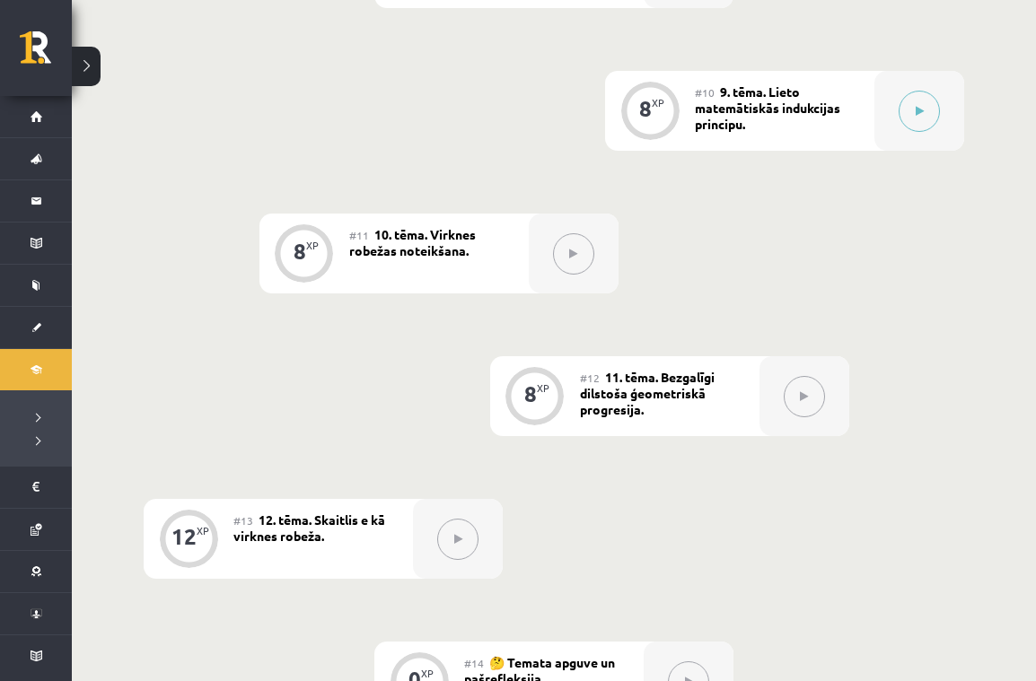
scroll to position [1731, 0]
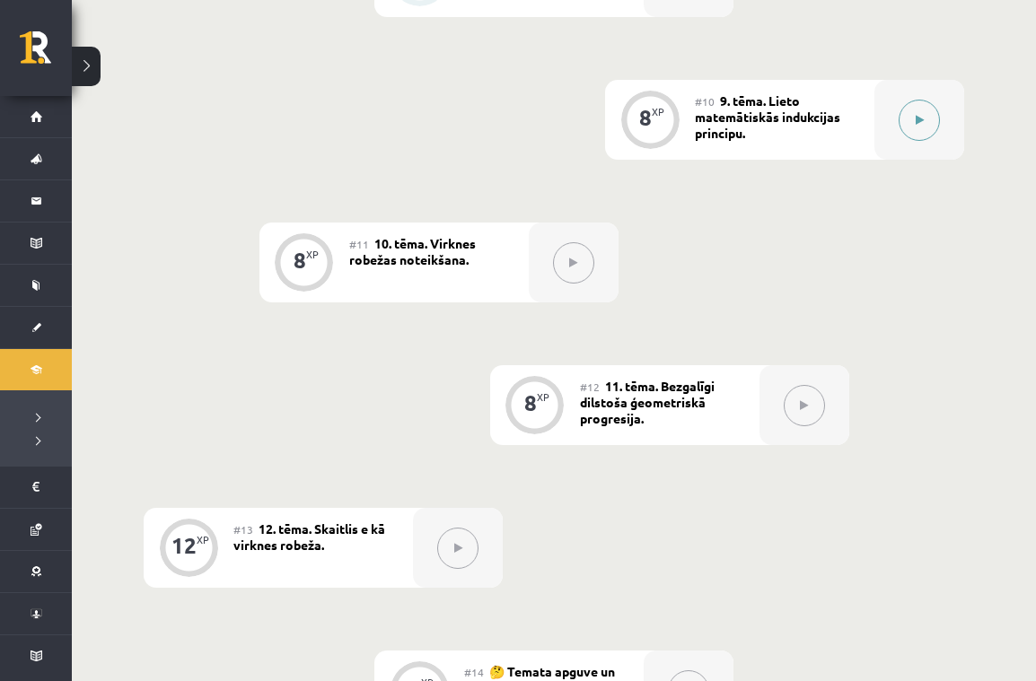
click at [911, 109] on button at bounding box center [919, 120] width 41 height 41
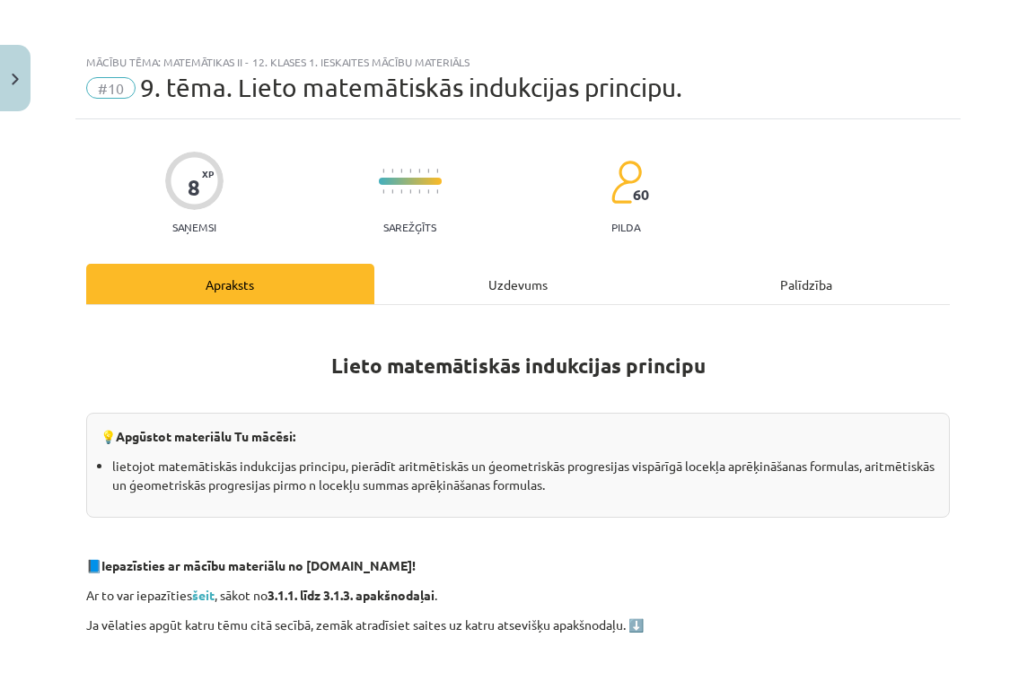
click at [525, 281] on div "Uzdevums" at bounding box center [518, 284] width 288 height 40
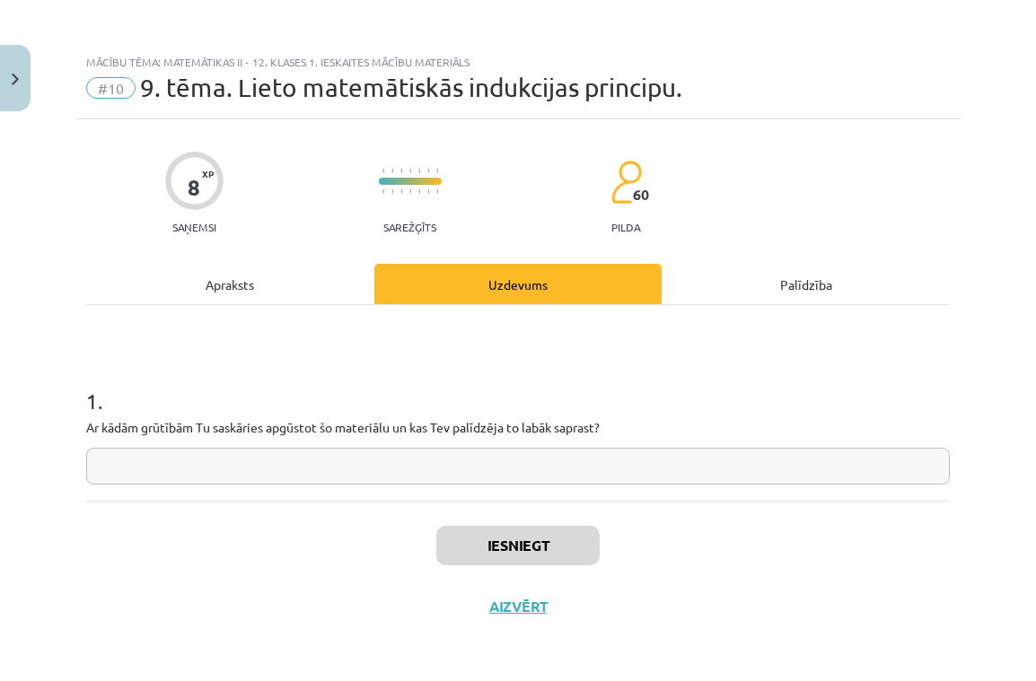
scroll to position [4, 0]
click at [306, 467] on input "text" at bounding box center [518, 465] width 864 height 37
paste input "**********"
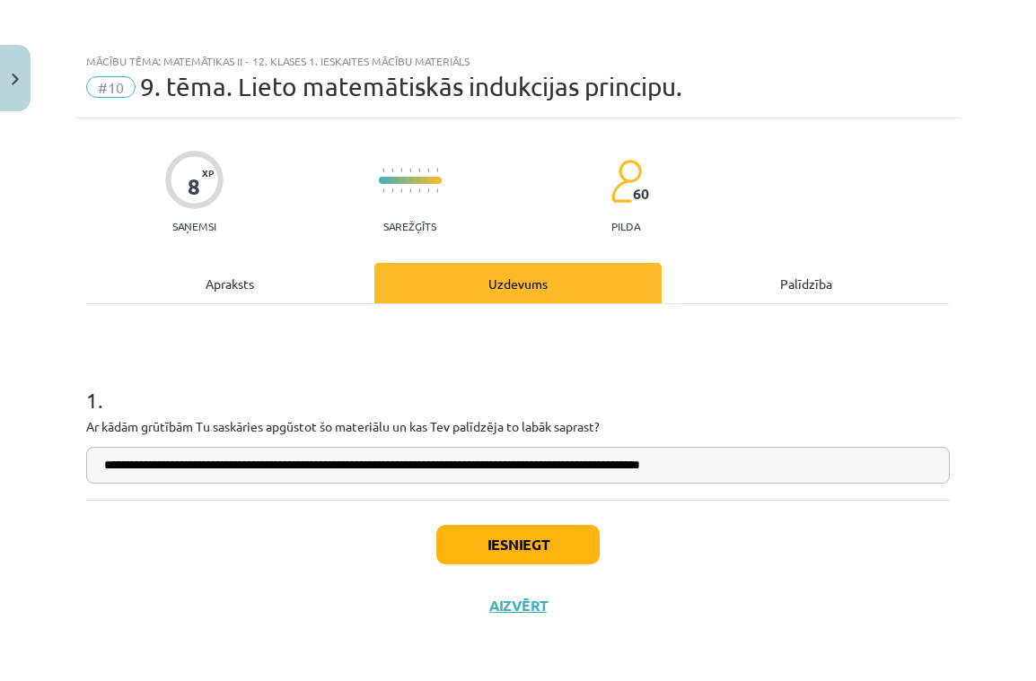
type input "**********"
click at [549, 555] on button "Iesniegt" at bounding box center [517, 544] width 163 height 39
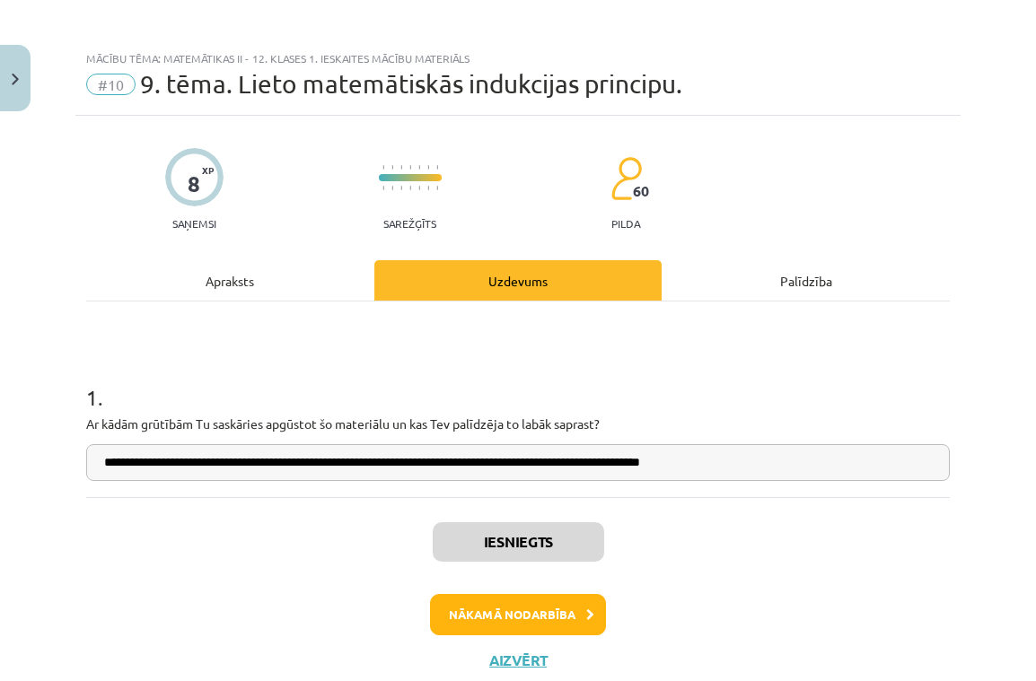
click at [484, 618] on button "Nākamā nodarbība" at bounding box center [518, 614] width 176 height 41
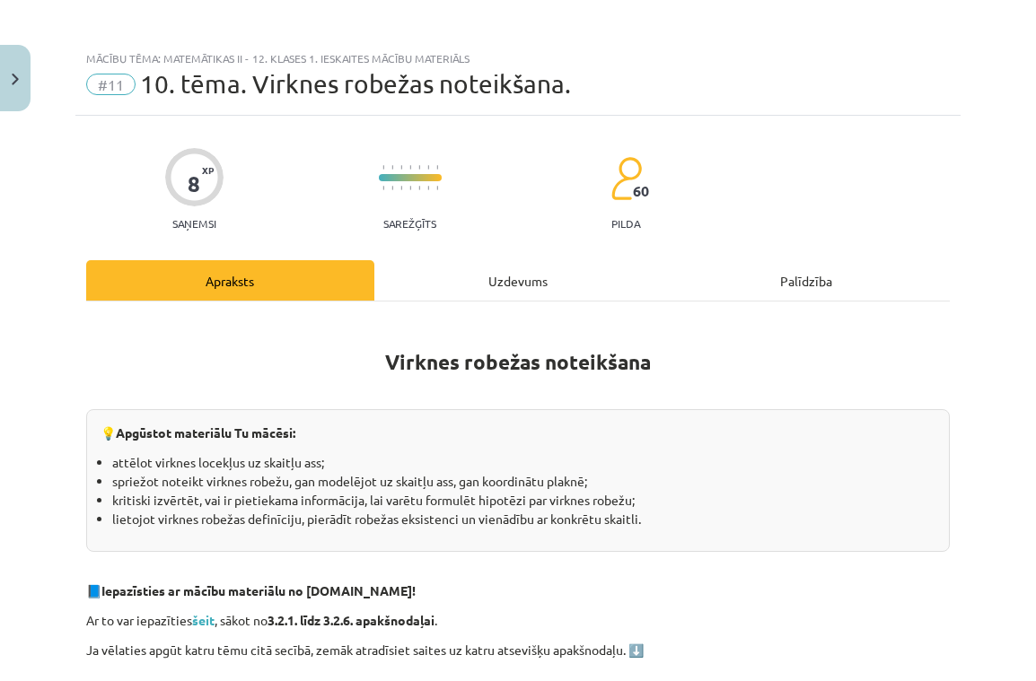
scroll to position [45, 0]
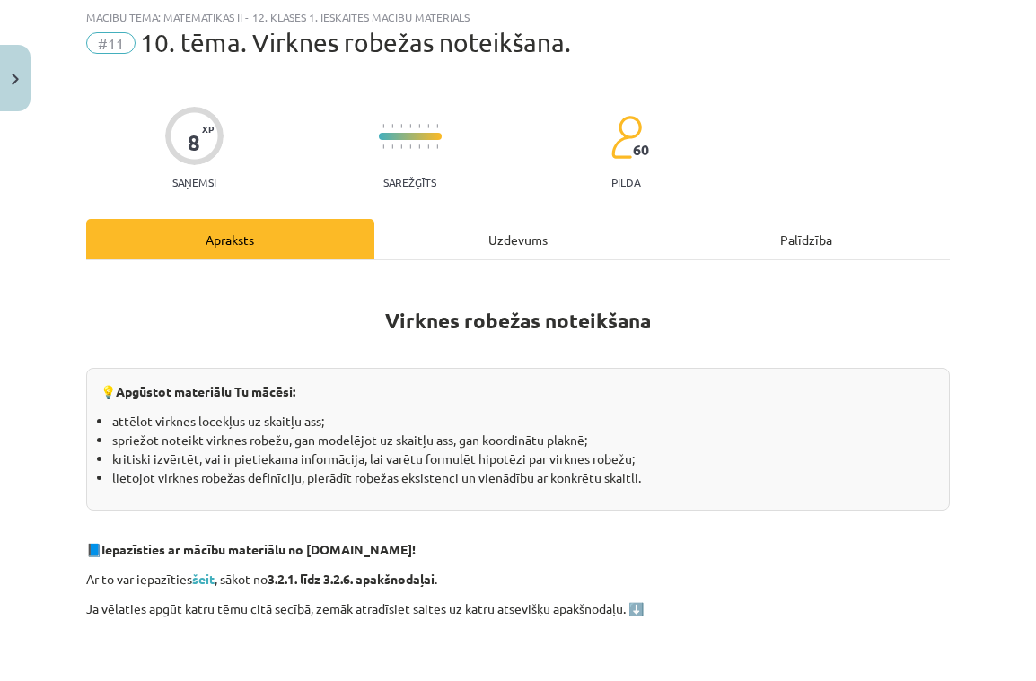
click at [497, 236] on div "Uzdevums" at bounding box center [518, 239] width 288 height 40
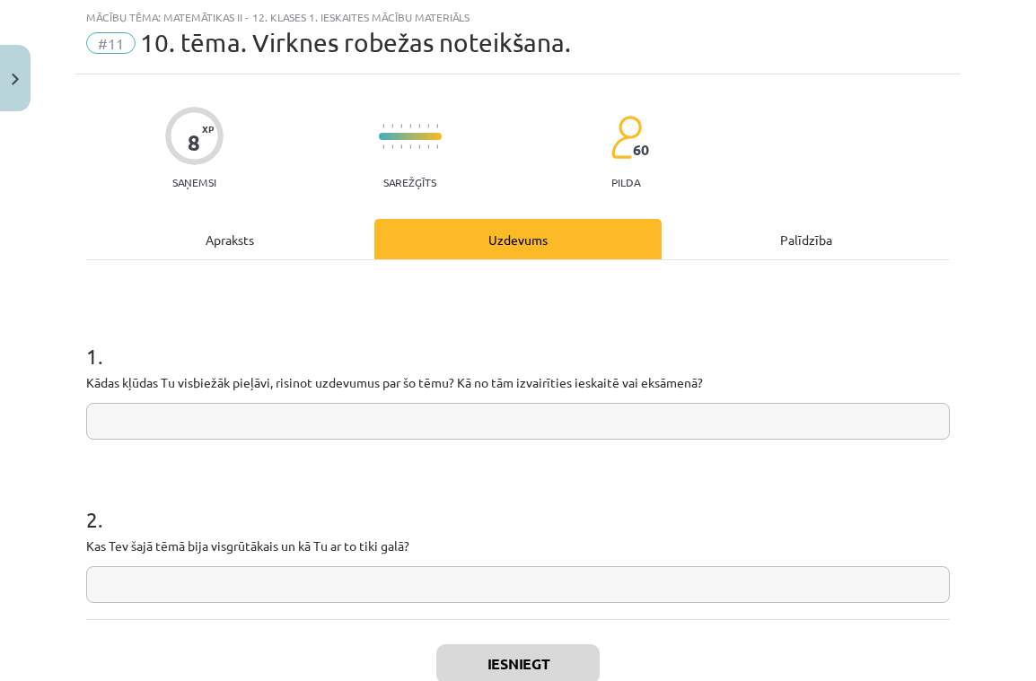
drag, startPoint x: 1027, startPoint y: 187, endPoint x: 23, endPoint y: 75, distance: 1009.8
click at [24, 75] on button "Close" at bounding box center [15, 78] width 31 height 66
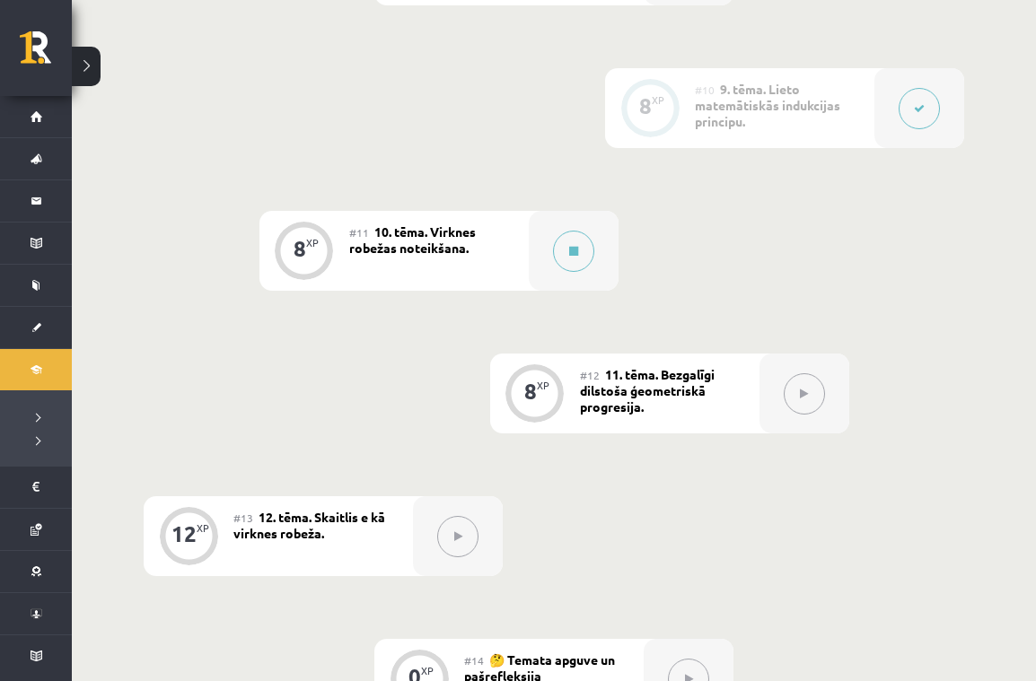
scroll to position [1741, 0]
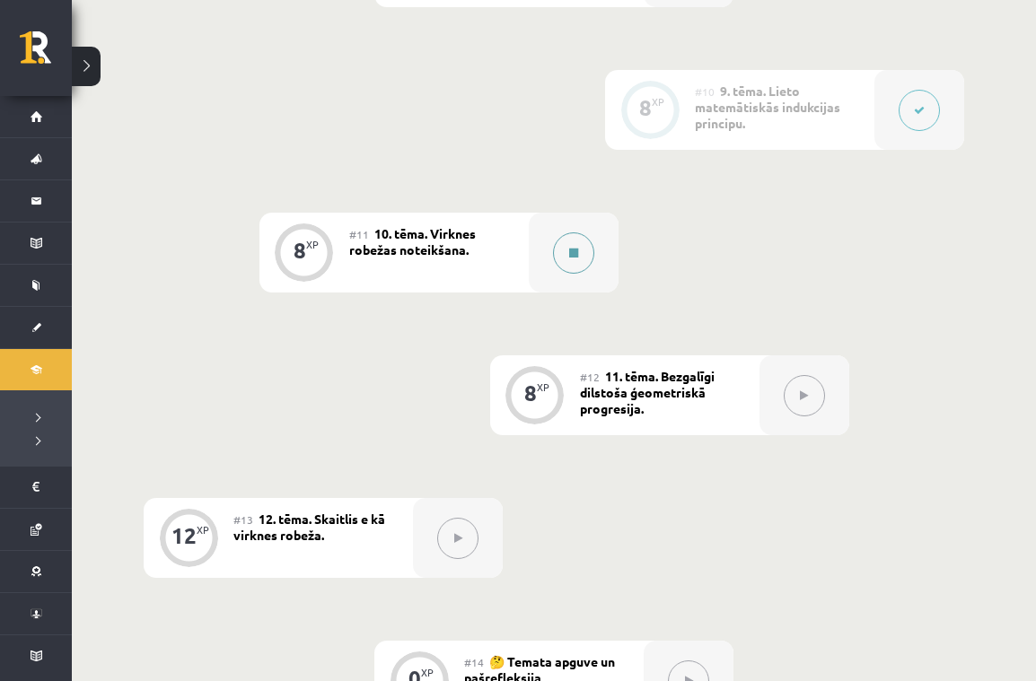
click at [566, 238] on button at bounding box center [573, 252] width 41 height 41
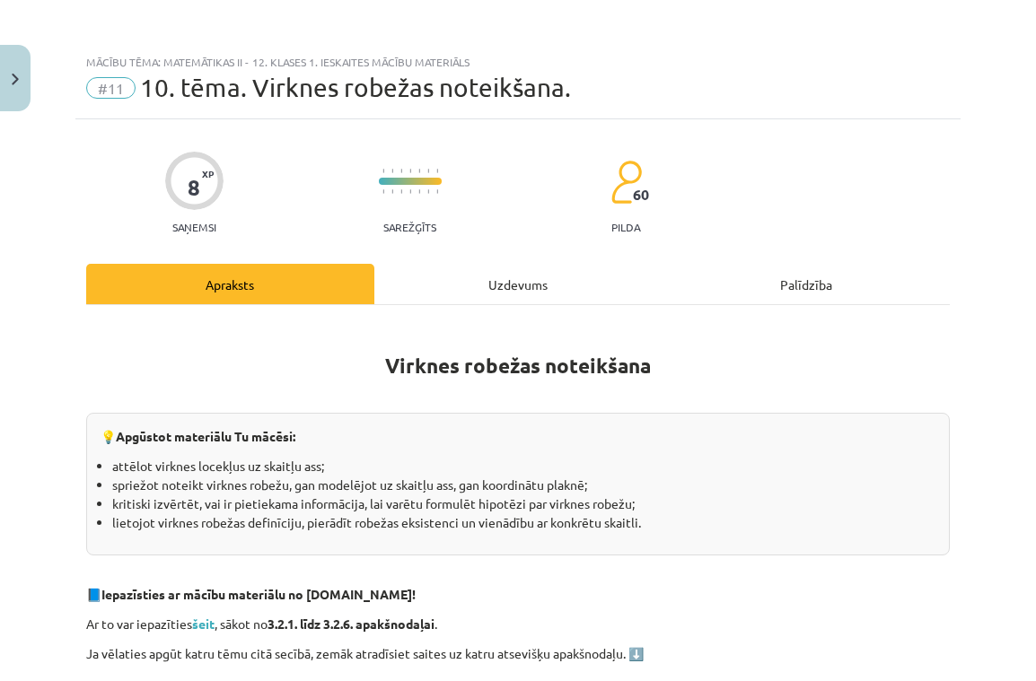
click at [490, 273] on div "Uzdevums" at bounding box center [518, 284] width 288 height 40
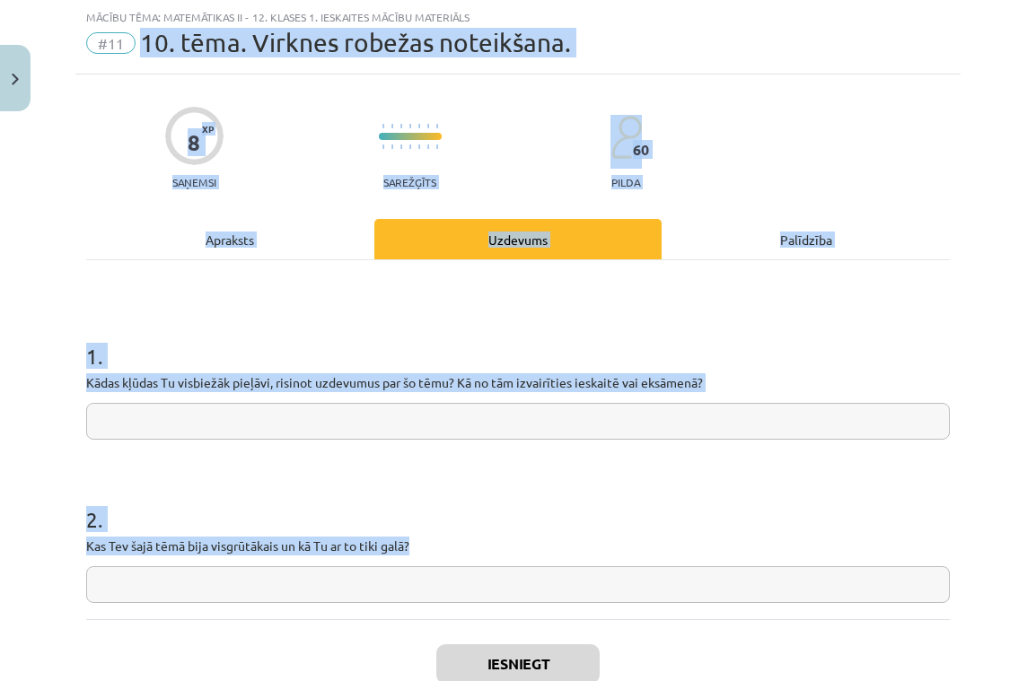
drag, startPoint x: 144, startPoint y: 38, endPoint x: 922, endPoint y: 618, distance: 971.1
click at [922, 618] on div "Mācību tēma: Matemātikas ii - 12. klases 1. ieskaites mācību materiāls #11 10. …" at bounding box center [518, 340] width 1036 height 681
copy div "10. tēma. Virknes robežas noteikšana. 8 XP Saņemsi Sarežģīts 60 pilda Apraksts …"
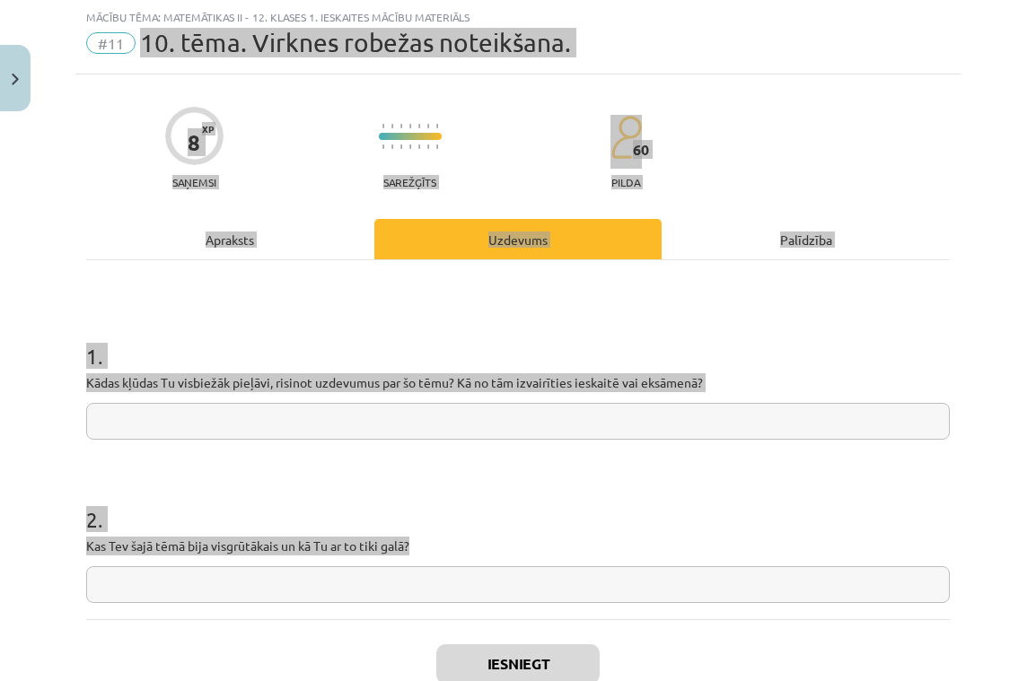
drag, startPoint x: 1035, startPoint y: 631, endPoint x: 197, endPoint y: 431, distance: 861.1
click at [197, 431] on input "text" at bounding box center [518, 421] width 864 height 37
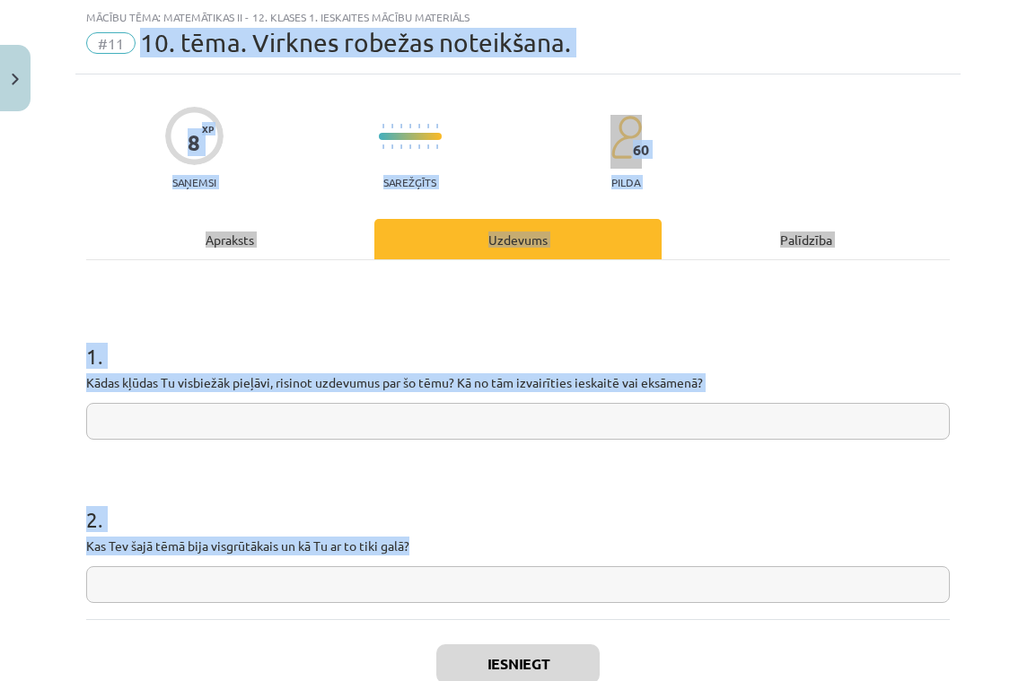
click at [197, 425] on input "text" at bounding box center [518, 421] width 864 height 37
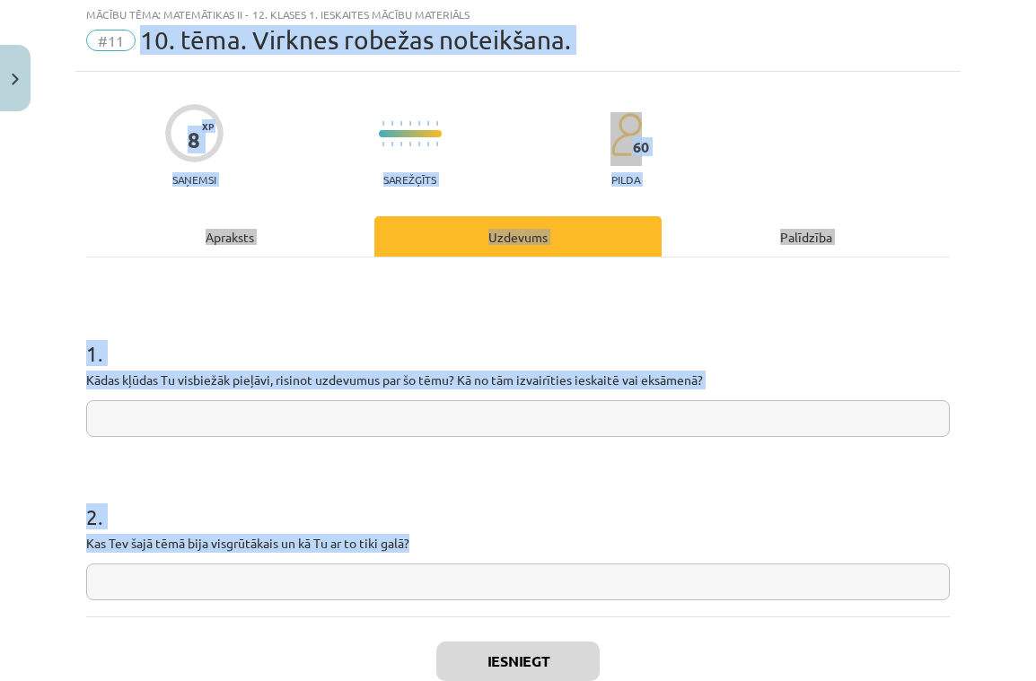
paste input "**********"
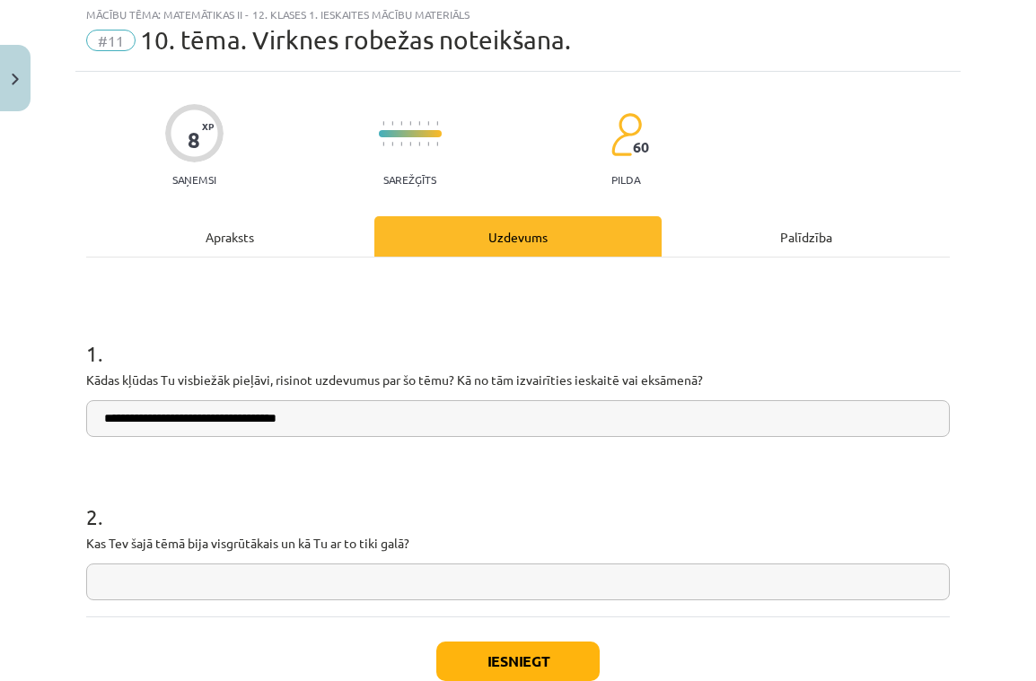
type input "**********"
click at [241, 226] on div "Apraksts" at bounding box center [230, 236] width 288 height 40
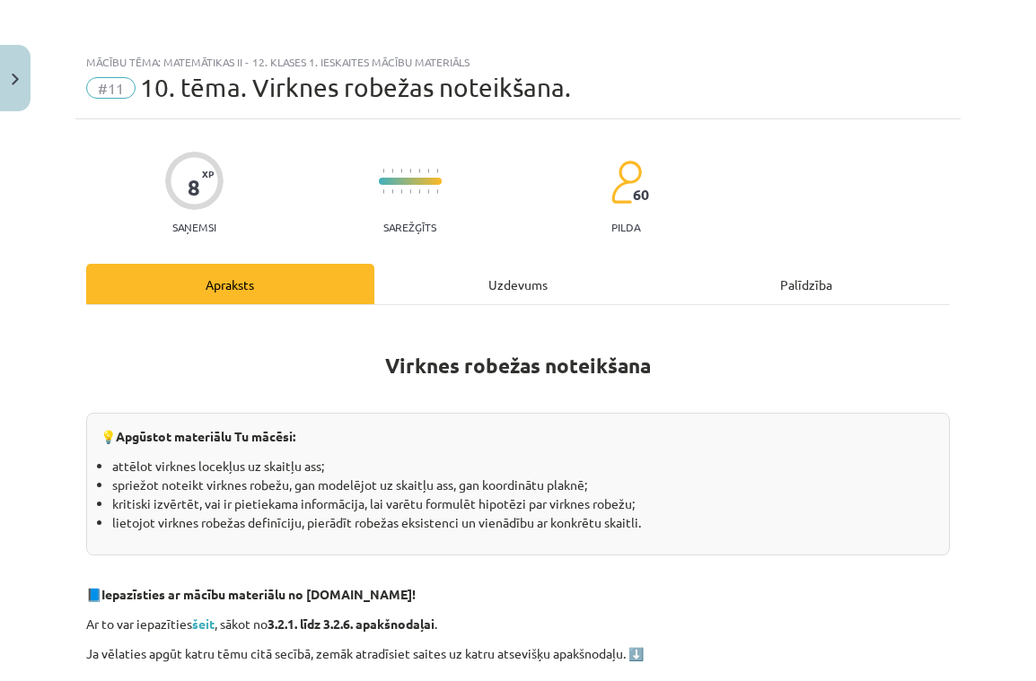
scroll to position [0, 0]
click at [506, 276] on div "Uzdevums" at bounding box center [518, 284] width 288 height 40
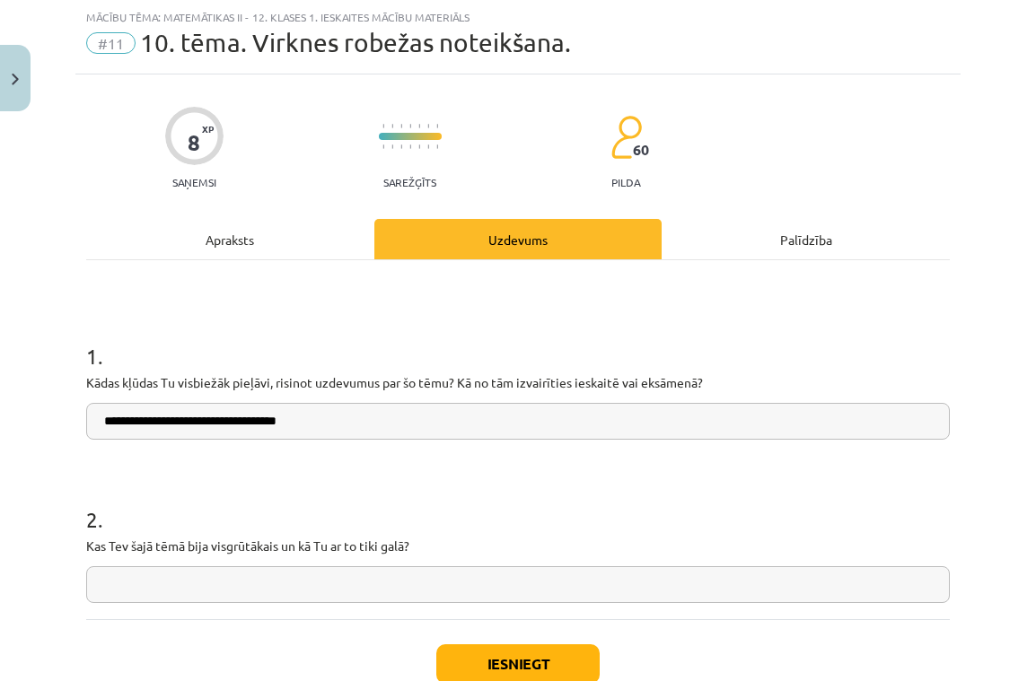
click at [431, 414] on input "**********" at bounding box center [518, 421] width 864 height 37
drag, startPoint x: 420, startPoint y: 411, endPoint x: 298, endPoint y: 415, distance: 122.1
click at [298, 415] on input "**********" at bounding box center [518, 421] width 864 height 37
paste input "**********"
type input "**********"
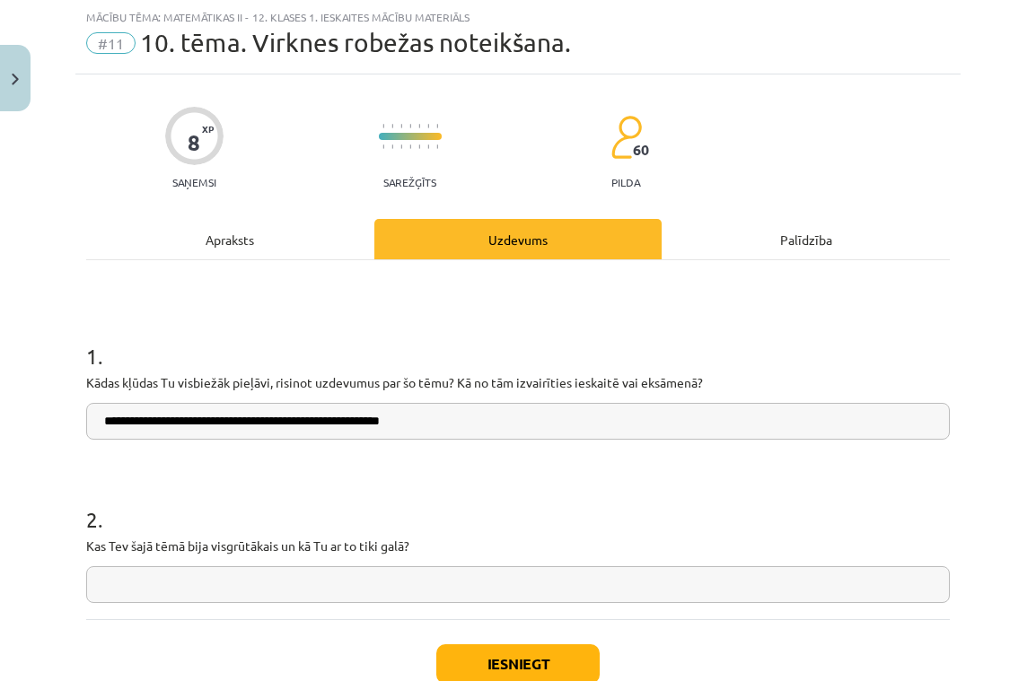
click at [270, 582] on input "text" at bounding box center [518, 584] width 864 height 37
paste input "**********"
type input "**********"
click at [453, 423] on input "**********" at bounding box center [518, 421] width 864 height 37
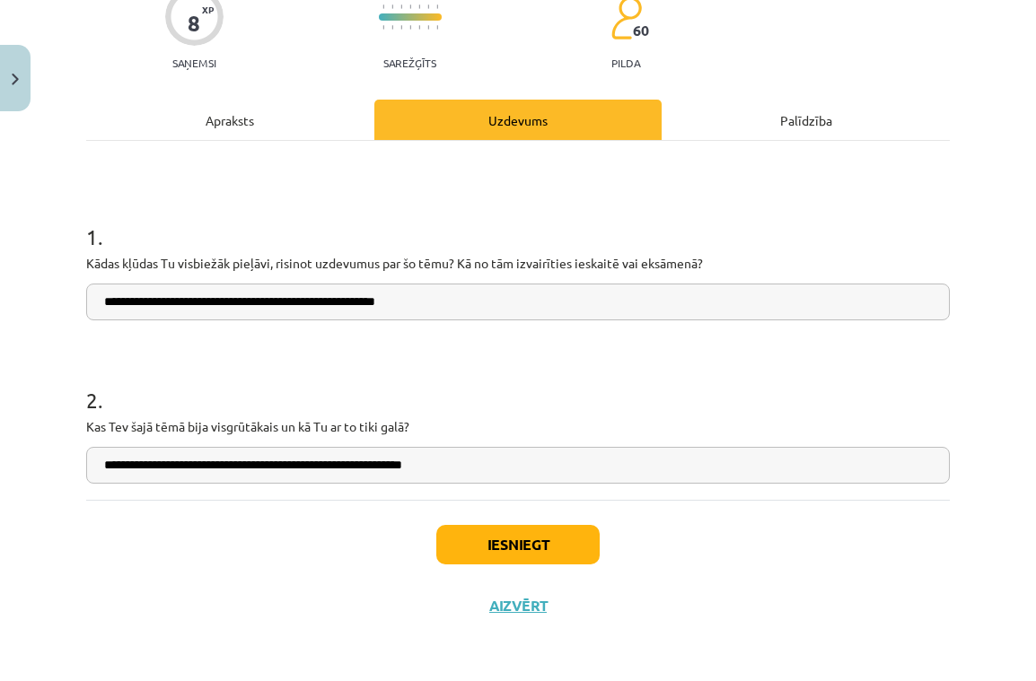
scroll to position [167, 0]
type input "**********"
click at [523, 540] on button "Iesniegt" at bounding box center [517, 544] width 163 height 39
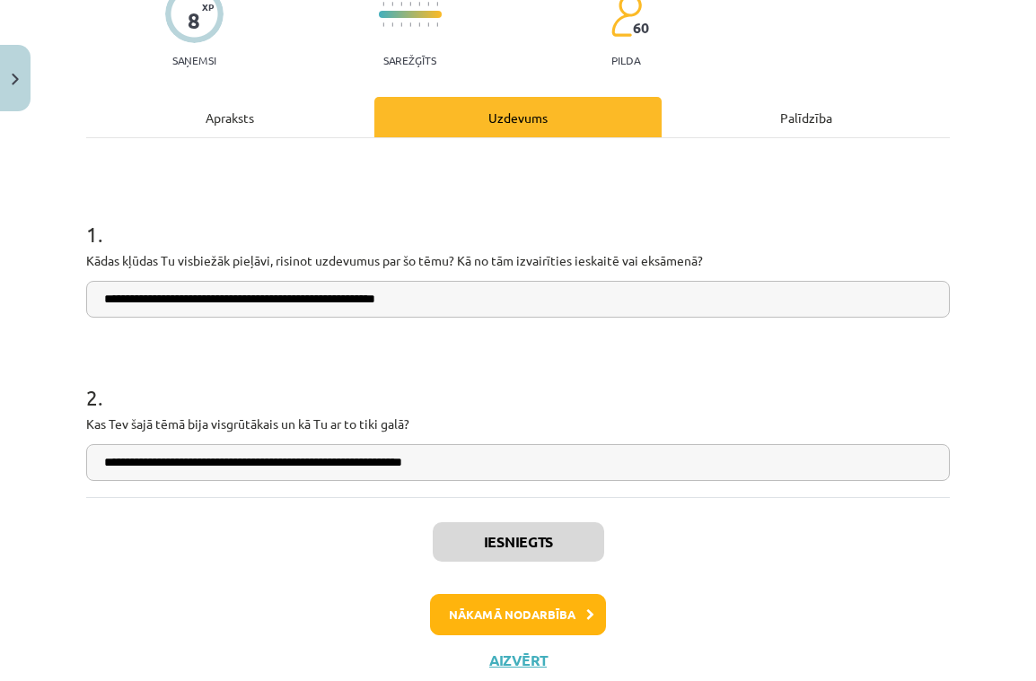
click at [523, 610] on button "Nākamā nodarbība" at bounding box center [518, 614] width 176 height 41
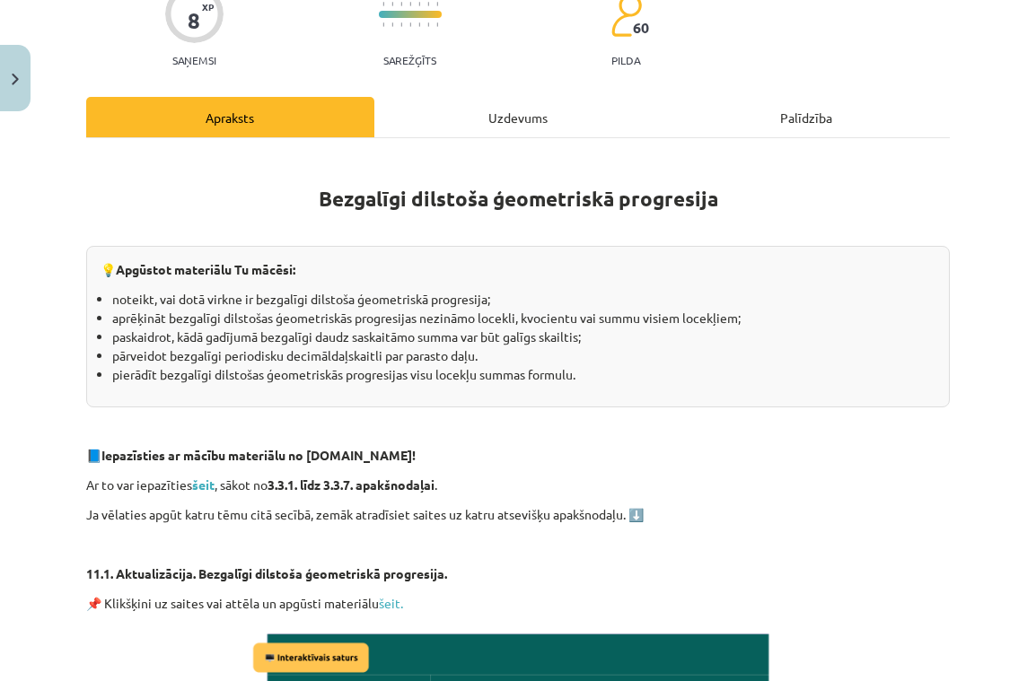
scroll to position [45, 0]
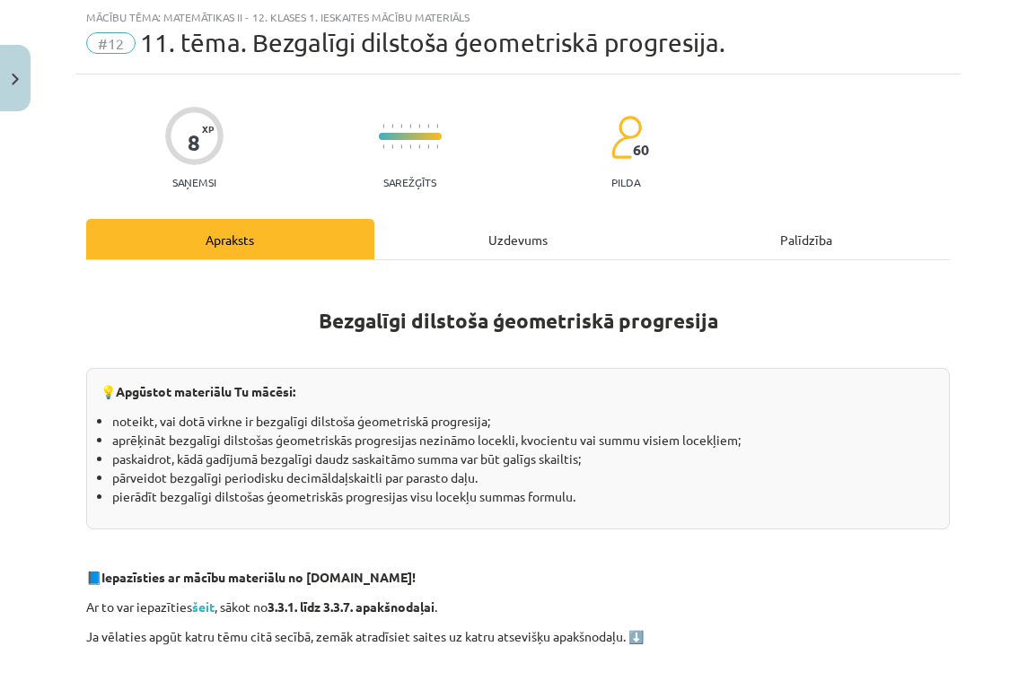
click at [487, 245] on div "Uzdevums" at bounding box center [518, 239] width 288 height 40
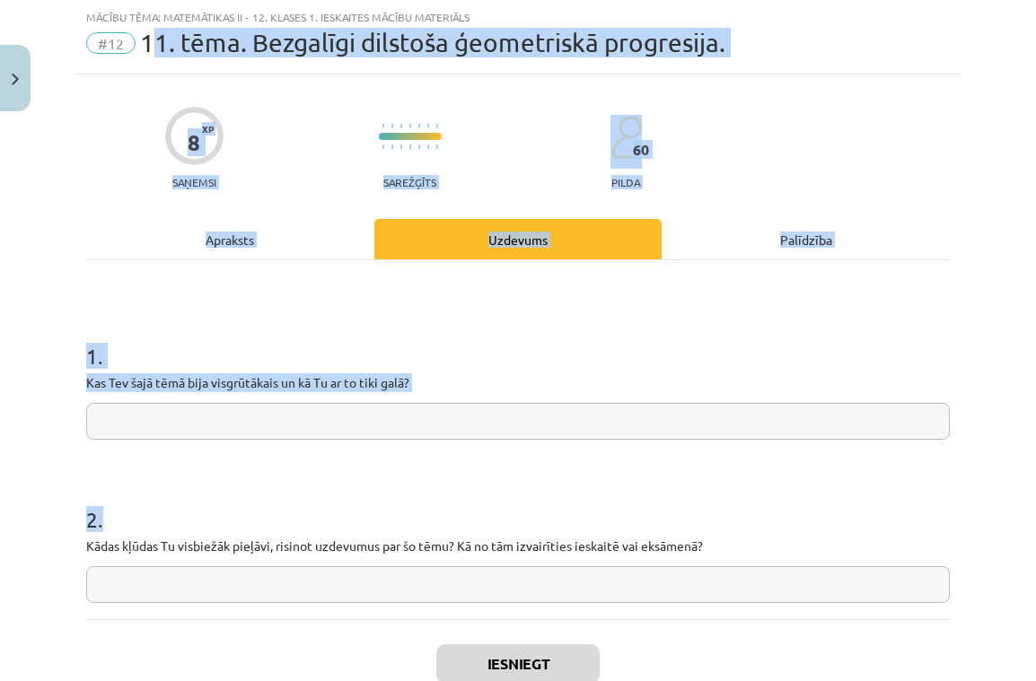
drag, startPoint x: 148, startPoint y: 40, endPoint x: 665, endPoint y: 591, distance: 755.1
click at [665, 591] on div "Mācību tēma: Matemātikas ii - 12. klases 1. ieskaites mācību materiāls #12 11. …" at bounding box center [518, 340] width 1036 height 681
copy div "1. tēma. Bezgalīgi dilstoša ģeometriskā progresija. 8 XP Saņemsi Sarežģīts 60 p…"
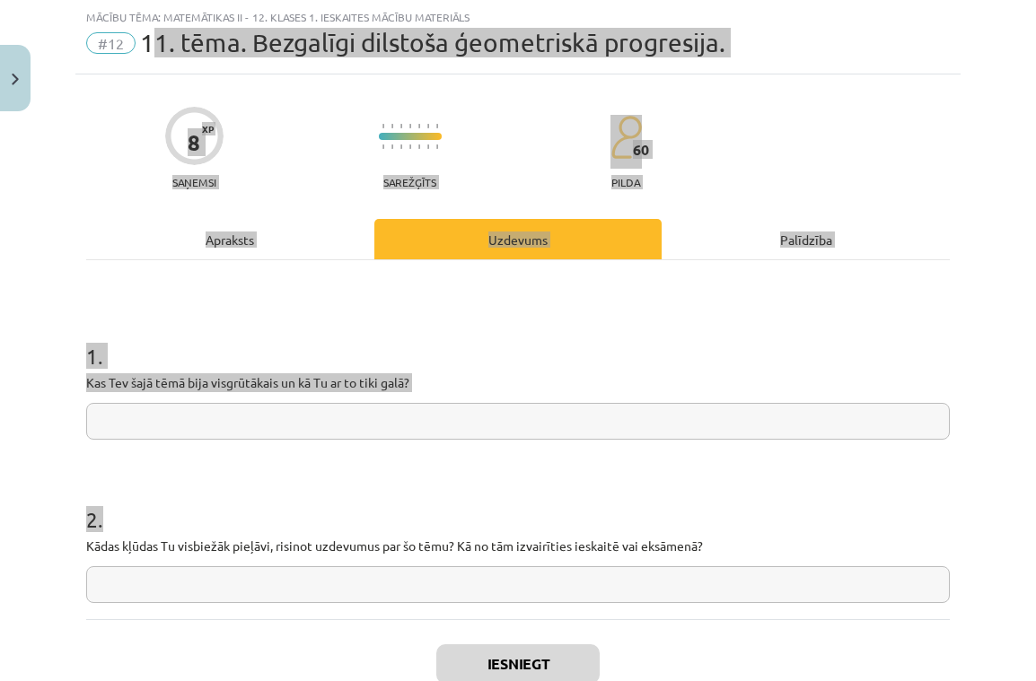
click at [185, 419] on input "text" at bounding box center [518, 421] width 864 height 37
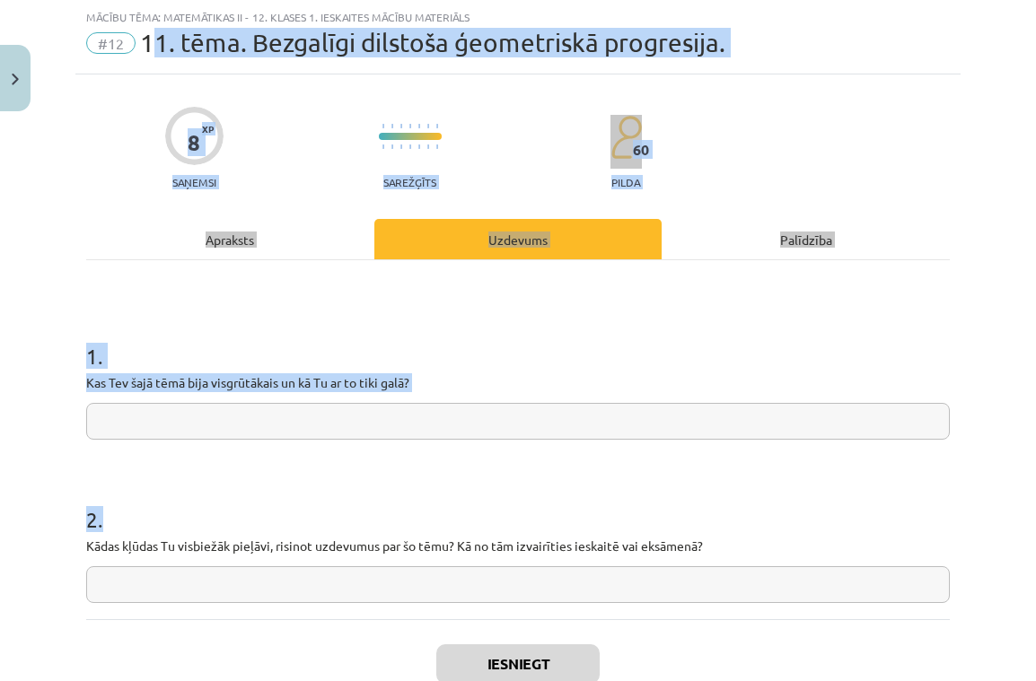
click at [185, 419] on input "text" at bounding box center [518, 421] width 864 height 37
click at [180, 427] on input "text" at bounding box center [518, 421] width 864 height 37
paste input "**********"
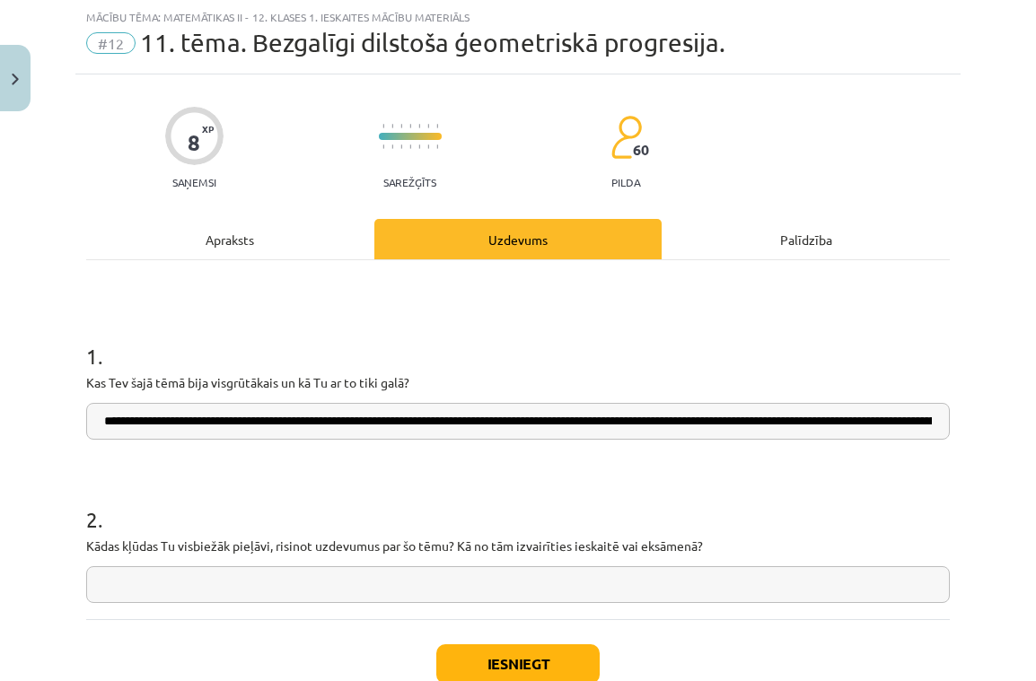
type input "**********"
click at [236, 592] on input "text" at bounding box center [518, 584] width 864 height 37
paste input "**********"
type input "**********"
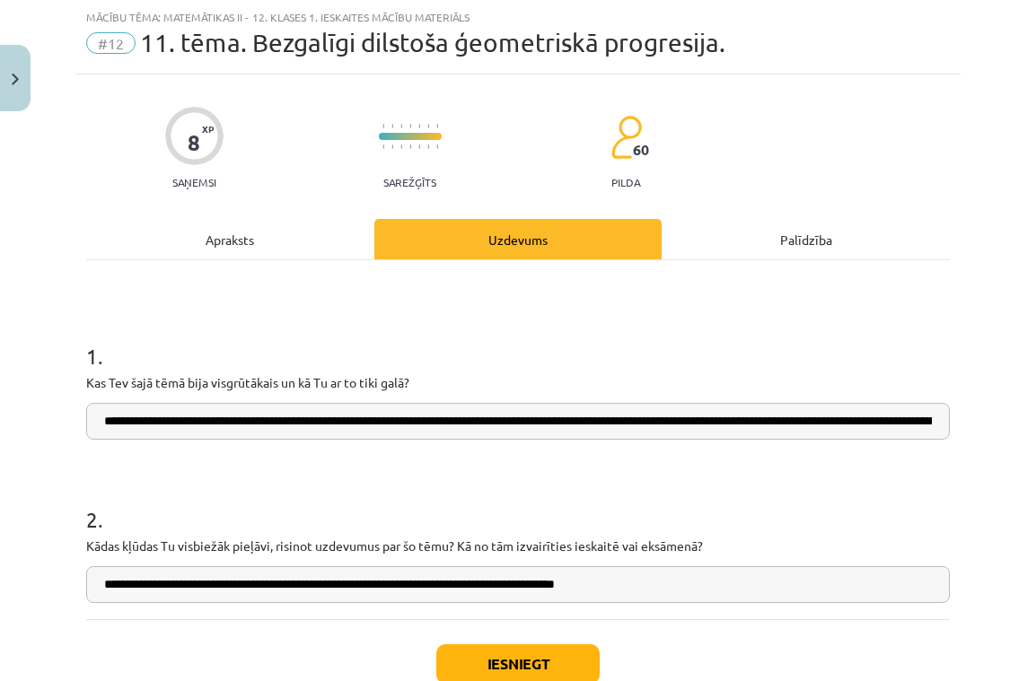
click at [507, 653] on button "Iesniegt" at bounding box center [517, 664] width 163 height 39
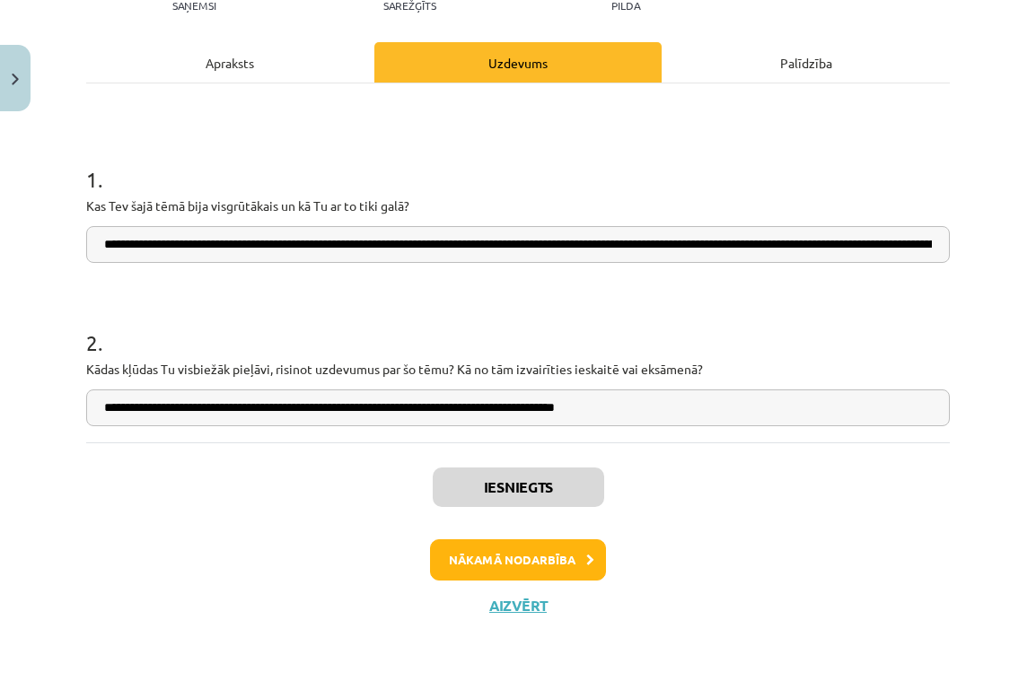
click at [561, 563] on button "Nākamā nodarbība" at bounding box center [518, 559] width 176 height 41
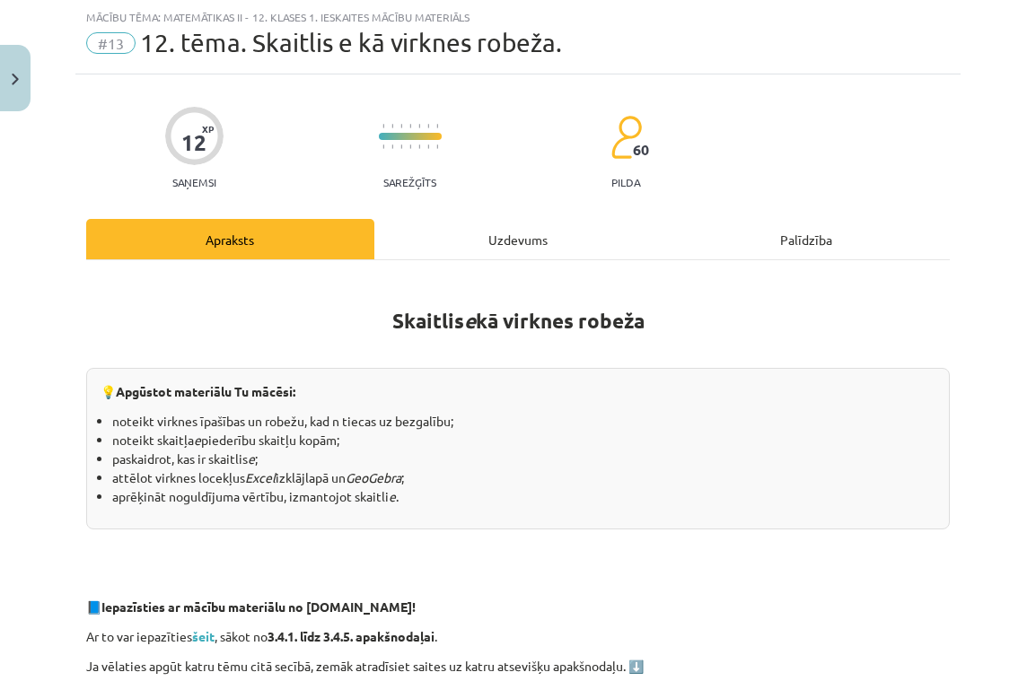
click at [522, 235] on div "Uzdevums" at bounding box center [518, 239] width 288 height 40
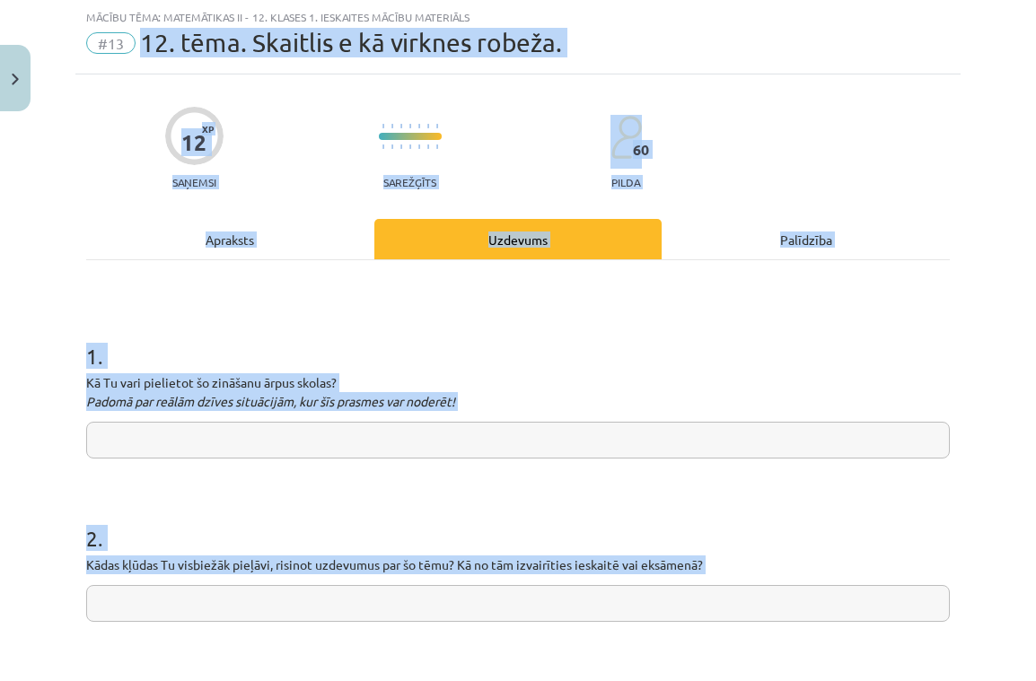
drag, startPoint x: 145, startPoint y: 40, endPoint x: 522, endPoint y: 624, distance: 694.7
click at [522, 624] on div "Mācību tēma: Matemātikas ii - 12. klases 1. ieskaites mācību materiāls #13 12. …" at bounding box center [518, 340] width 1036 height 681
copy div "12. tēma. Skaitlis e kā virknes robeža. 12 XP Saņemsi Sarežģīts 60 pilda Apraks…"
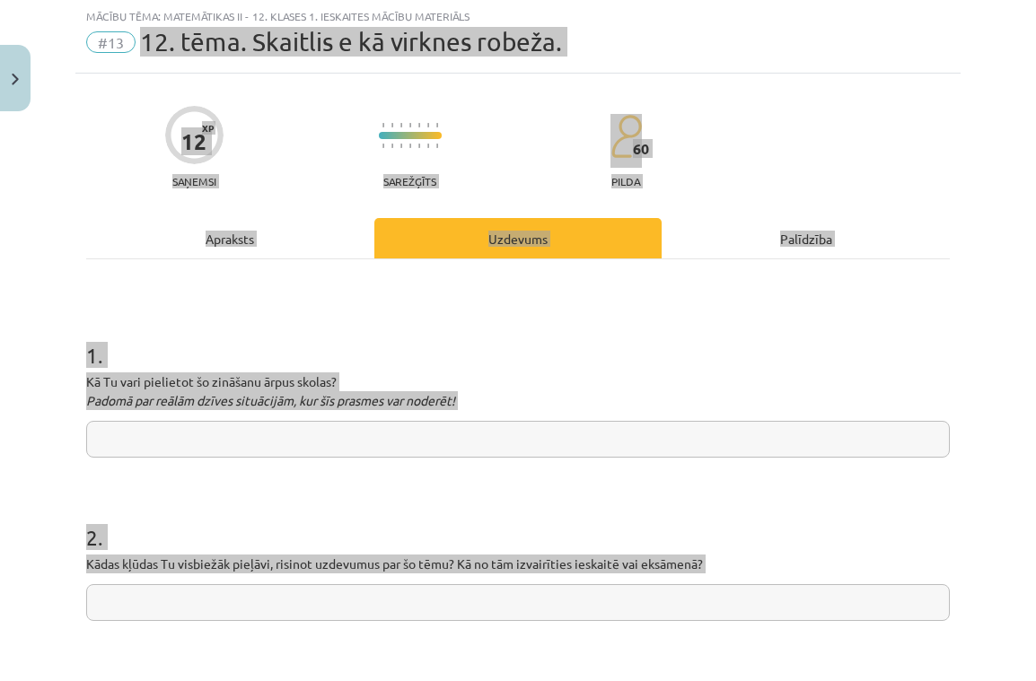
click at [469, 447] on input "text" at bounding box center [518, 439] width 864 height 37
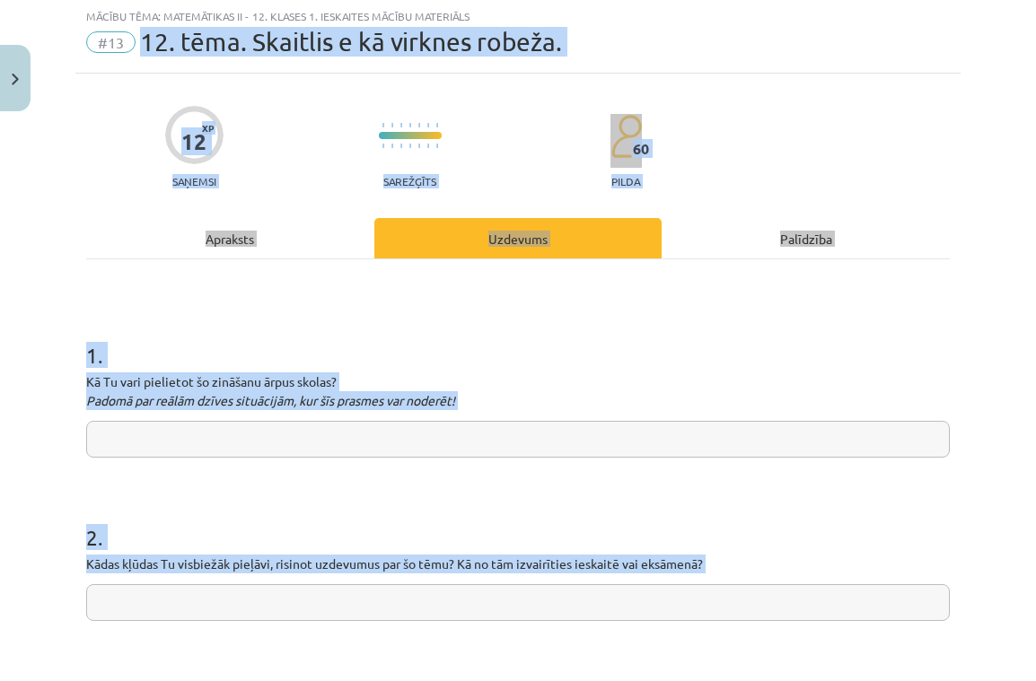
click at [470, 443] on input "text" at bounding box center [518, 439] width 864 height 37
paste input "**********"
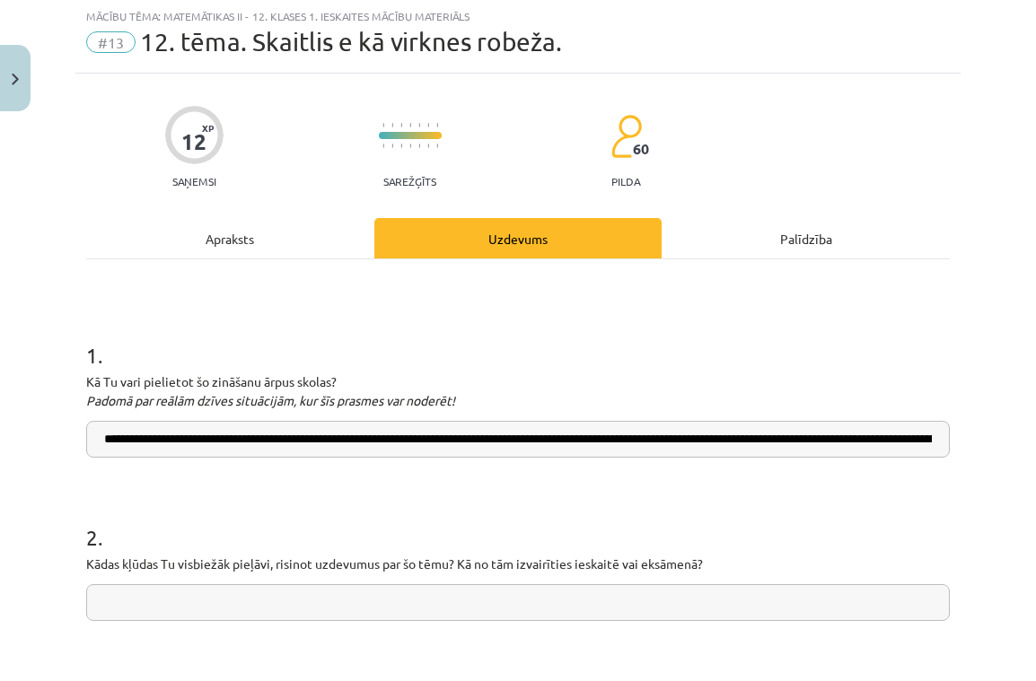
type input "**********"
click at [411, 603] on input "text" at bounding box center [518, 602] width 864 height 37
paste input "**********"
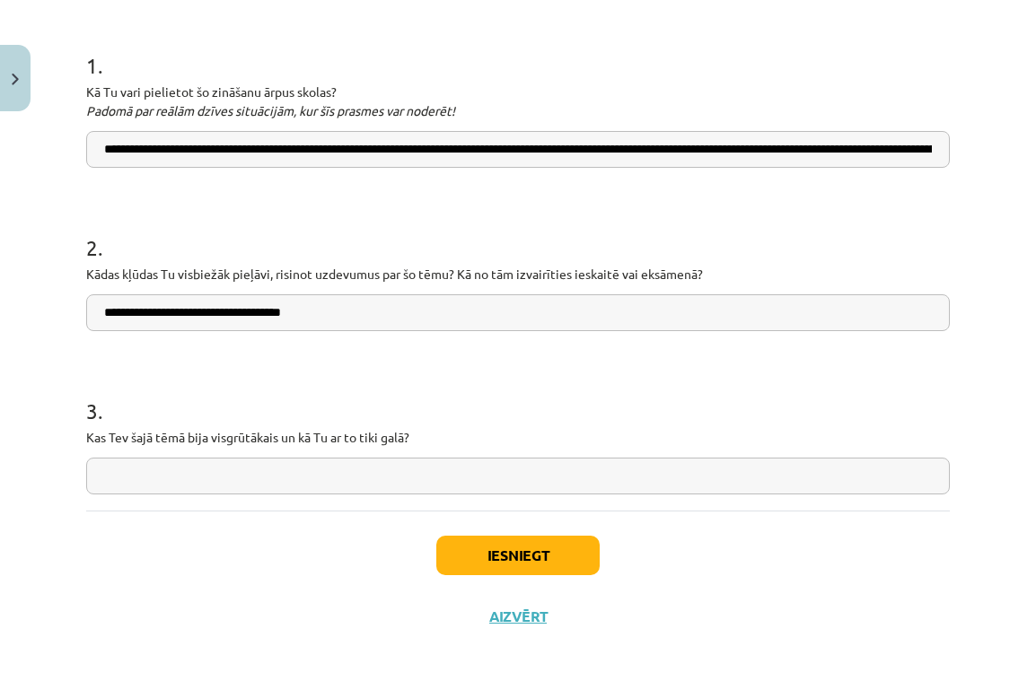
scroll to position [338, 0]
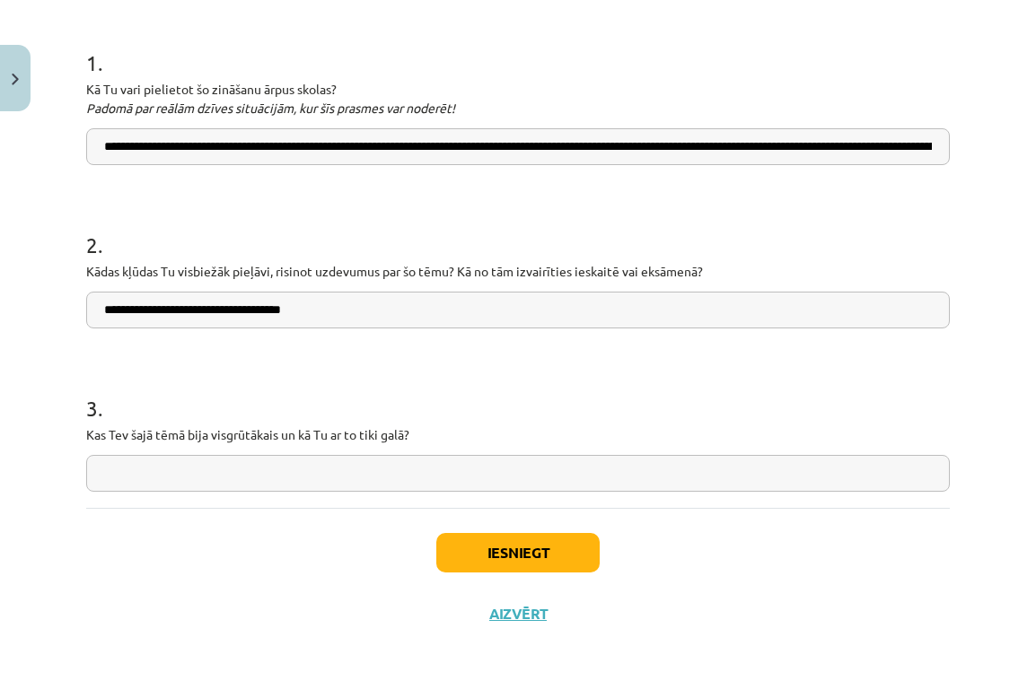
type input "**********"
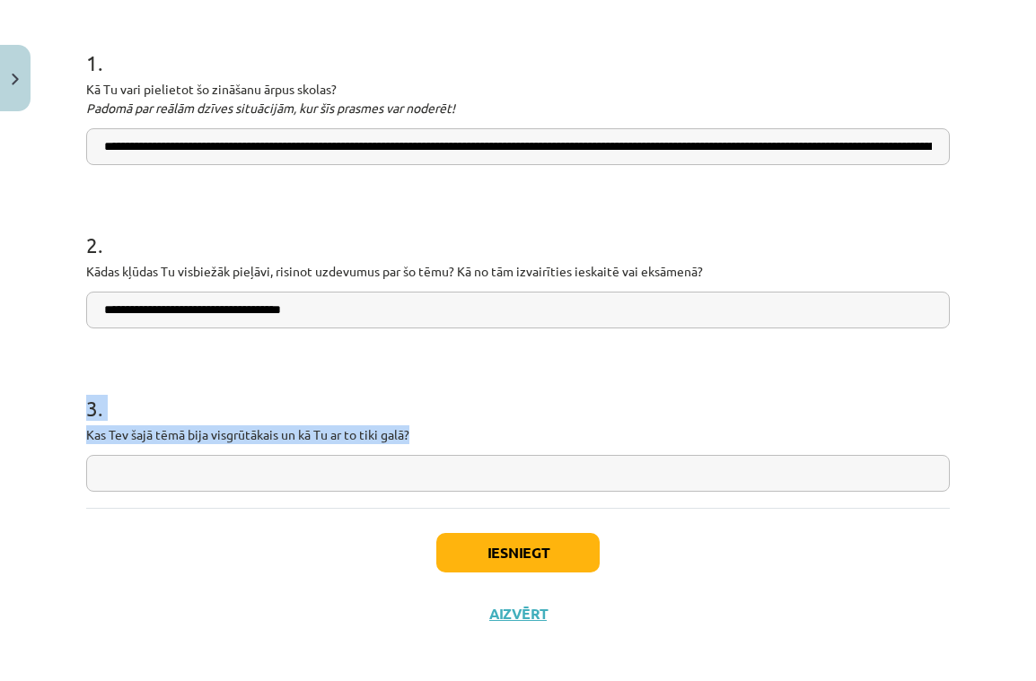
drag, startPoint x: 87, startPoint y: 408, endPoint x: 419, endPoint y: 441, distance: 333.8
click at [419, 441] on div "3 . Kas Tev šajā tēmā bija visgrūtākais un kā Tu ar to tiki galā?" at bounding box center [518, 427] width 864 height 127
copy div "3 . Kas Tev šajā tēmā bija visgrūtākais un kā Tu ar to tiki galā?"
click at [282, 471] on input "text" at bounding box center [518, 473] width 864 height 37
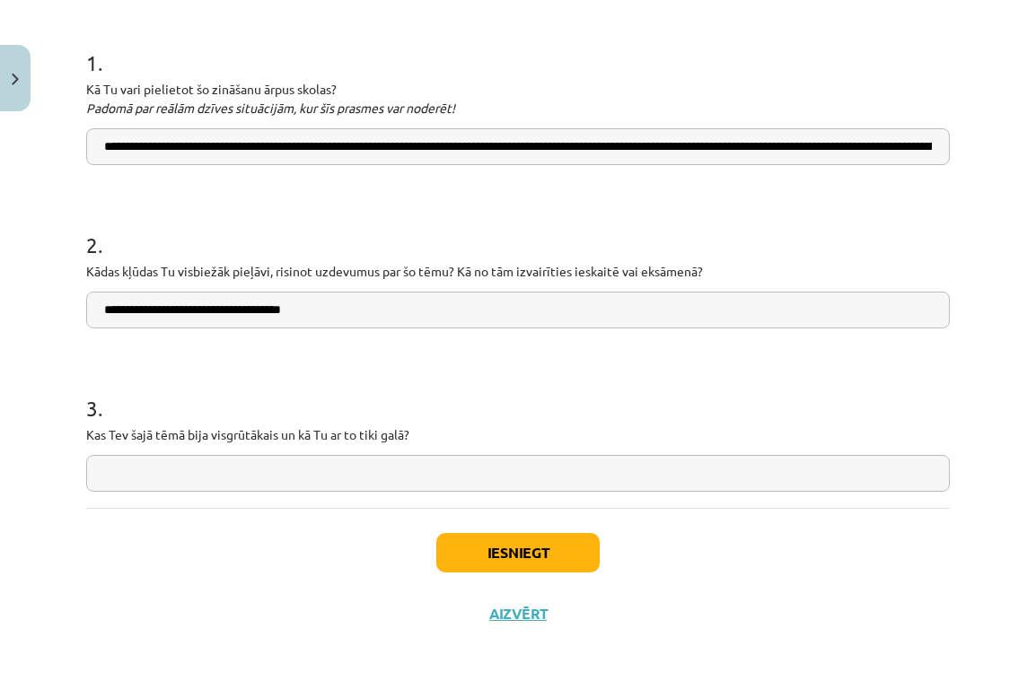
click at [281, 471] on input "text" at bounding box center [518, 473] width 864 height 37
paste input "**********"
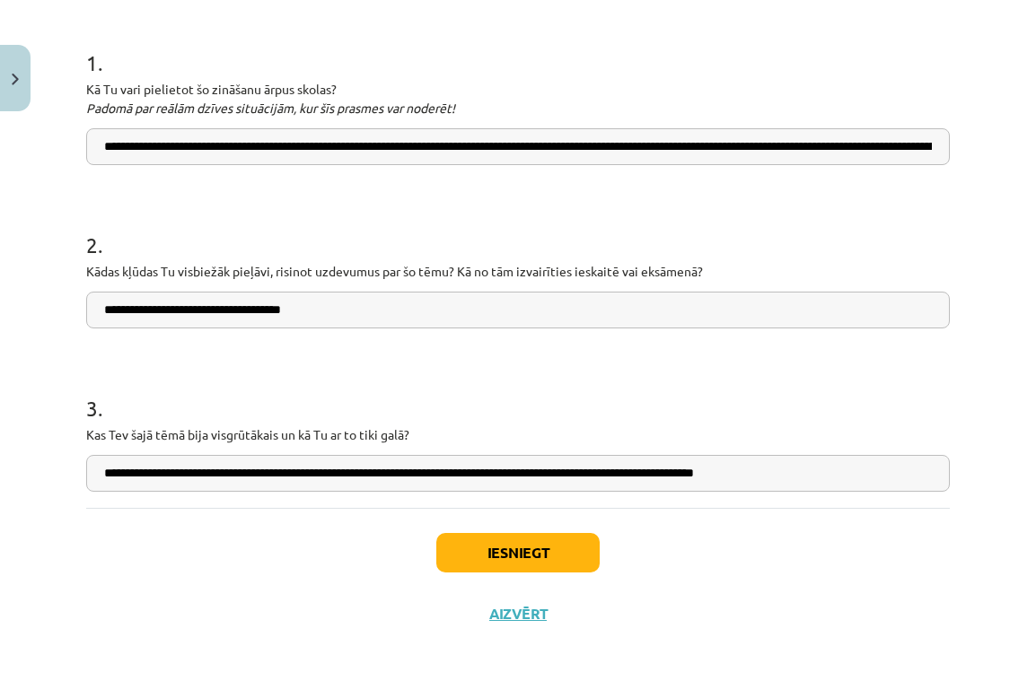
drag, startPoint x: 523, startPoint y: 473, endPoint x: 377, endPoint y: 470, distance: 146.3
click at [377, 470] on input "**********" at bounding box center [518, 473] width 864 height 37
click at [333, 473] on input "**********" at bounding box center [518, 473] width 864 height 37
type input "**********"
click at [501, 557] on button "Iesniegt" at bounding box center [517, 552] width 163 height 39
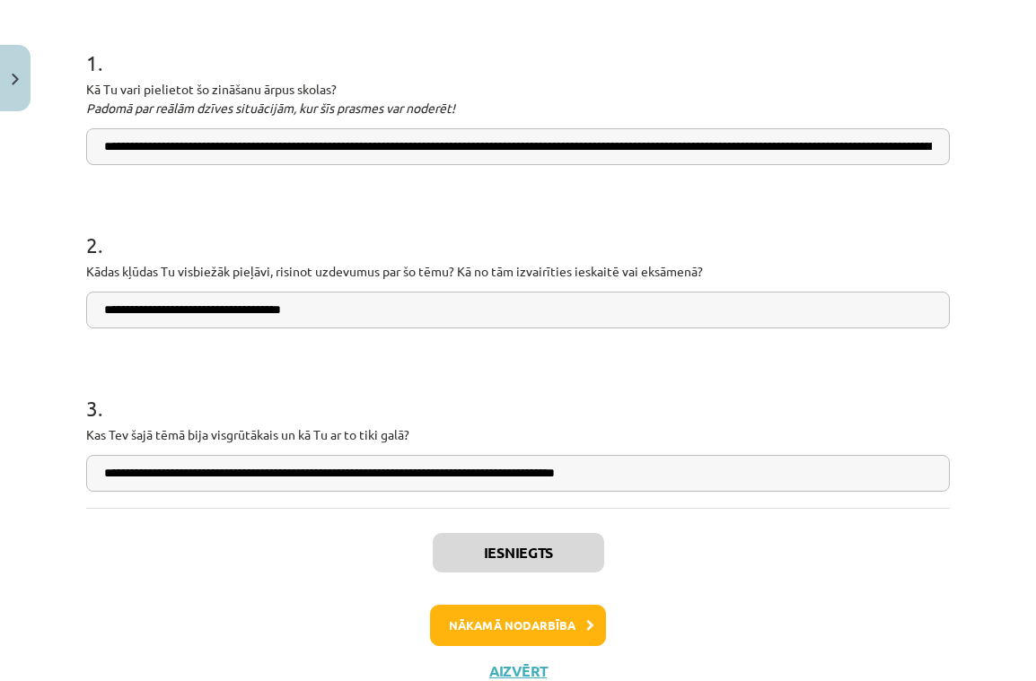
click at [558, 621] on button "Nākamā nodarbība" at bounding box center [518, 625] width 176 height 41
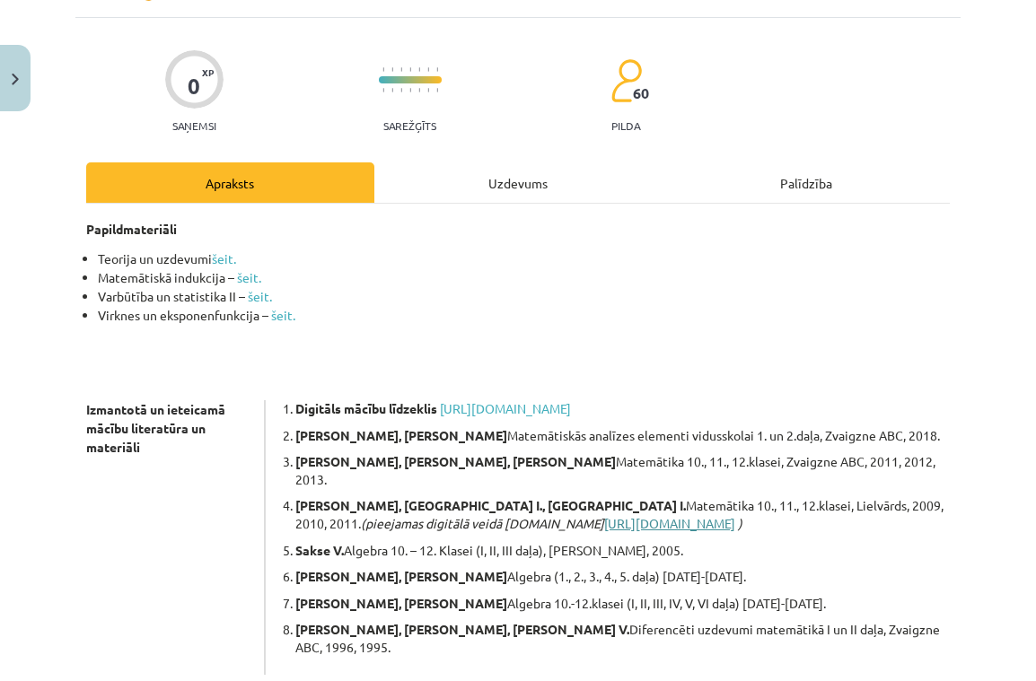
scroll to position [99, 0]
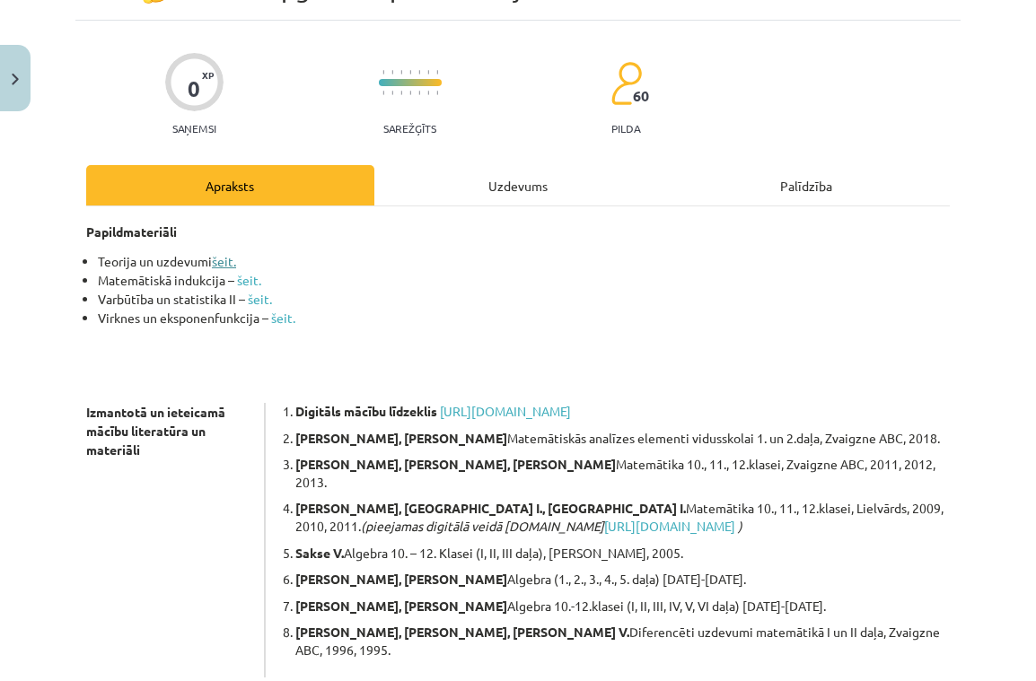
click at [224, 259] on link "šeit." at bounding box center [224, 261] width 24 height 16
click at [529, 191] on div "Uzdevums" at bounding box center [518, 185] width 288 height 40
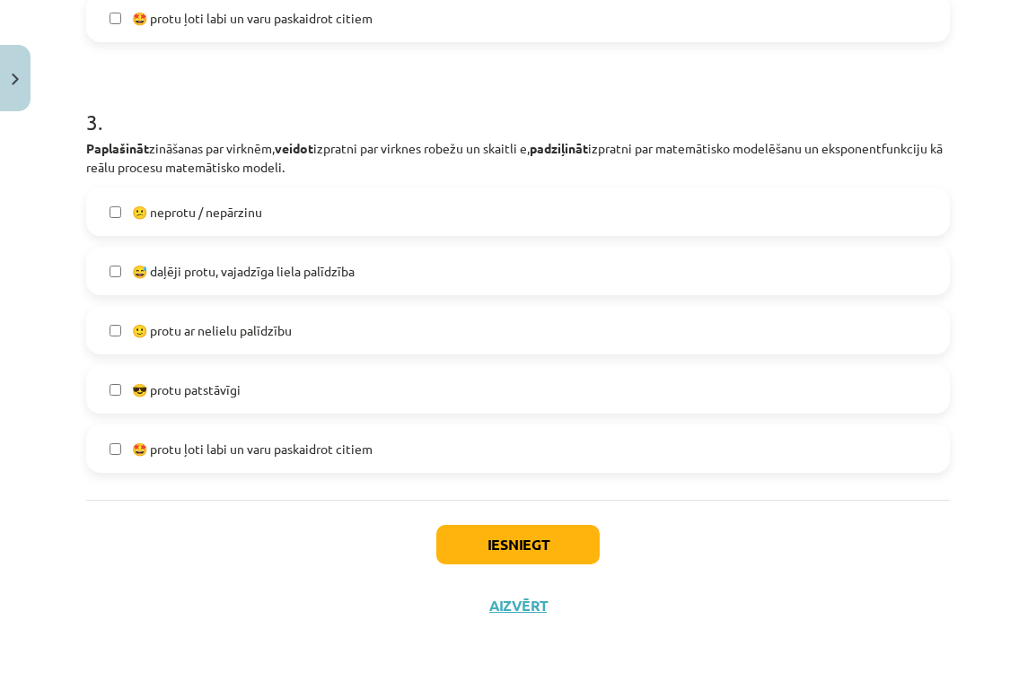
scroll to position [1144, 0]
click at [526, 550] on button "Iesniegt" at bounding box center [517, 544] width 163 height 39
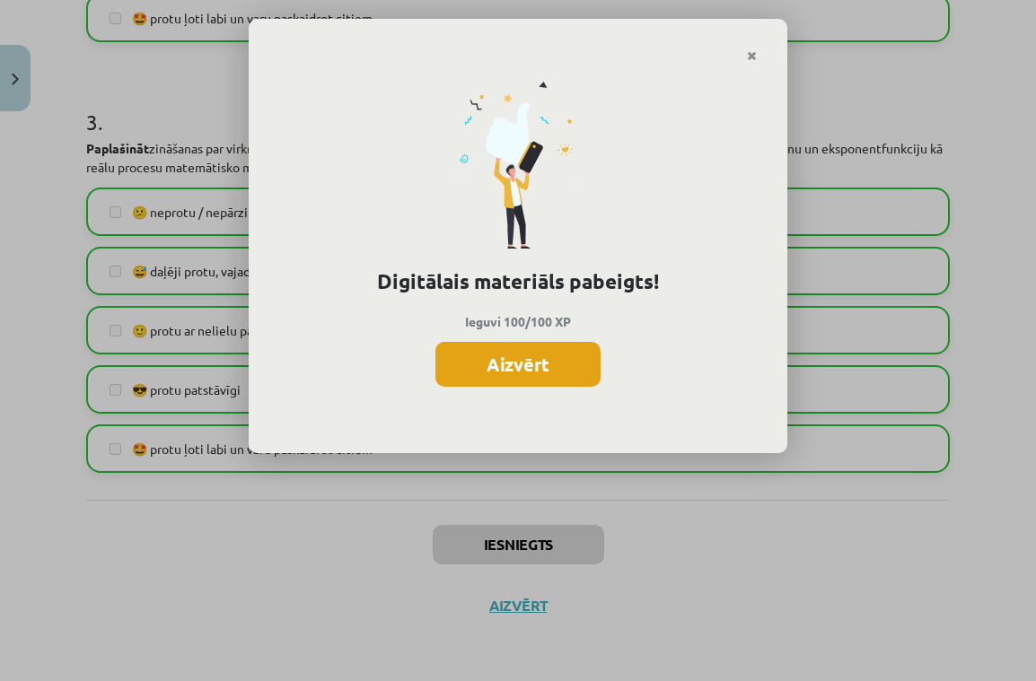
click at [519, 369] on button "Aizvērt" at bounding box center [517, 364] width 165 height 45
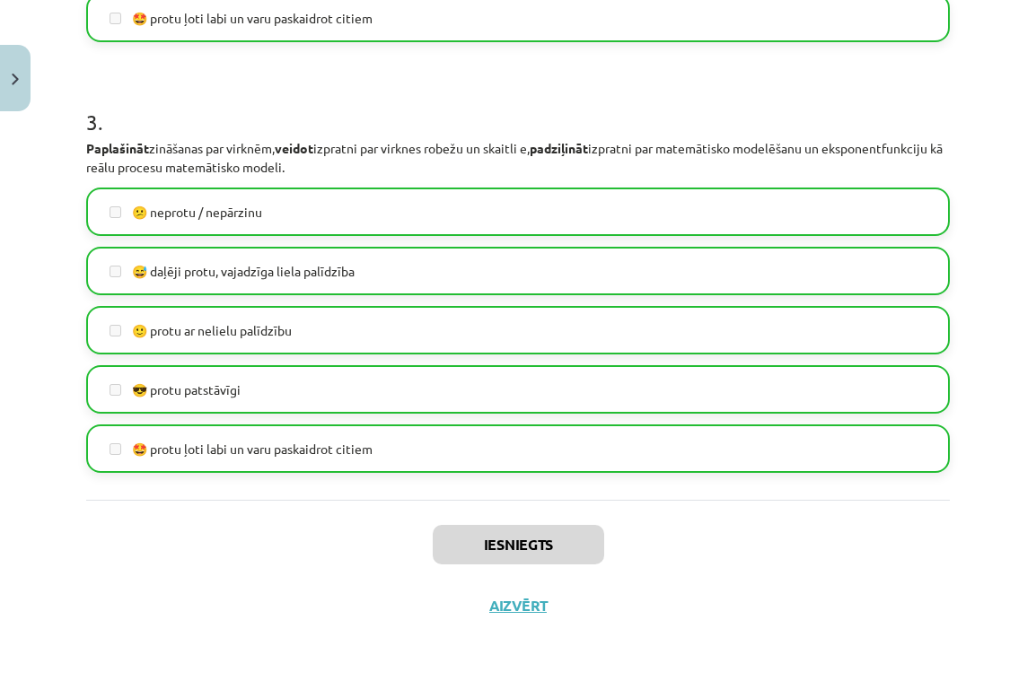
click at [500, 605] on button "Aizvērt" at bounding box center [518, 606] width 68 height 18
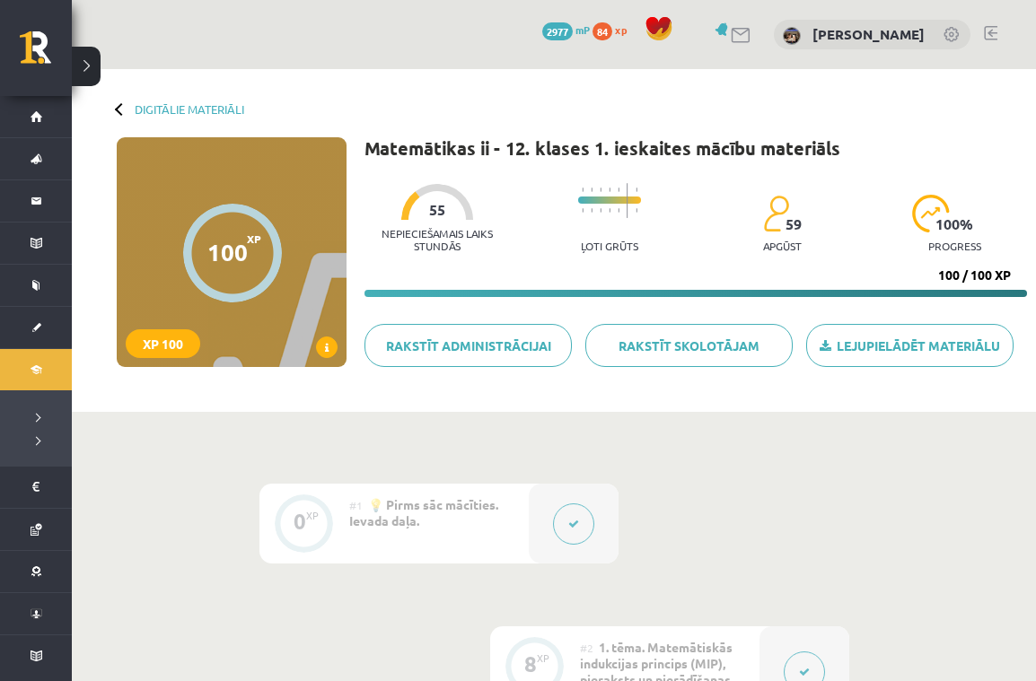
scroll to position [0, 0]
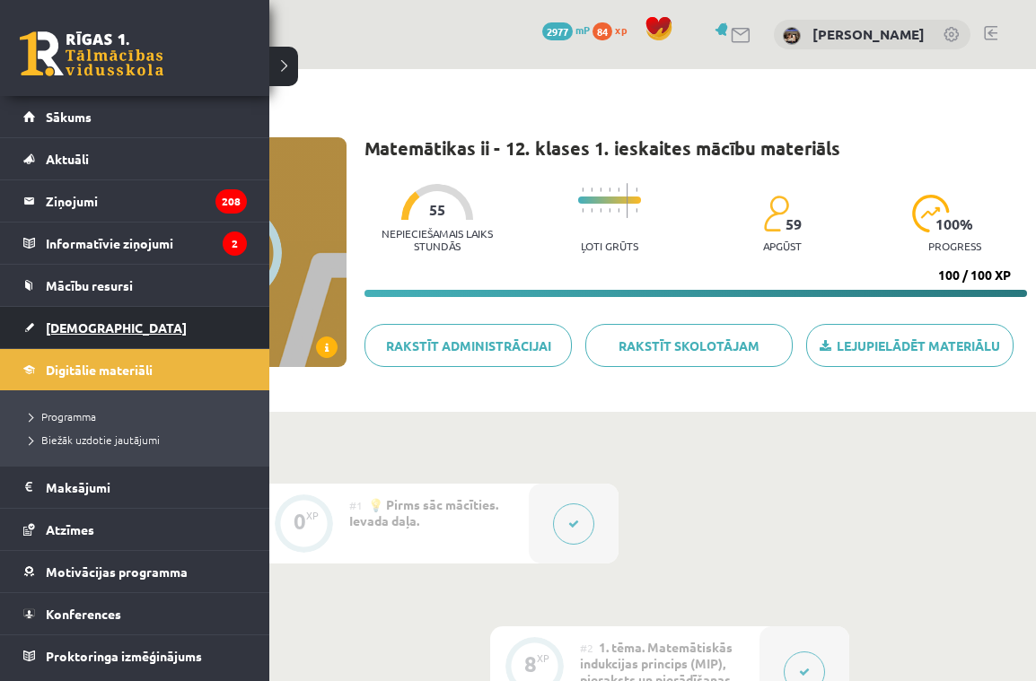
click at [78, 327] on span "[DEMOGRAPHIC_DATA]" at bounding box center [116, 328] width 141 height 16
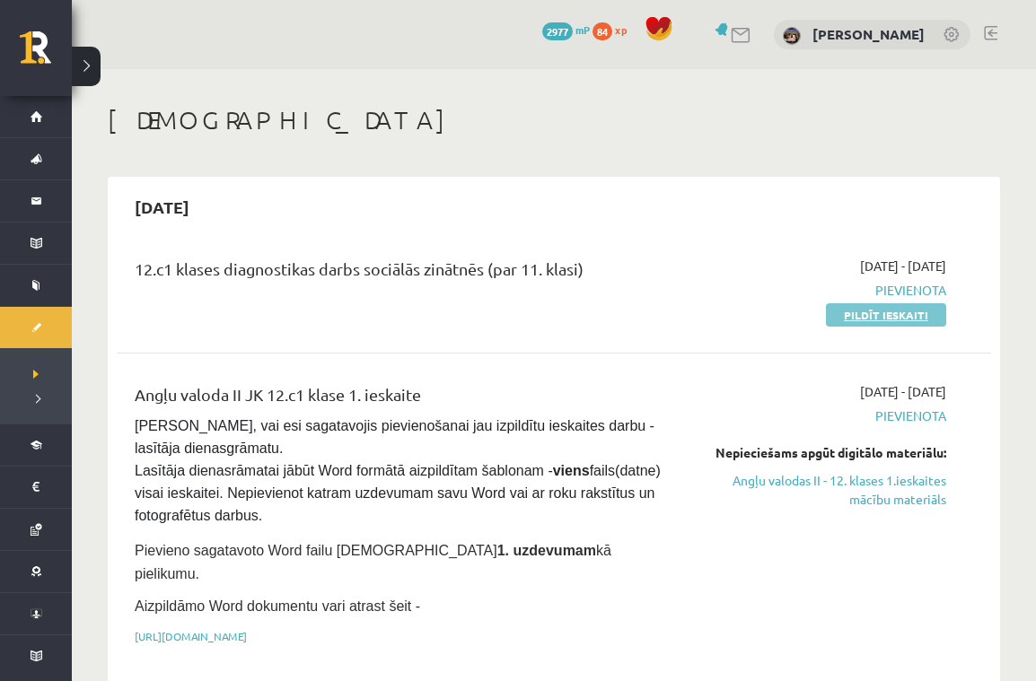
click at [886, 314] on link "Pildīt ieskaiti" at bounding box center [886, 314] width 120 height 23
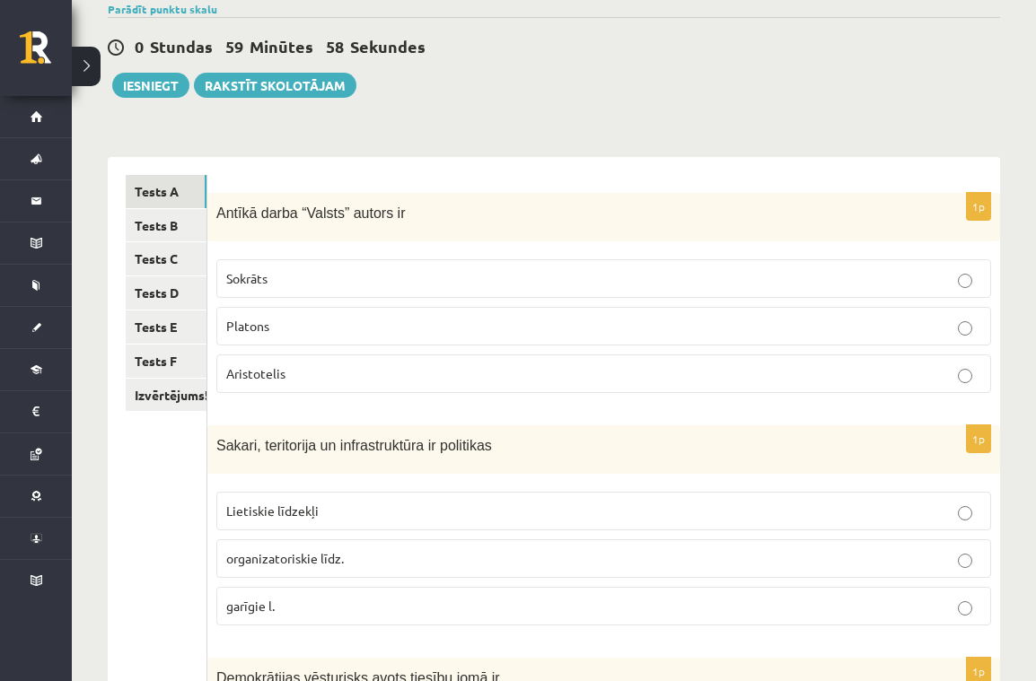
scroll to position [148, 0]
click at [159, 215] on link "Tests B" at bounding box center [166, 224] width 81 height 33
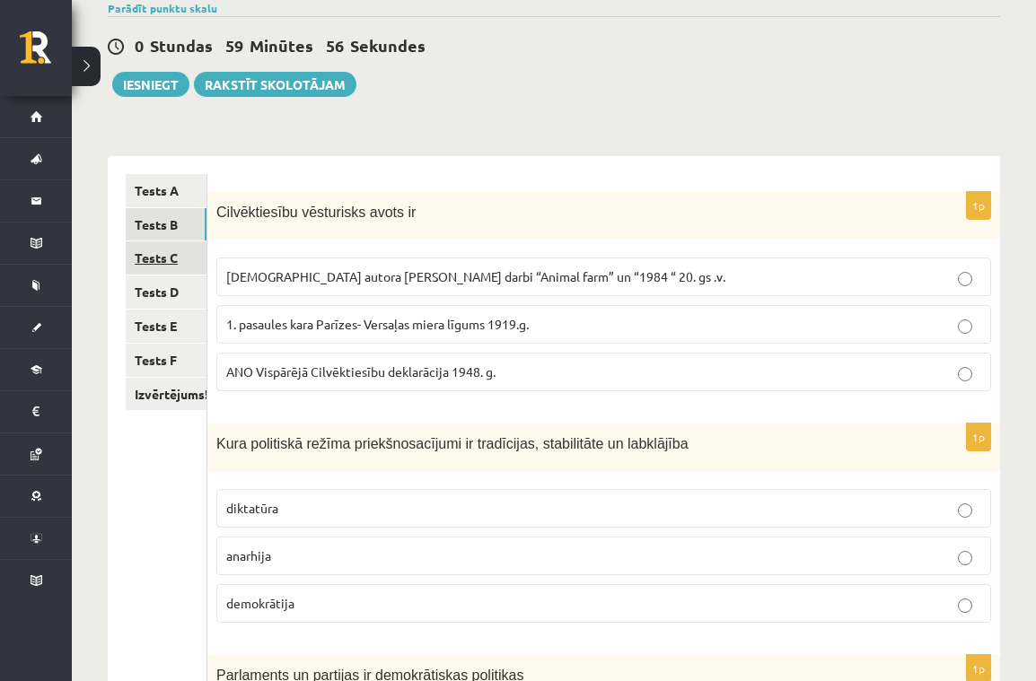
click at [157, 248] on link "Tests C" at bounding box center [166, 257] width 81 height 33
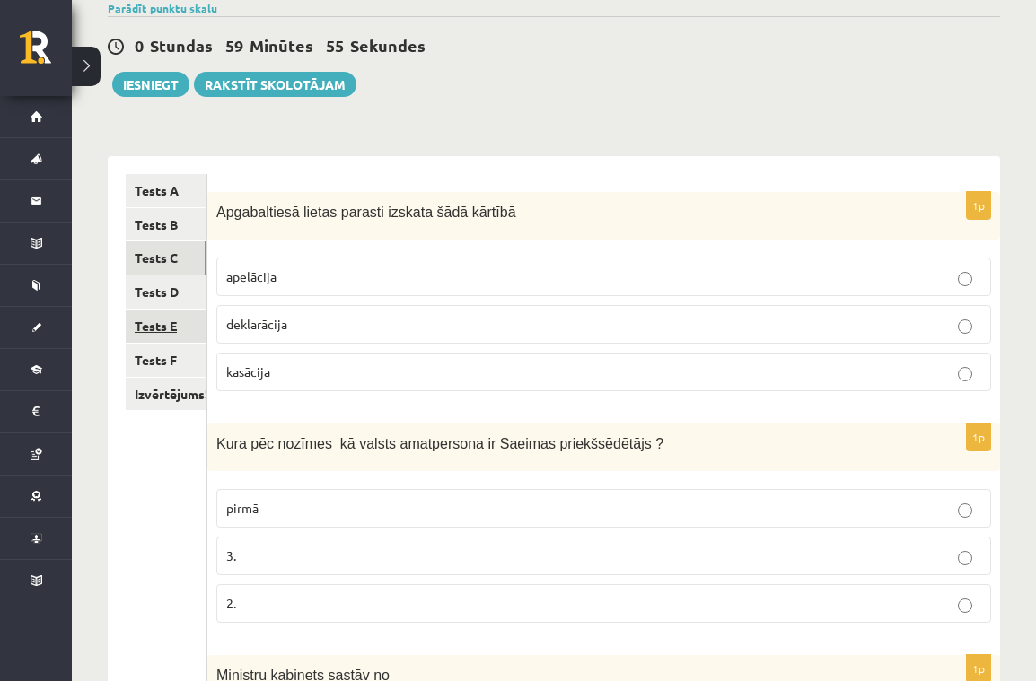
click at [165, 325] on link "Tests E" at bounding box center [166, 326] width 81 height 33
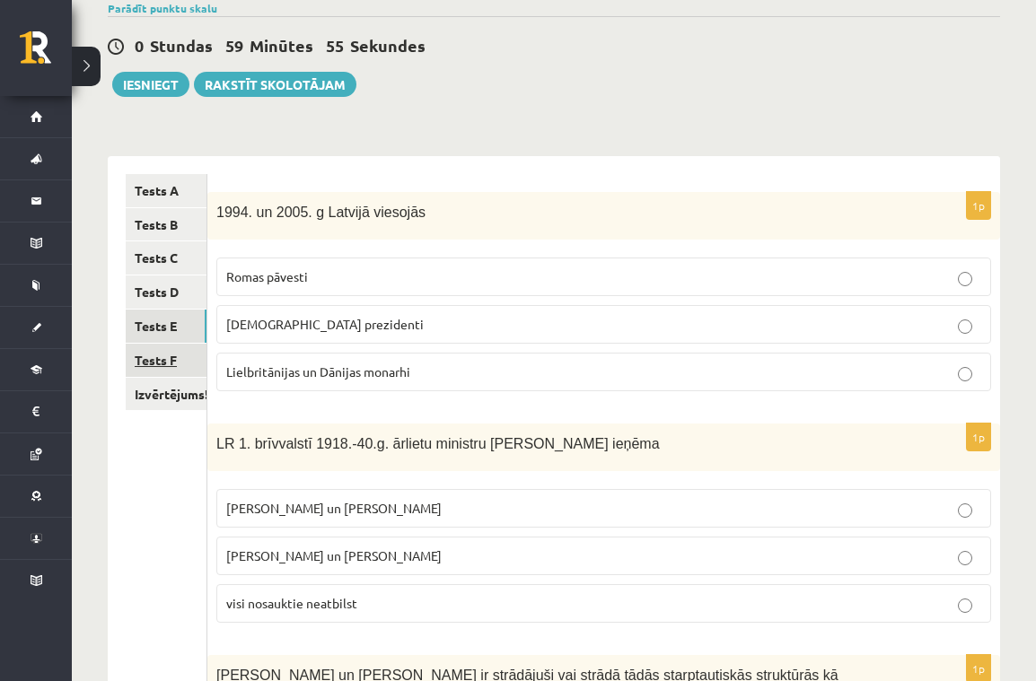
click at [180, 367] on link "Tests F" at bounding box center [166, 360] width 81 height 33
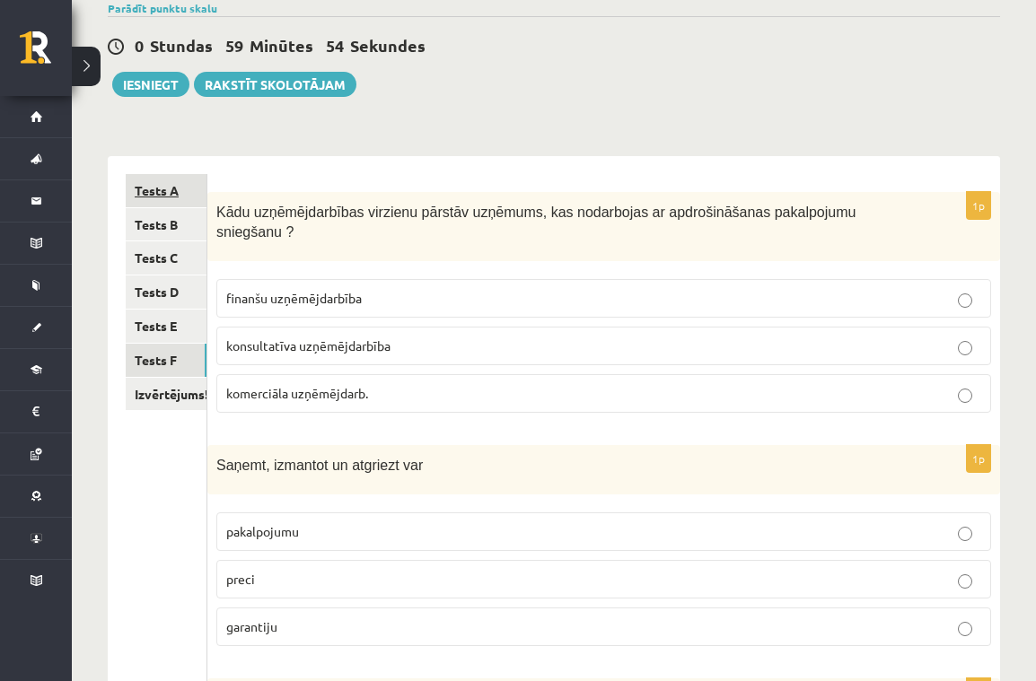
click at [171, 190] on link "Tests A" at bounding box center [166, 190] width 81 height 33
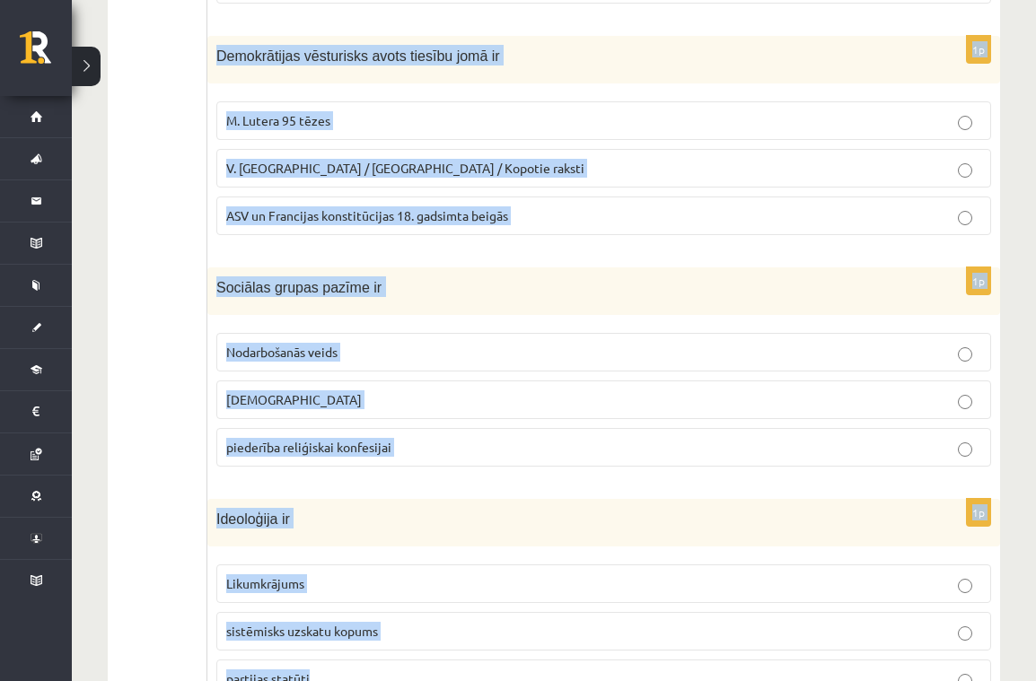
scroll to position [853, 0]
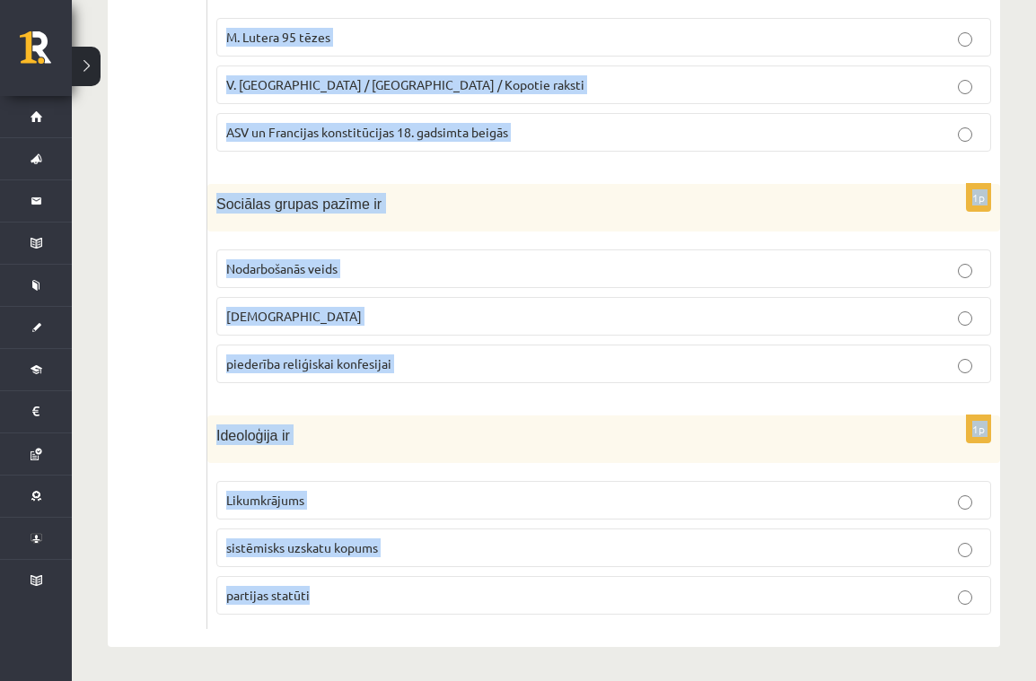
drag, startPoint x: 219, startPoint y: 213, endPoint x: 341, endPoint y: 605, distance: 410.8
click at [341, 605] on form "1p Antīkā darba “Valsts” autors ir Sokrāts Platons Aristotelis 1p Sakari, terit…" at bounding box center [603, 49] width 757 height 1161
copy form "Antīkā darba “Valsts” autors ir Sokrāts Platons Aristotelis 1p Sakari, teritori…"
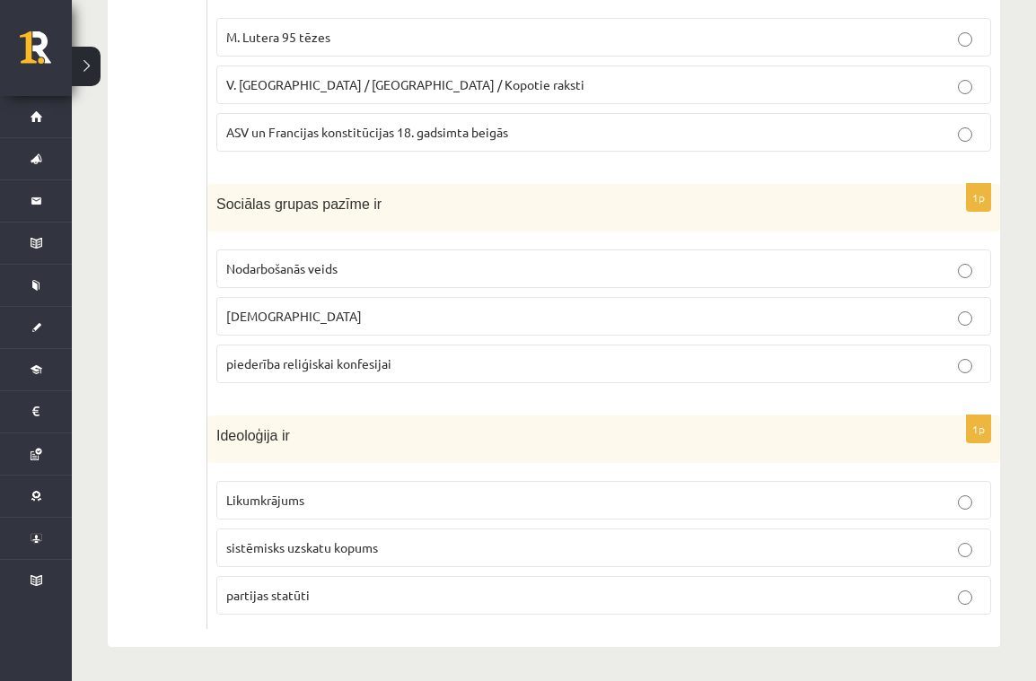
click at [180, 354] on ul "Tests A Tests B Tests C Tests D Tests E Tests F Izvērtējums!" at bounding box center [167, 49] width 82 height 1161
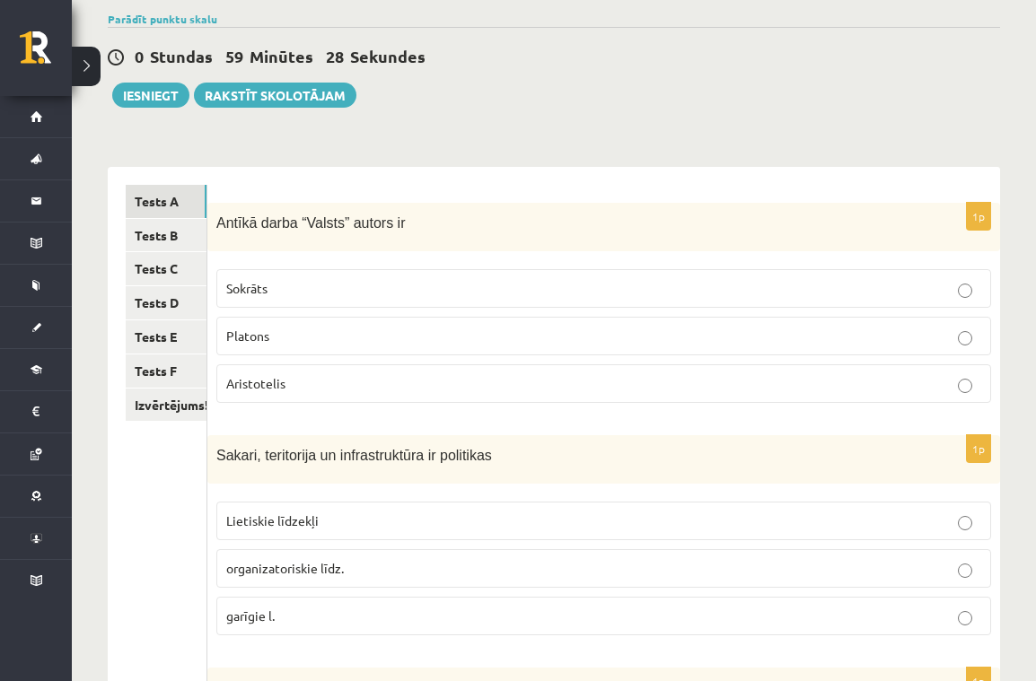
scroll to position [146, 0]
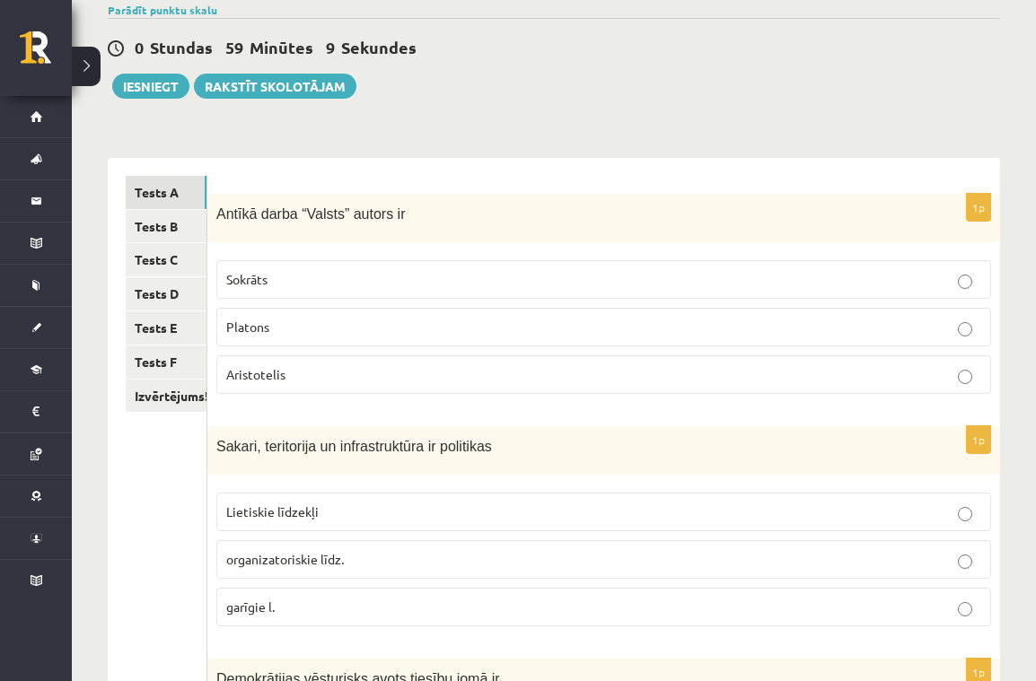
click at [530, 317] on label "Platons" at bounding box center [603, 327] width 775 height 39
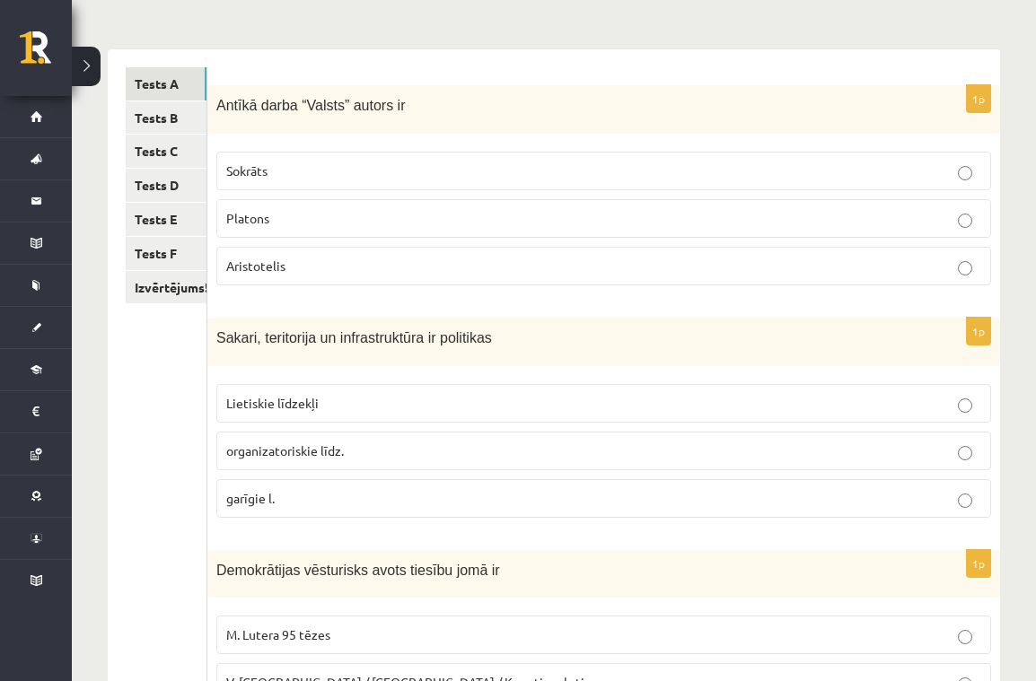
scroll to position [255, 0]
click at [604, 406] on p "Lietiskie līdzekļi" at bounding box center [603, 403] width 755 height 19
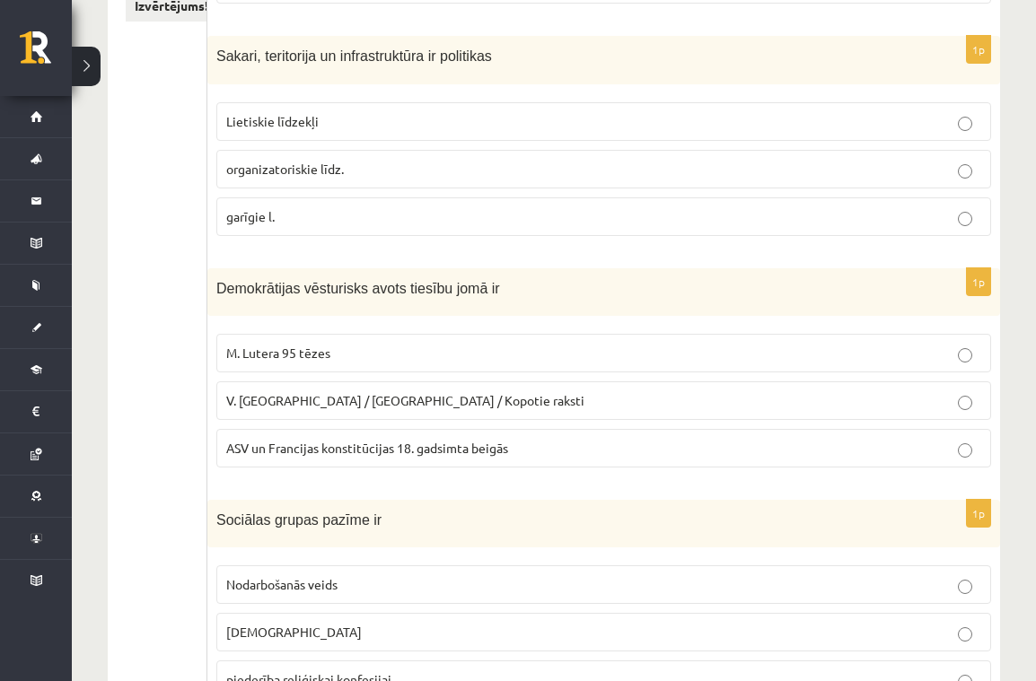
scroll to position [542, 0]
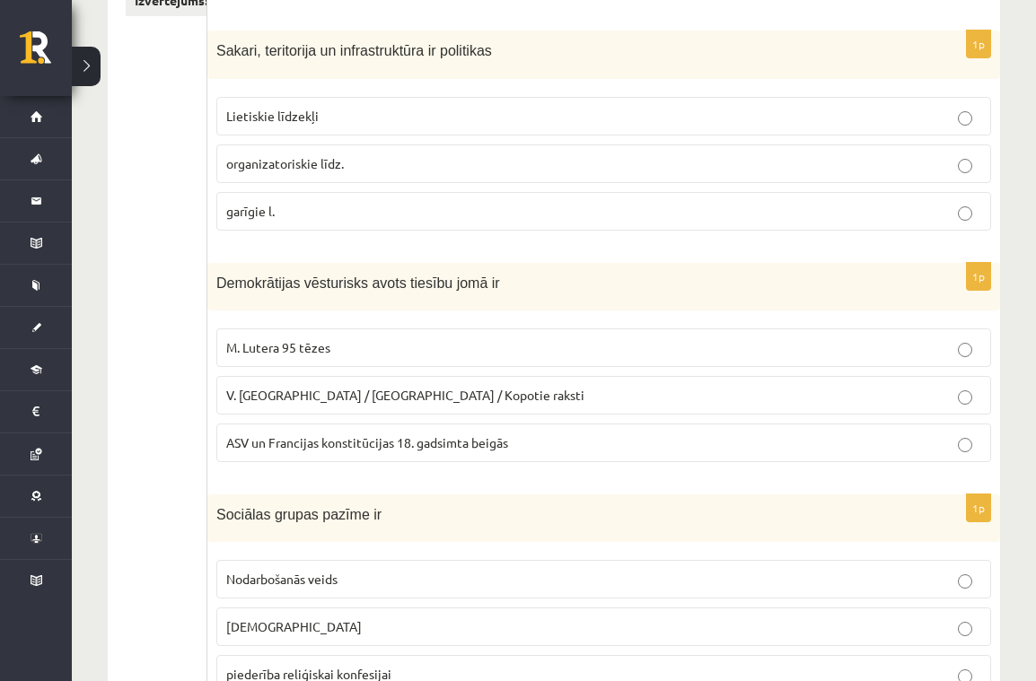
click at [478, 437] on span "ASV un Francijas konstitūcijas 18. gadsimta beigās" at bounding box center [367, 442] width 282 height 16
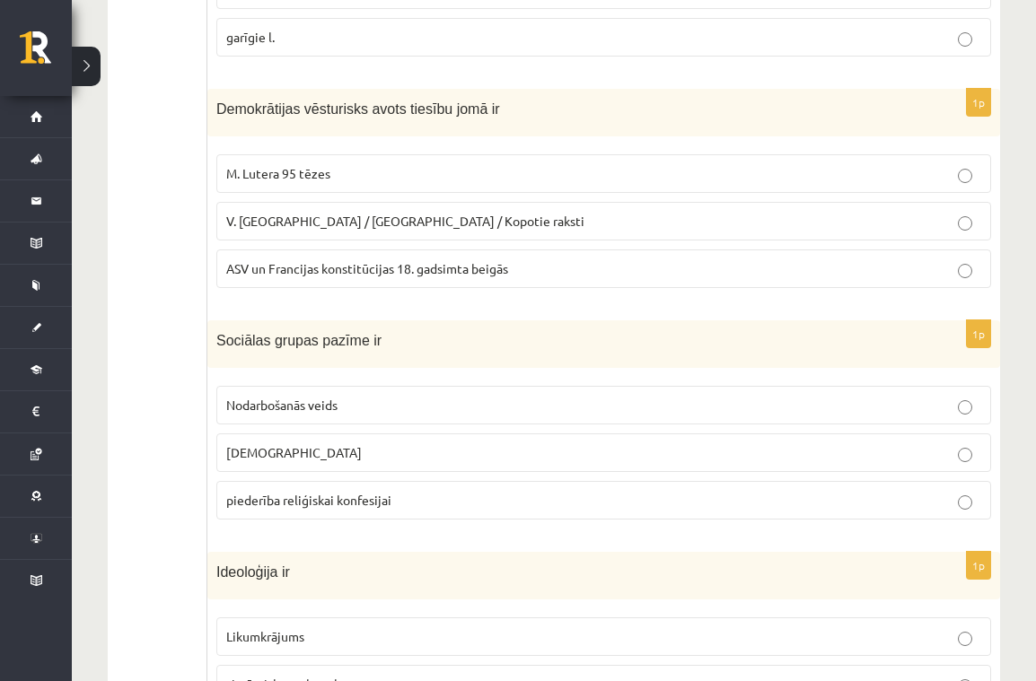
scroll to position [717, 0]
drag, startPoint x: 440, startPoint y: 500, endPoint x: 483, endPoint y: 495, distance: 43.4
click at [440, 500] on p "piederība reliģiskai konfesijai" at bounding box center [603, 499] width 755 height 19
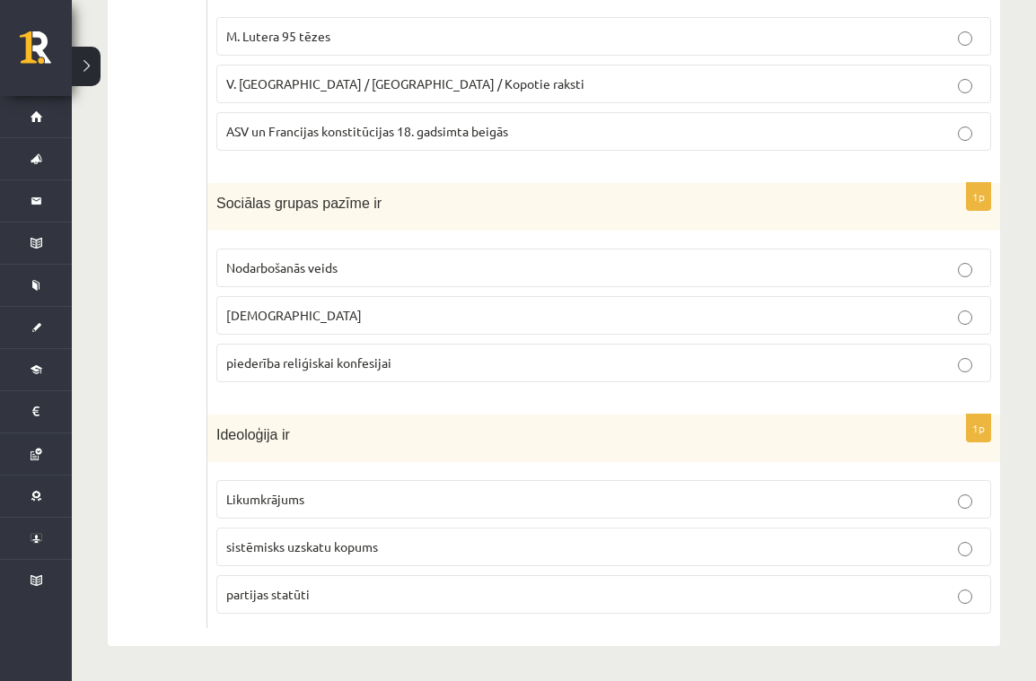
scroll to position [853, 0]
click at [399, 539] on p "sistēmisks uzskatu kopums" at bounding box center [603, 548] width 755 height 19
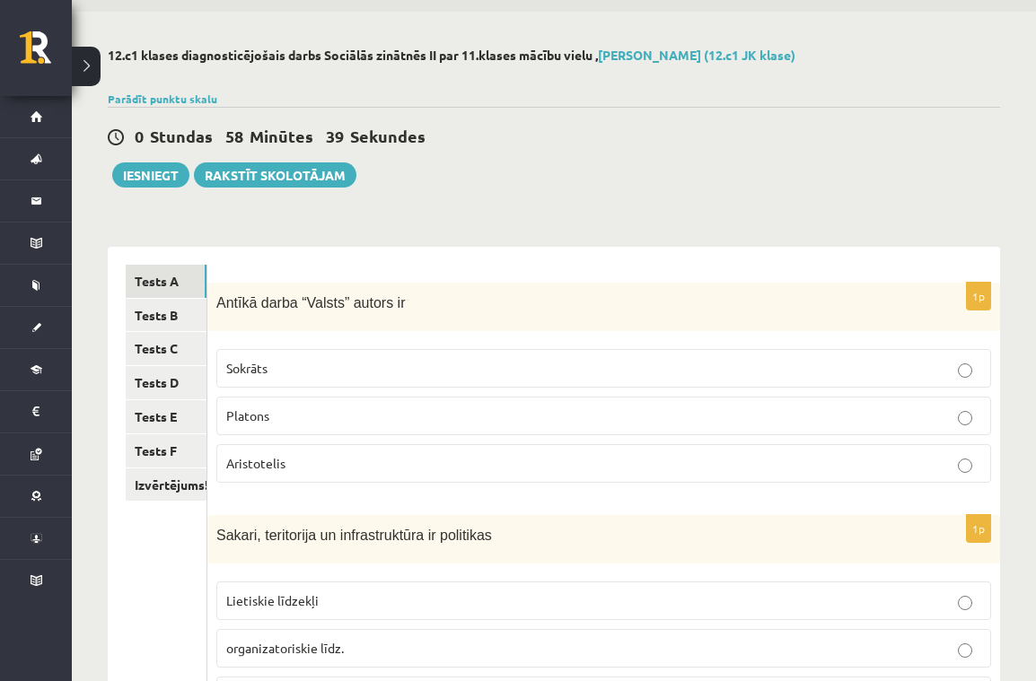
scroll to position [58, 0]
click at [152, 310] on link "Tests B" at bounding box center [166, 314] width 81 height 33
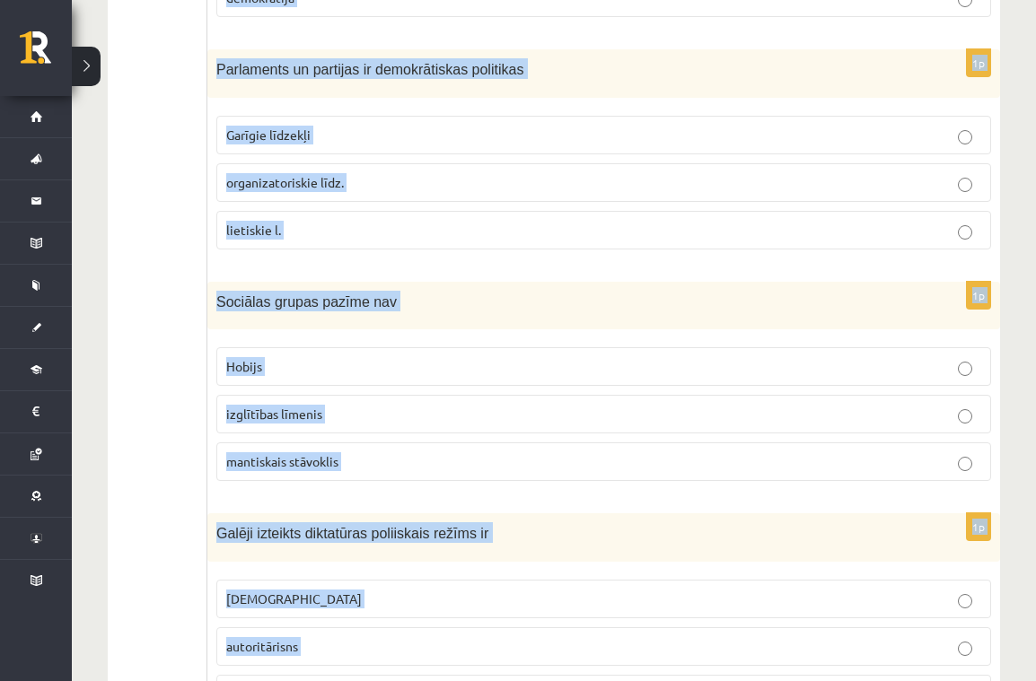
scroll to position [853, 0]
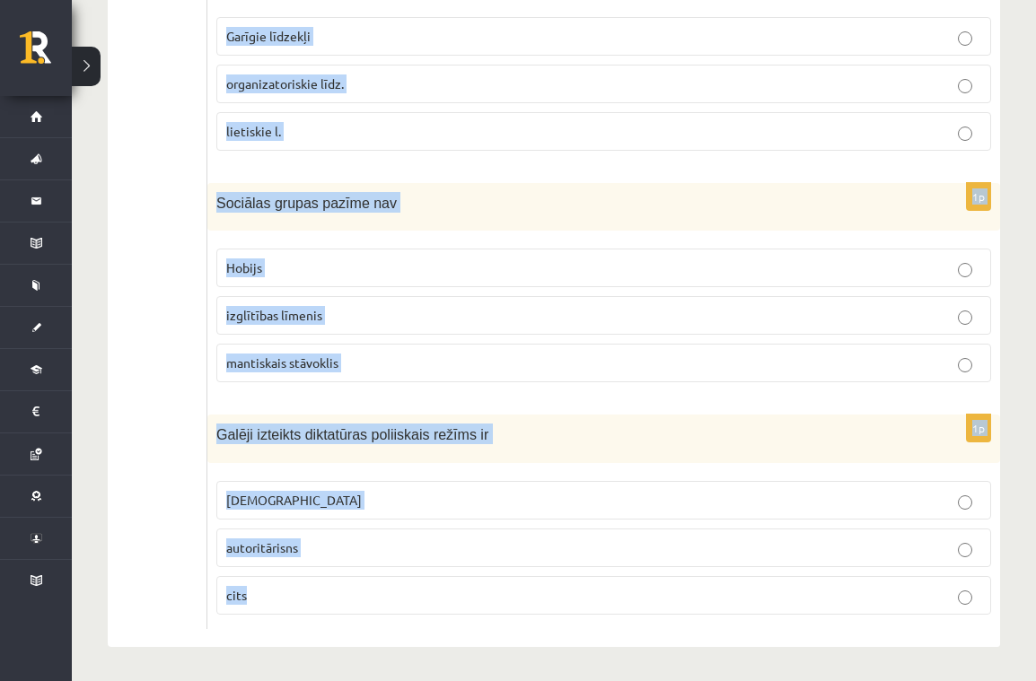
drag, startPoint x: 217, startPoint y: 298, endPoint x: 541, endPoint y: 607, distance: 447.6
click at [542, 607] on form "1p Cilvēktiesību vēsturisks avots ir Angļu autora George Orwell darbi “Animal f…" at bounding box center [603, 49] width 757 height 1161
copy form "Cilvēktiesību vēsturisks avots ir Angļu autora George Orwell darbi “Animal farm…"
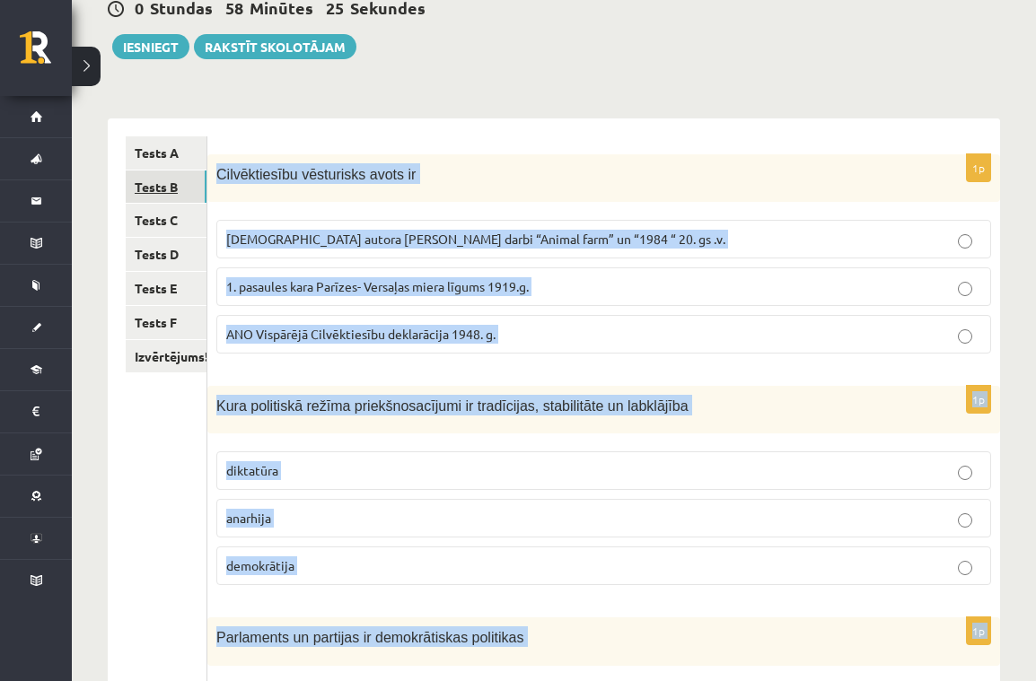
scroll to position [195, 0]
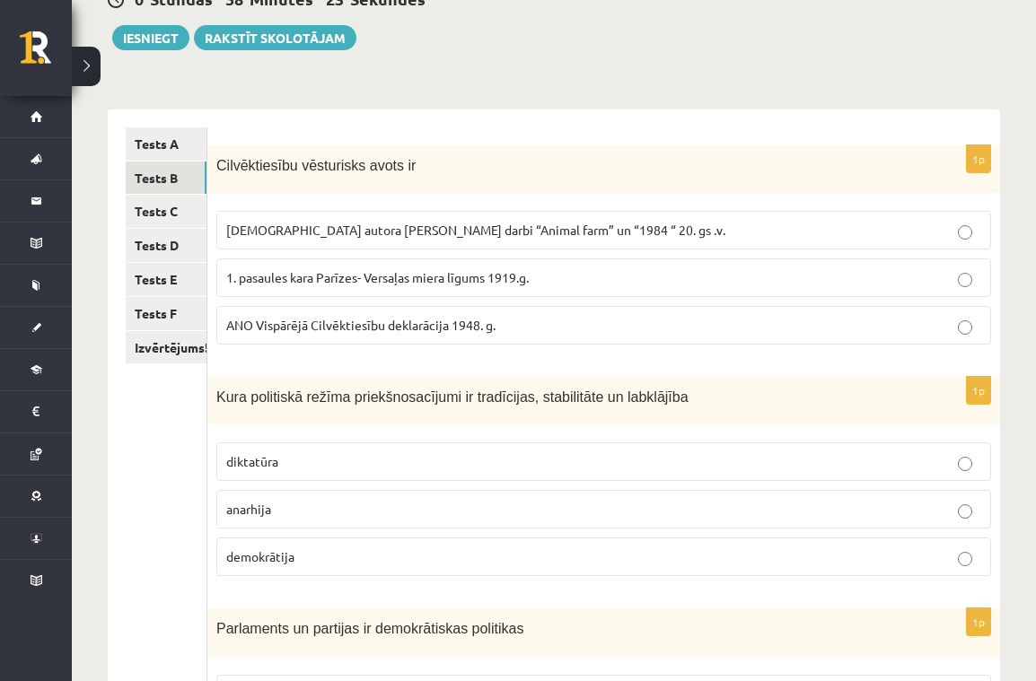
click at [349, 324] on span "ANO Vispārējā Cilvēktiesību deklarācija 1948. g." at bounding box center [360, 325] width 269 height 16
drag, startPoint x: 405, startPoint y: 551, endPoint x: 434, endPoint y: 536, distance: 33.3
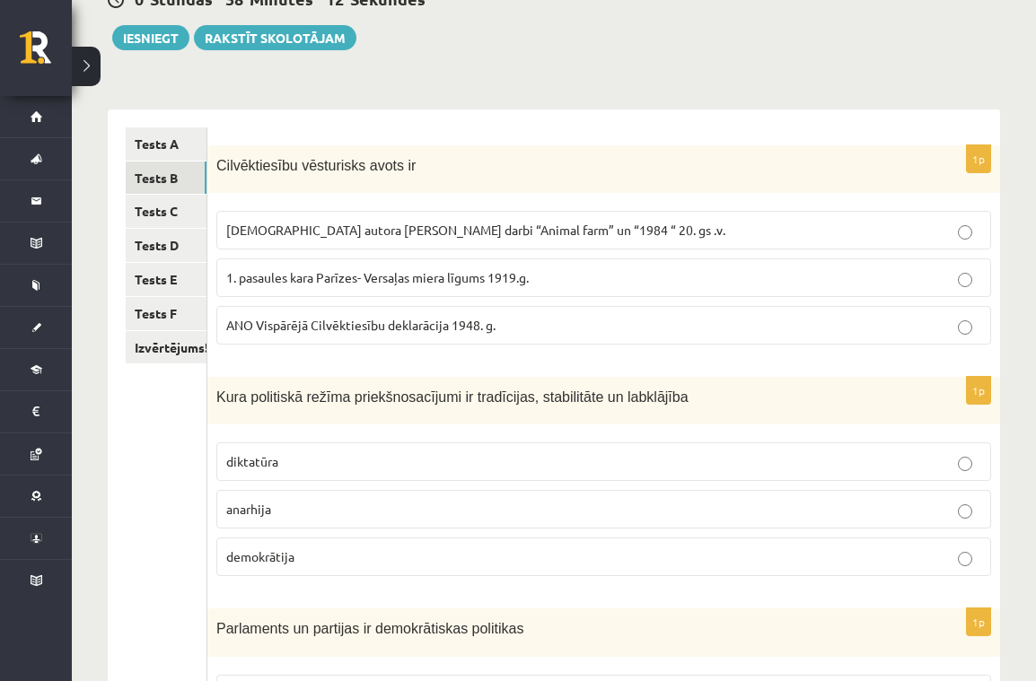
click at [406, 551] on p "demokrātija" at bounding box center [603, 557] width 755 height 19
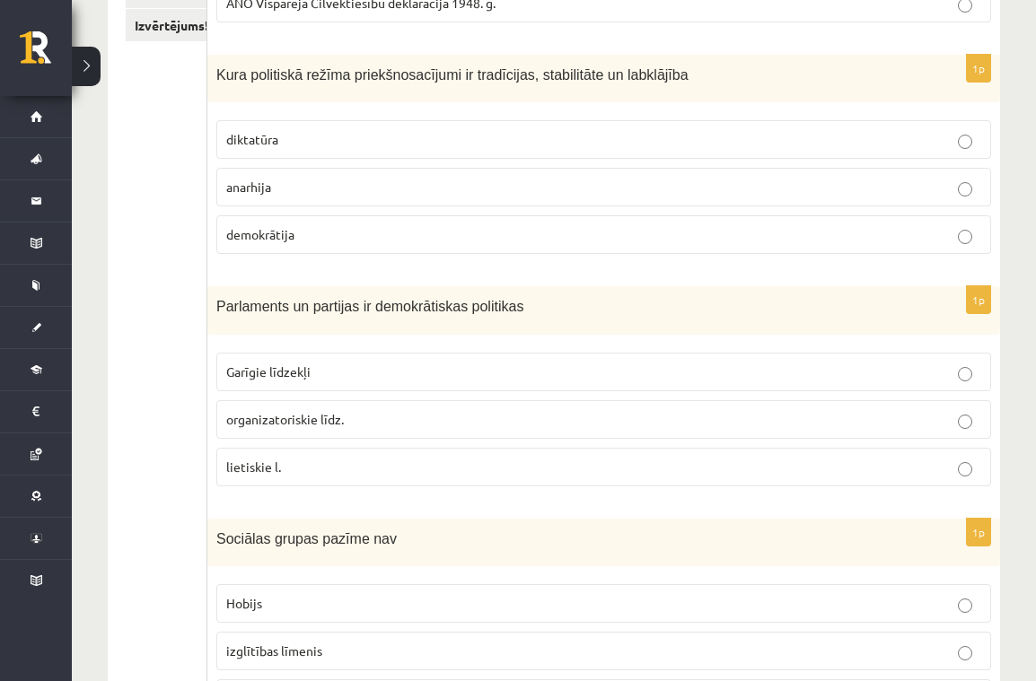
scroll to position [529, 0]
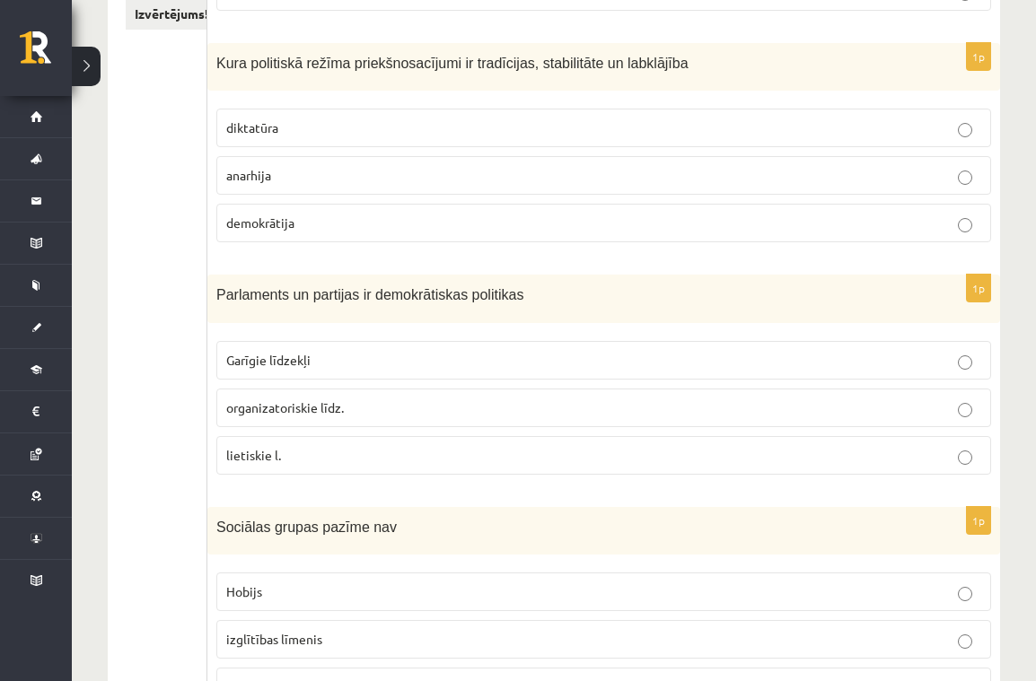
click at [444, 399] on p "organizatoriskie līdz." at bounding box center [603, 408] width 755 height 19
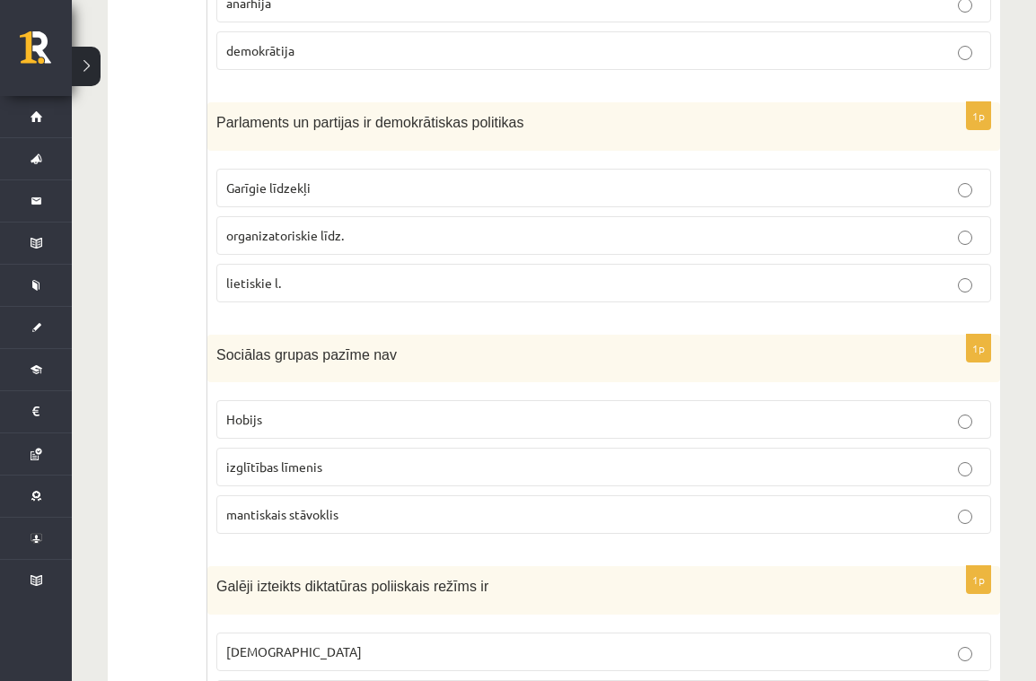
scroll to position [699, 0]
click at [550, 426] on p "Hobijs" at bounding box center [603, 421] width 755 height 19
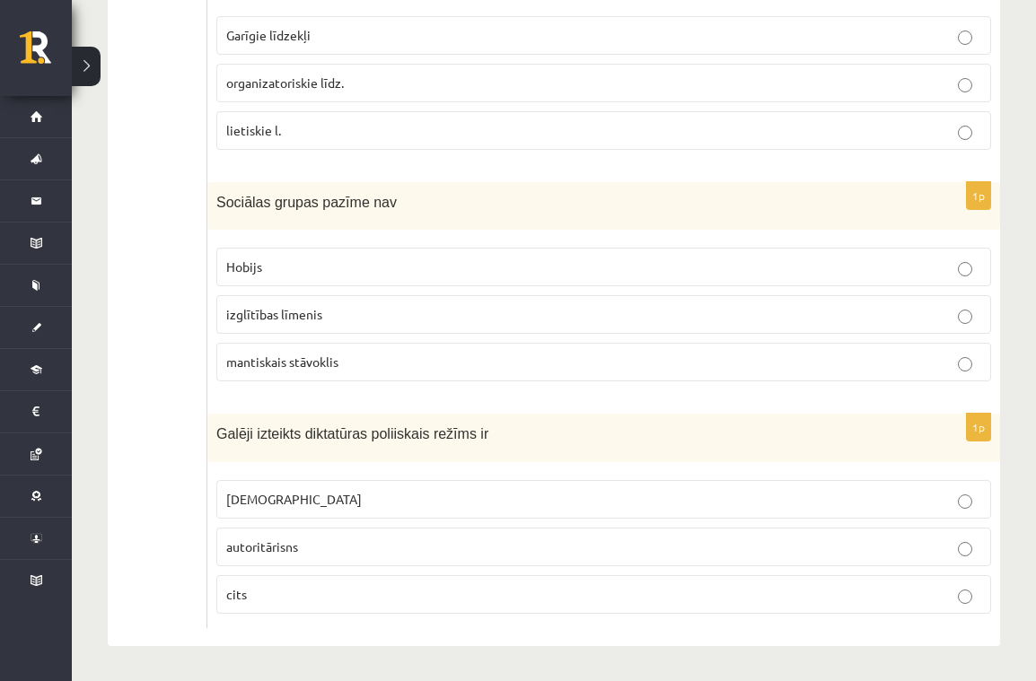
scroll to position [853, 0]
click at [620, 498] on p "totalitārisms" at bounding box center [603, 500] width 755 height 19
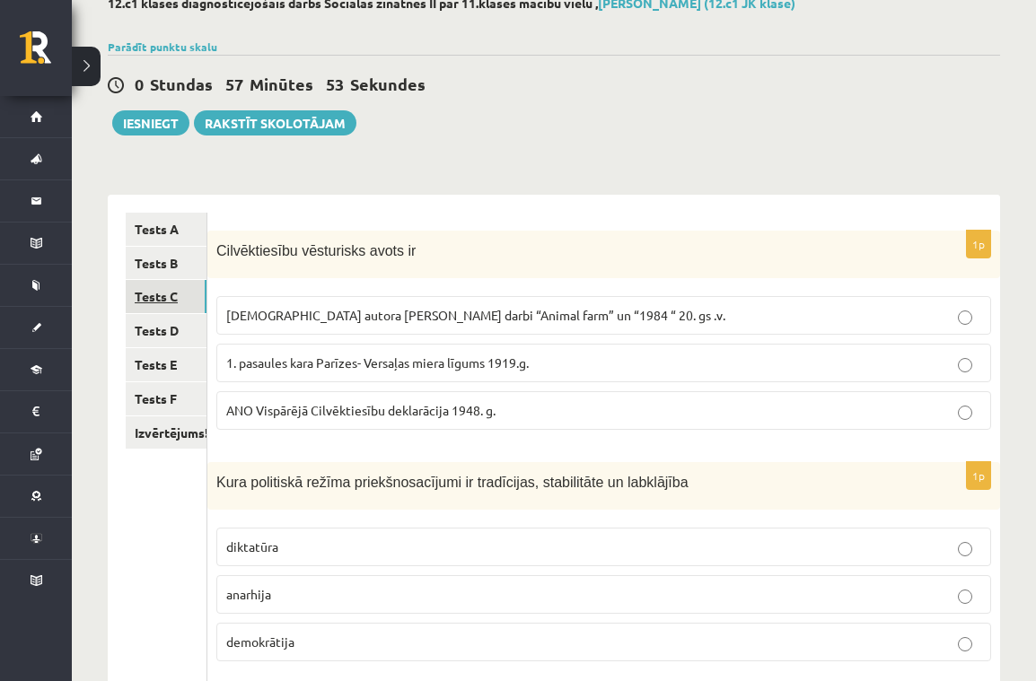
scroll to position [109, 0]
click at [185, 295] on link "Tests C" at bounding box center [166, 297] width 81 height 33
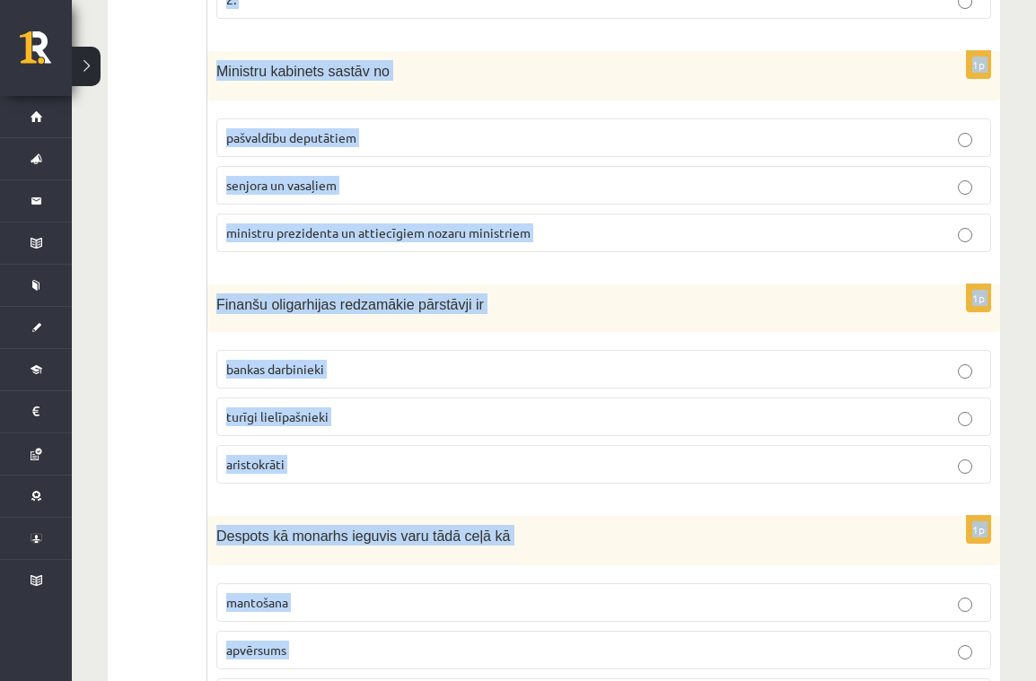
scroll to position [854, 0]
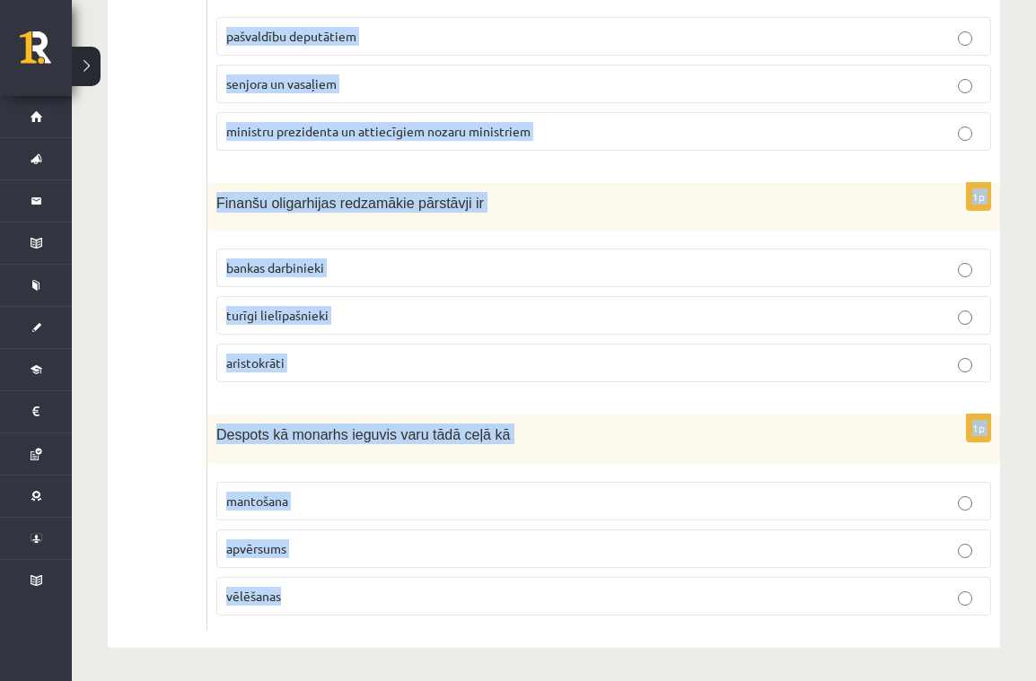
drag, startPoint x: 219, startPoint y: 250, endPoint x: 414, endPoint y: 608, distance: 406.9
click at [414, 608] on form "1p Apgabaltiesā lietas parasti izskata šādā kārtībā apelācija deklarācija kasāc…" at bounding box center [603, 50] width 757 height 1162
copy form "Apgabaltiesā lietas parasti izskata šādā kārtībā apelācija deklarācija kasācija…"
click at [179, 461] on ul "Tests A Tests B Tests C Tests D Tests E Tests F Izvērtējums!" at bounding box center [167, 50] width 82 height 1162
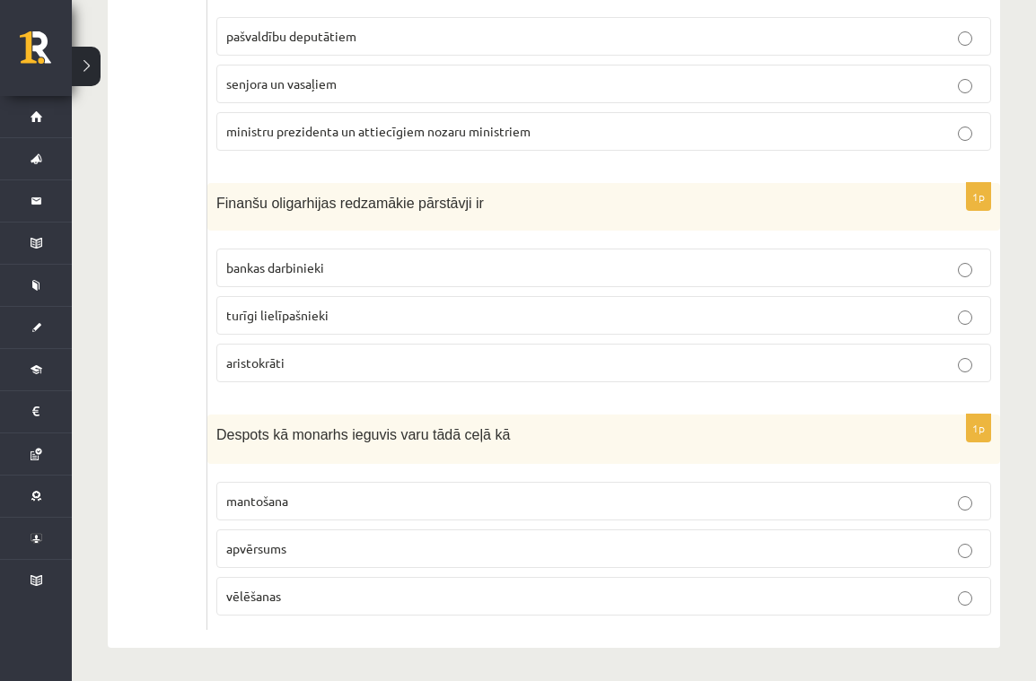
click at [179, 461] on ul "Tests A Tests B Tests C Tests D Tests E Tests F Izvērtējums!" at bounding box center [167, 50] width 82 height 1162
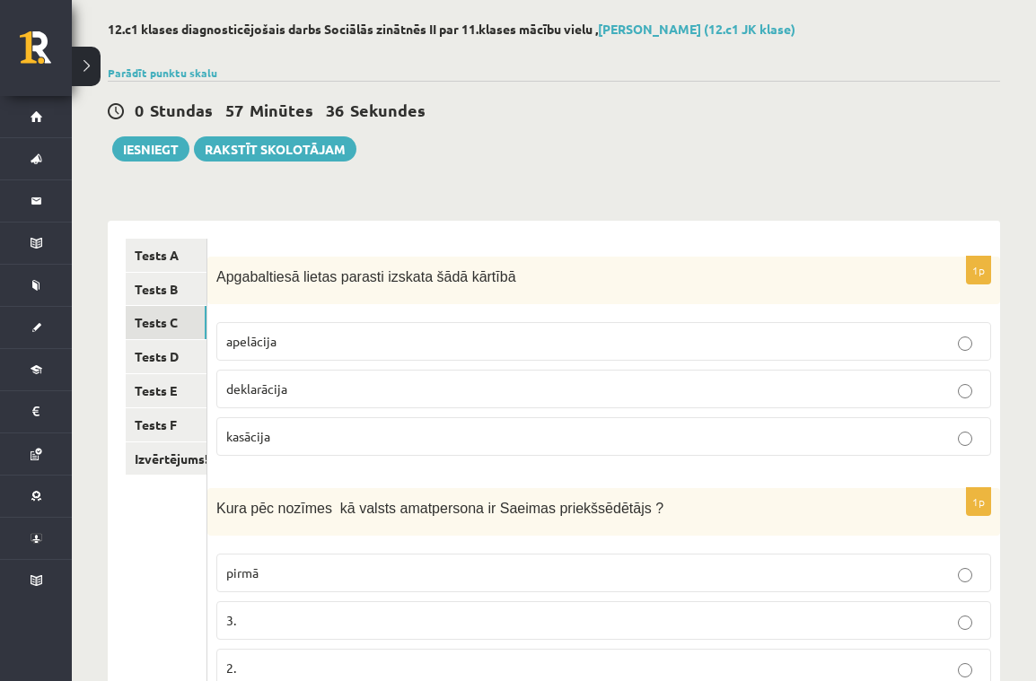
scroll to position [89, 0]
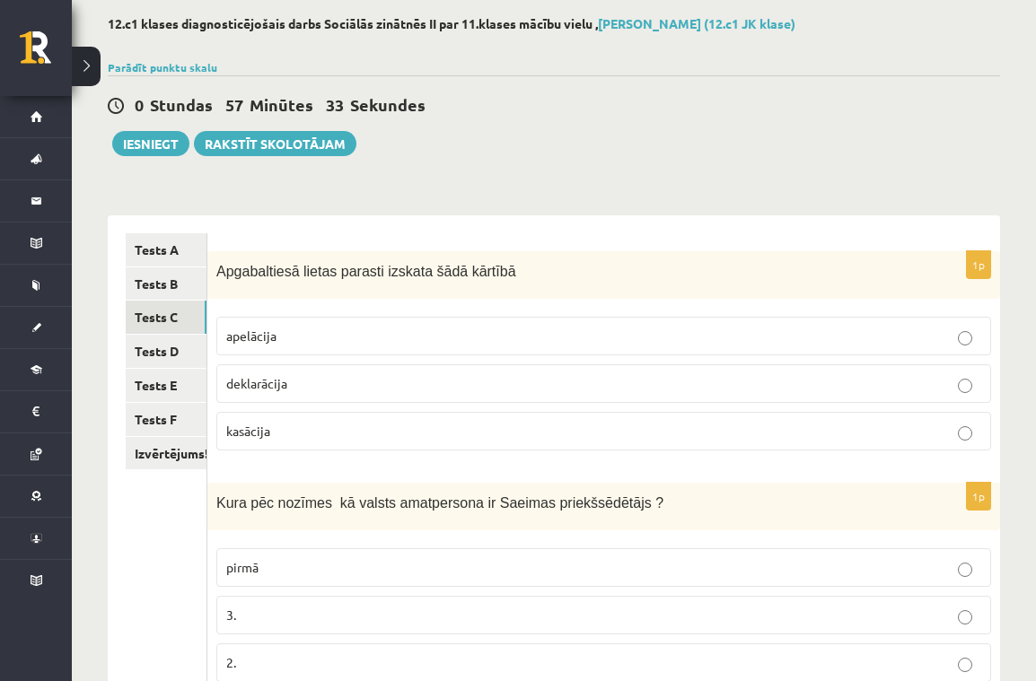
click at [345, 330] on p "apelācija" at bounding box center [603, 336] width 755 height 19
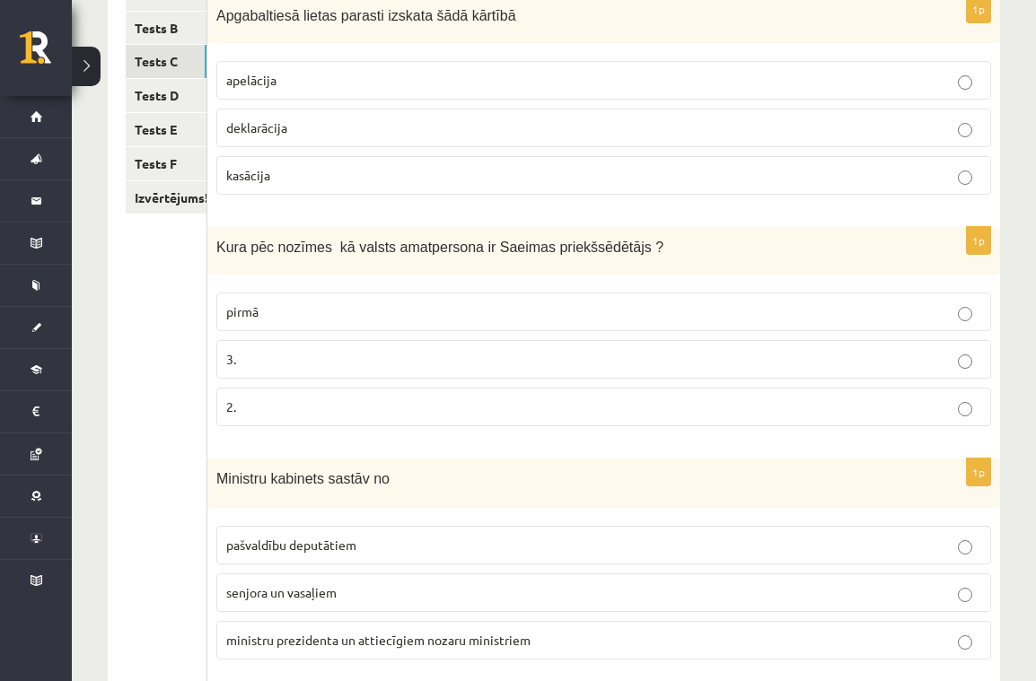
scroll to position [344, 1]
click at [519, 411] on p "2." at bounding box center [603, 408] width 755 height 19
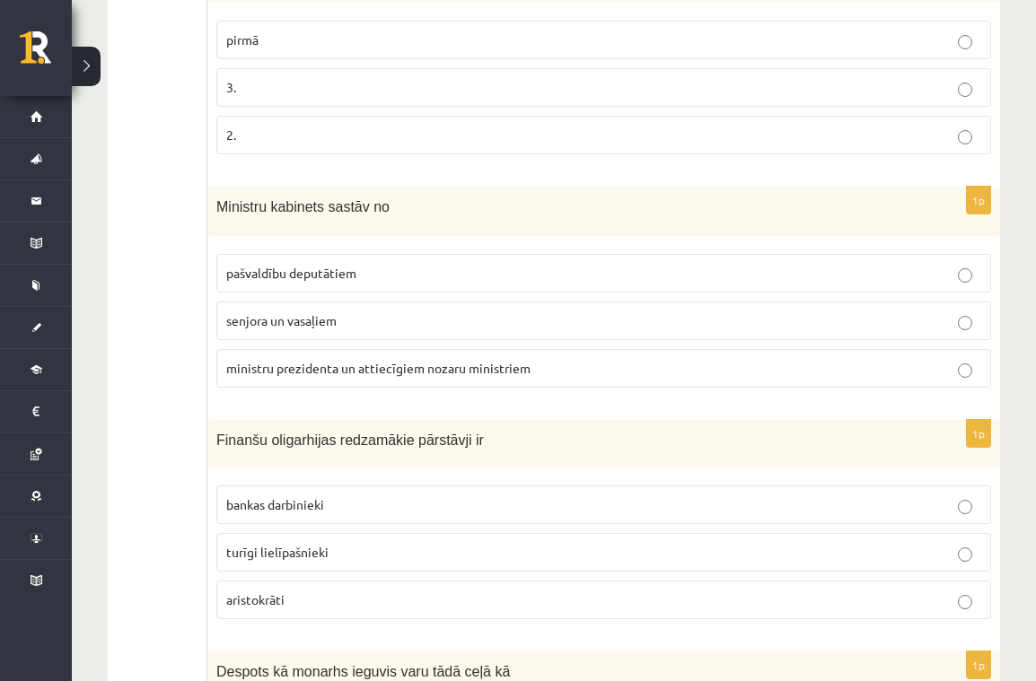
scroll to position [619, 0]
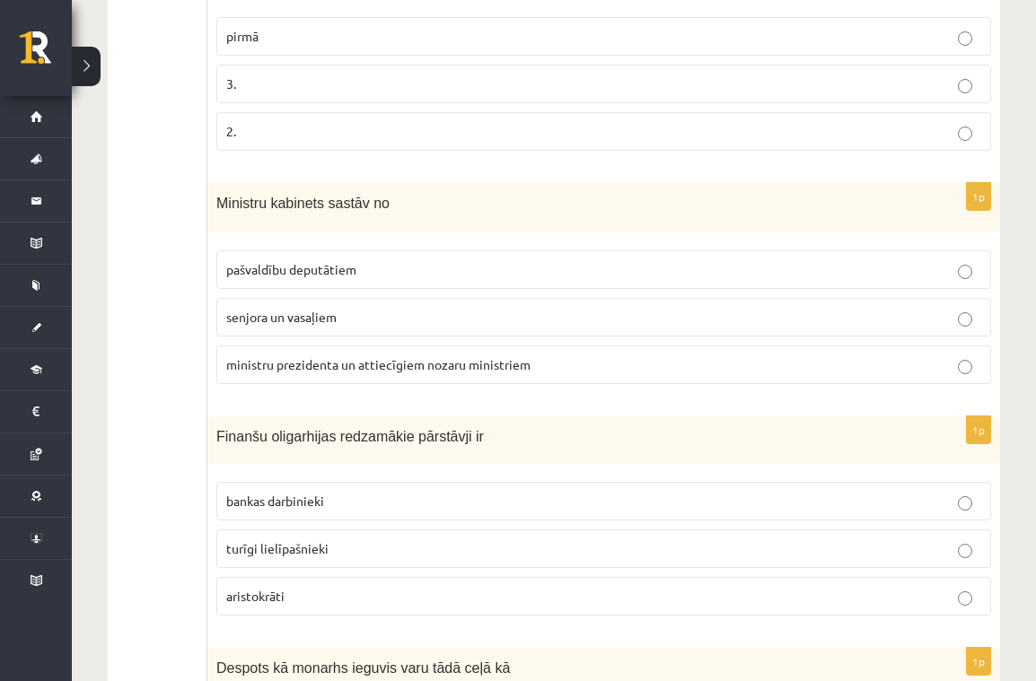
click at [485, 368] on span "ministru prezidenta un attiecīgiem nozaru ministriem" at bounding box center [378, 364] width 304 height 16
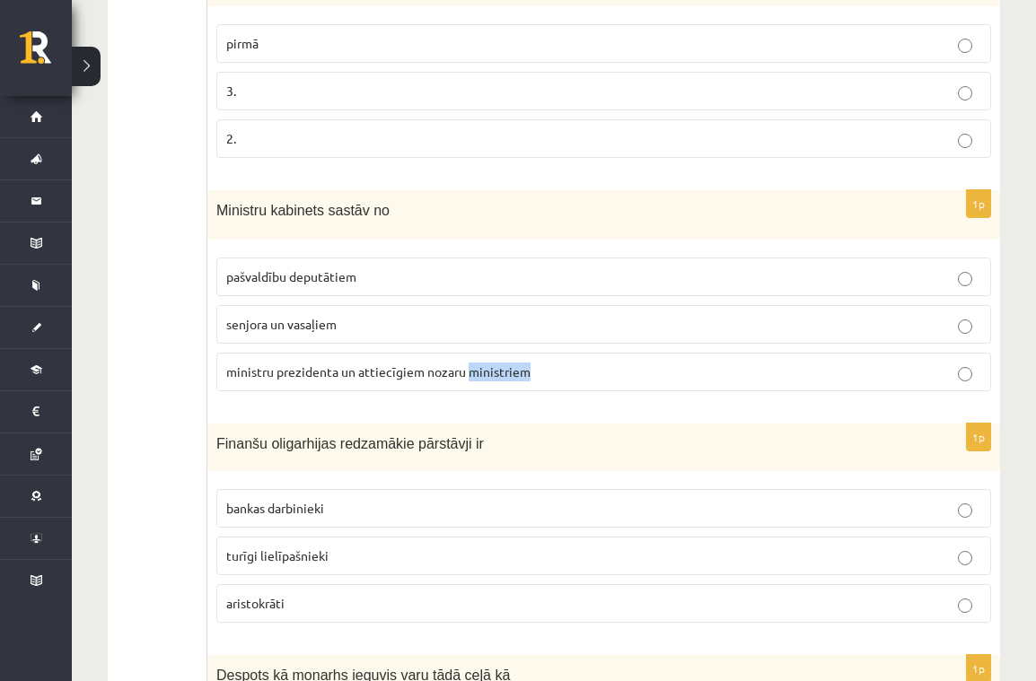
click at [485, 368] on span "ministru prezidenta un attiecīgiem nozaru ministriem" at bounding box center [378, 372] width 304 height 16
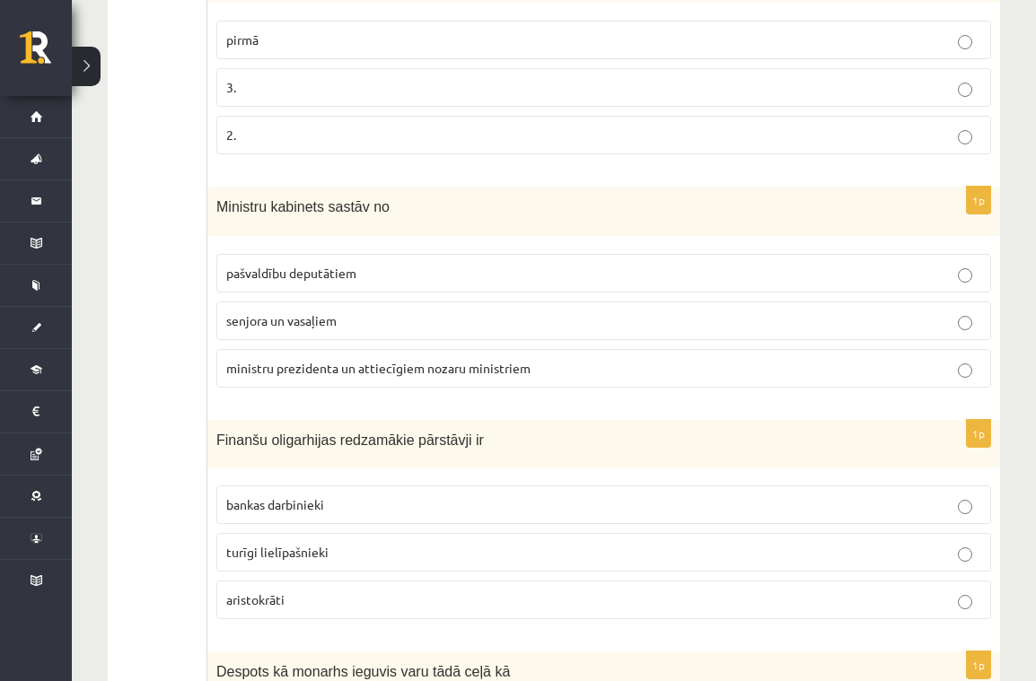
click at [666, 414] on form "1p Apgabaltiesā lietas parasti izskata šādā kārtībā apelācija deklarācija kasāc…" at bounding box center [603, 287] width 757 height 1162
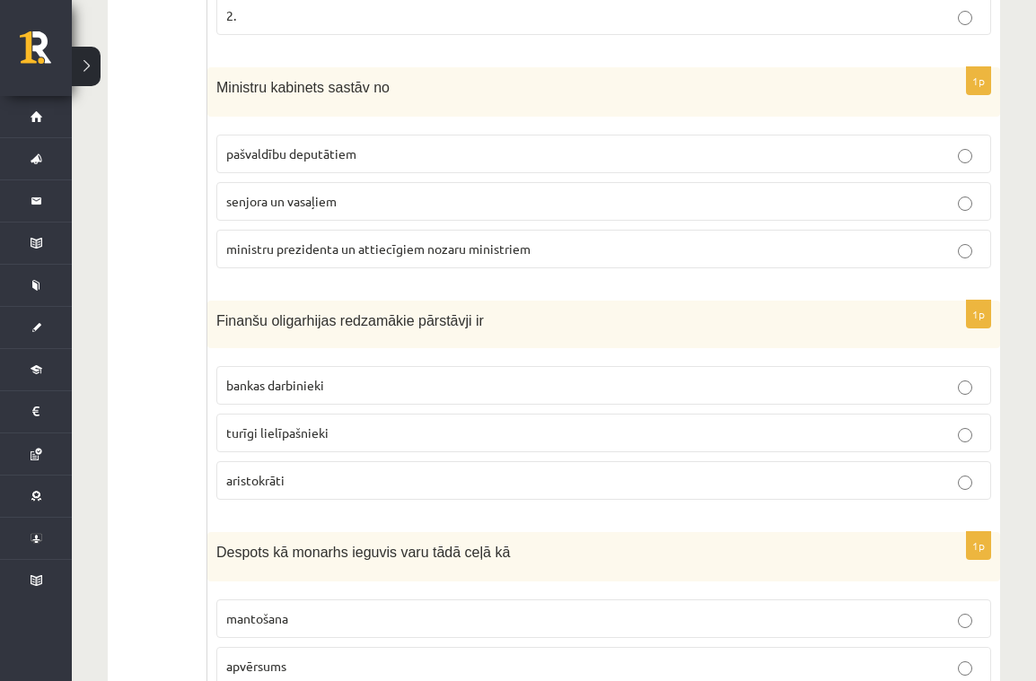
scroll to position [764, 0]
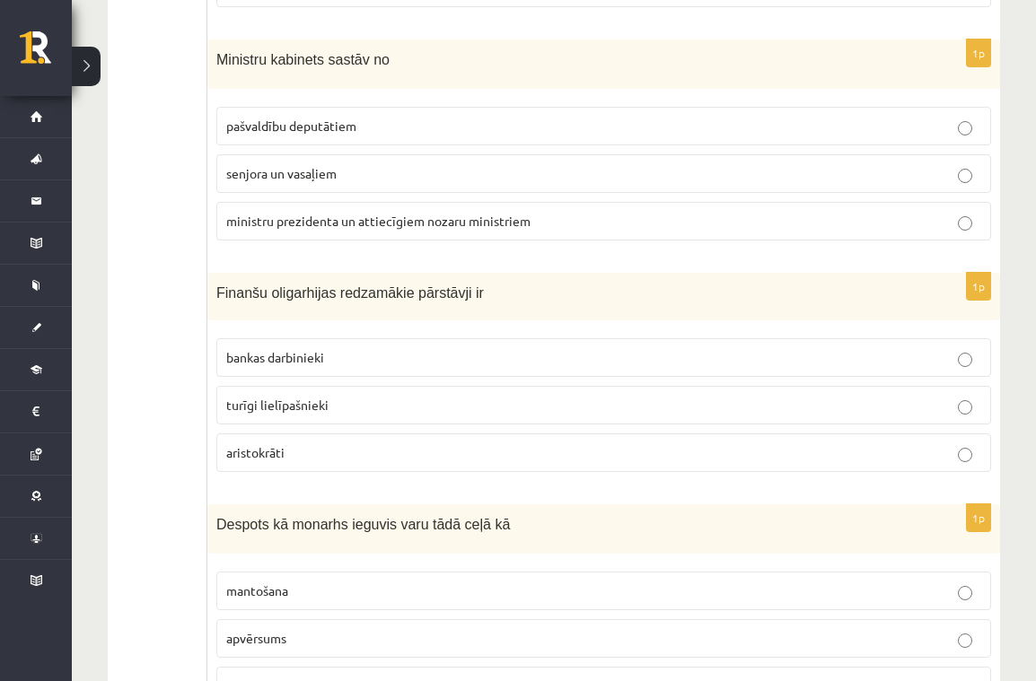
click at [461, 401] on p "turīgi lielīpašnieki" at bounding box center [603, 405] width 755 height 19
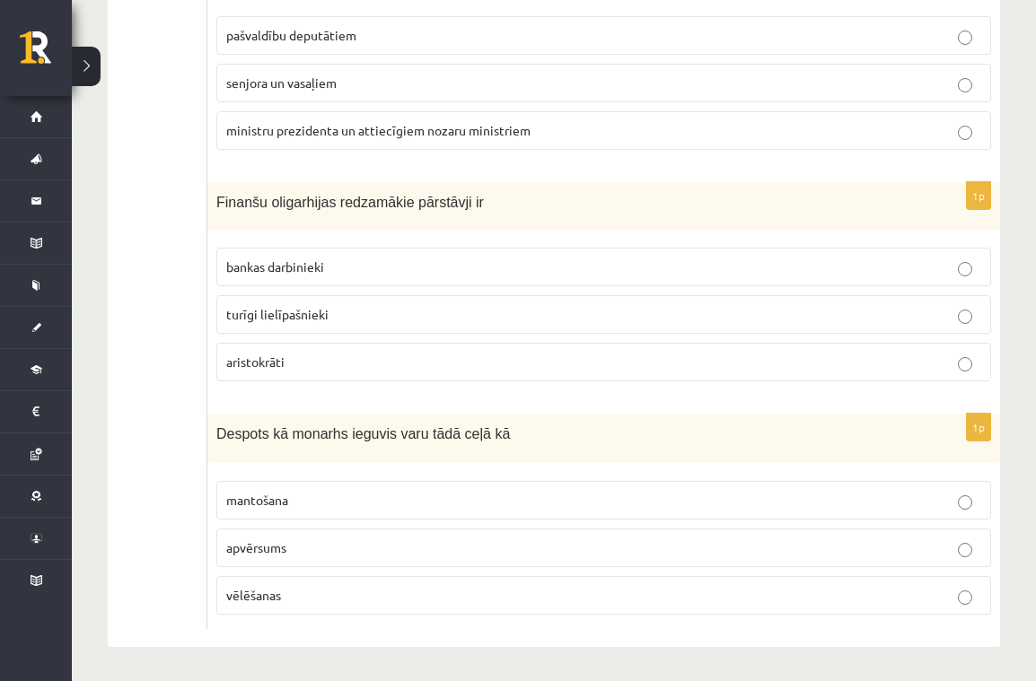
scroll to position [854, 0]
drag, startPoint x: 474, startPoint y: 496, endPoint x: 465, endPoint y: 407, distance: 90.2
click at [474, 496] on p "mantošana" at bounding box center [603, 501] width 755 height 19
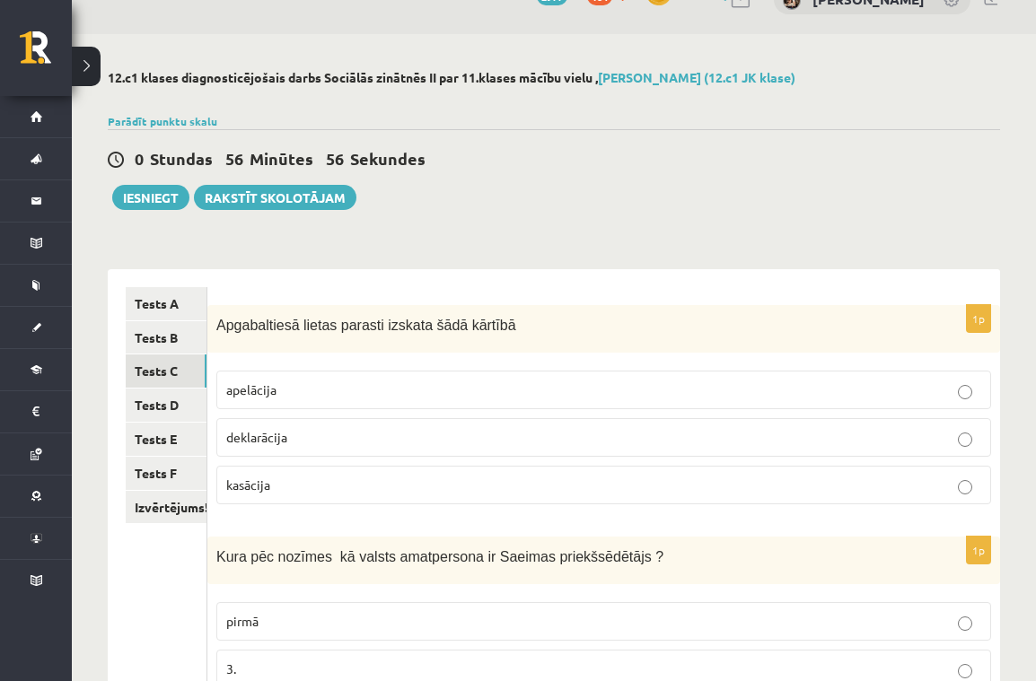
scroll to position [60, 0]
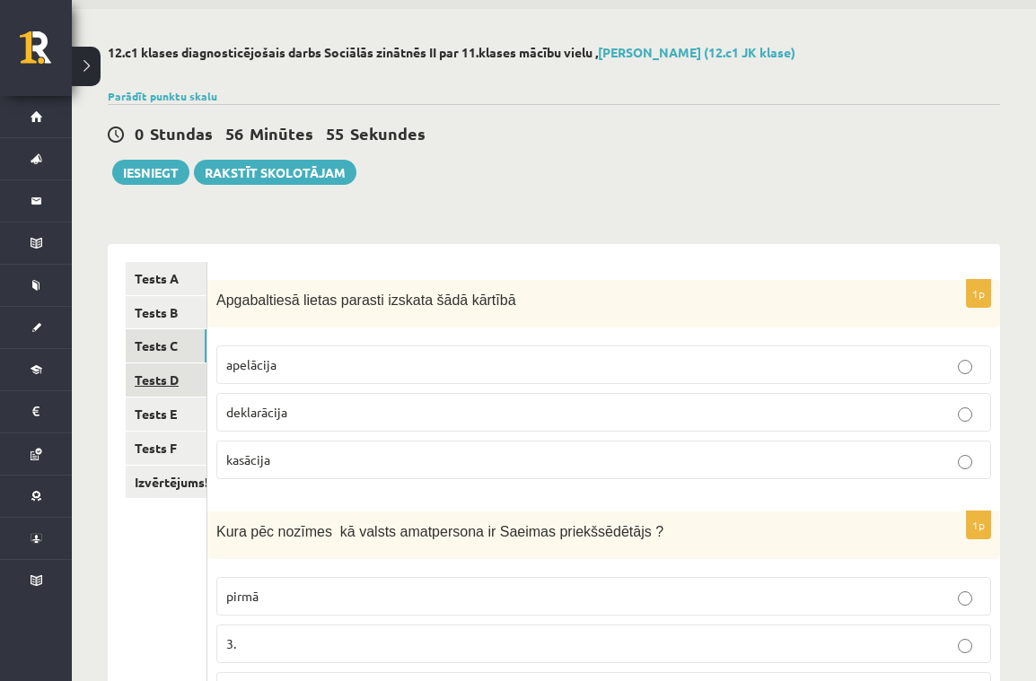
click at [183, 373] on link "Tests D" at bounding box center [166, 380] width 81 height 33
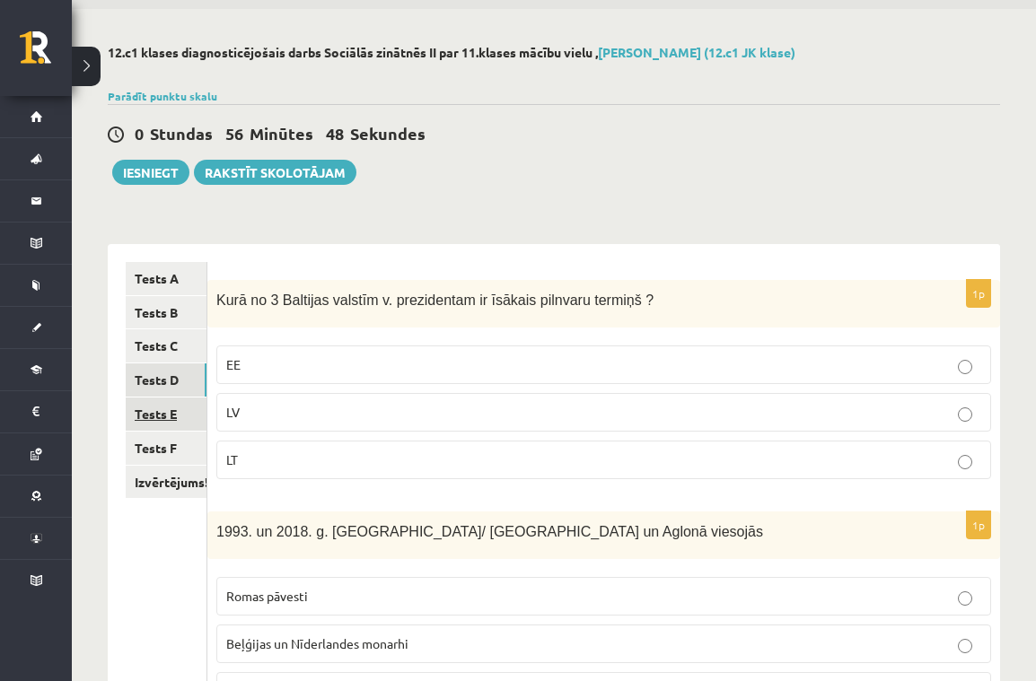
click at [161, 403] on link "Tests E" at bounding box center [166, 414] width 81 height 33
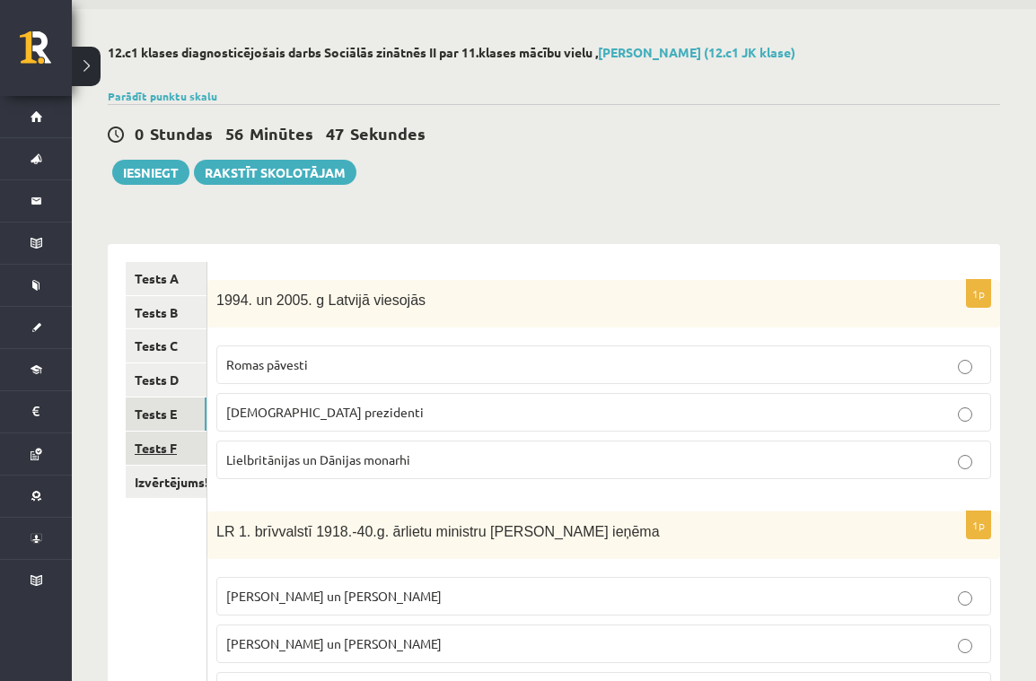
click at [164, 436] on link "Tests F" at bounding box center [166, 448] width 81 height 33
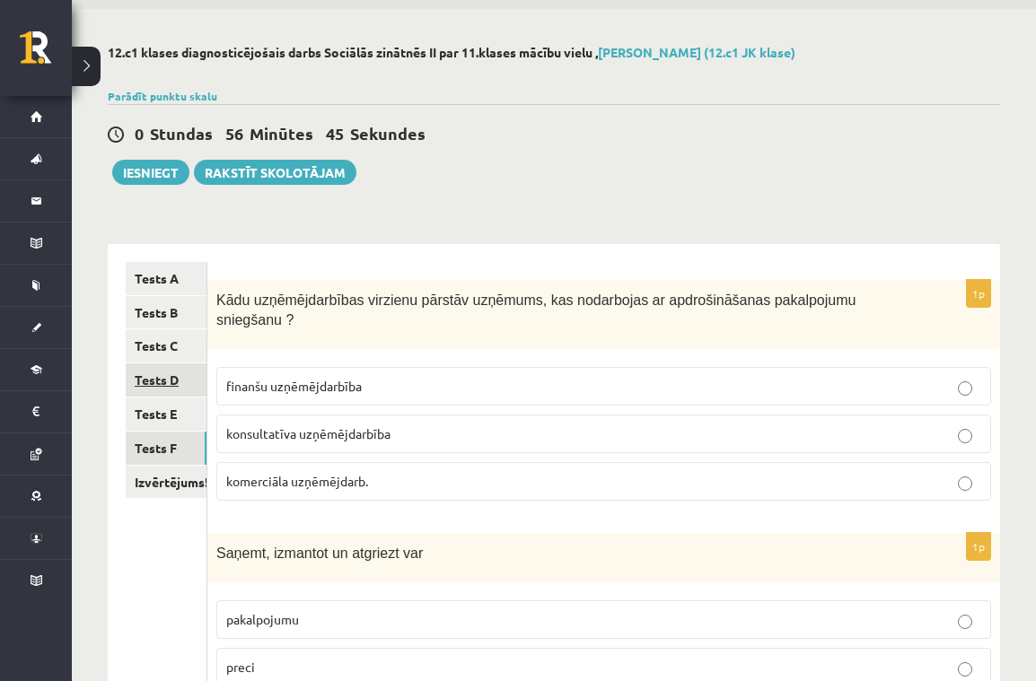
click at [171, 364] on link "Tests D" at bounding box center [166, 380] width 81 height 33
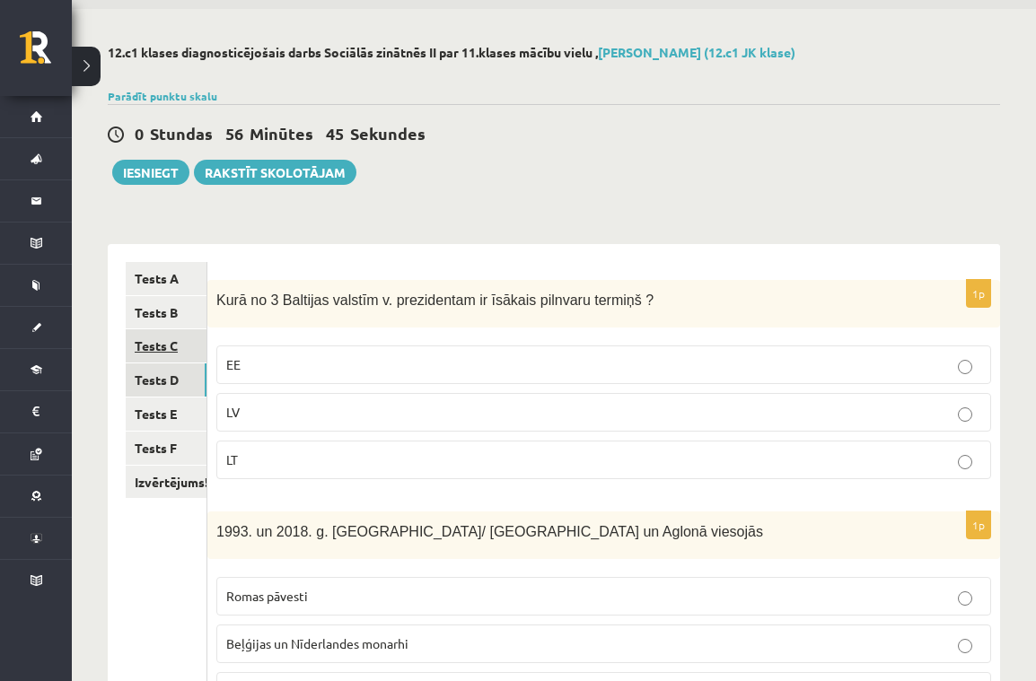
click at [169, 340] on link "Tests C" at bounding box center [166, 345] width 81 height 33
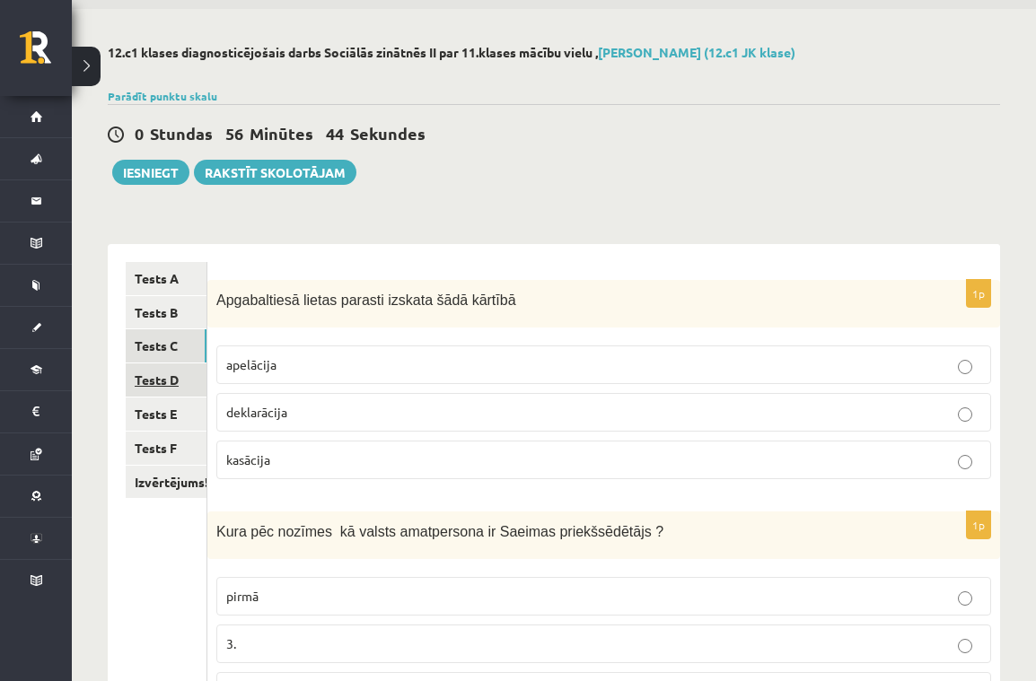
click at [162, 364] on link "Tests D" at bounding box center [166, 380] width 81 height 33
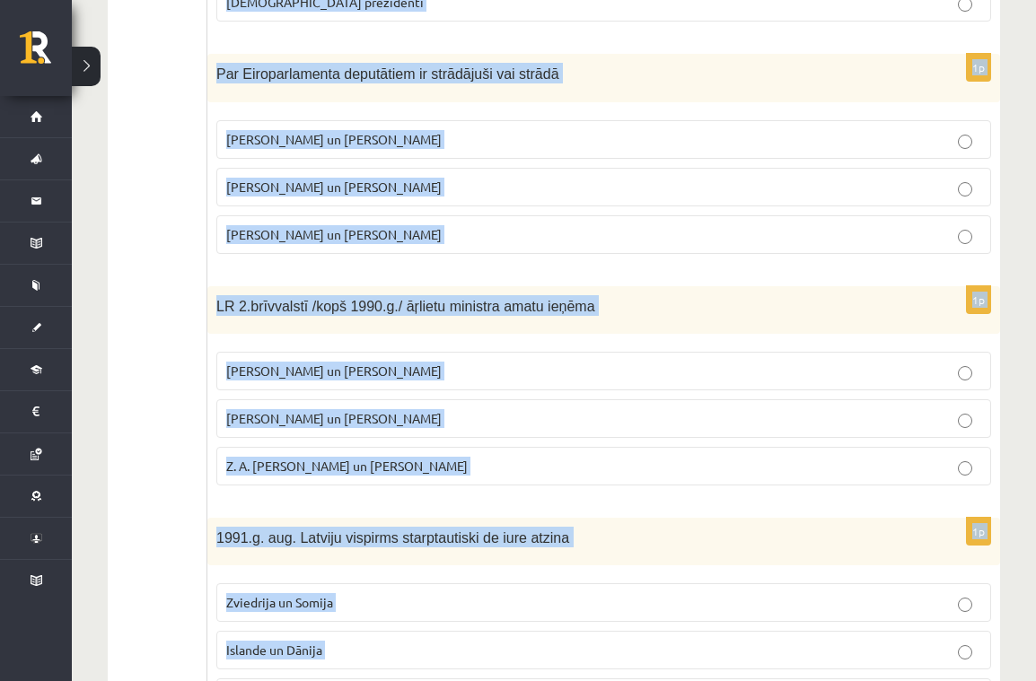
scroll to position [851, 0]
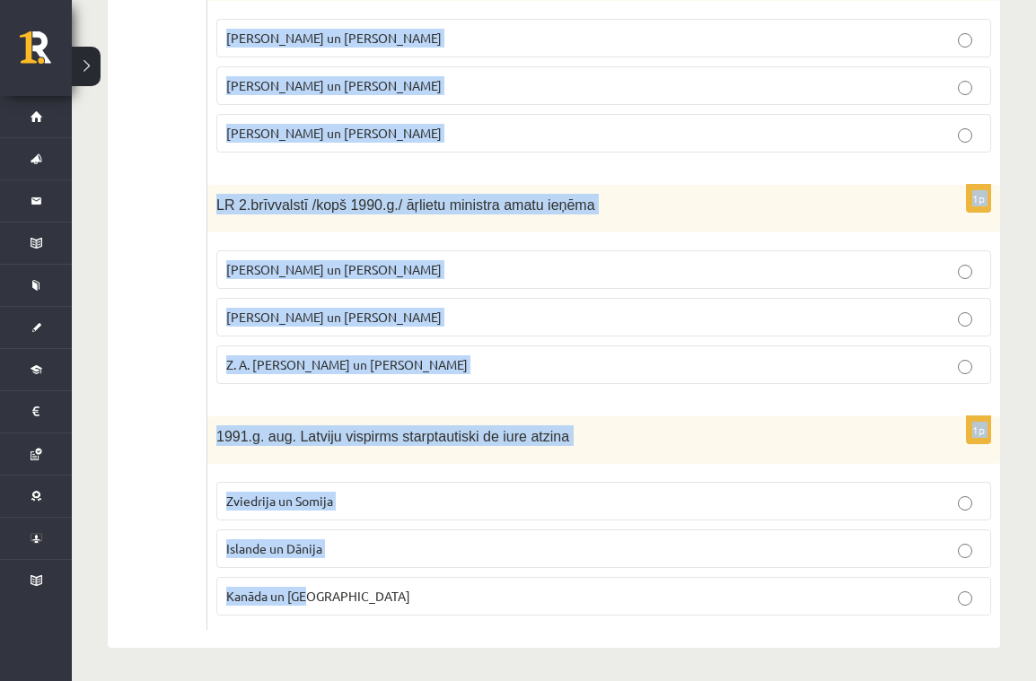
drag, startPoint x: 221, startPoint y: 299, endPoint x: 550, endPoint y: 621, distance: 460.8
click at [550, 621] on form "1p Kurā no 3 Baltijas valstīm v. prezidentam ir īsākais pilnvaru termiņš ? EE L…" at bounding box center [603, 50] width 757 height 1159
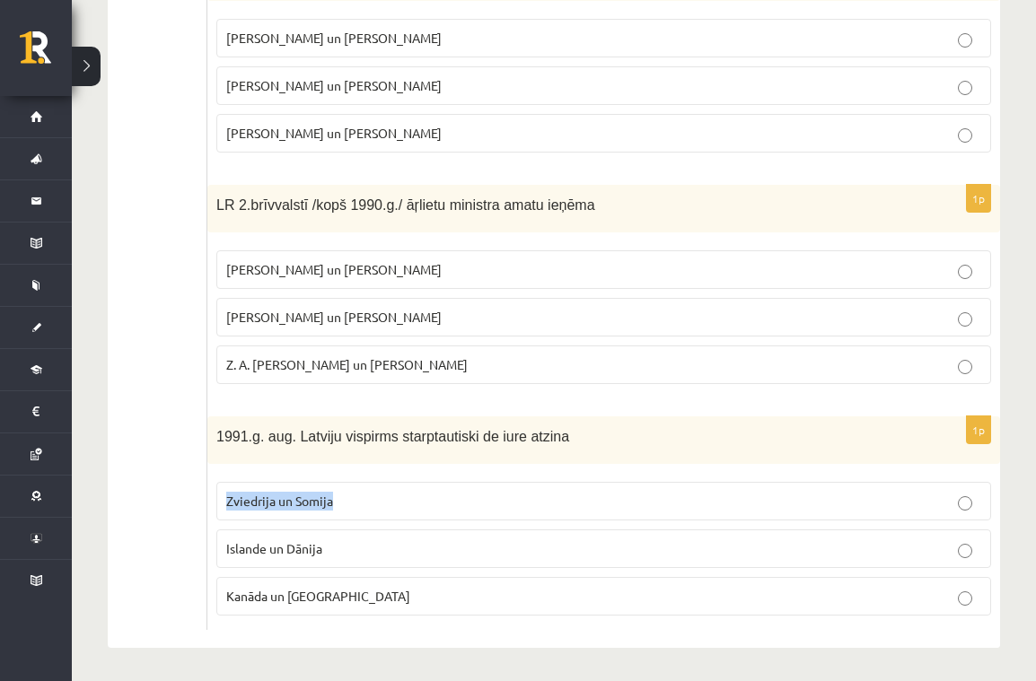
drag, startPoint x: 616, startPoint y: 448, endPoint x: 835, endPoint y: 505, distance: 226.4
click at [861, 509] on div "1p 1991.g. aug. Latviju vispirms starptautiski de iure atzina Zviedrija un Somi…" at bounding box center [603, 524] width 793 height 214
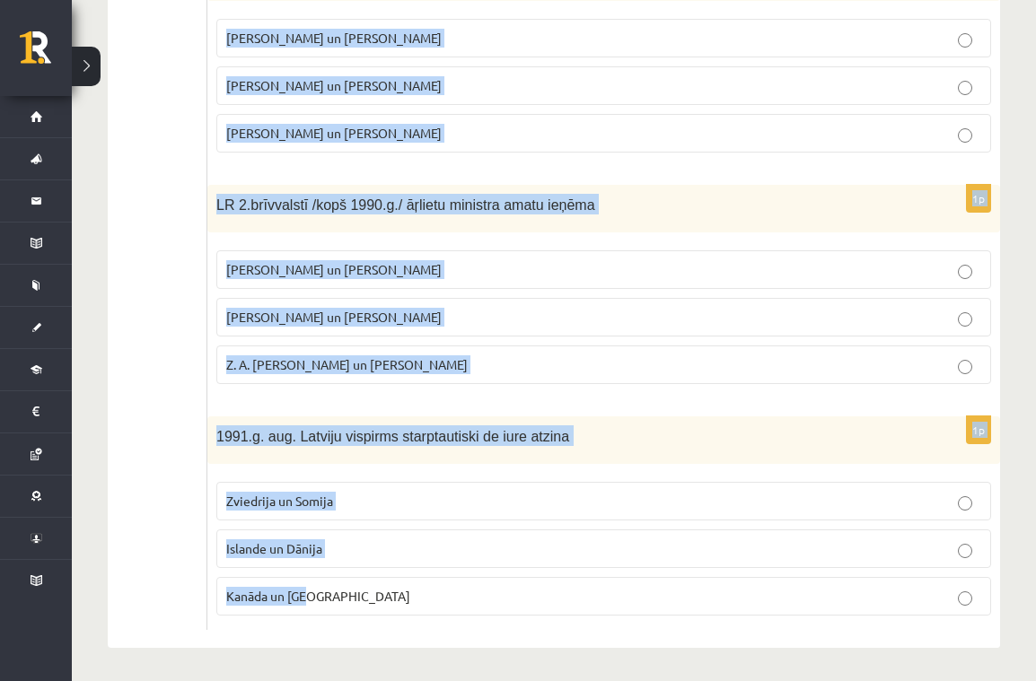
drag, startPoint x: 218, startPoint y: 359, endPoint x: 505, endPoint y: 609, distance: 380.5
click at [505, 609] on form "1p Kurā no 3 Baltijas valstīm v. prezidentam ir īsākais pilnvaru termiņš ? EE L…" at bounding box center [603, 50] width 757 height 1159
copy form "Kurā no 3 Baltijas valstīm v. prezidentam ir īsākais pilnvaru termiņš ? EE LV L…"
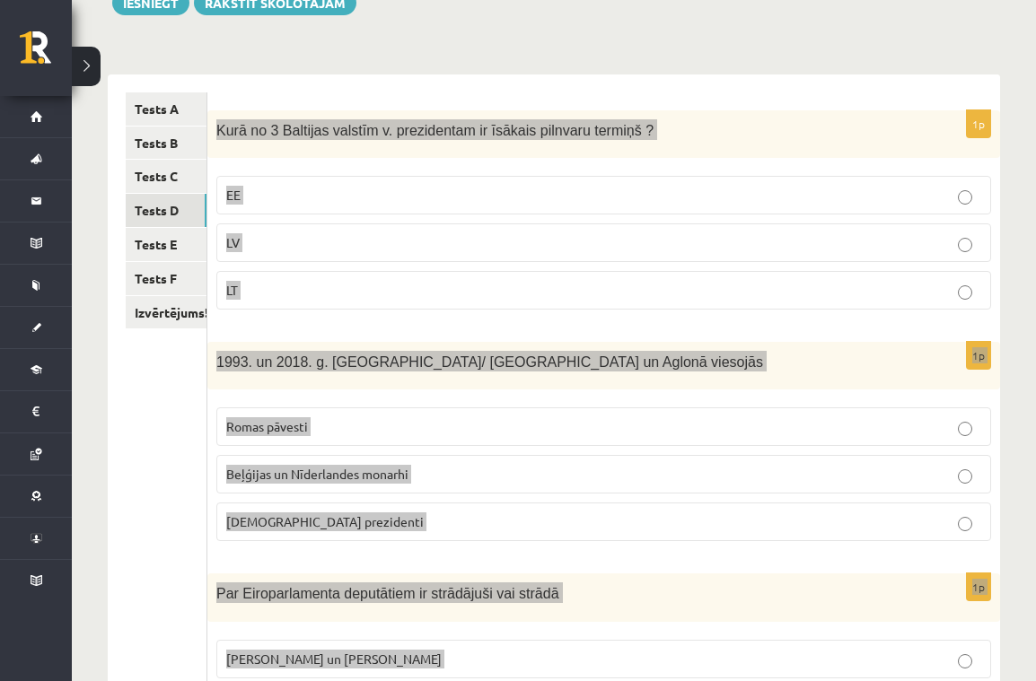
scroll to position [229, 0]
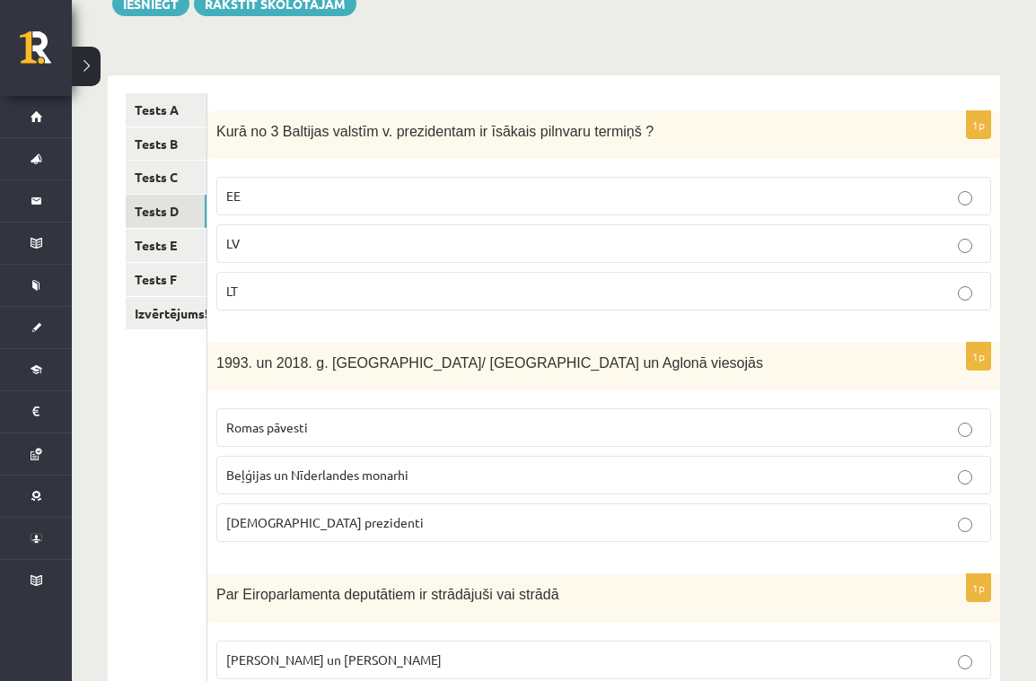
click at [162, 386] on ul "Tests A Tests B Tests C Tests D Tests E Tests F Izvērtējums!" at bounding box center [167, 672] width 82 height 1159
click at [313, 290] on p "LT" at bounding box center [603, 291] width 755 height 19
click at [402, 426] on p "Romas pāvesti" at bounding box center [603, 427] width 755 height 19
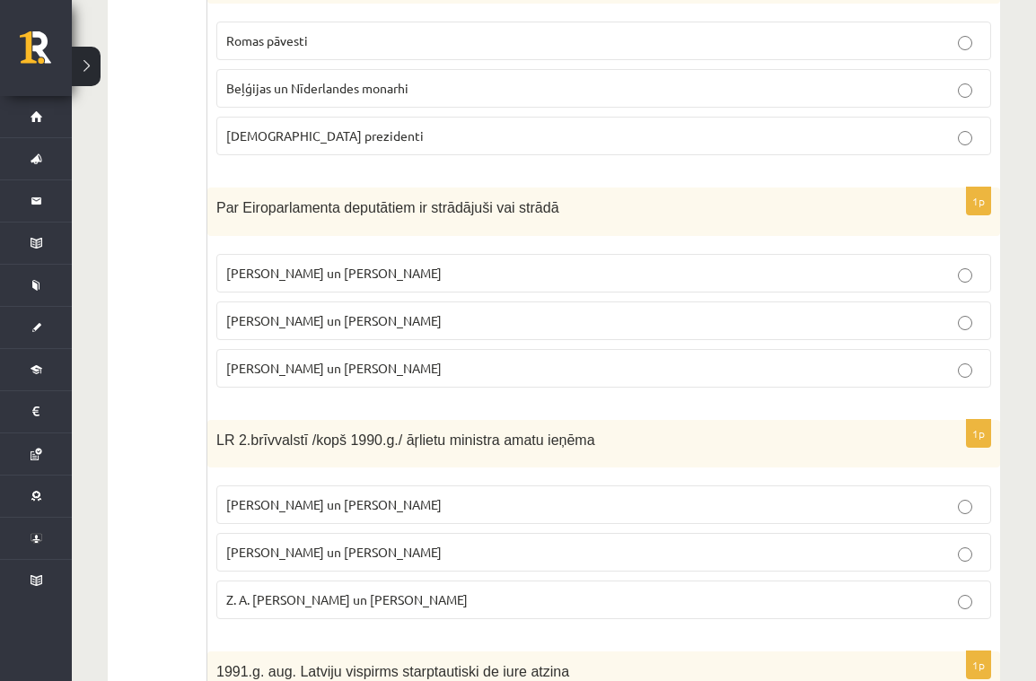
scroll to position [609, 0]
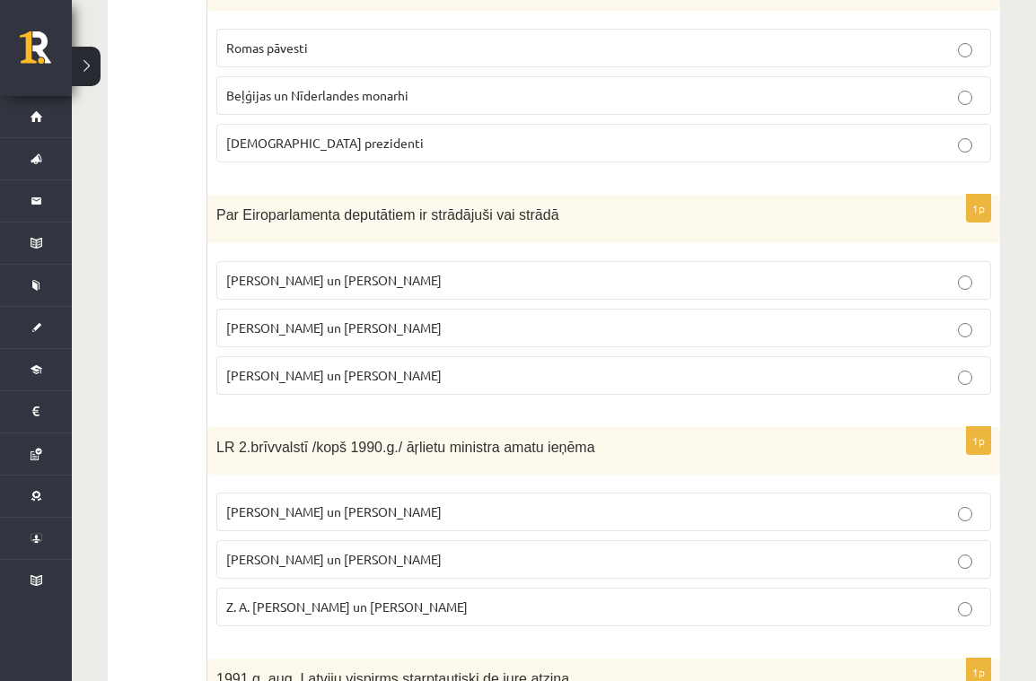
click at [395, 325] on p "I. Vaidere un N. Ušakovs" at bounding box center [603, 328] width 755 height 19
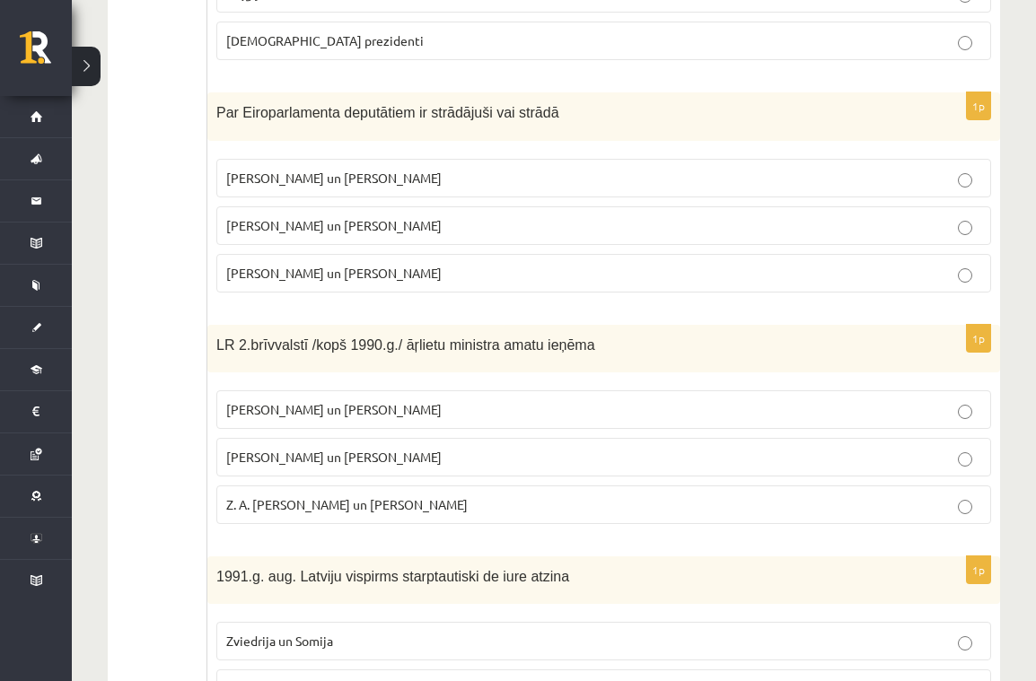
scroll to position [715, 0]
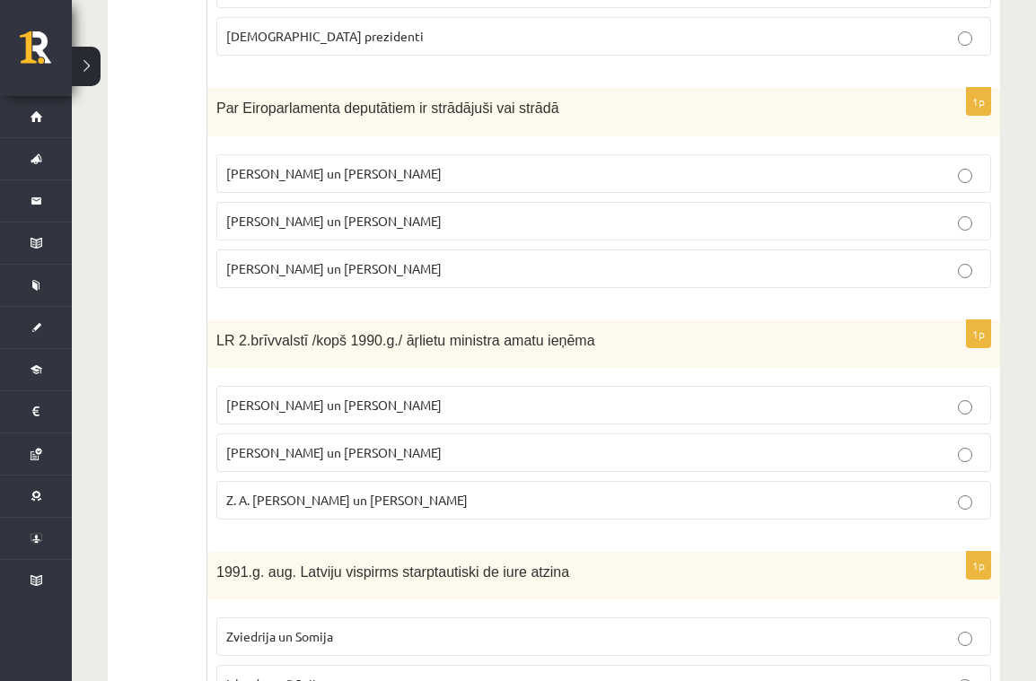
click at [625, 497] on p "Z. A. Meierovics un V. Munters" at bounding box center [603, 500] width 755 height 19
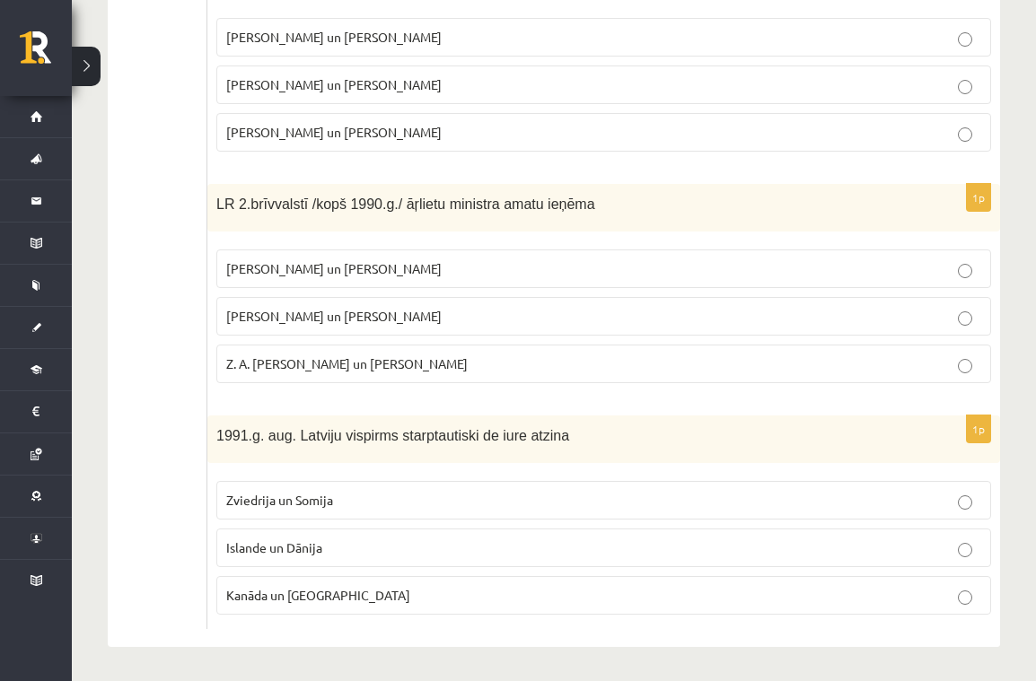
scroll to position [851, 0]
click at [457, 593] on p "Kanāda un ASV" at bounding box center [603, 596] width 755 height 19
click at [456, 593] on p "Kanāda un ASV" at bounding box center [603, 596] width 755 height 19
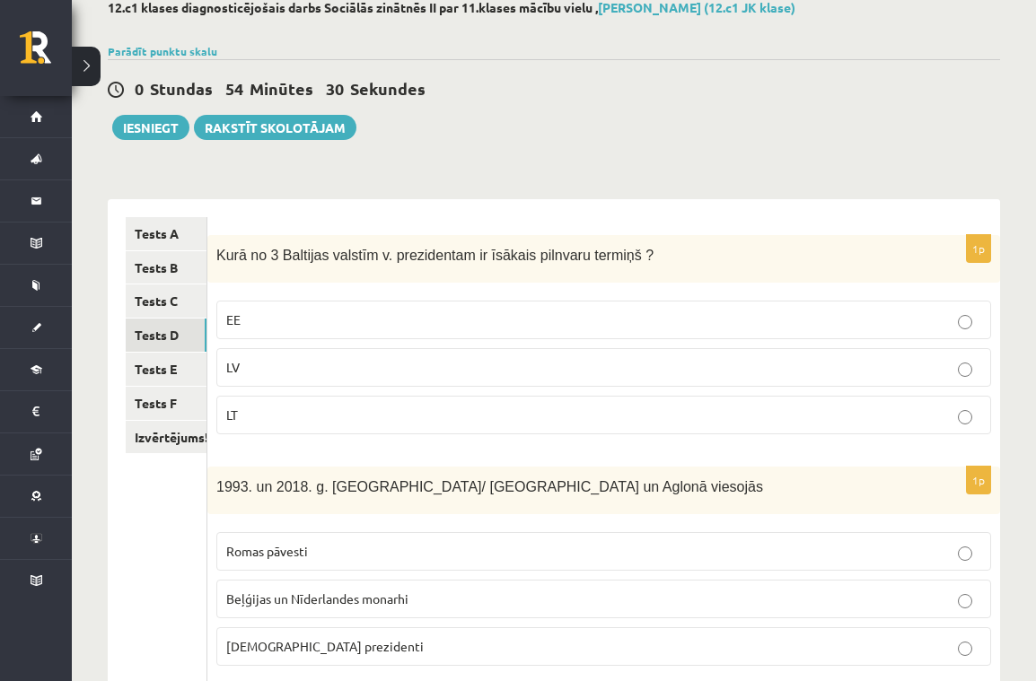
scroll to position [61, 0]
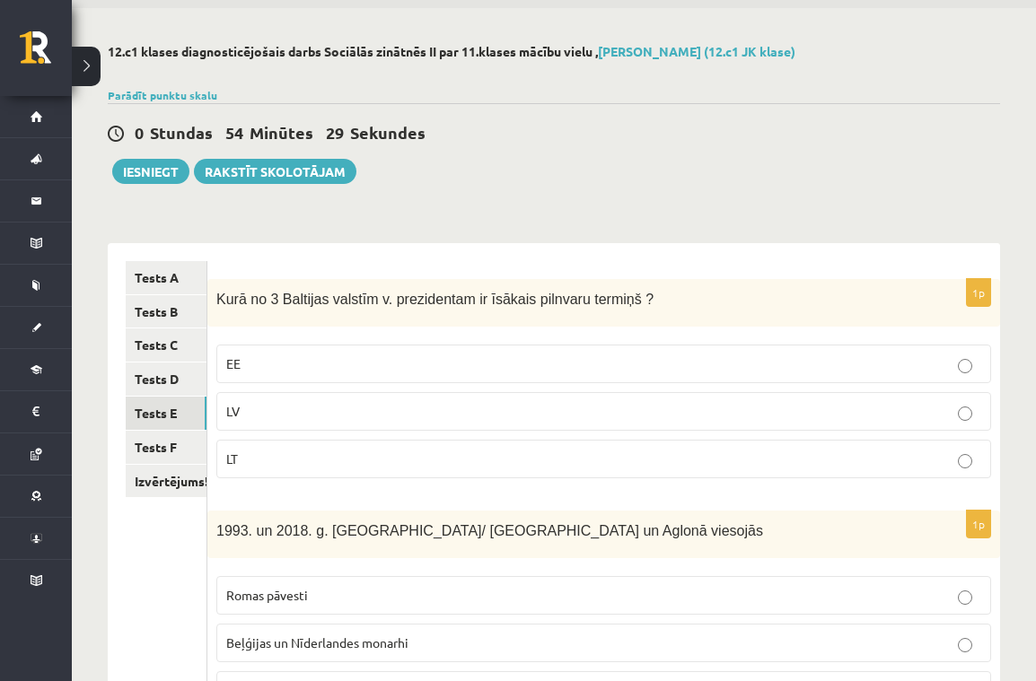
drag, startPoint x: 186, startPoint y: 399, endPoint x: 267, endPoint y: 377, distance: 83.6
click at [186, 399] on link "Tests E" at bounding box center [166, 413] width 81 height 33
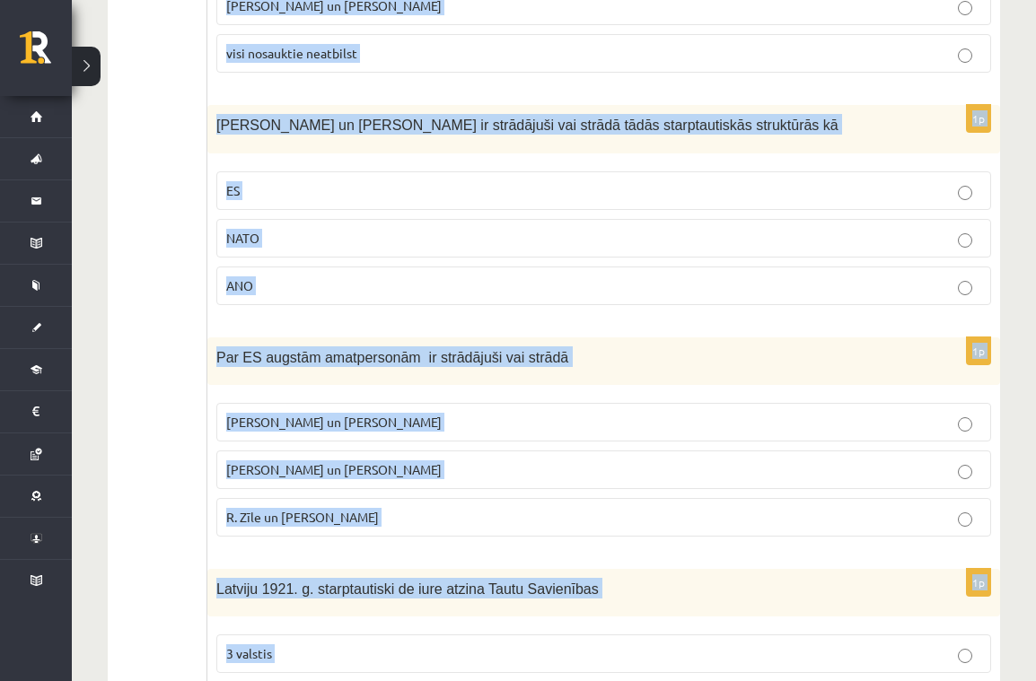
scroll to position [851, 0]
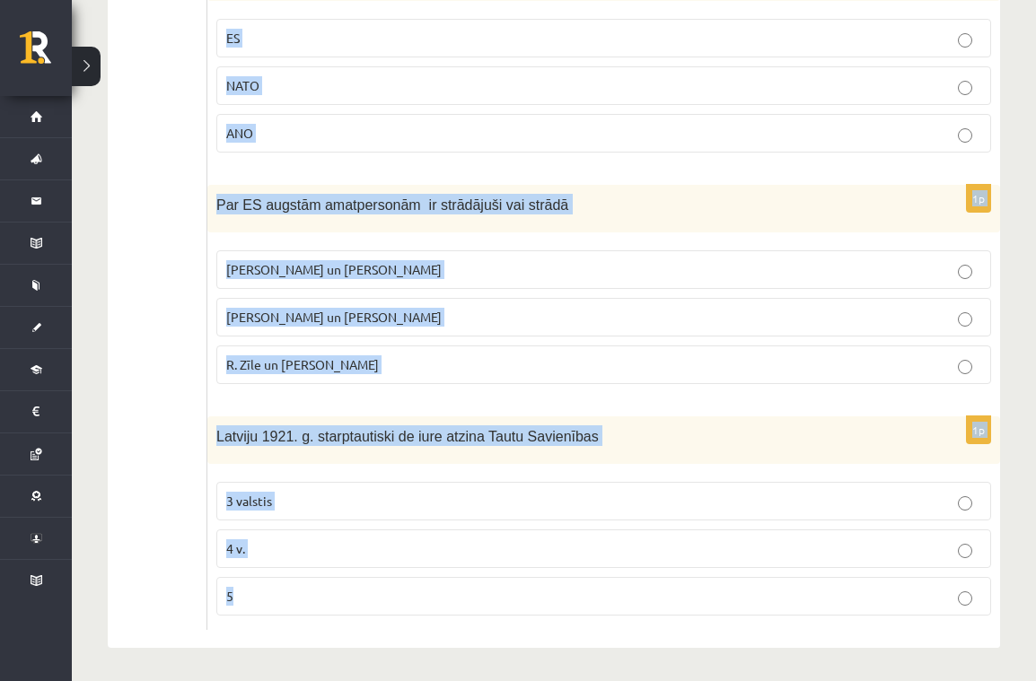
drag, startPoint x: 220, startPoint y: 297, endPoint x: 409, endPoint y: 624, distance: 377.7
click at [410, 624] on form "1p 1994. un 2005. g Latvijā viesojās Romas pāvesti ASV prezidenti Lielbritānija…" at bounding box center [603, 50] width 757 height 1159
copy form "1994. un 2005. g Latvijā viesojās Romas pāvesti ASV prezidenti Lielbritānijas u…"
click at [127, 362] on ul "Tests A Tests B Tests C Tests D Tests E Tests F Izvērtējums!" at bounding box center [167, 50] width 82 height 1159
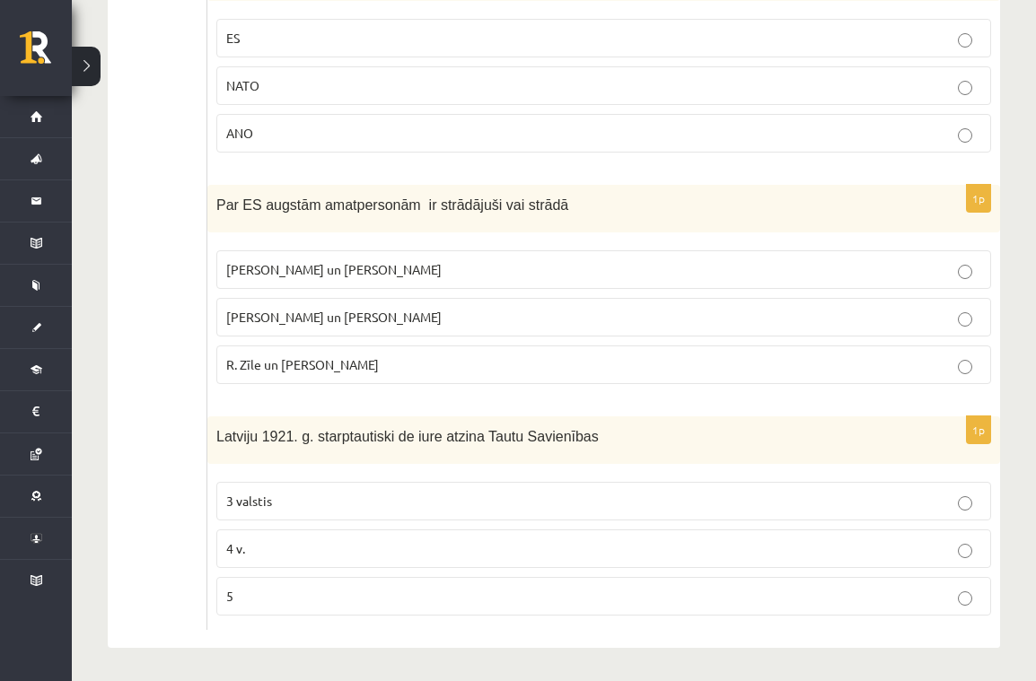
click at [127, 362] on ul "Tests A Tests B Tests C Tests D Tests E Tests F Izvērtējums!" at bounding box center [167, 50] width 82 height 1159
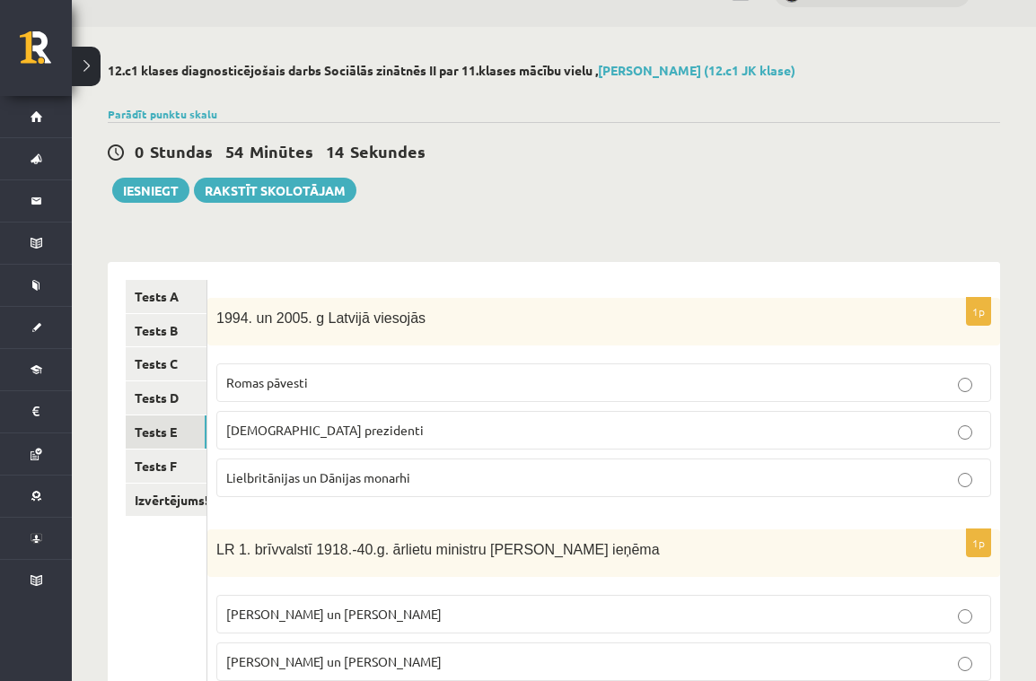
scroll to position [52, 0]
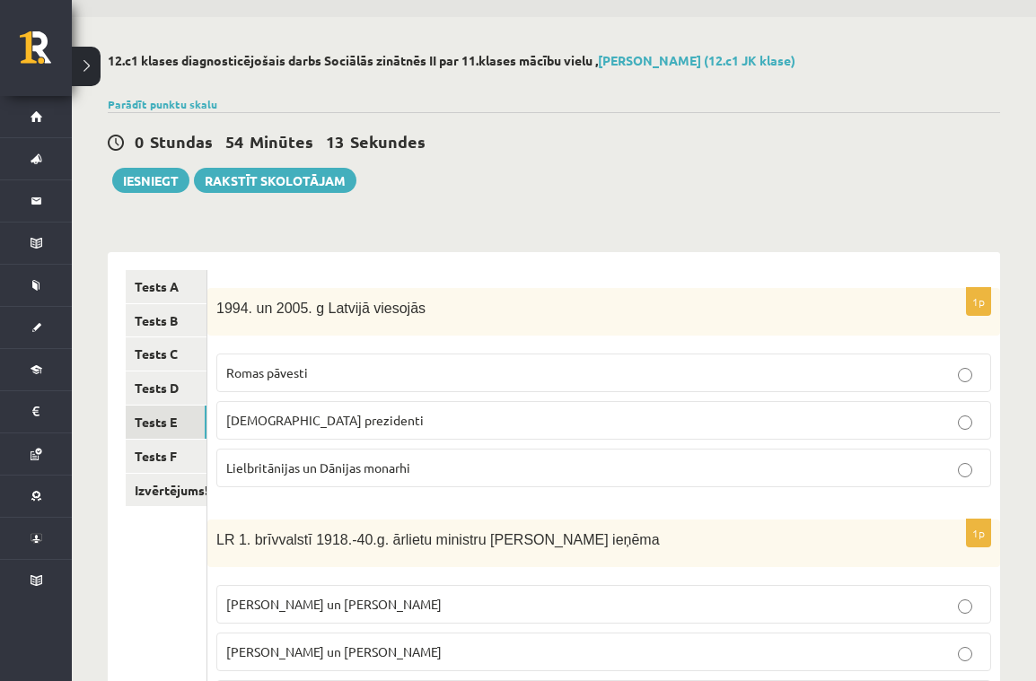
click at [392, 370] on p "Romas pāvesti" at bounding box center [603, 373] width 755 height 19
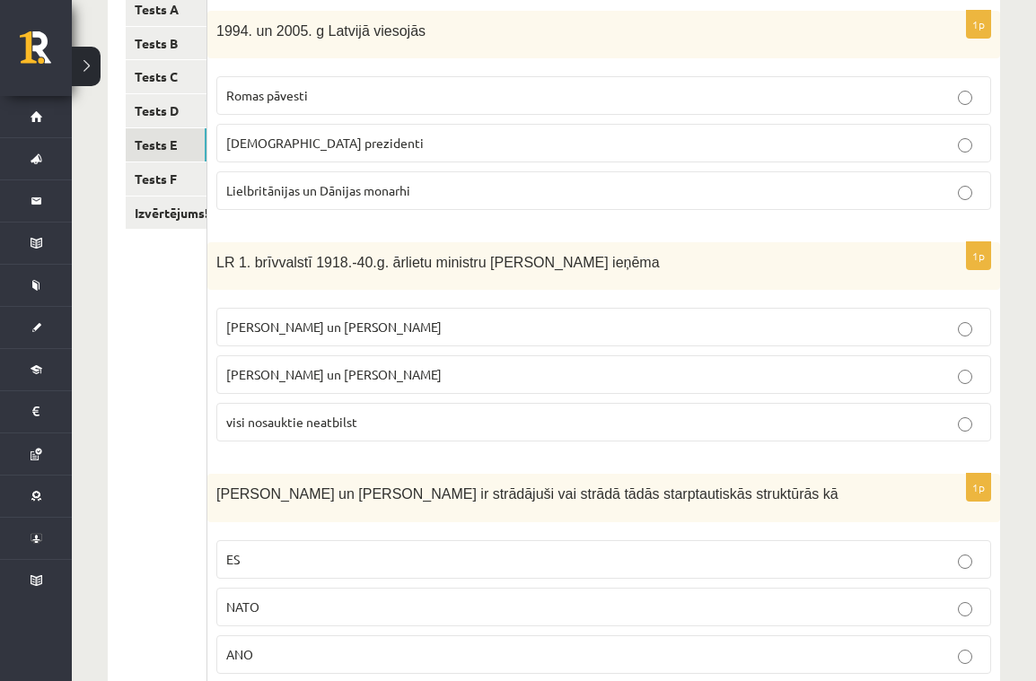
scroll to position [346, 0]
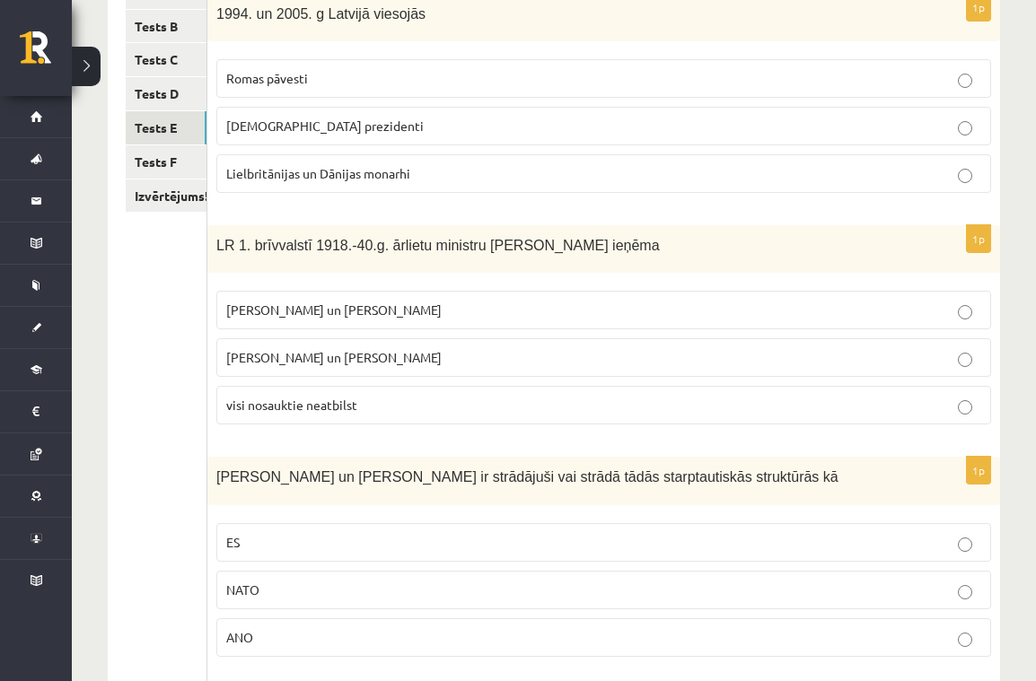
click at [356, 312] on span "Z. Meierovics un V. Munters" at bounding box center [333, 310] width 215 height 16
click at [536, 457] on div "S. Kalniete un V. Dombrovskis ir strādājuši vai strādā tādās starptautiskās str…" at bounding box center [603, 480] width 793 height 48
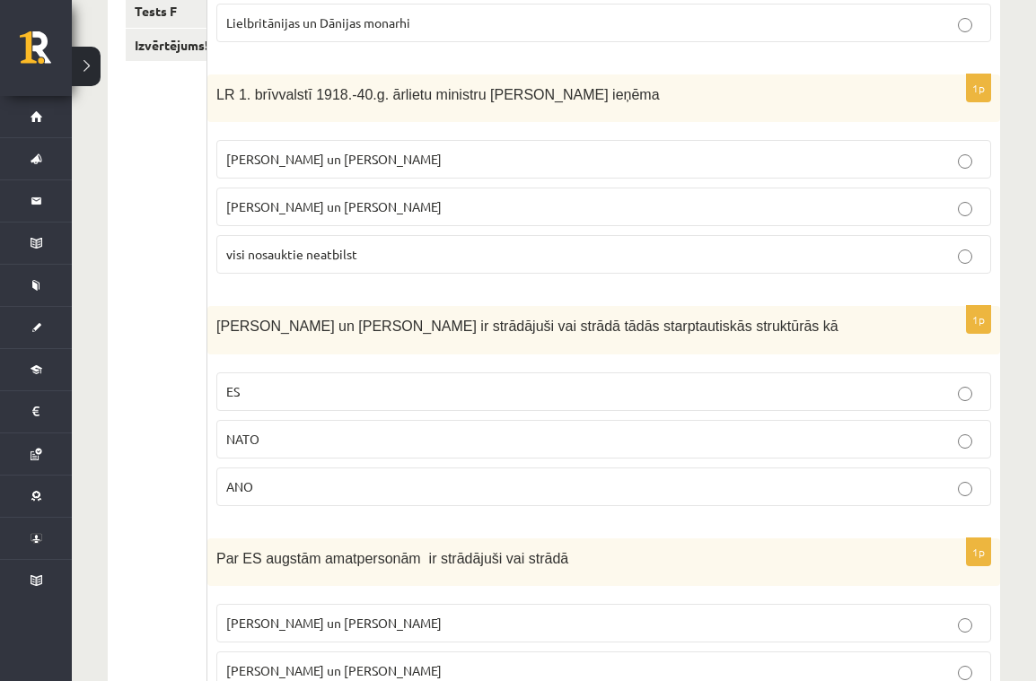
scroll to position [508, 0]
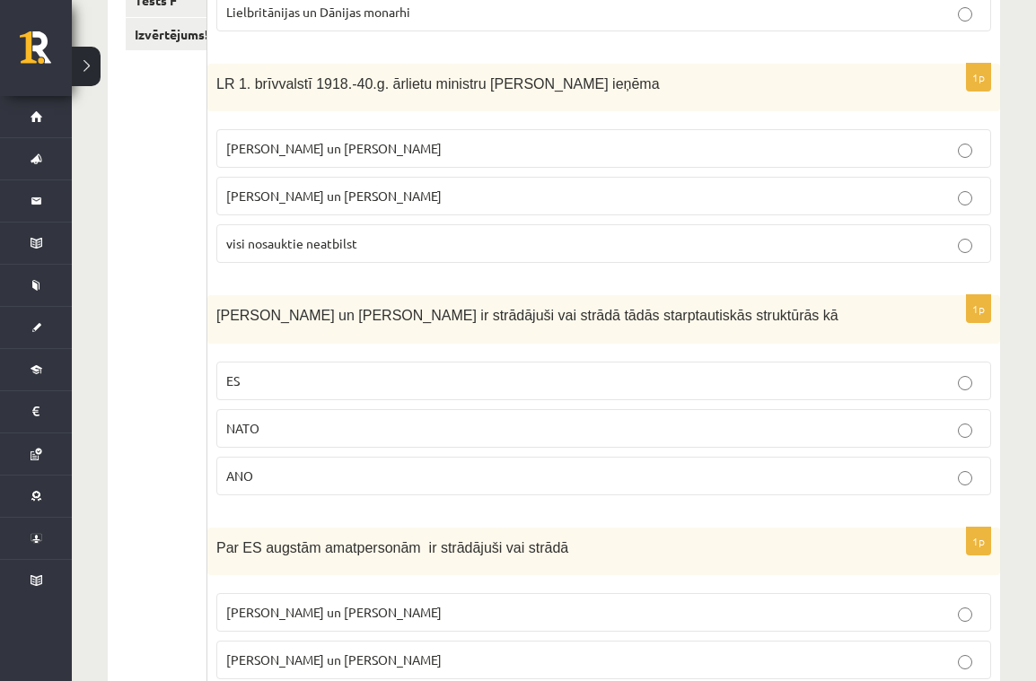
click at [466, 377] on p "ES" at bounding box center [603, 381] width 755 height 19
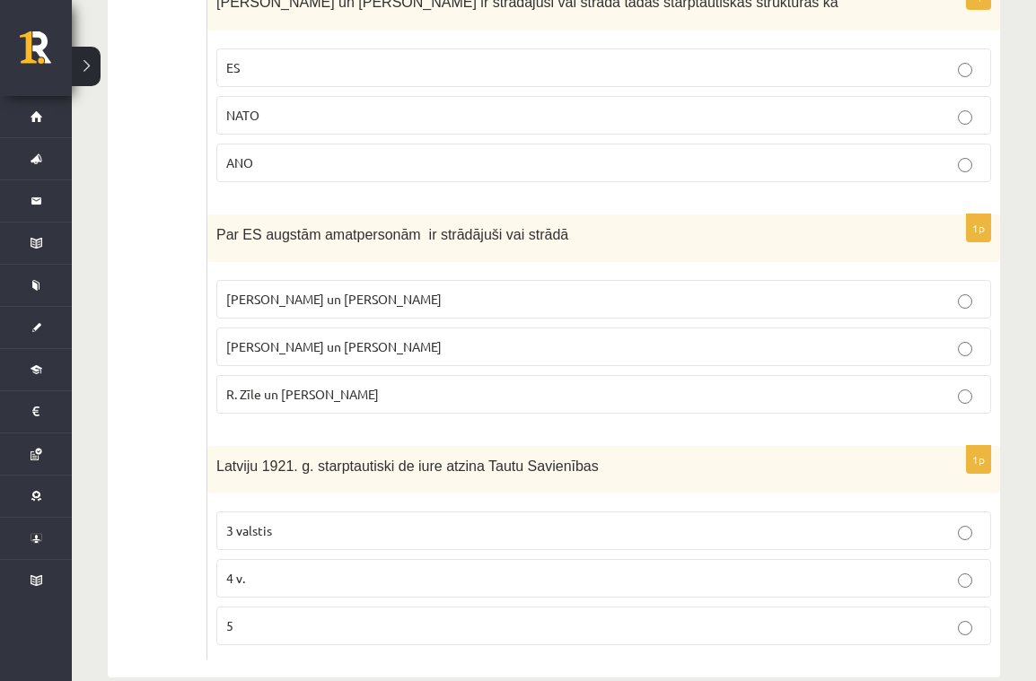
scroll to position [837, 0]
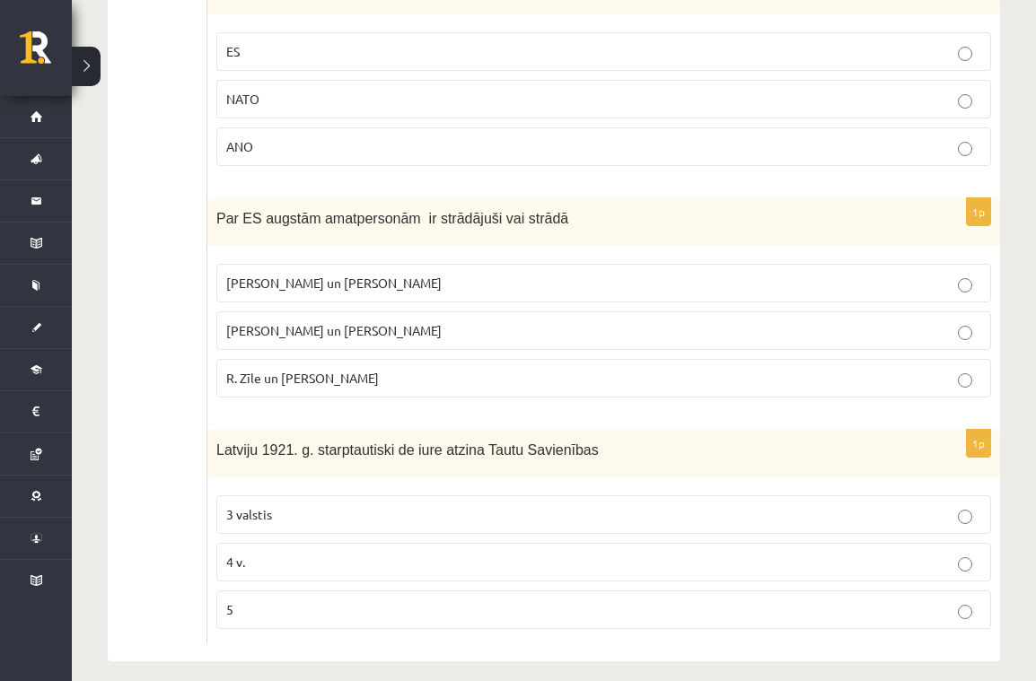
click at [406, 379] on p "R. Zīle un V.Dombrovskis" at bounding box center [603, 378] width 755 height 19
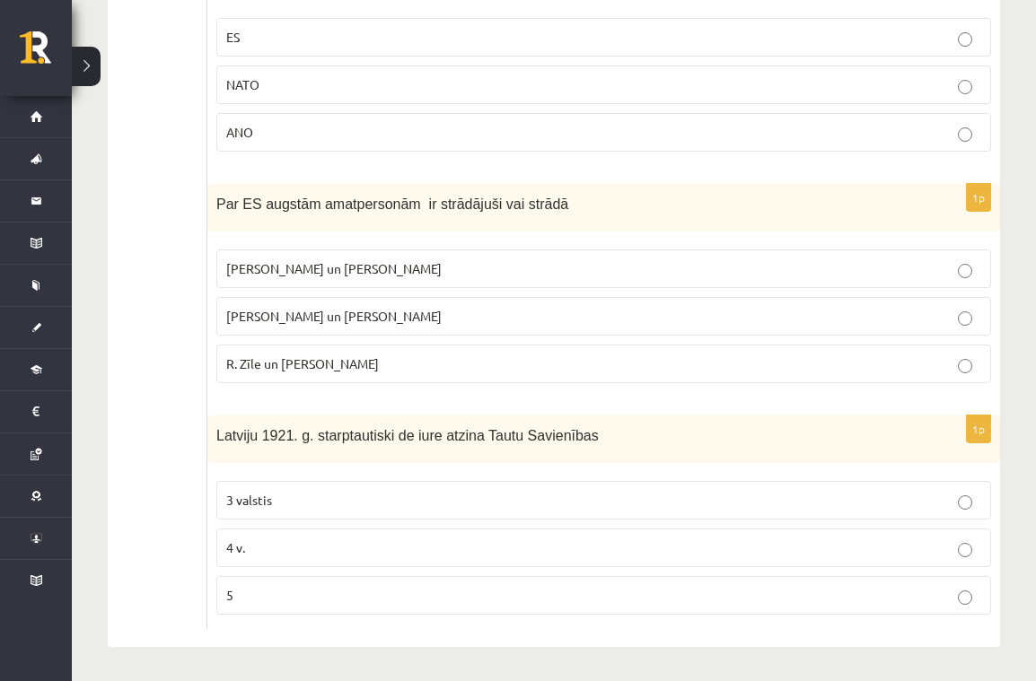
scroll to position [851, 0]
click at [365, 608] on label "5" at bounding box center [603, 596] width 775 height 39
click at [184, 431] on ul "Tests A Tests B Tests C Tests D Tests E Tests F Izvērtējums!" at bounding box center [167, 50] width 82 height 1159
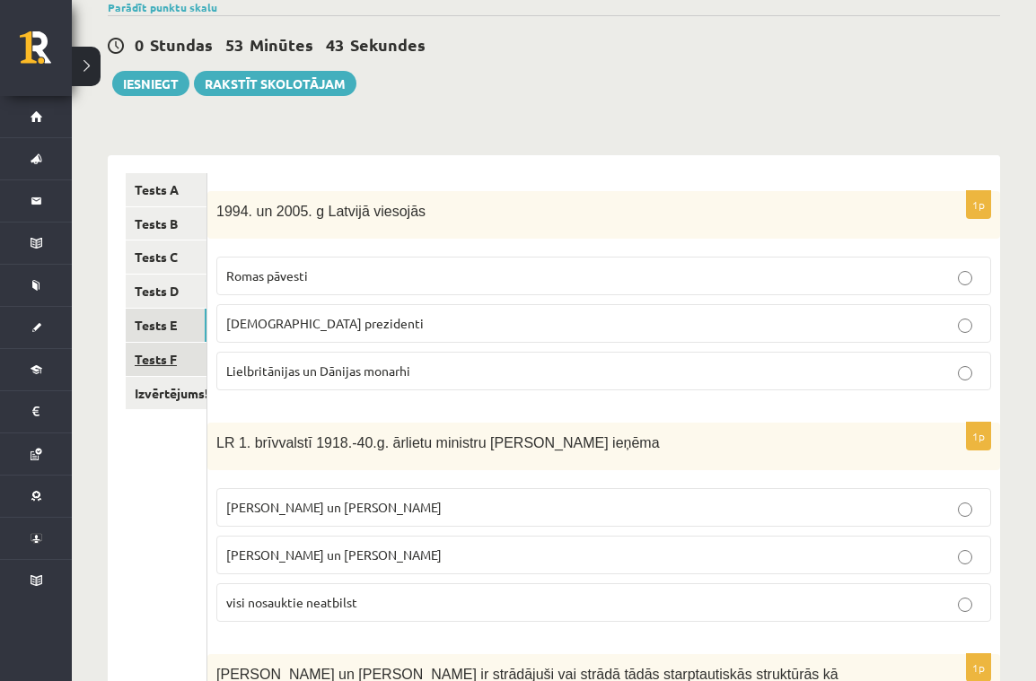
scroll to position [127, 0]
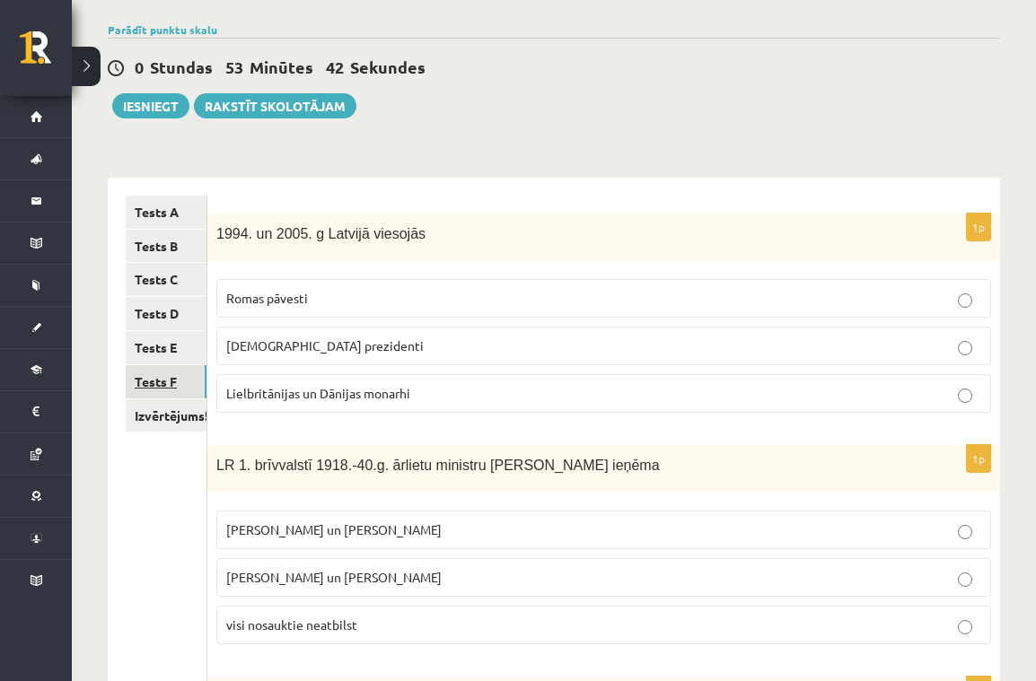
click at [159, 375] on link "Tests F" at bounding box center [166, 381] width 81 height 33
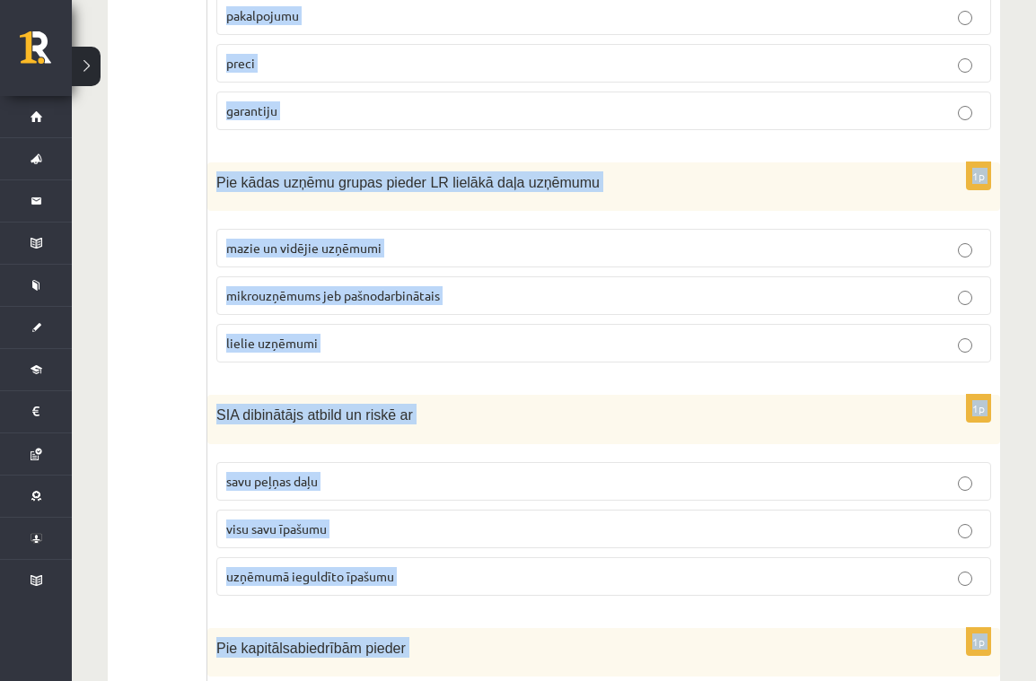
scroll to position [877, 0]
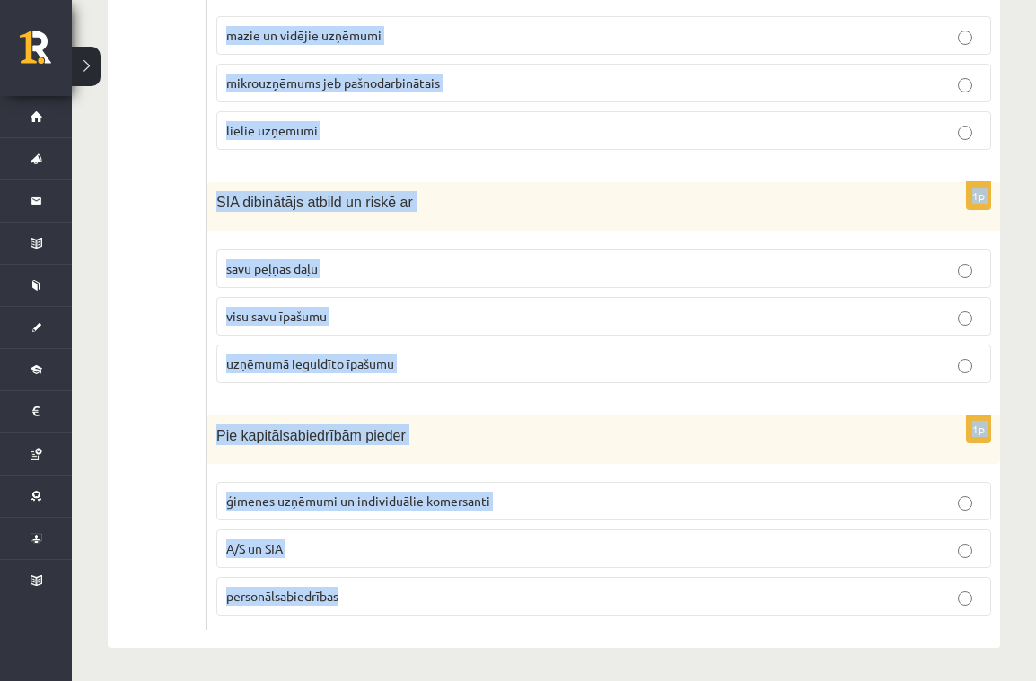
drag, startPoint x: 218, startPoint y: 228, endPoint x: 486, endPoint y: 592, distance: 451.4
click at [486, 592] on form "1p Kādu uzņēmējdarbības virzienu pārstāv uzņēmums, kas nodarbojas ar apdrošināš…" at bounding box center [603, 38] width 757 height 1186
copy form "Kādu uzņēmējdarbības virzienu pārstāv uzņēmums, kas nodarbojas ar apdrošināšana…"
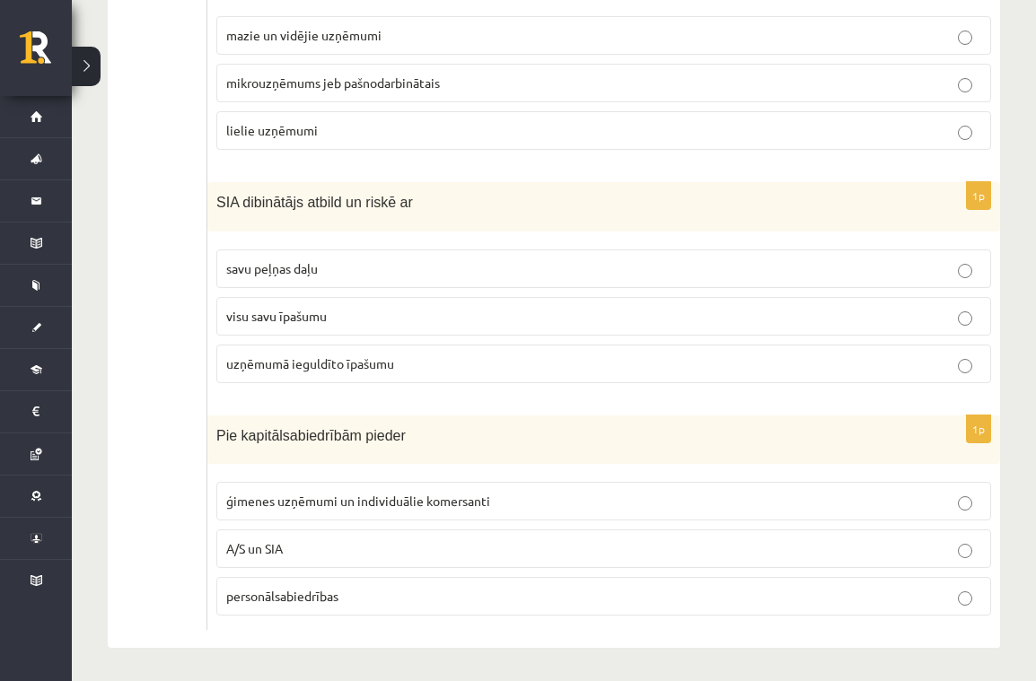
click at [135, 348] on ul "Tests A Tests B Tests C Tests D Tests E Tests F Izvērtējums!" at bounding box center [167, 38] width 82 height 1186
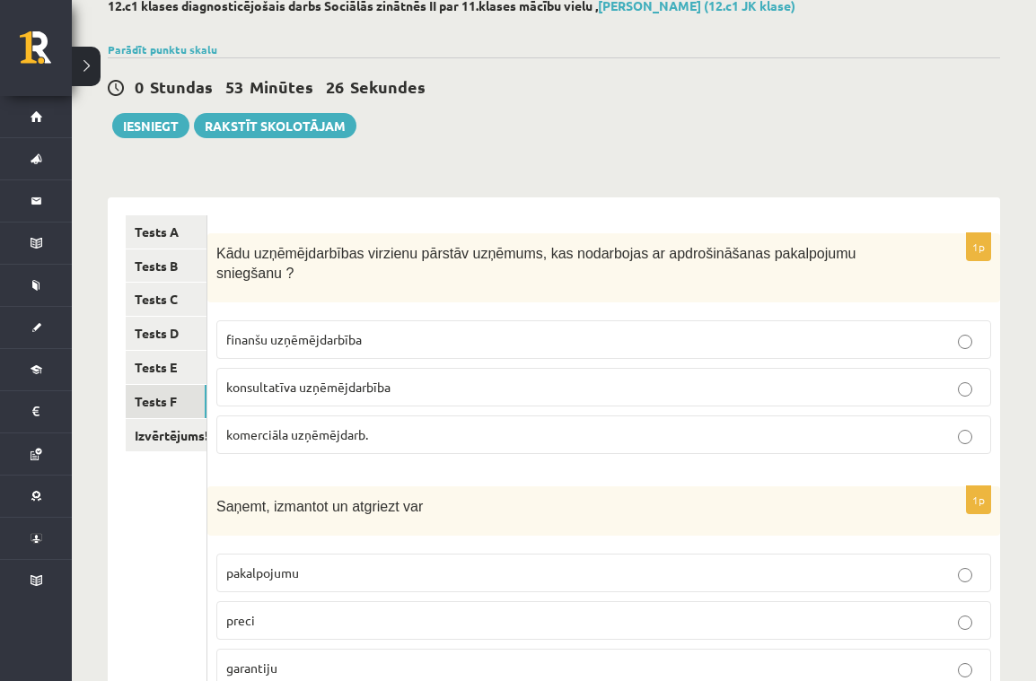
scroll to position [110, 0]
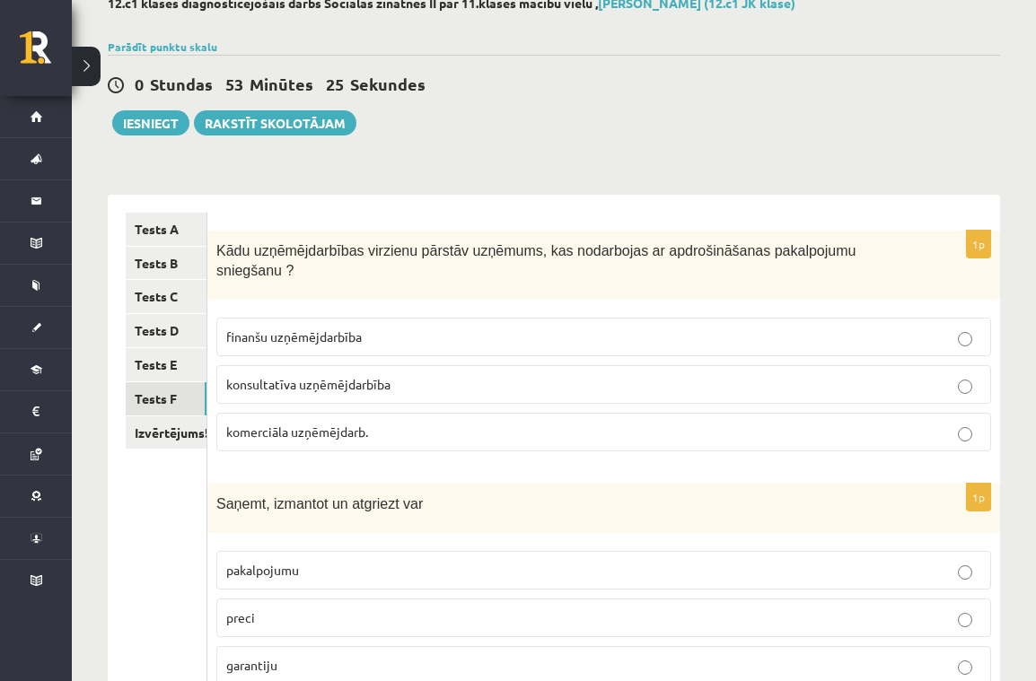
click at [377, 338] on p "finanšu uzņēmējdarbība" at bounding box center [603, 337] width 755 height 19
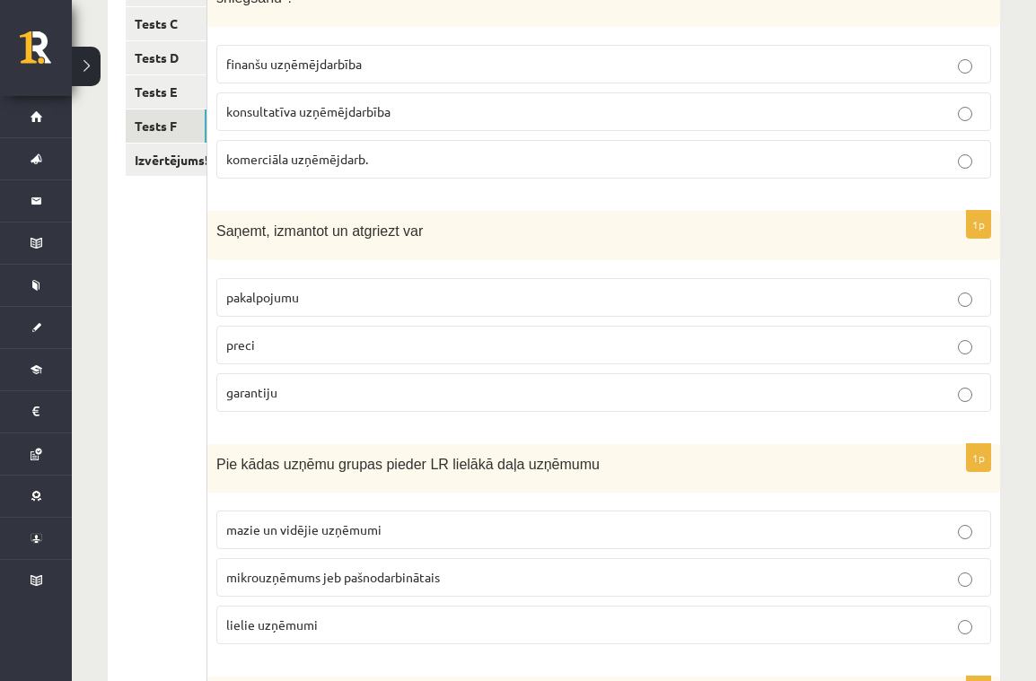
scroll to position [389, 0]
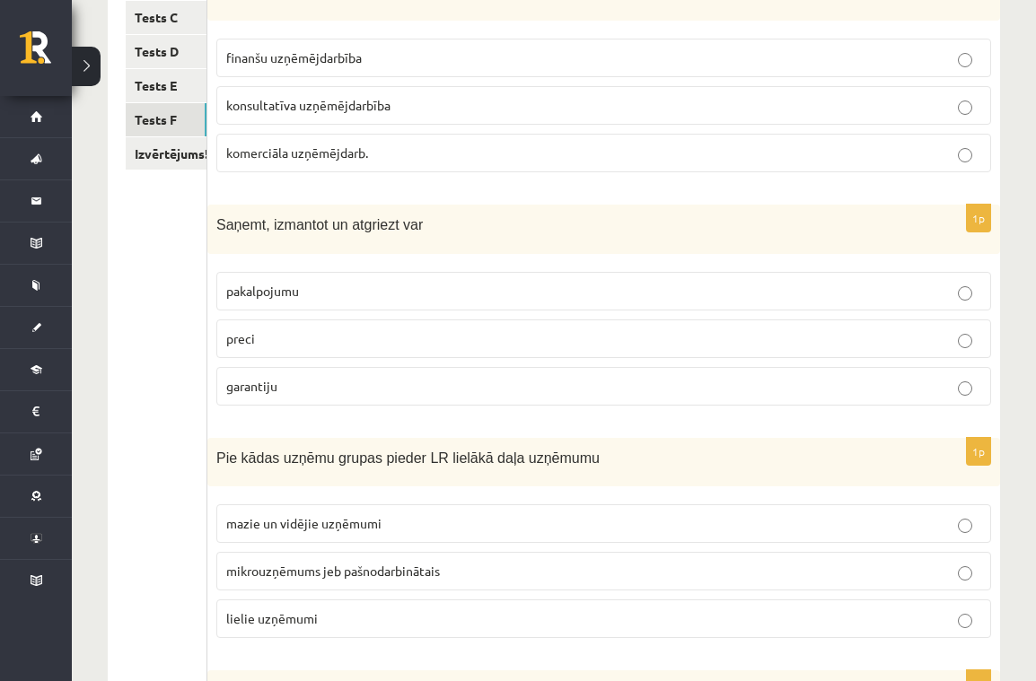
click at [321, 335] on p "preci" at bounding box center [603, 338] width 755 height 19
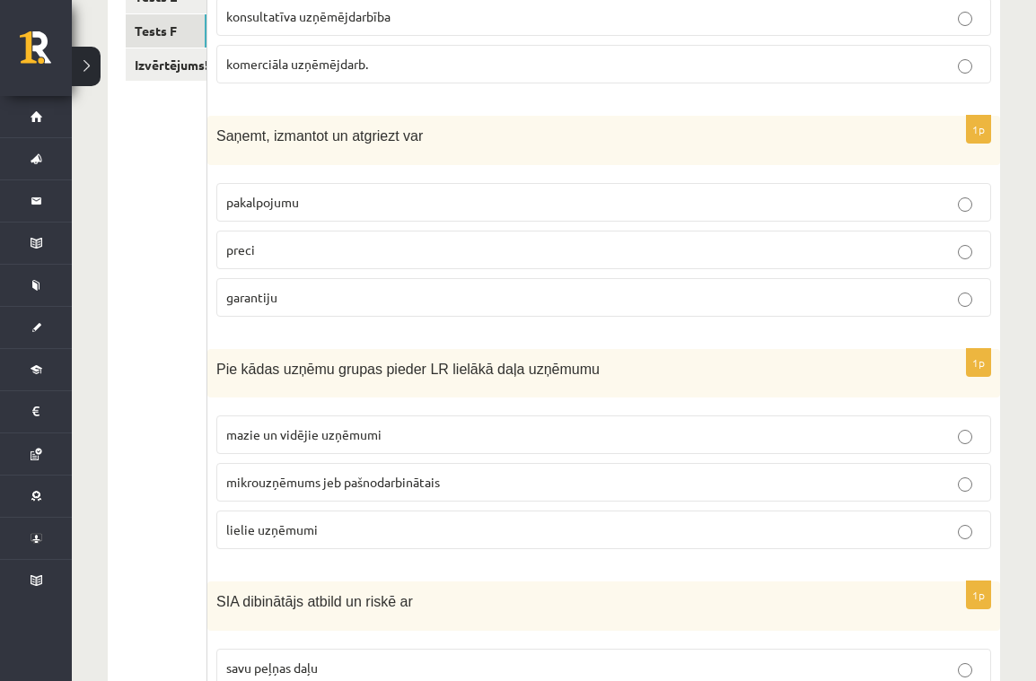
scroll to position [487, 0]
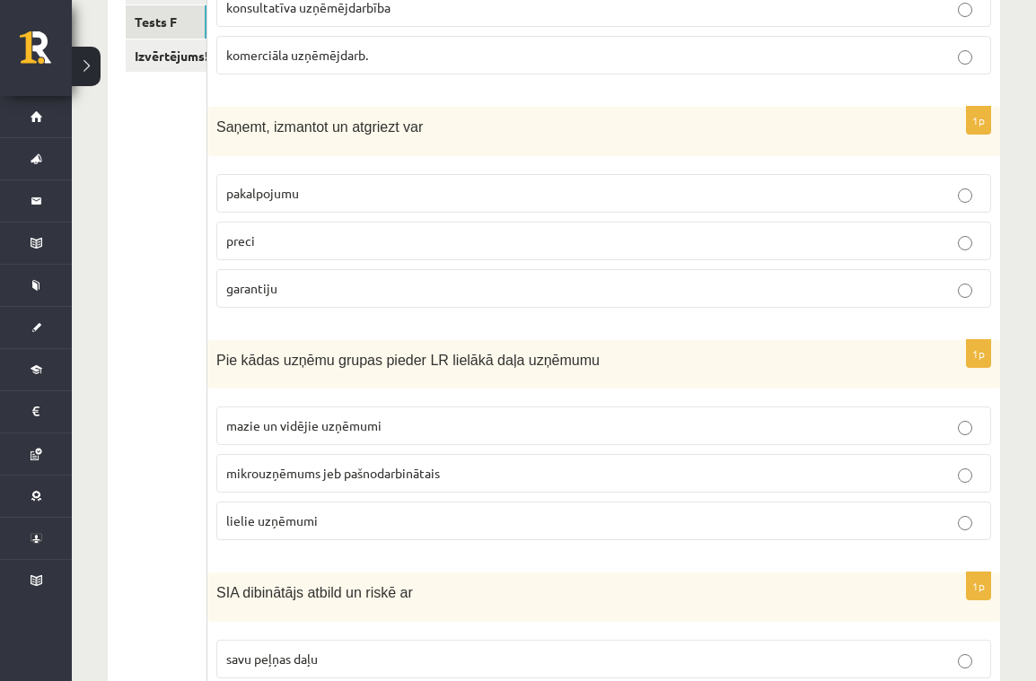
click at [322, 431] on p "mazie un vidējie uzņēmumi" at bounding box center [603, 426] width 755 height 19
click at [321, 430] on p "mazie un vidējie uzņēmumi" at bounding box center [603, 426] width 755 height 19
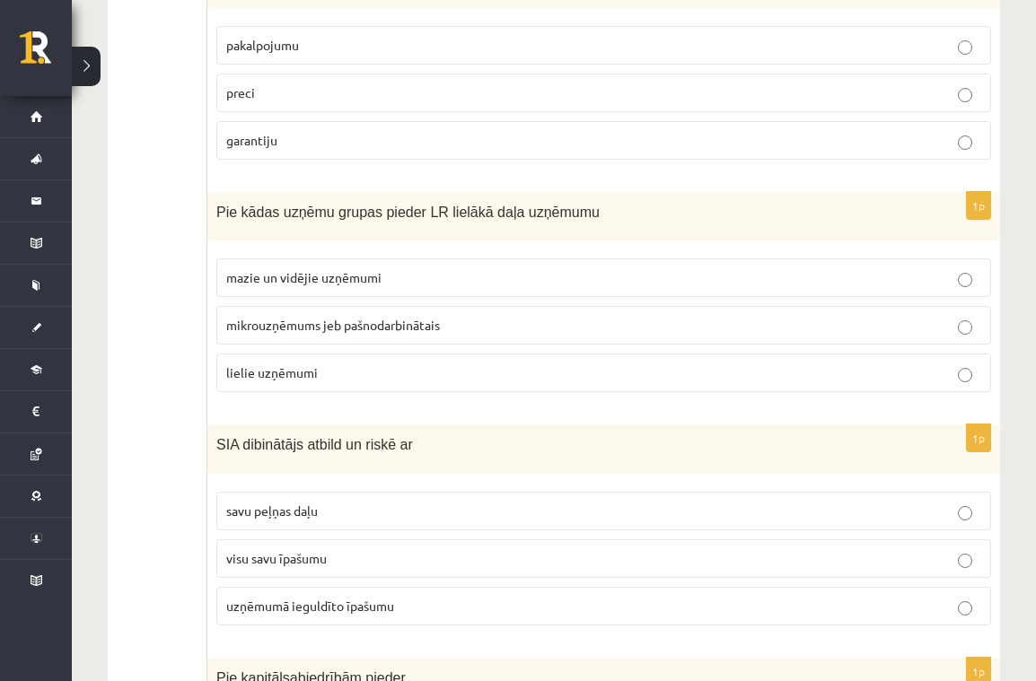
scroll to position [739, 0]
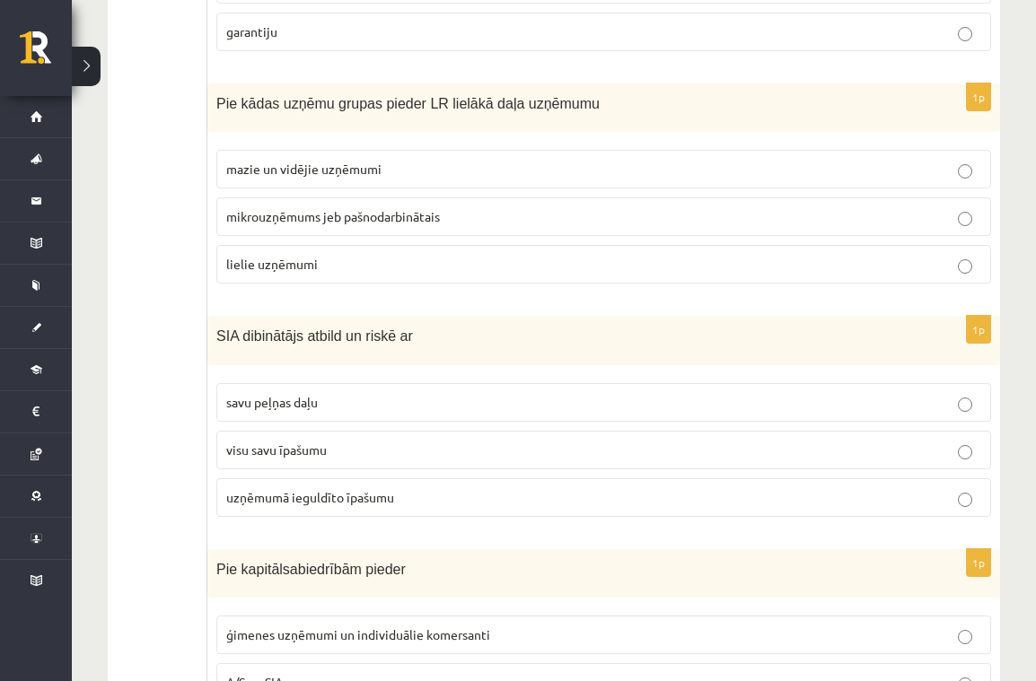
click at [398, 494] on p "uzņēmumā ieguldīto īpašumu" at bounding box center [603, 497] width 755 height 19
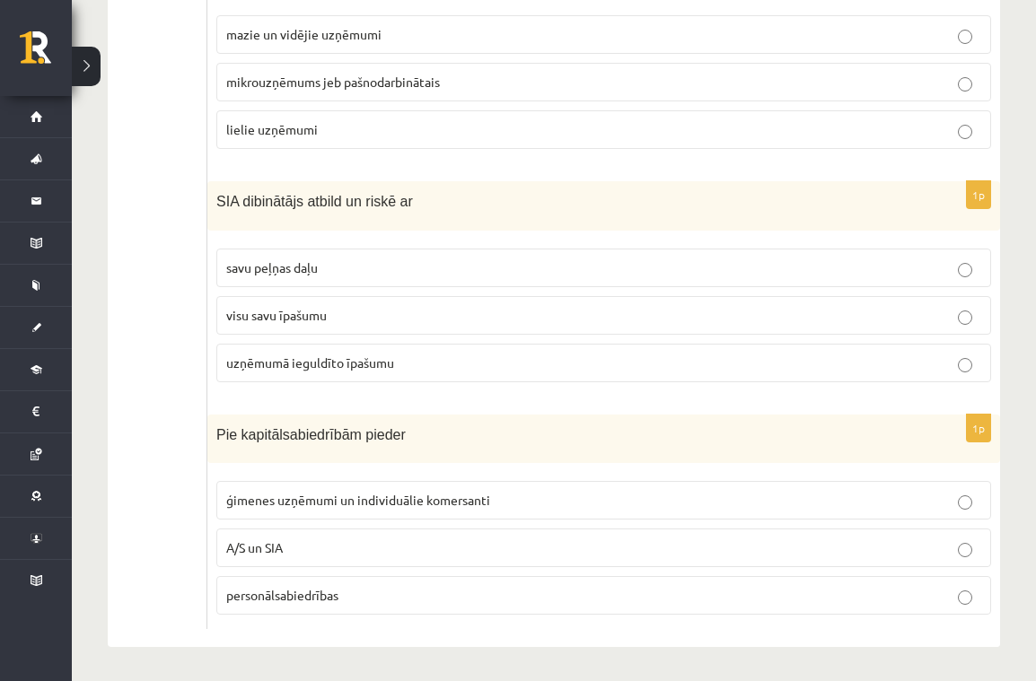
scroll to position [877, 0]
click at [336, 539] on p "A/S un SIA" at bounding box center [603, 548] width 755 height 19
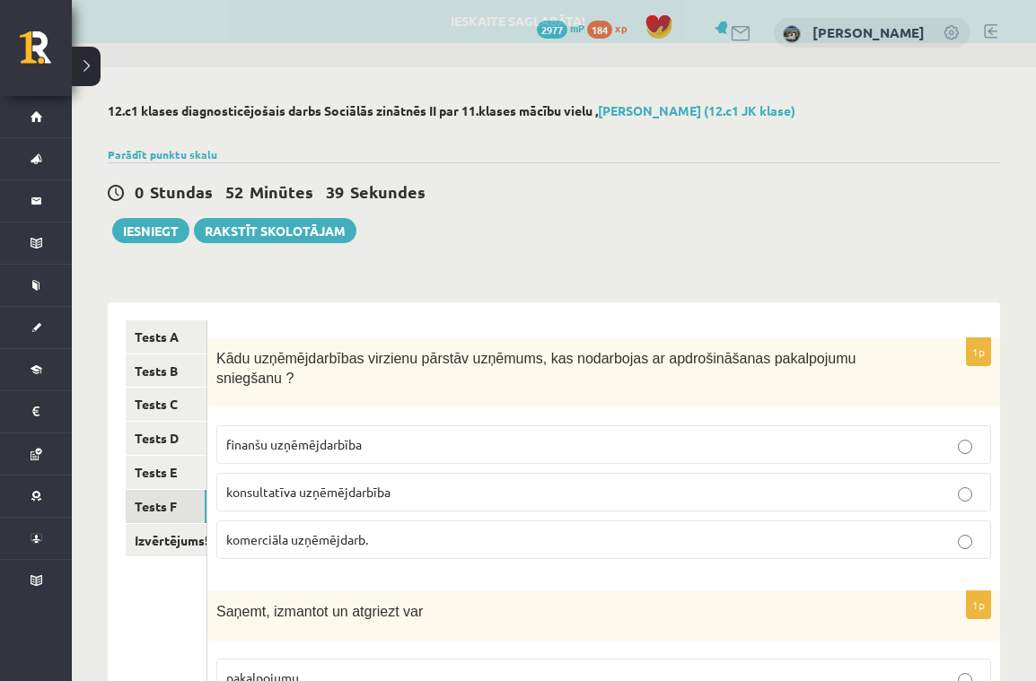
scroll to position [4, 0]
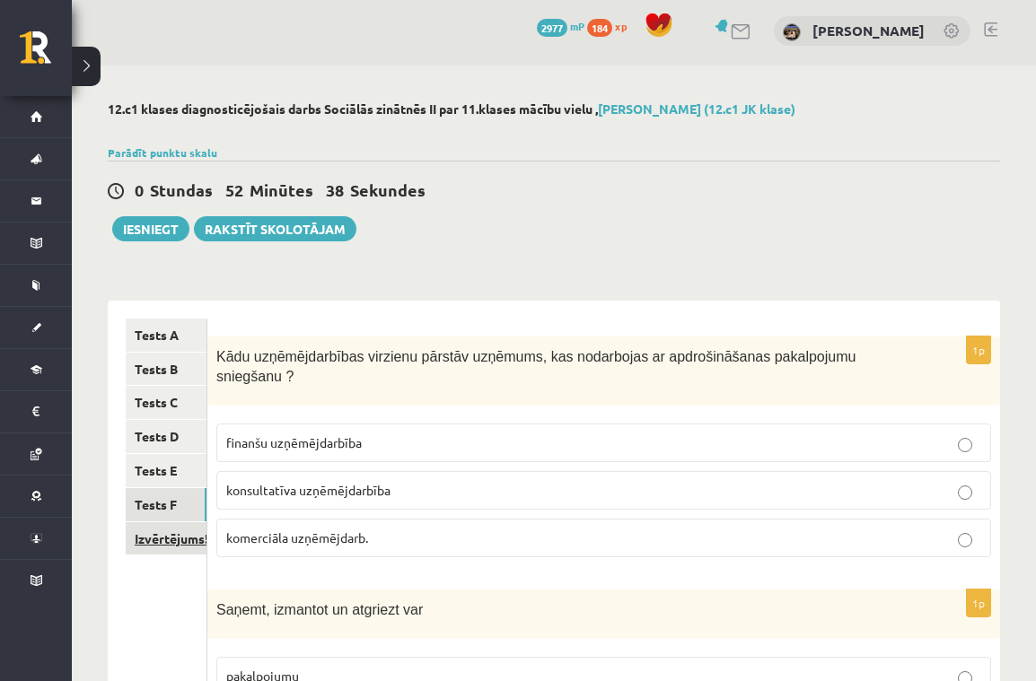
click at [173, 540] on link "Izvērtējums!" at bounding box center [166, 538] width 81 height 33
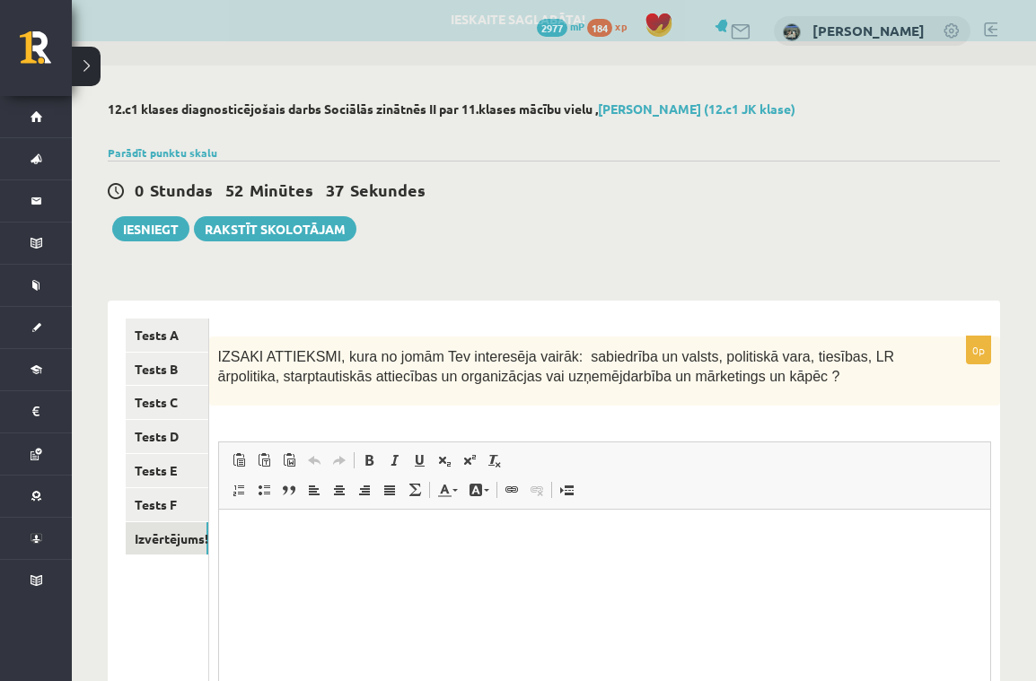
scroll to position [0, 0]
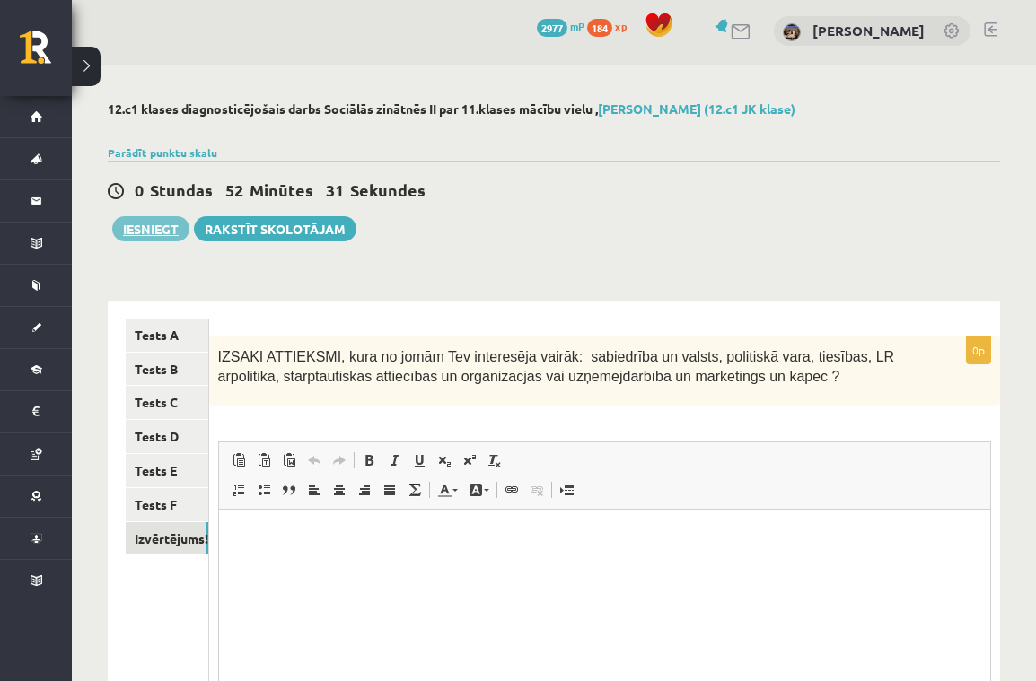
click at [168, 229] on button "Iesniegt" at bounding box center [150, 228] width 77 height 25
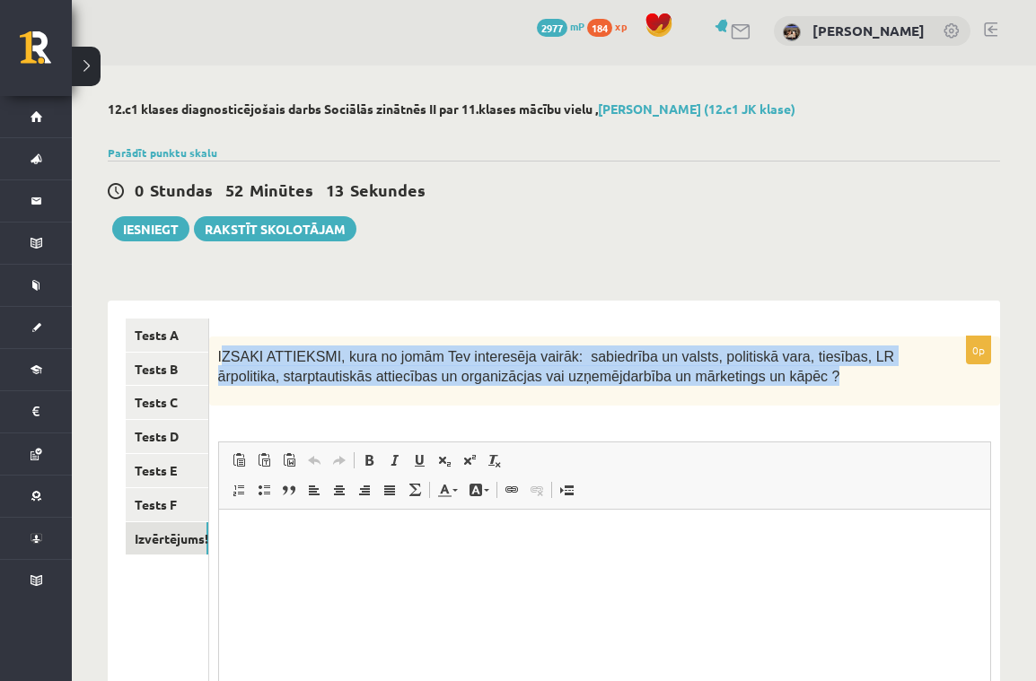
drag, startPoint x: 222, startPoint y: 353, endPoint x: 856, endPoint y: 373, distance: 634.9
click at [856, 373] on p "IZSAKI ATTIEKSMI, kura no jomām Tev interesēja vairāk: sabiedrība un valsts, po…" at bounding box center [559, 366] width 683 height 40
copy span "ZSAKI ATTIEKSMI, kura no jomām Tev interesēja vairāk: sabiedrība un valsts, pol…"
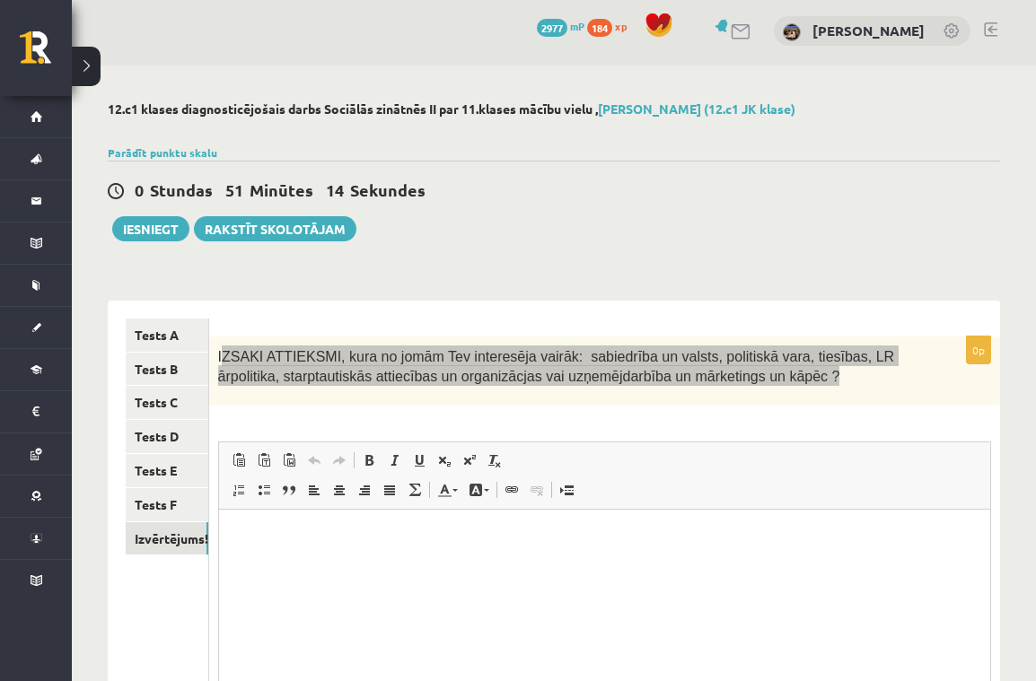
click at [358, 535] on p "Визуальный текстовый редактор, wiswyg-editor-user-answer-47433989410320" at bounding box center [603, 536] width 735 height 19
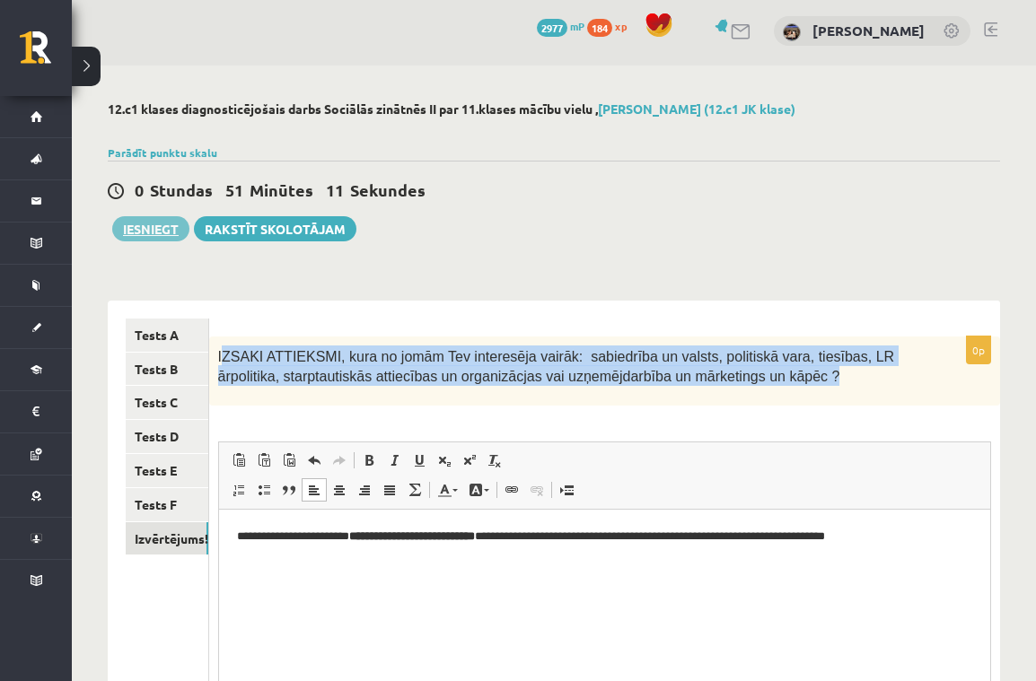
click at [150, 223] on button "Iesniegt" at bounding box center [150, 228] width 77 height 25
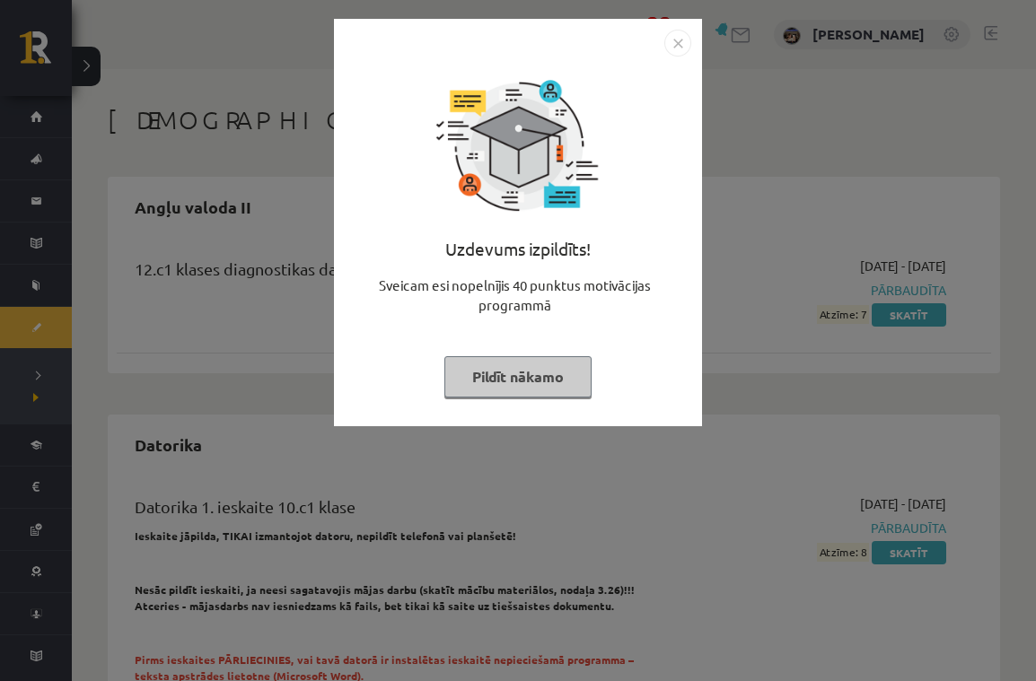
click at [514, 359] on button "Pildīt nākamo" at bounding box center [517, 376] width 147 height 41
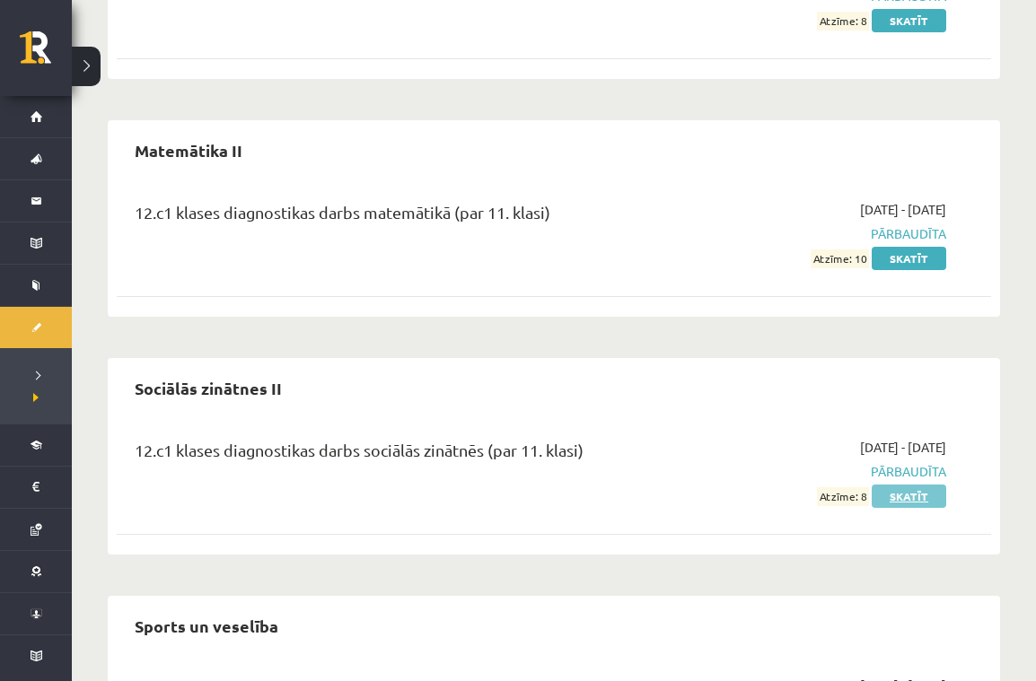
scroll to position [4769, 1]
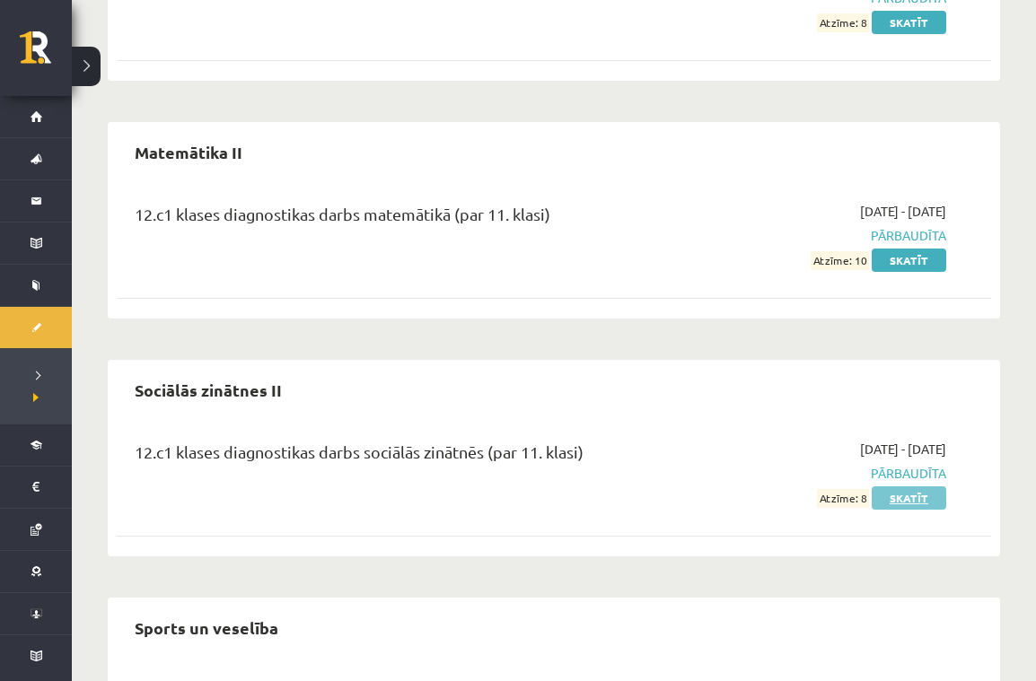
click at [903, 487] on link "Skatīt" at bounding box center [909, 498] width 75 height 23
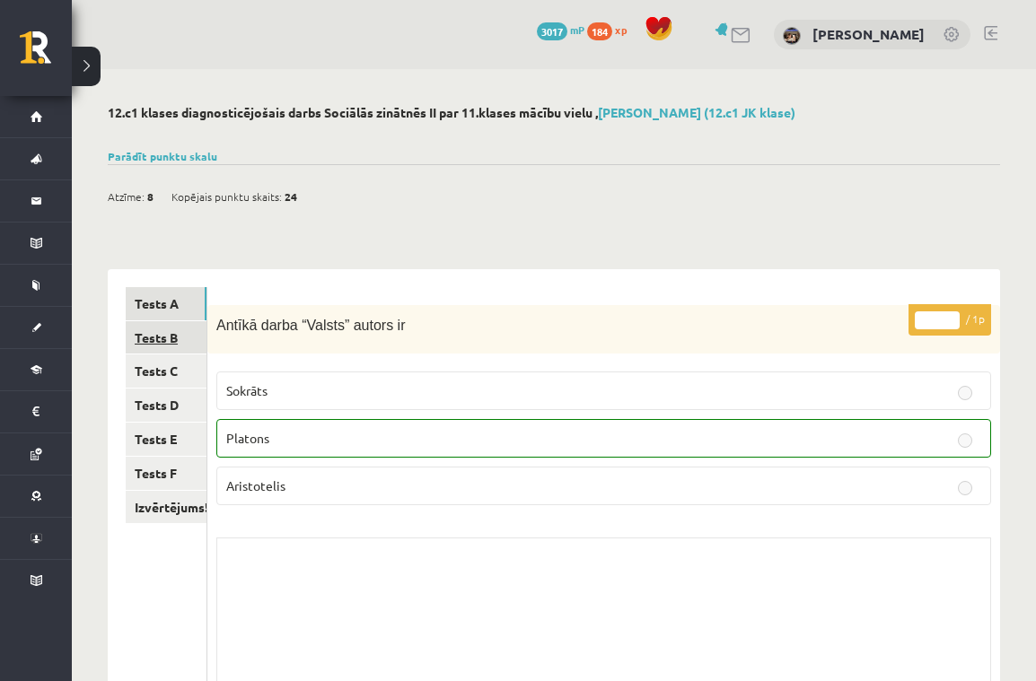
click at [167, 337] on link "Tests B" at bounding box center [166, 337] width 81 height 33
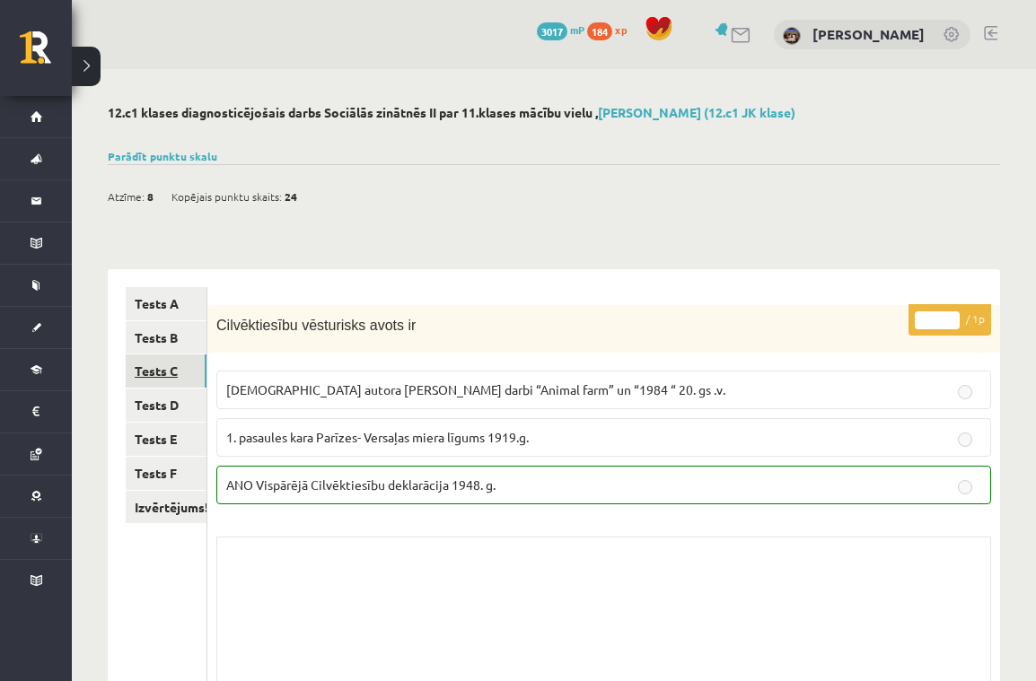
click at [178, 366] on link "Tests C" at bounding box center [166, 371] width 81 height 33
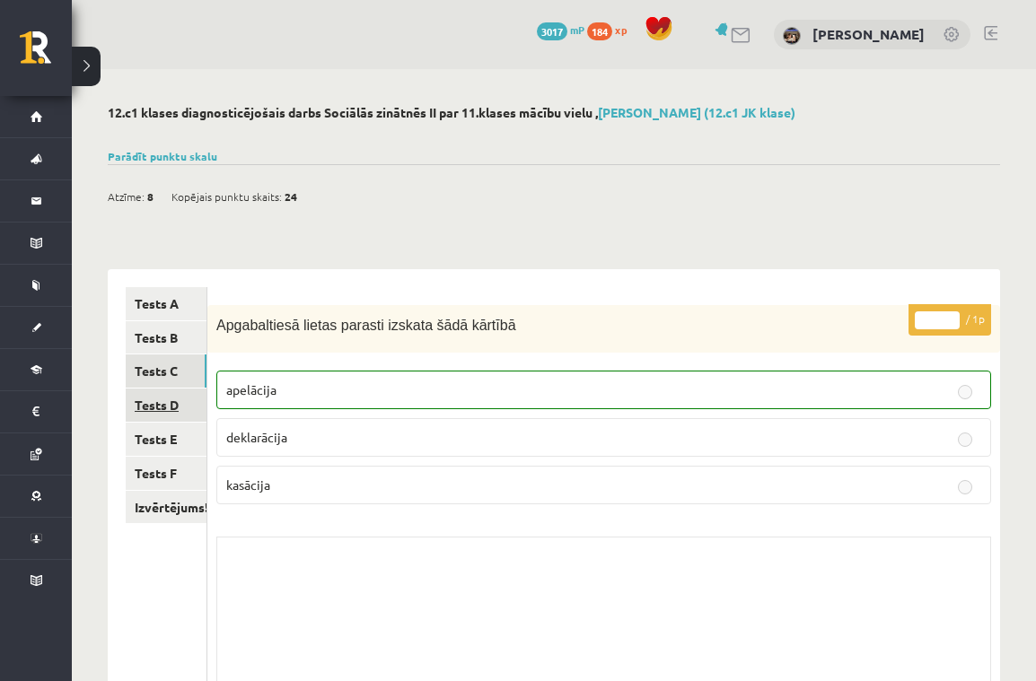
click at [170, 394] on link "Tests D" at bounding box center [166, 405] width 81 height 33
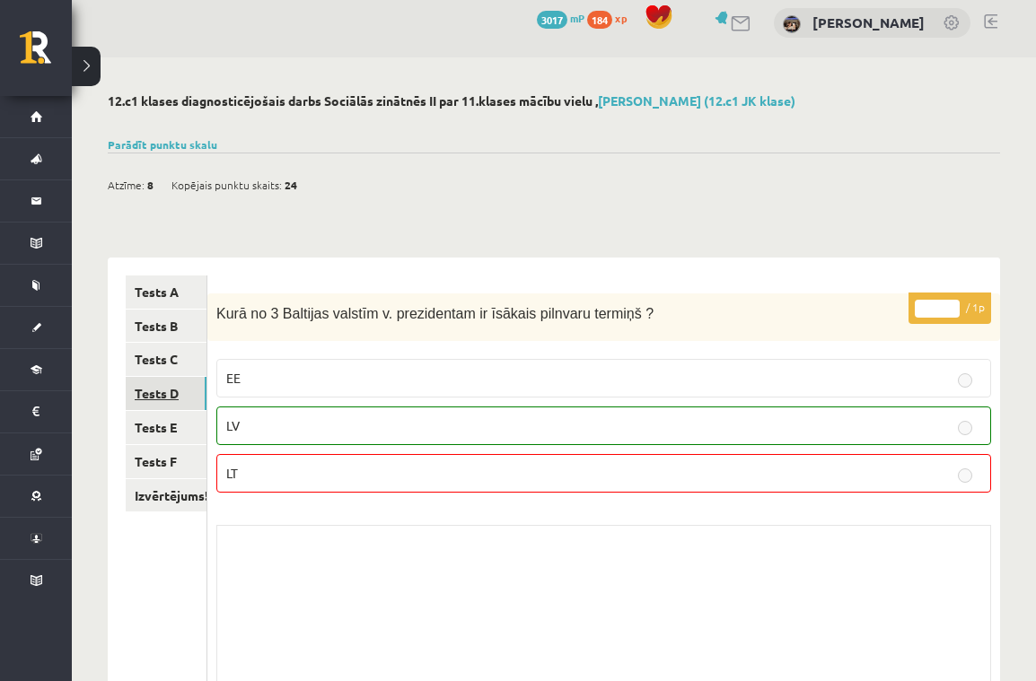
scroll to position [8, 0]
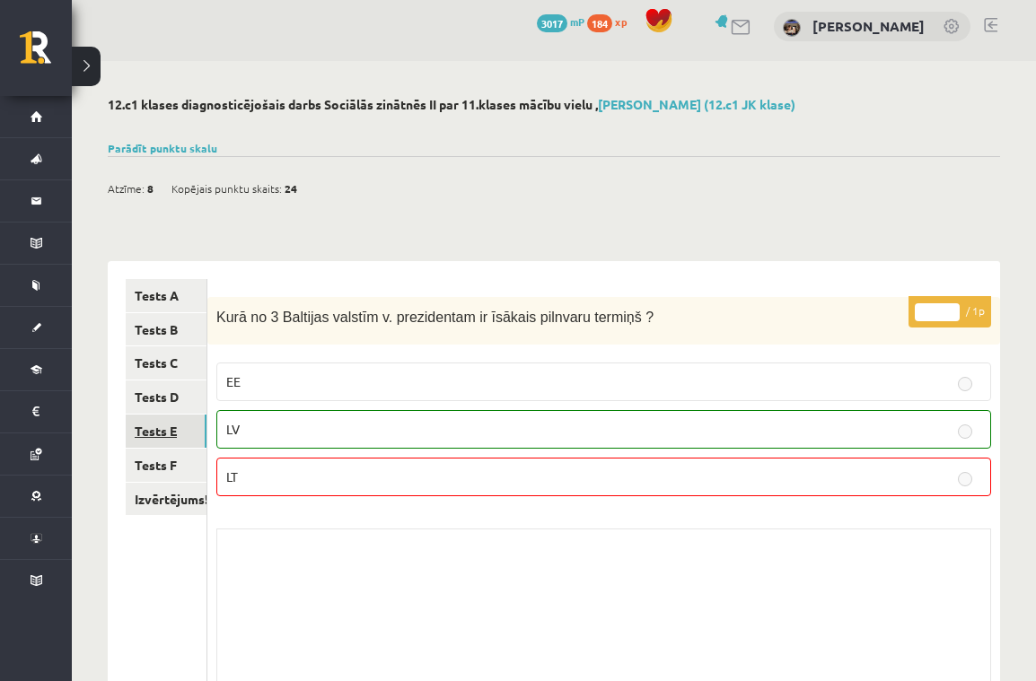
click at [158, 424] on link "Tests E" at bounding box center [166, 431] width 81 height 33
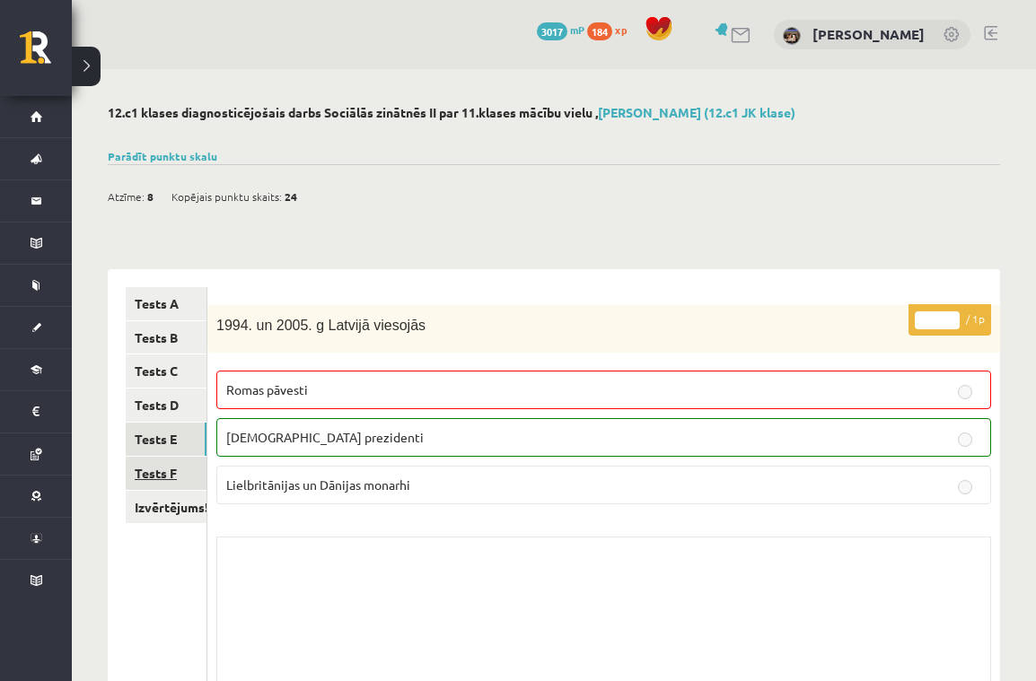
scroll to position [0, 0]
click at [162, 458] on link "Tests F" at bounding box center [166, 473] width 81 height 33
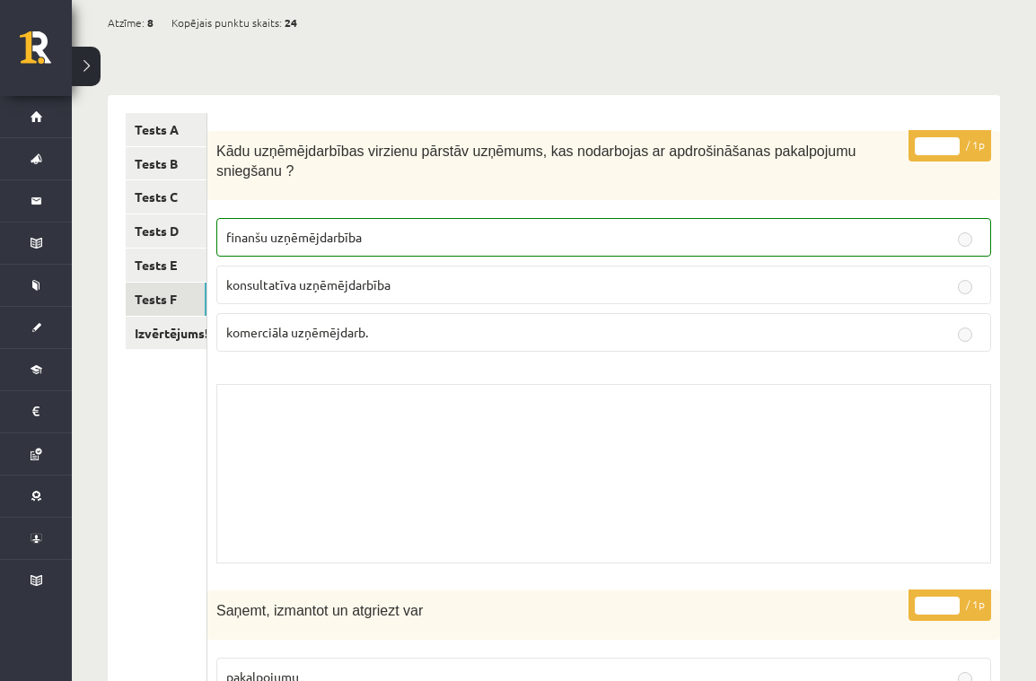
scroll to position [155, 0]
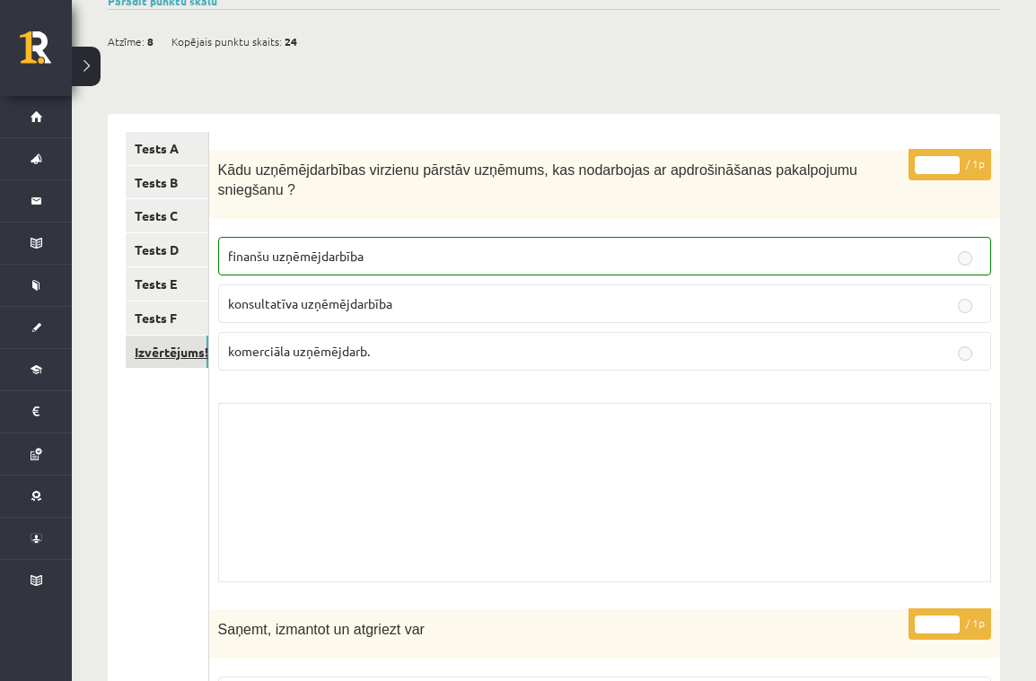
click at [164, 348] on link "Izvērtējums!" at bounding box center [167, 352] width 83 height 33
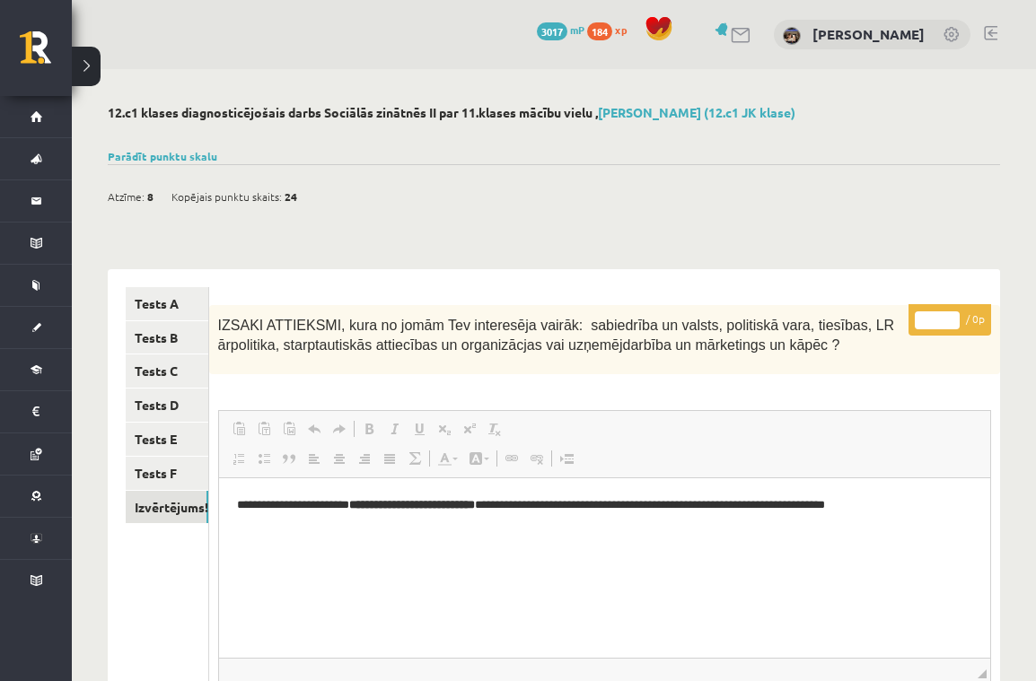
scroll to position [0, 0]
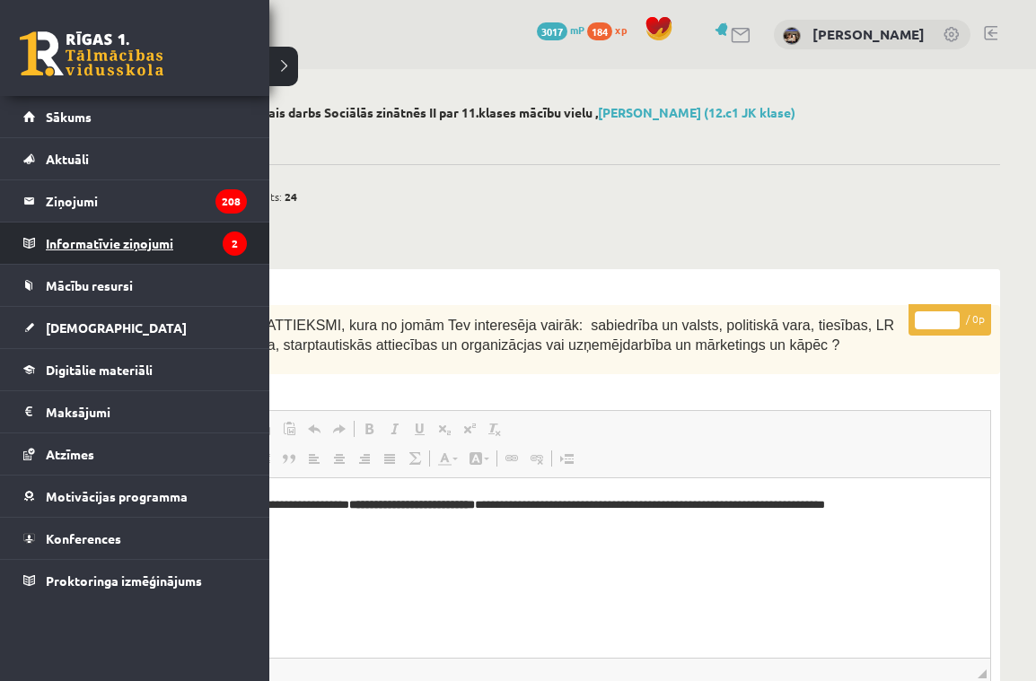
click at [96, 246] on legend "Informatīvie ziņojumi 2" at bounding box center [146, 243] width 201 height 41
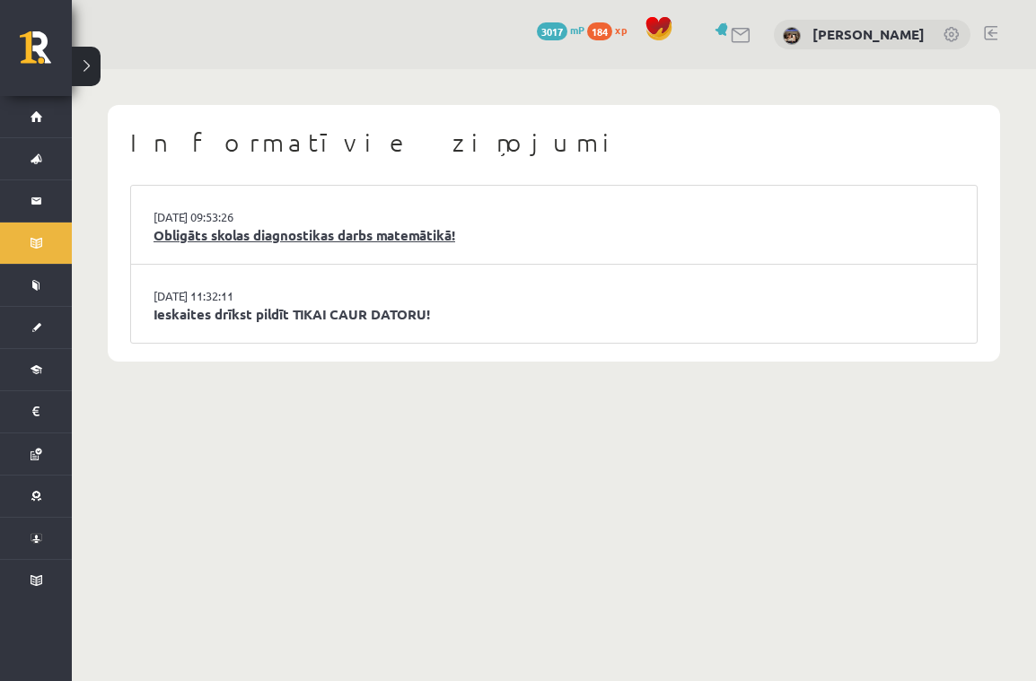
click at [435, 231] on link "Obligāts skolas diagnostikas darbs matemātikā!" at bounding box center [553, 235] width 801 height 21
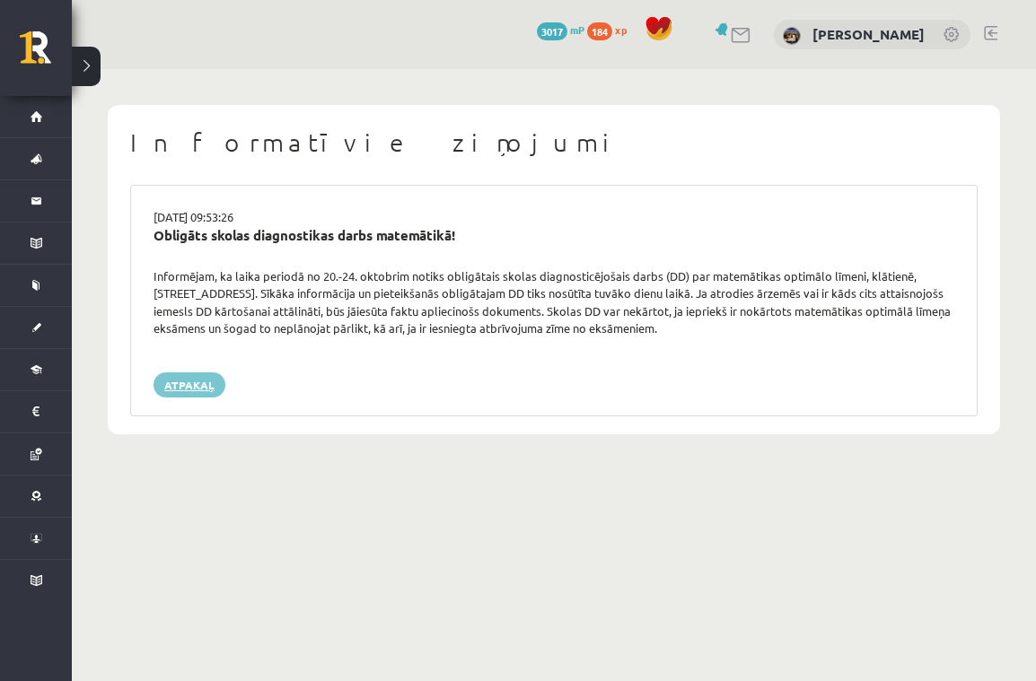
click at [198, 379] on link "Atpakaļ" at bounding box center [189, 385] width 72 height 25
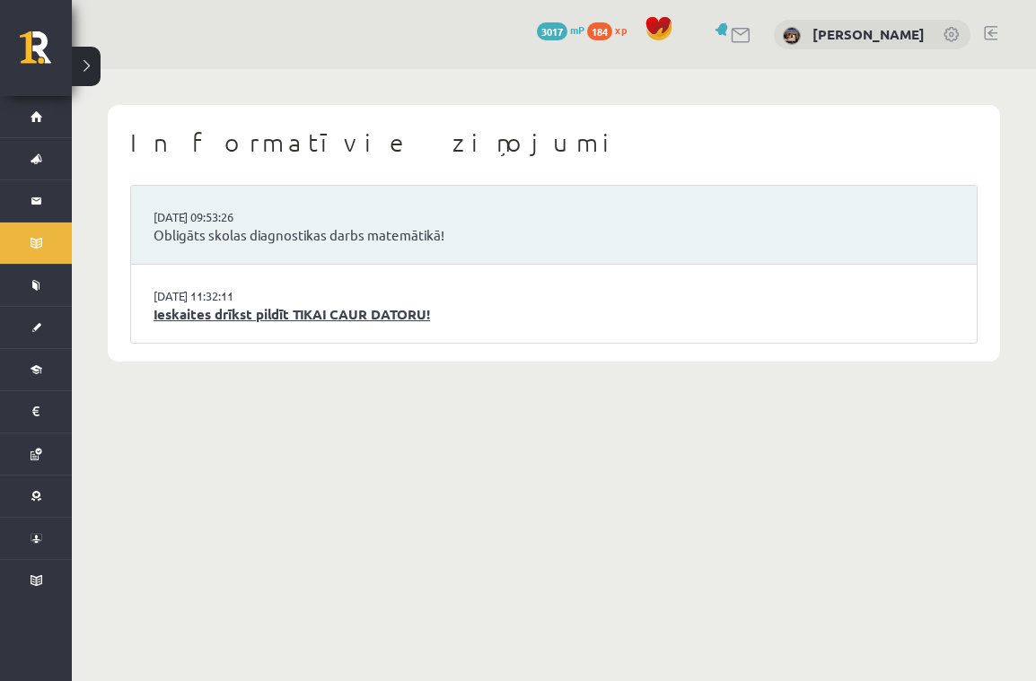
click at [250, 315] on link "Ieskaites drīkst pildīt TIKAI CAUR DATORU!" at bounding box center [553, 314] width 801 height 21
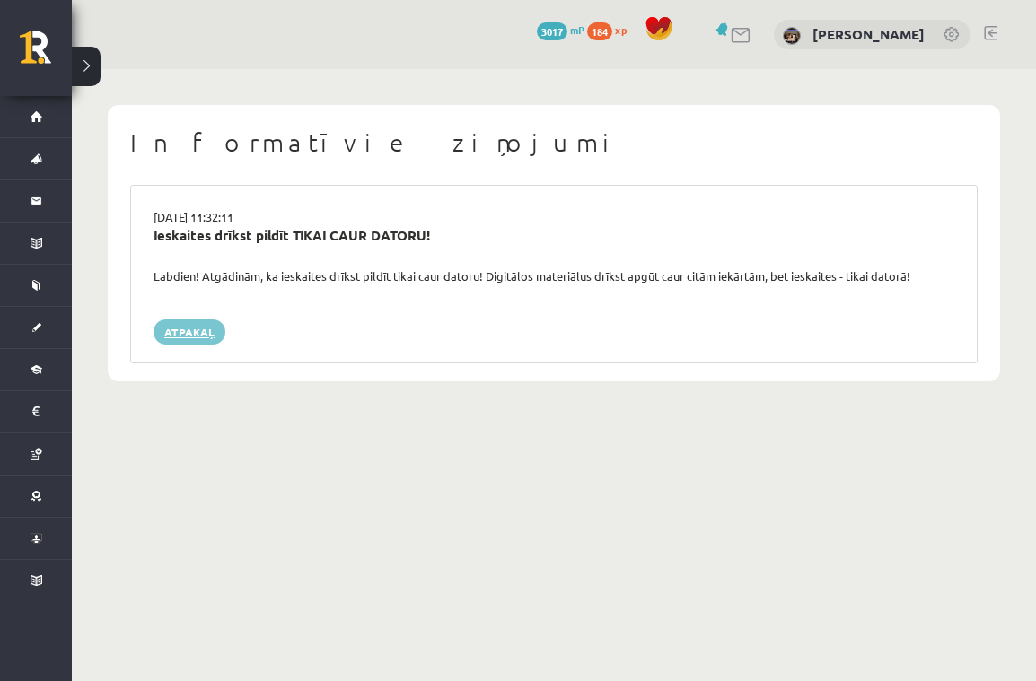
click at [175, 329] on link "Atpakaļ" at bounding box center [189, 332] width 72 height 25
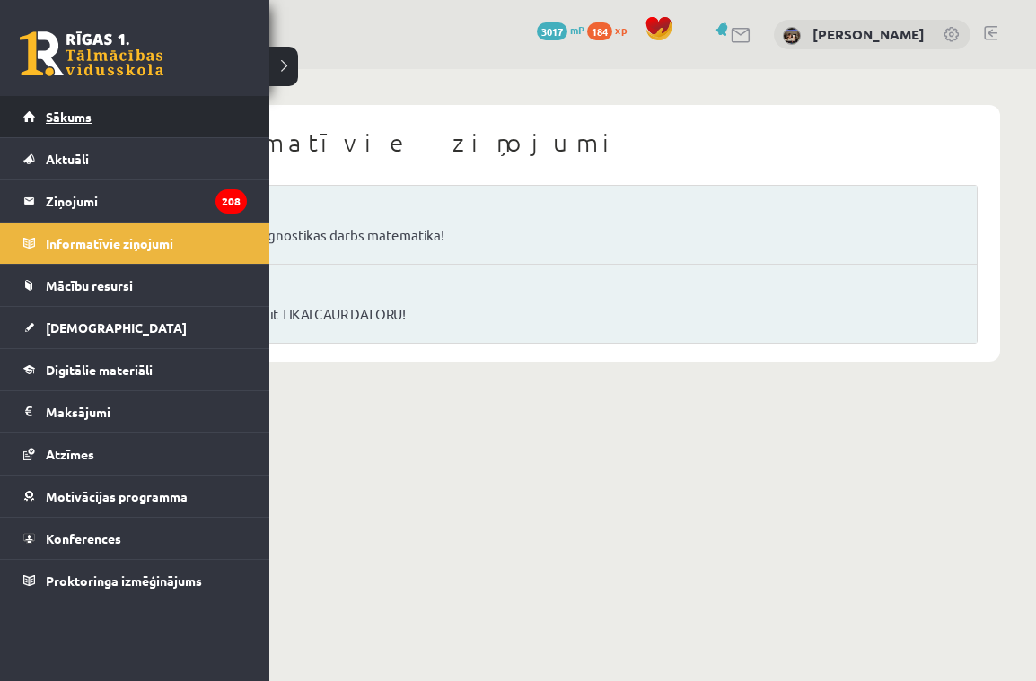
click at [84, 107] on link "Sākums" at bounding box center [135, 116] width 224 height 41
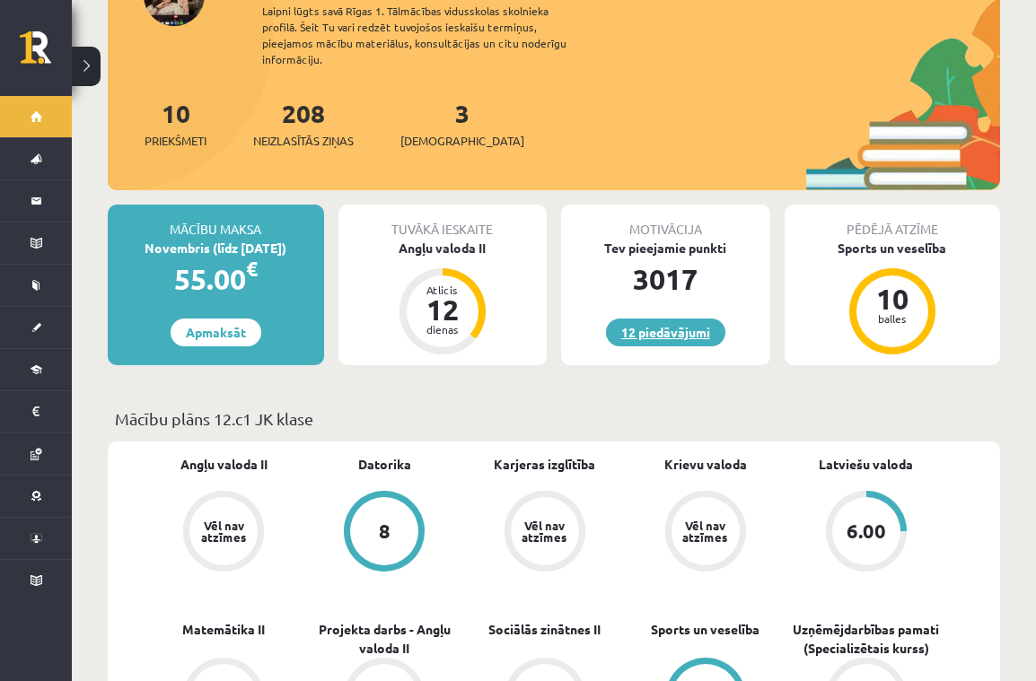
scroll to position [171, 1]
click at [680, 319] on link "12 piedāvājumi" at bounding box center [665, 333] width 119 height 28
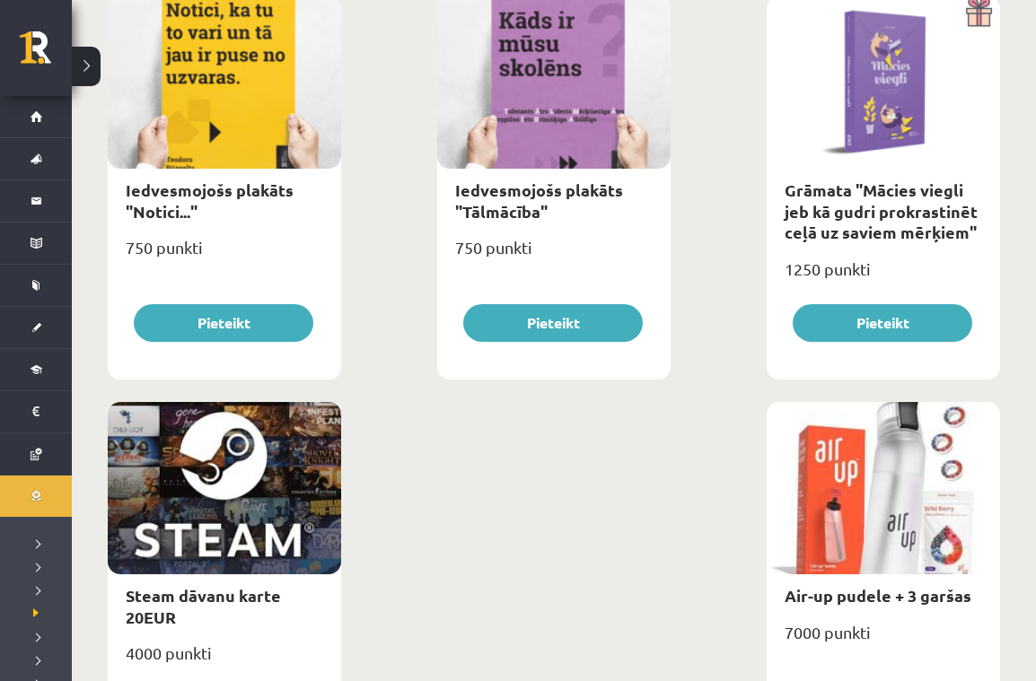
scroll to position [2736, 0]
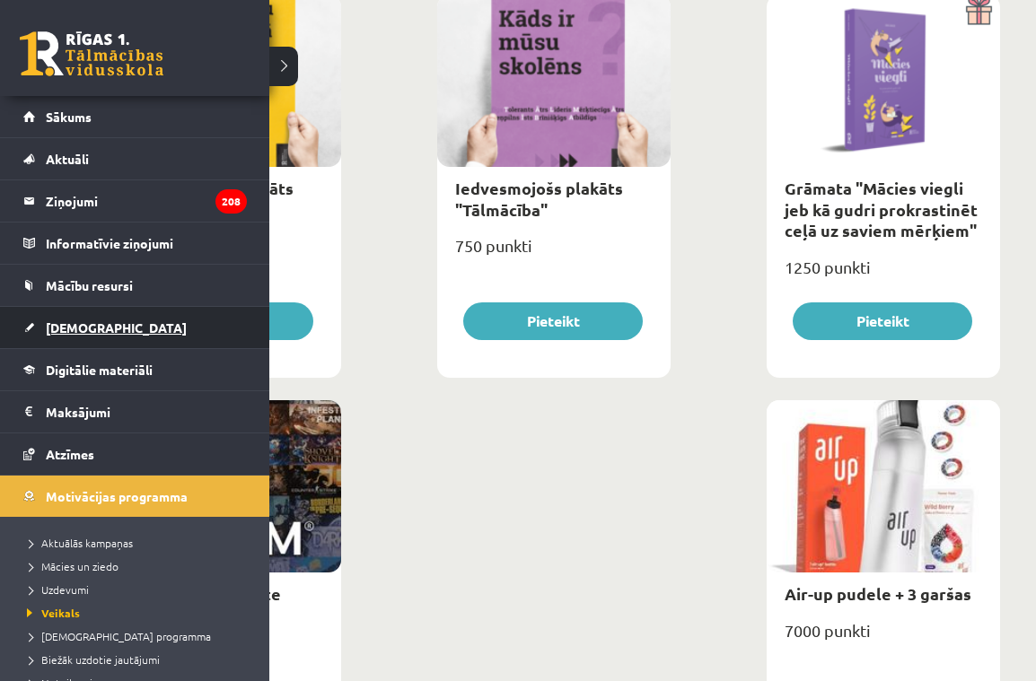
click at [75, 327] on span "[DEMOGRAPHIC_DATA]" at bounding box center [116, 328] width 141 height 16
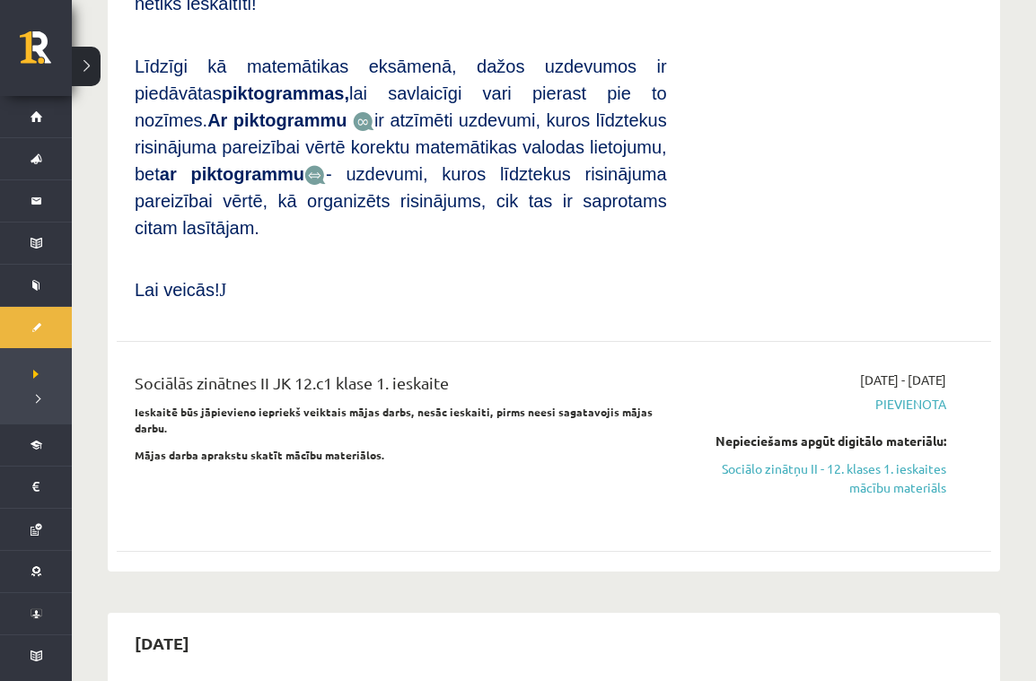
scroll to position [1284, 0]
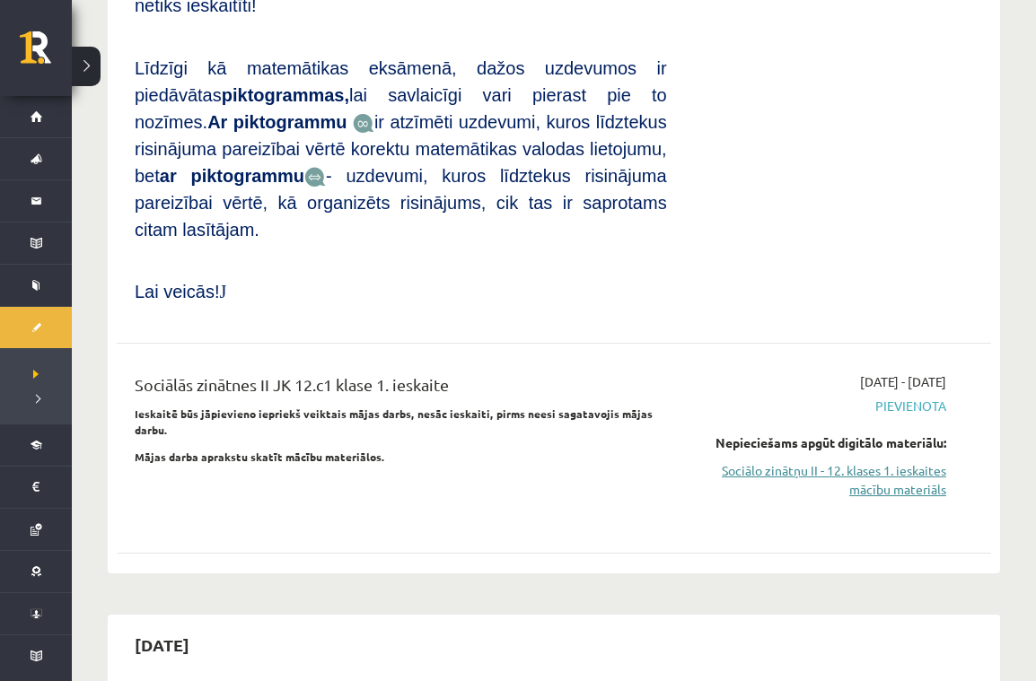
click at [849, 461] on link "Sociālo zinātņu II - 12. klases 1. ieskaites mācību materiāls" at bounding box center [820, 480] width 252 height 38
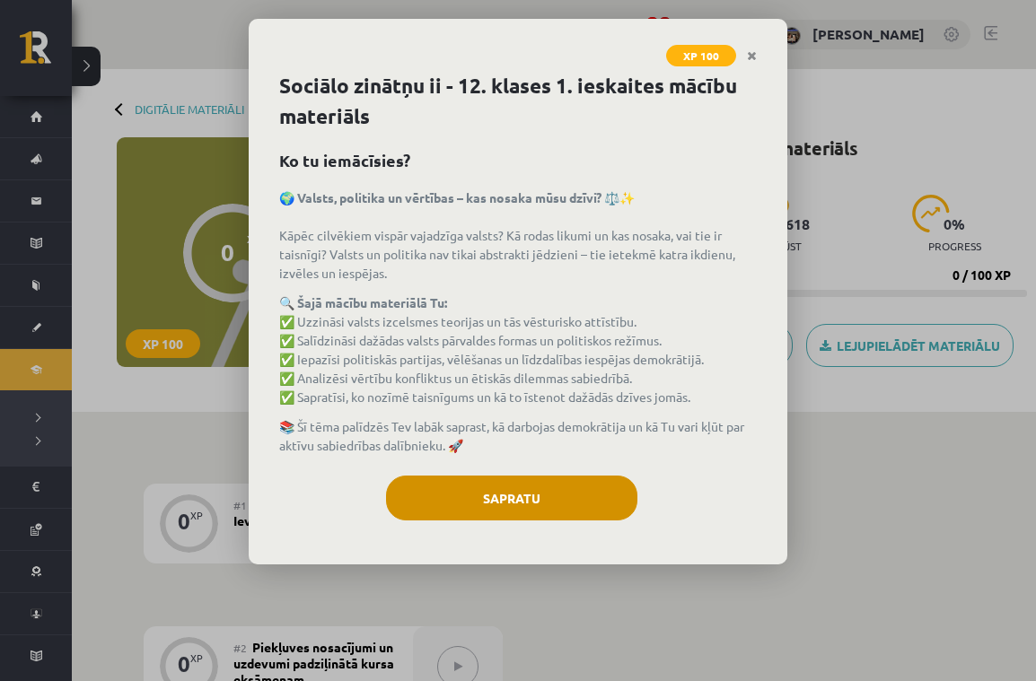
click at [552, 498] on button "Sapratu" at bounding box center [511, 498] width 251 height 45
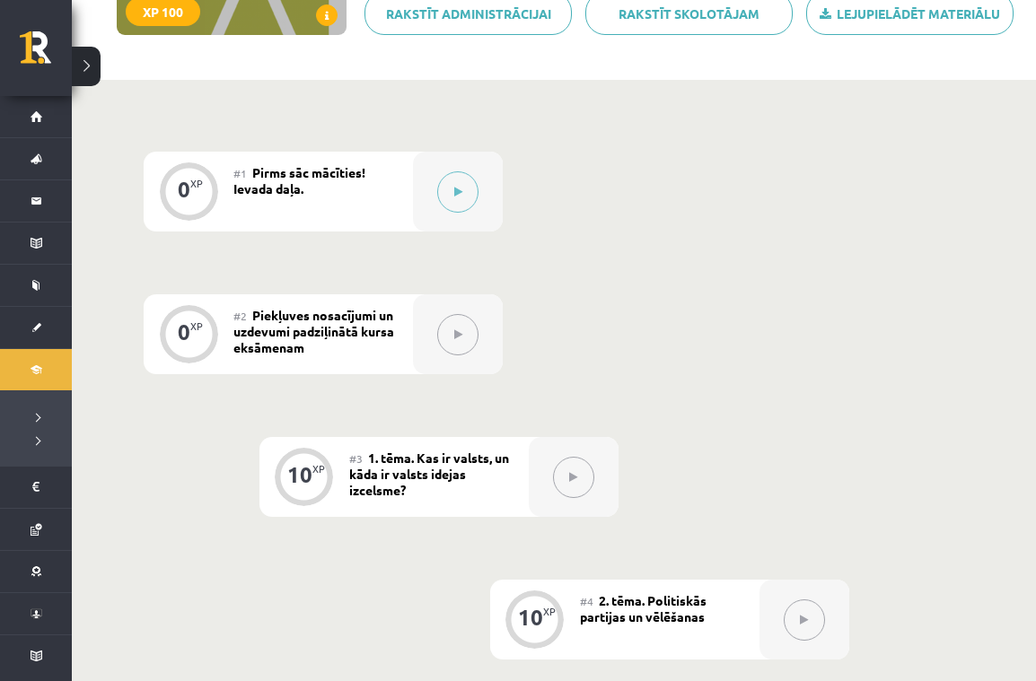
scroll to position [326, 0]
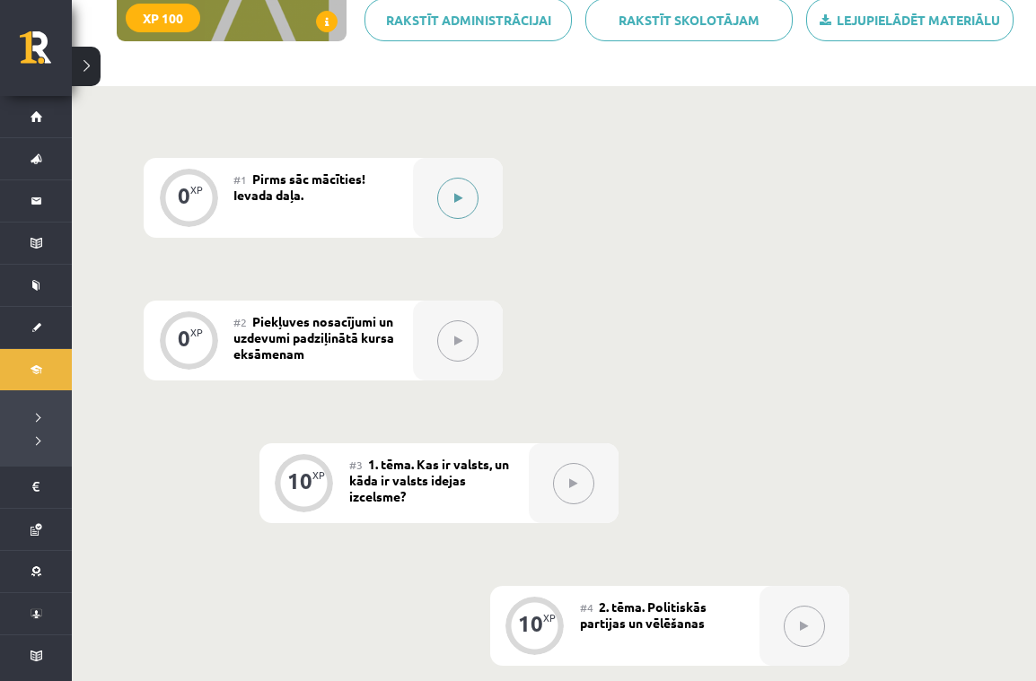
click at [459, 197] on icon at bounding box center [458, 198] width 8 height 11
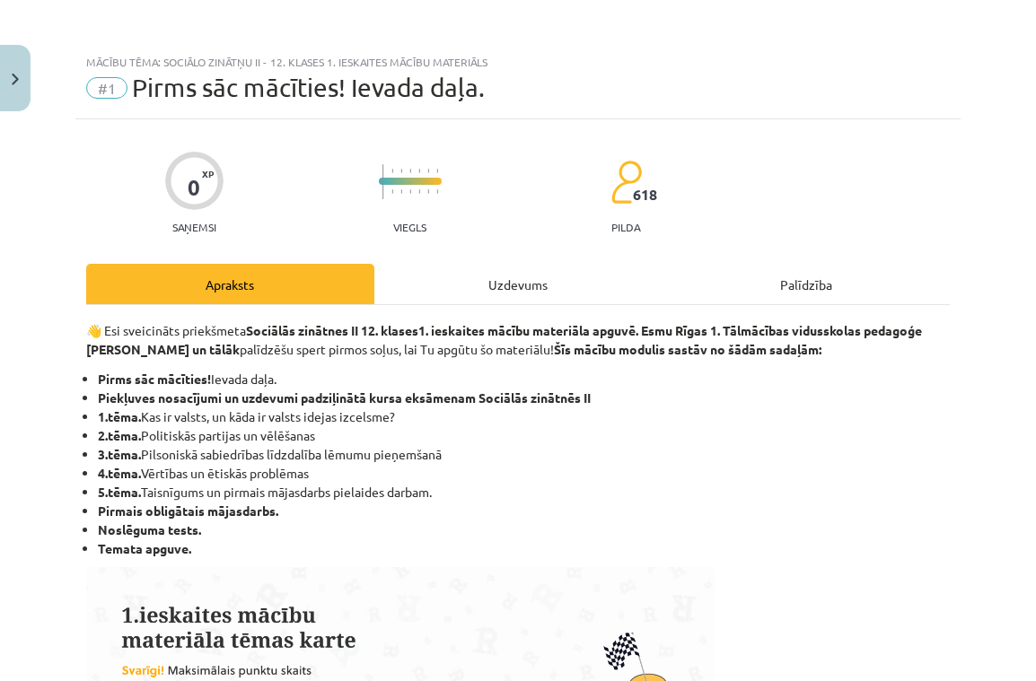
scroll to position [0, 0]
click at [19, 71] on button "Close" at bounding box center [15, 78] width 31 height 66
